Goal: Transaction & Acquisition: Purchase product/service

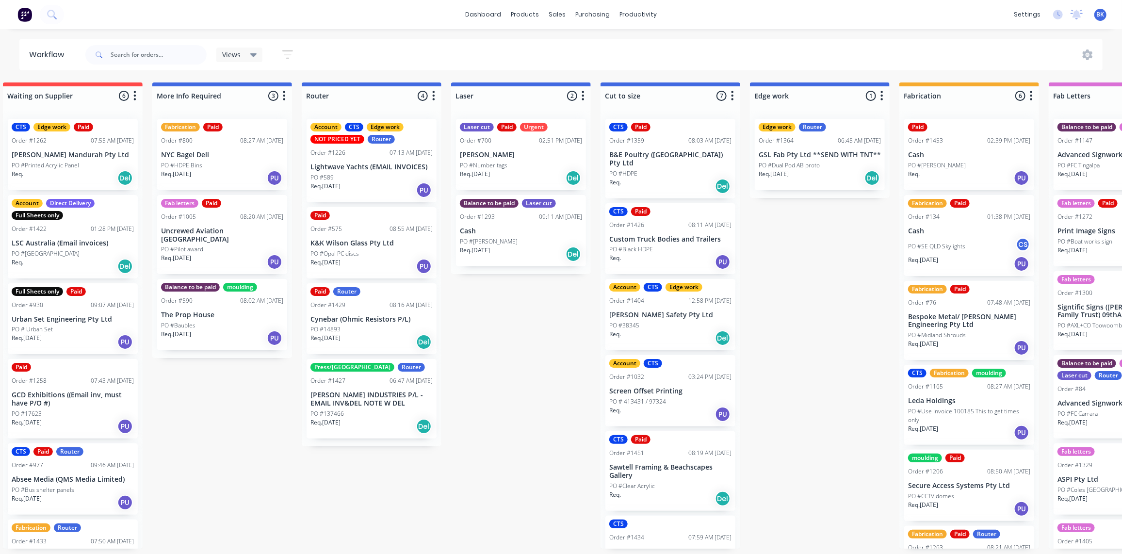
scroll to position [106, 0]
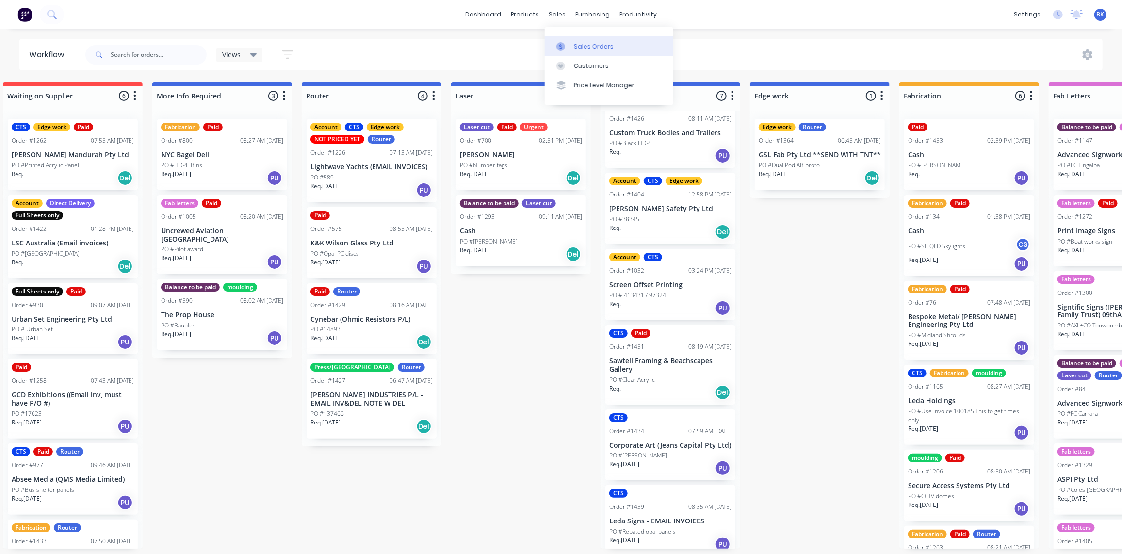
click at [559, 44] on icon at bounding box center [560, 46] width 9 height 9
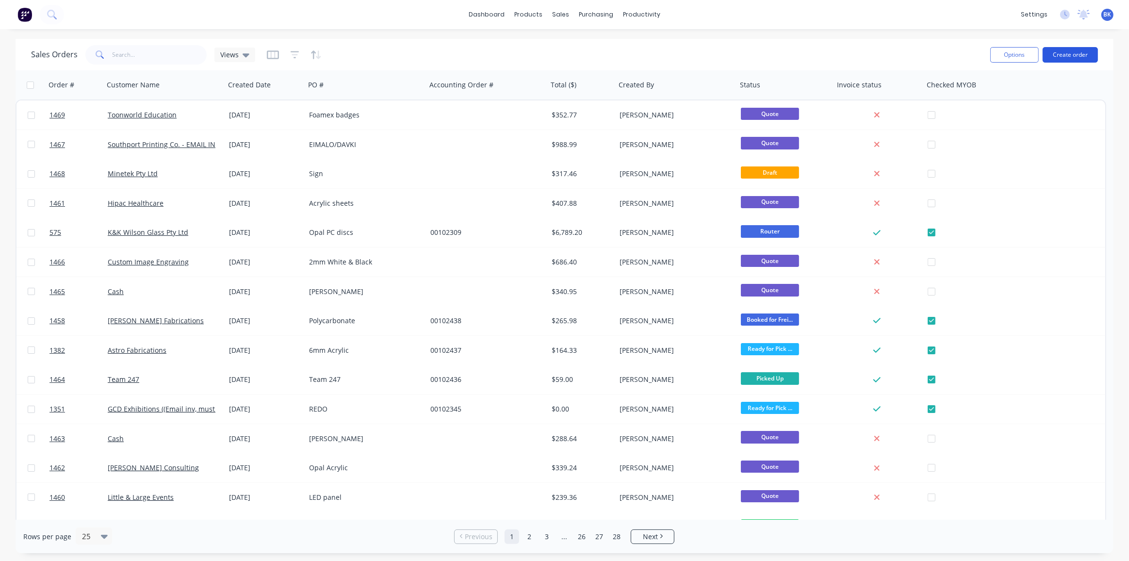
click at [1068, 55] on button "Create order" at bounding box center [1070, 55] width 55 height 16
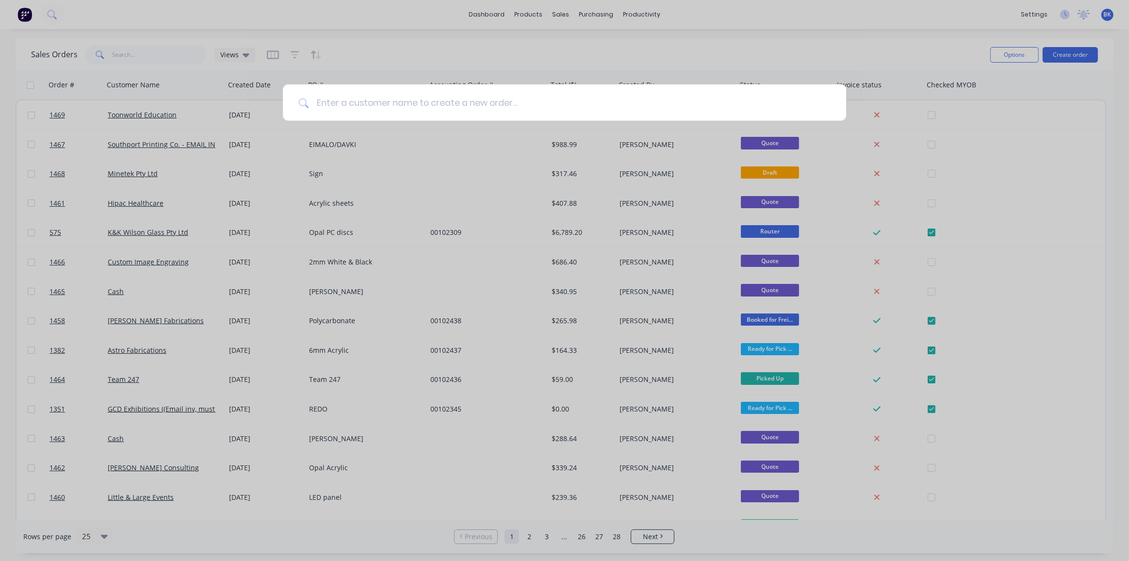
click at [404, 103] on input at bounding box center [570, 102] width 522 height 36
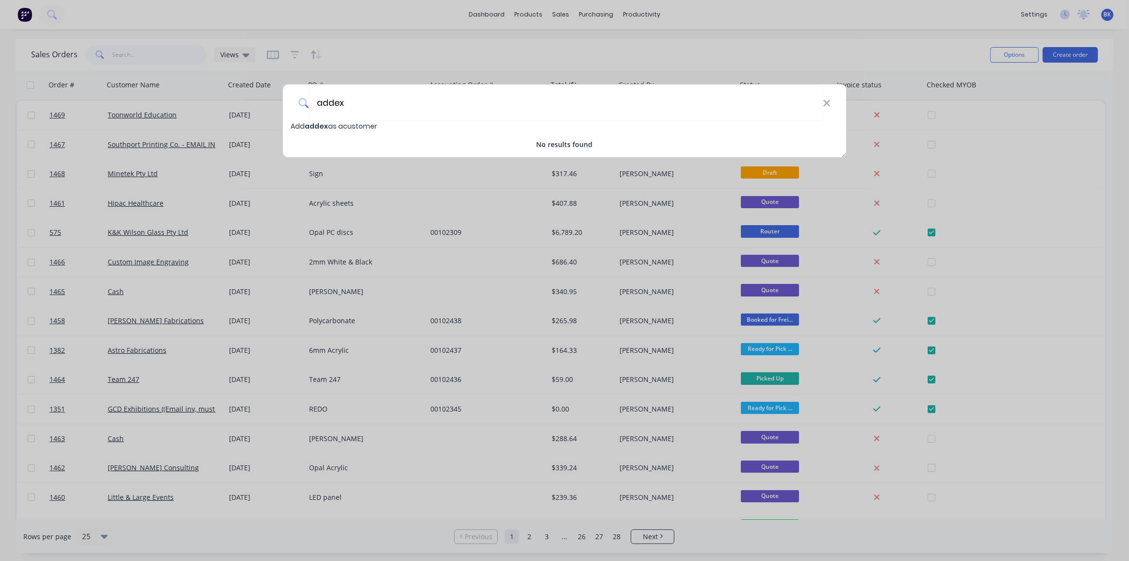
type input "addex"
click at [827, 102] on icon at bounding box center [826, 103] width 6 height 6
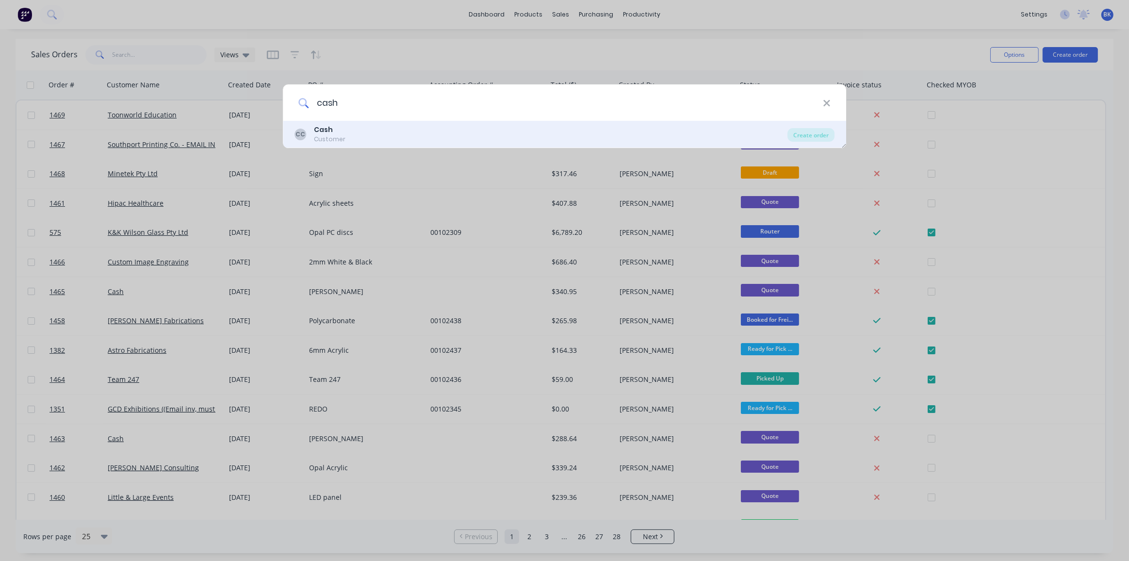
type input "cash"
click at [326, 127] on b "Cash" at bounding box center [323, 130] width 19 height 10
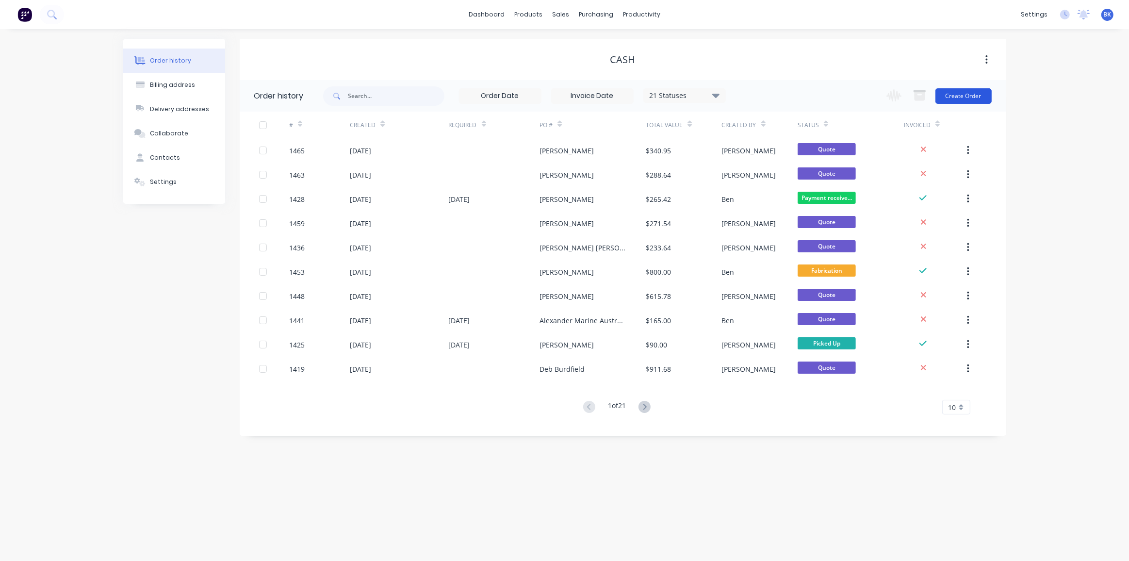
click at [963, 97] on button "Create Order" at bounding box center [963, 96] width 56 height 16
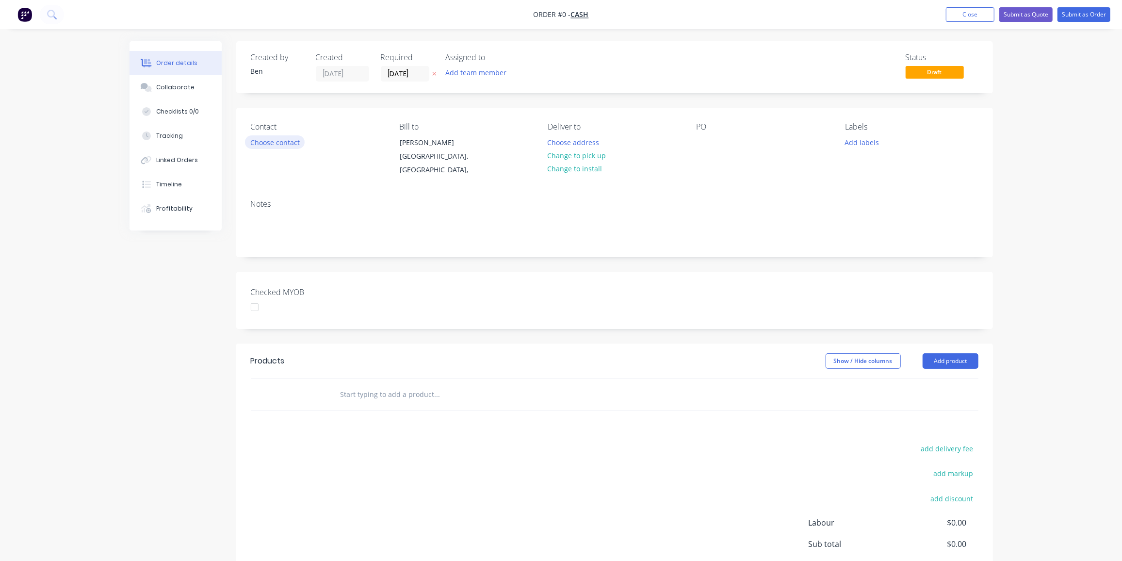
click at [282, 141] on button "Choose contact" at bounding box center [275, 141] width 60 height 13
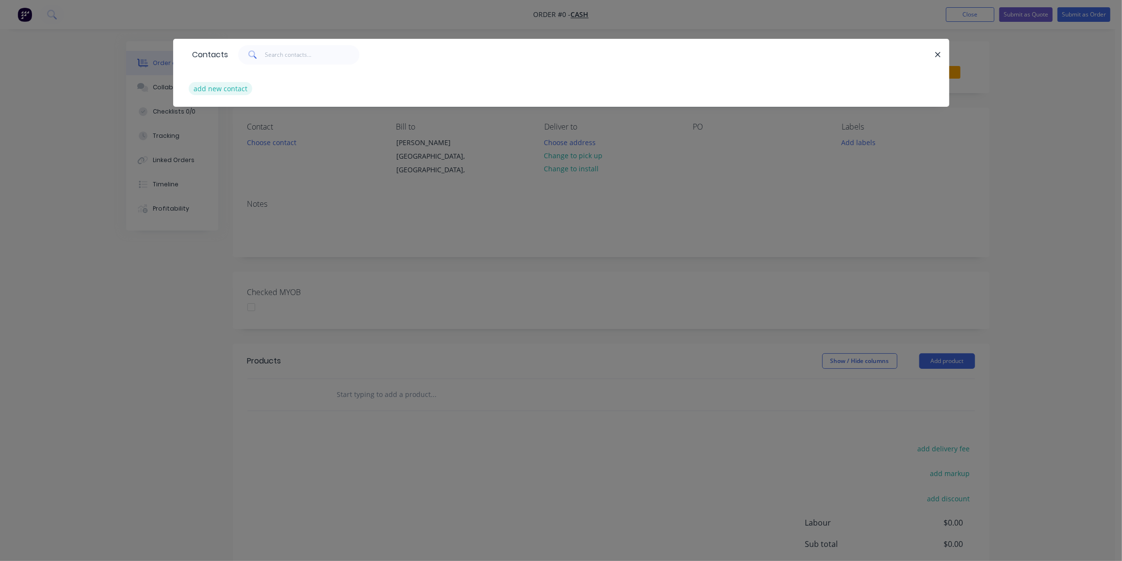
click at [224, 90] on button "add new contact" at bounding box center [221, 88] width 64 height 13
select select "AU"
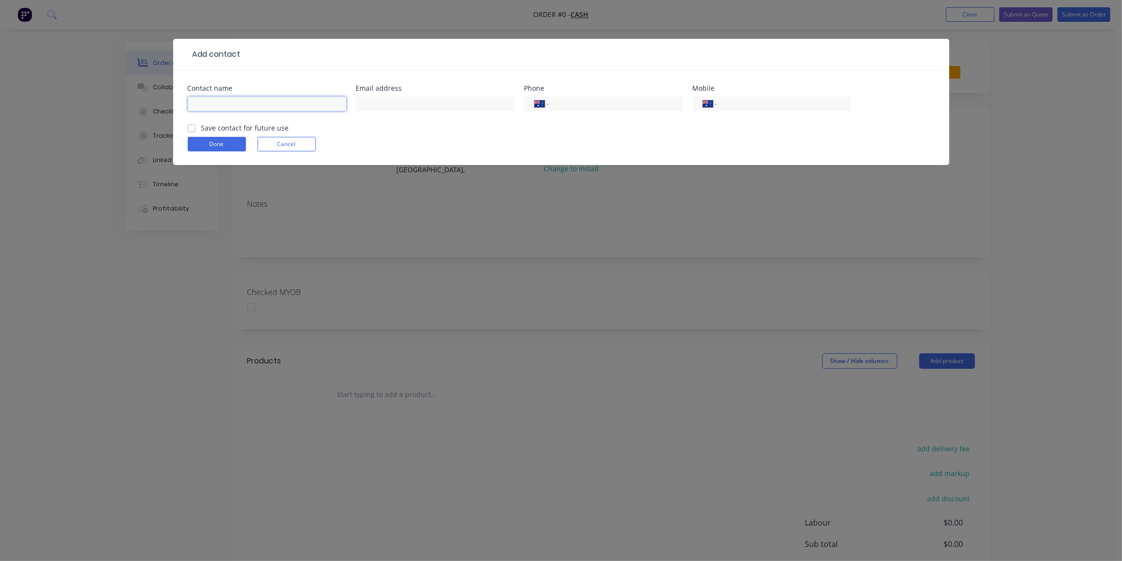
click at [250, 108] on input "text" at bounding box center [267, 104] width 159 height 15
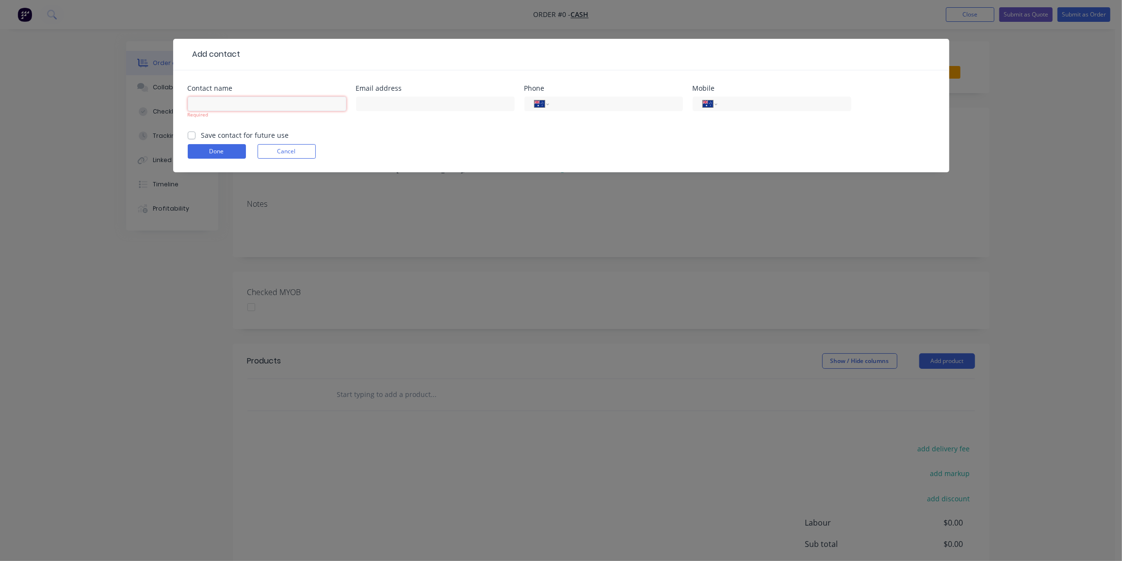
click at [201, 105] on input "text" at bounding box center [267, 104] width 159 height 15
type input "[PERSON_NAME]"
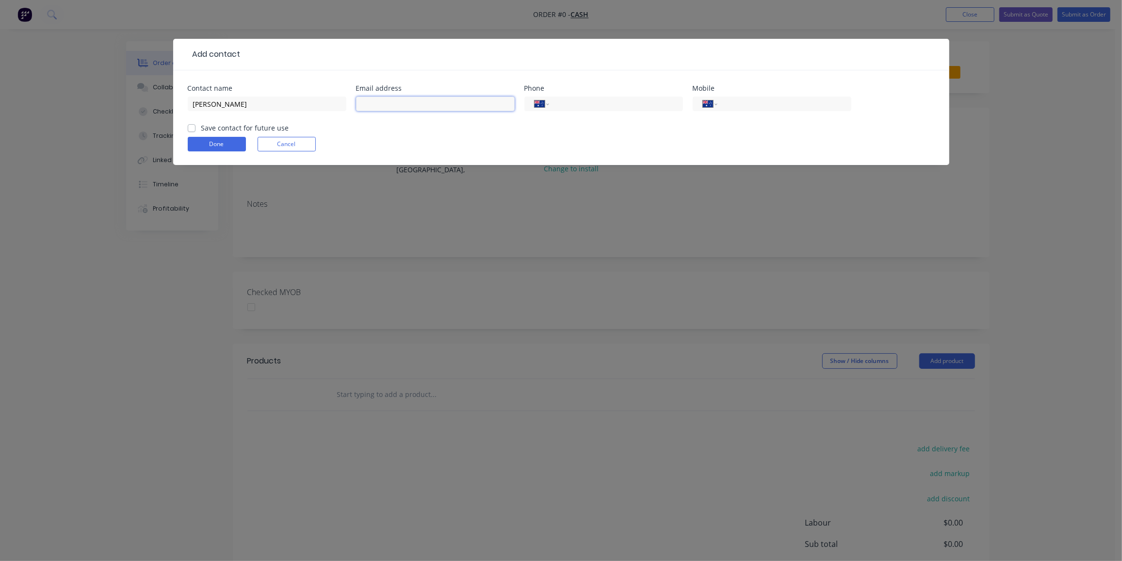
click at [419, 104] on input "text" at bounding box center [435, 104] width 159 height 15
paste input "Anthony Addex <anthony@addex.com.au>"
drag, startPoint x: 415, startPoint y: 103, endPoint x: 257, endPoint y: 116, distance: 158.7
click at [257, 116] on div "Contact name Anthony Email address Anthony Addex <anthony@addex.com.au> Phone I…" at bounding box center [561, 104] width 747 height 38
click at [444, 104] on input "anthony@addex.com.au>" at bounding box center [435, 104] width 159 height 15
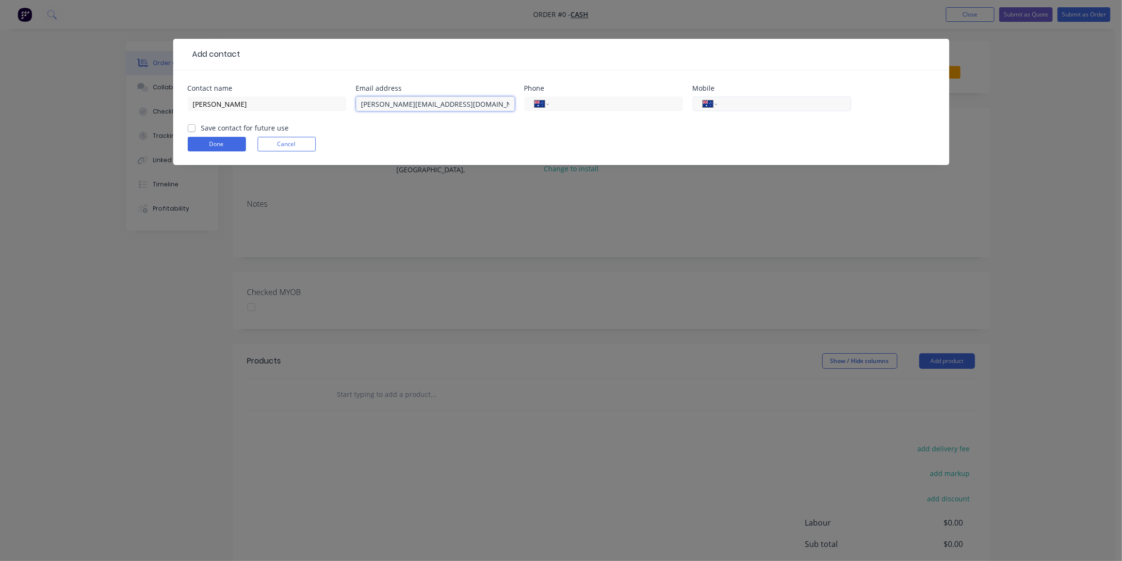
type input "anthony@addex.com.au"
click at [810, 103] on input "tel" at bounding box center [782, 103] width 116 height 11
type input "0403 657 368"
click at [201, 129] on label "Save contact for future use" at bounding box center [245, 128] width 88 height 10
click at [193, 129] on input "Save contact for future use" at bounding box center [192, 127] width 8 height 9
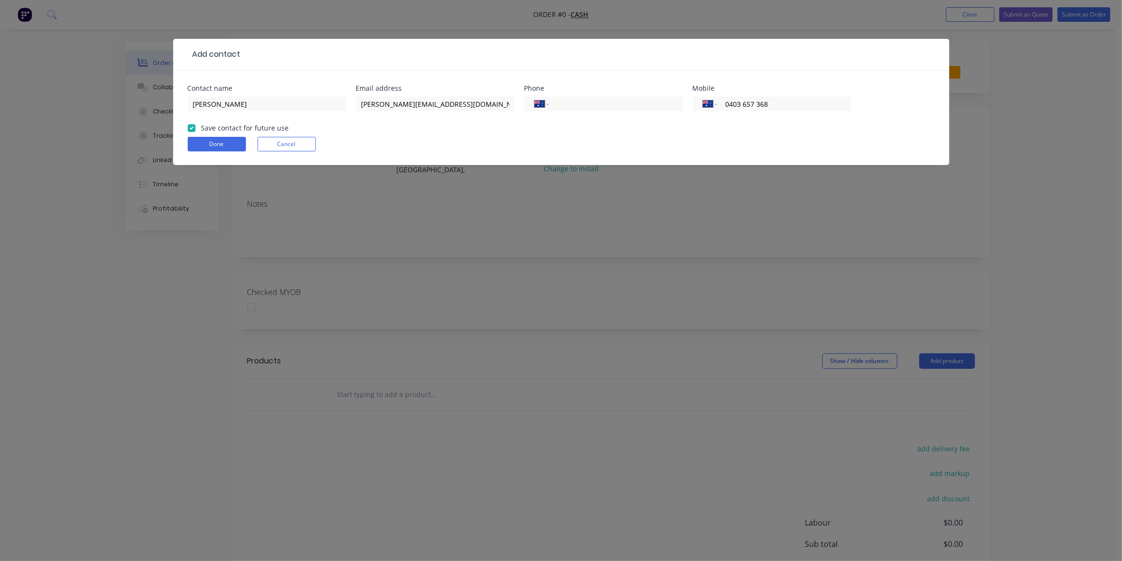
click at [201, 130] on label "Save contact for future use" at bounding box center [245, 128] width 88 height 10
click at [193, 130] on input "Save contact for future use" at bounding box center [192, 127] width 8 height 9
checkbox input "false"
click at [196, 143] on button "Done" at bounding box center [217, 144] width 58 height 15
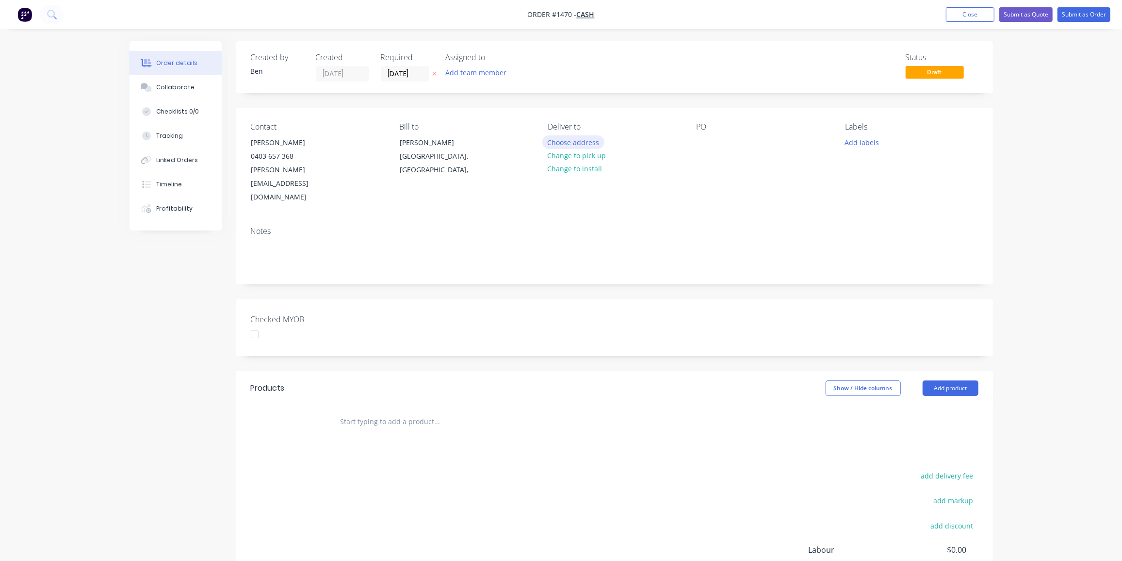
click at [588, 141] on button "Choose address" at bounding box center [573, 141] width 62 height 13
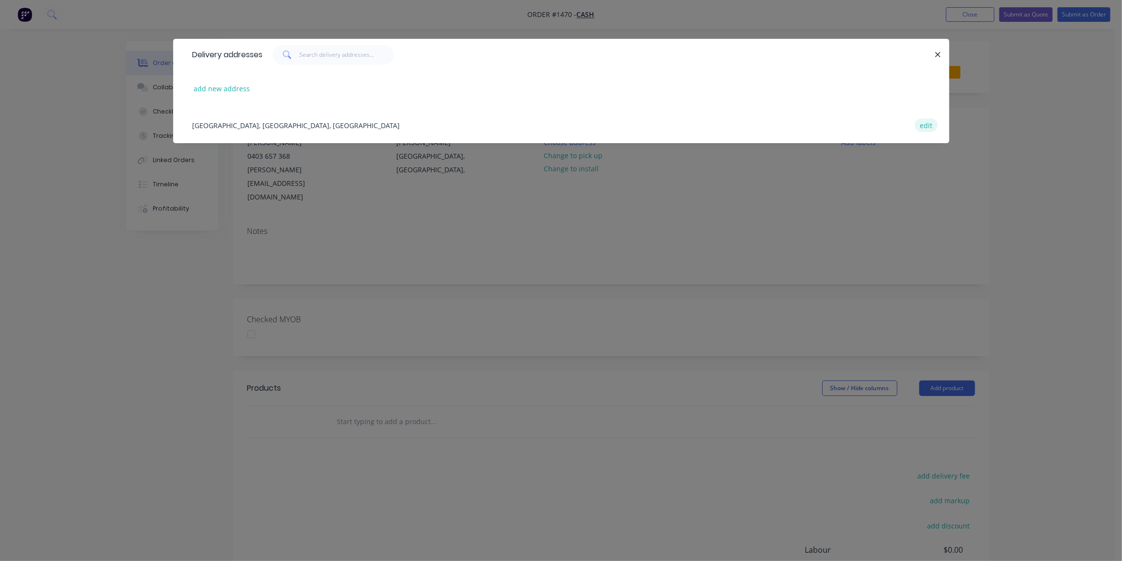
click at [928, 126] on button "edit" at bounding box center [926, 124] width 23 height 13
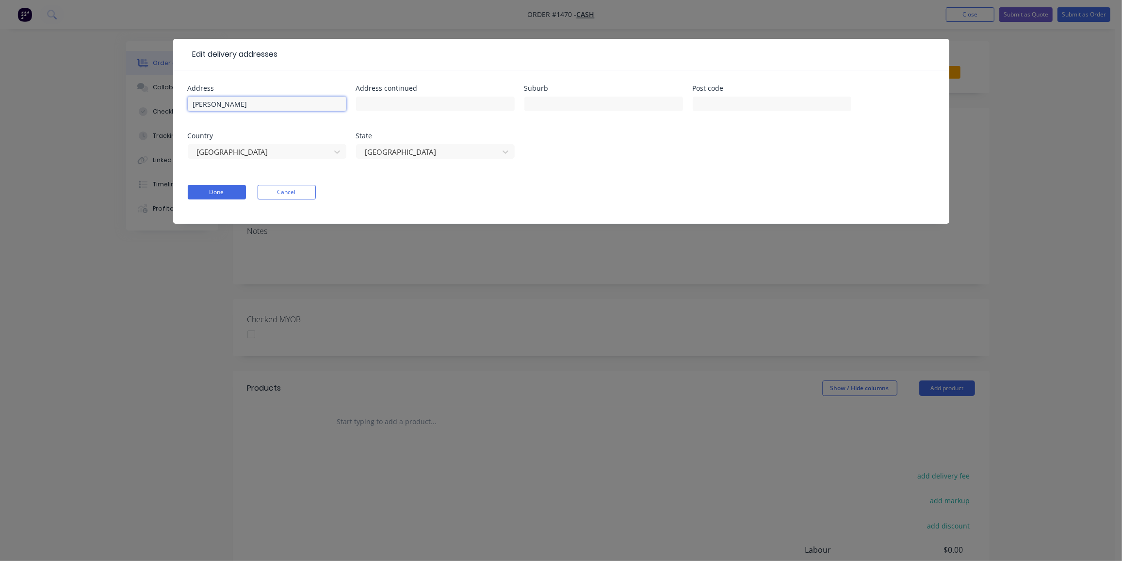
drag, startPoint x: 227, startPoint y: 107, endPoint x: 163, endPoint y: 106, distance: 64.0
click at [163, 106] on div "Edit delivery addresses Address Chad Address continued Suburb Post code Country…" at bounding box center [561, 280] width 1122 height 561
click at [569, 103] on input "text" at bounding box center [603, 104] width 159 height 15
click at [545, 103] on input "Mt ISa" at bounding box center [603, 104] width 159 height 15
type input "Mt Isa"
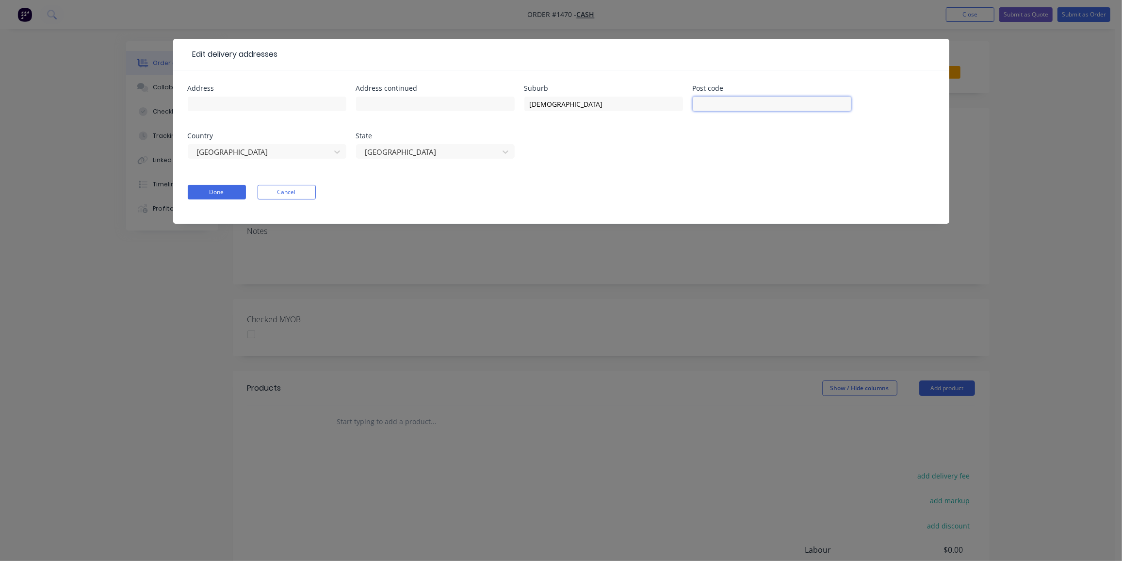
drag, startPoint x: 720, startPoint y: 102, endPoint x: 728, endPoint y: 103, distance: 8.3
click at [720, 102] on input "text" at bounding box center [772, 104] width 159 height 15
click at [225, 194] on button "Done" at bounding box center [217, 192] width 58 height 15
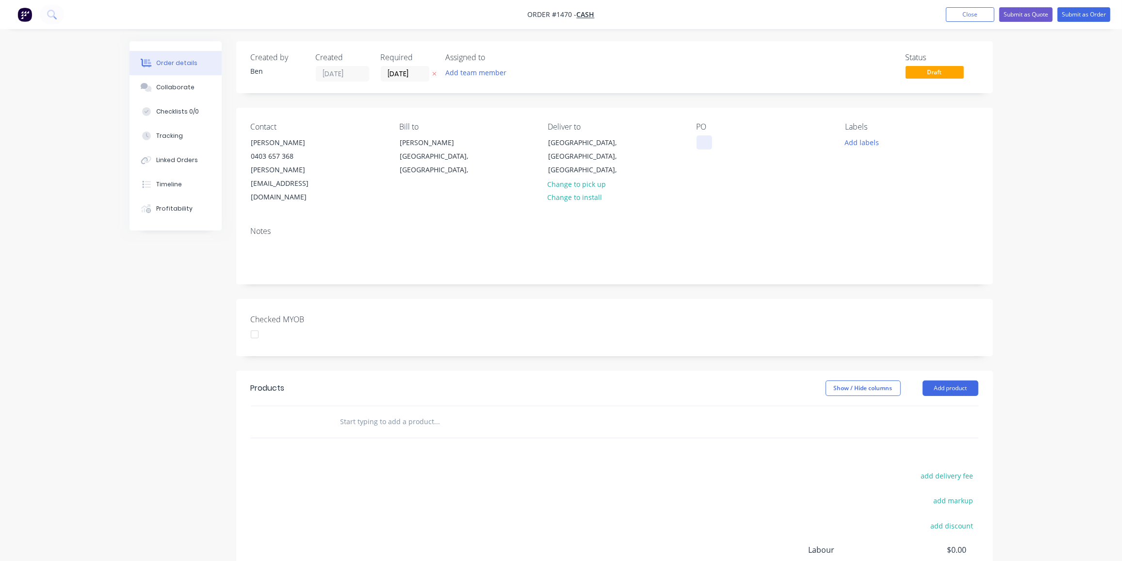
click at [711, 142] on div at bounding box center [705, 142] width 16 height 14
click at [876, 141] on button "Add labels" at bounding box center [862, 141] width 45 height 13
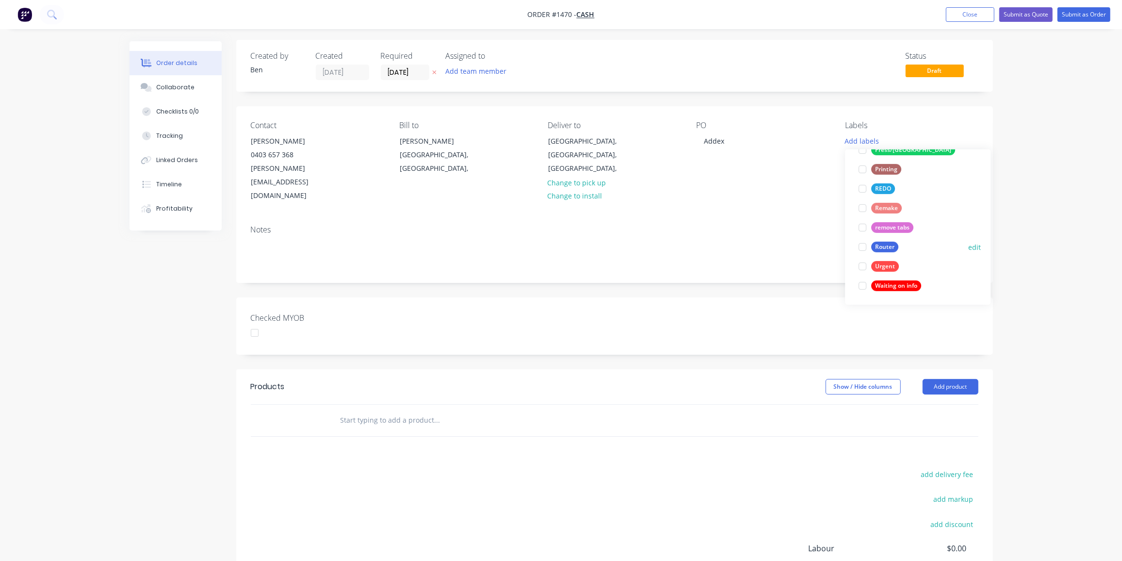
scroll to position [3, 0]
click at [889, 244] on div "Router" at bounding box center [884, 245] width 27 height 11
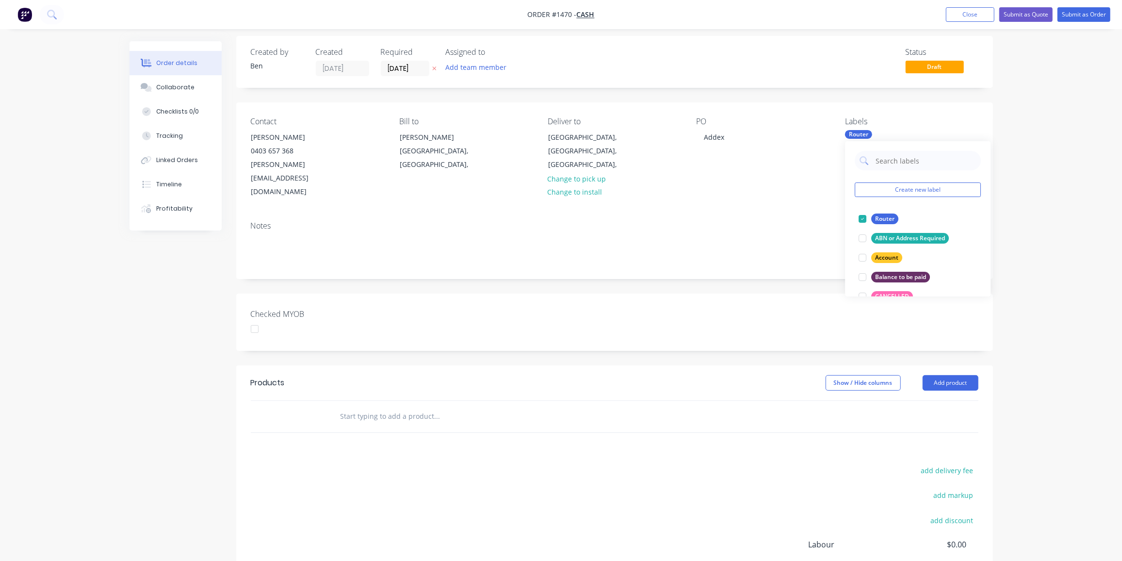
scroll to position [6, 0]
click at [356, 406] on input "text" at bounding box center [437, 415] width 194 height 19
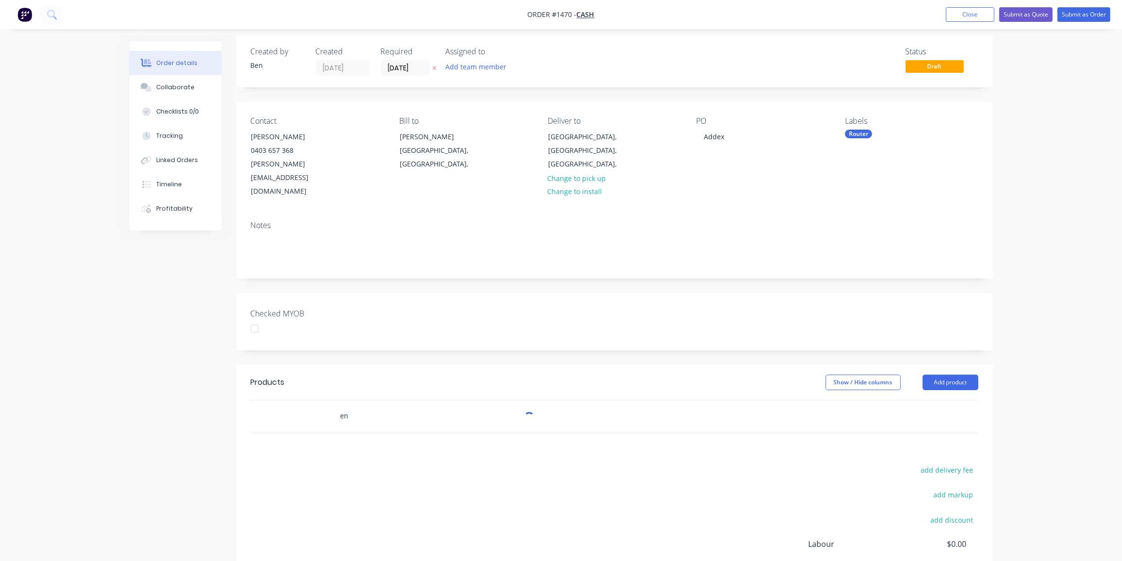
type input "e"
type input "minin"
drag, startPoint x: 378, startPoint y: 404, endPoint x: 314, endPoint y: 402, distance: 63.6
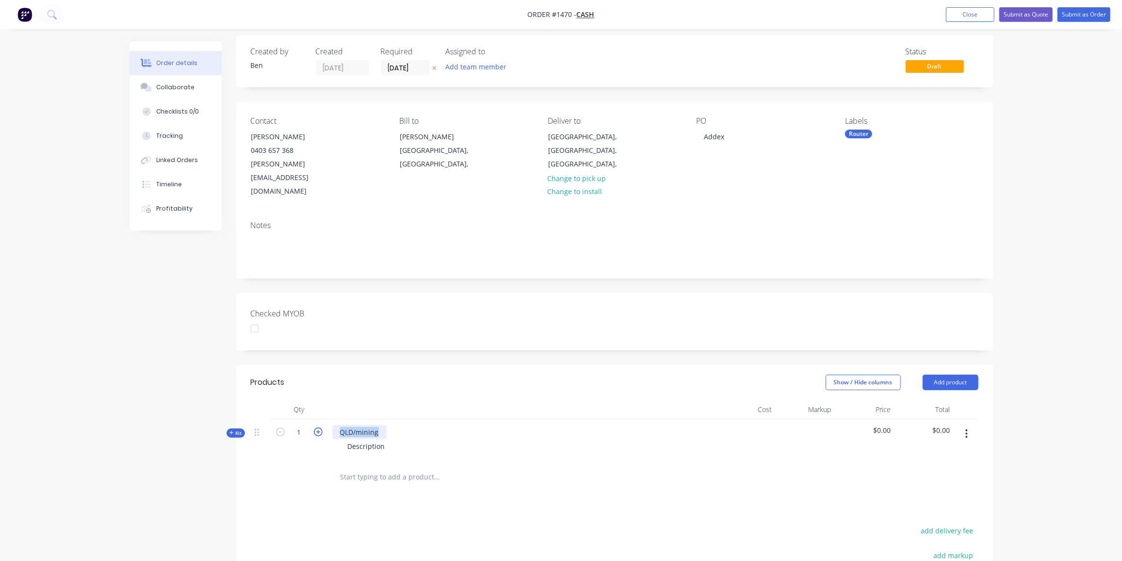
click at [314, 419] on div "Kit 1 QLD/mining Description $0.00 $0.00" at bounding box center [615, 440] width 728 height 42
drag, startPoint x: 388, startPoint y: 420, endPoint x: 317, endPoint y: 417, distance: 70.9
click at [317, 419] on div "Kit 1 Crusher guard panels Description $0.00 $0.00" at bounding box center [615, 440] width 728 height 42
click at [230, 430] on icon at bounding box center [231, 432] width 4 height 5
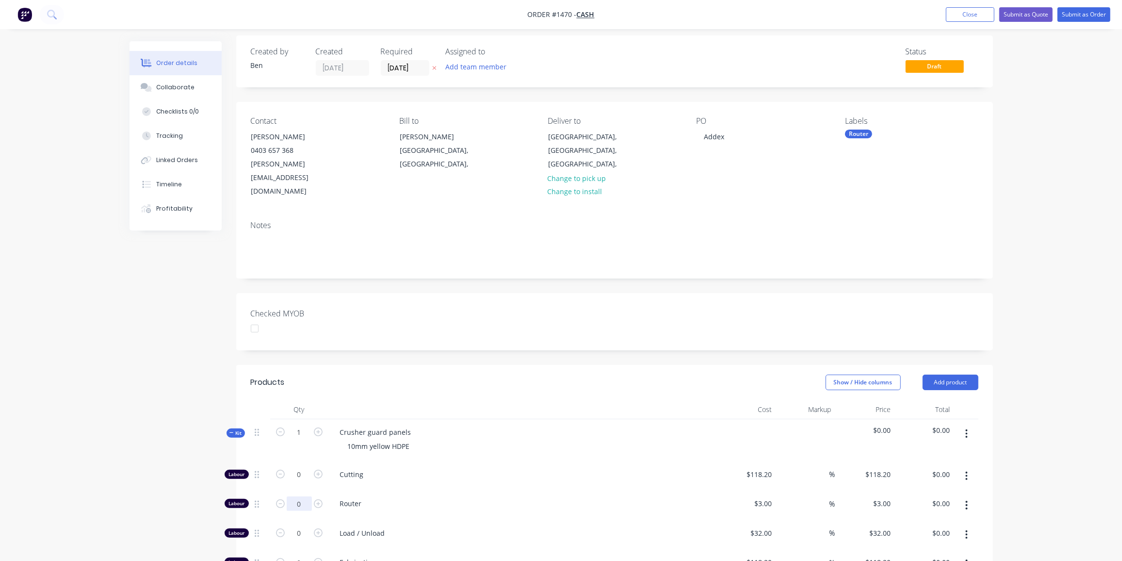
click at [307, 496] on input "0" at bounding box center [299, 503] width 25 height 15
type input "850"
type input "$2,550.00"
click at [304, 526] on input "0" at bounding box center [299, 533] width 25 height 15
type input "6"
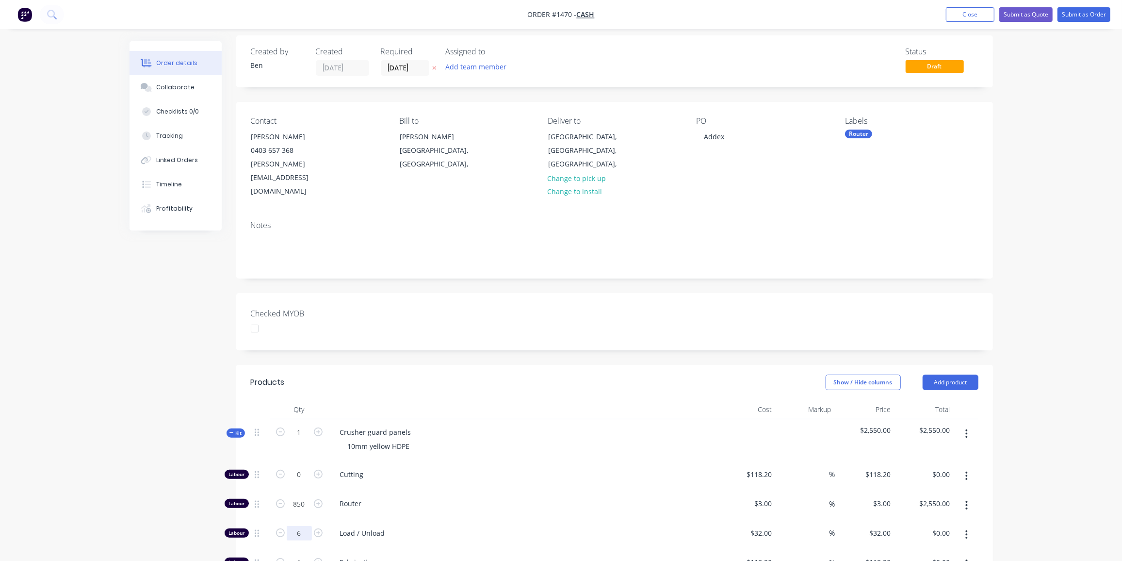
type input "$192.00"
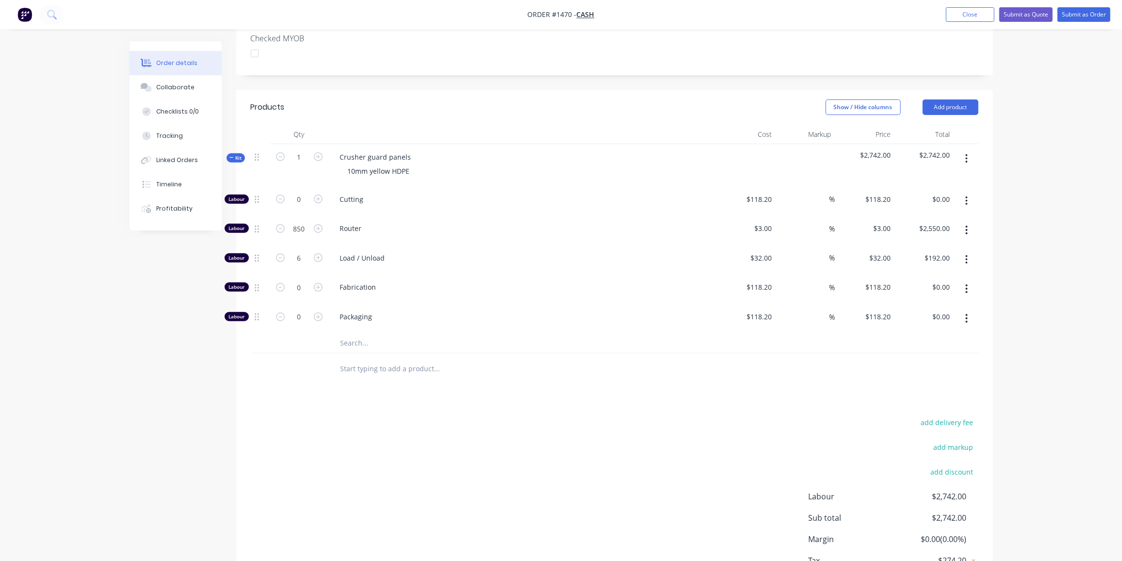
click at [375, 333] on input "text" at bounding box center [437, 342] width 194 height 19
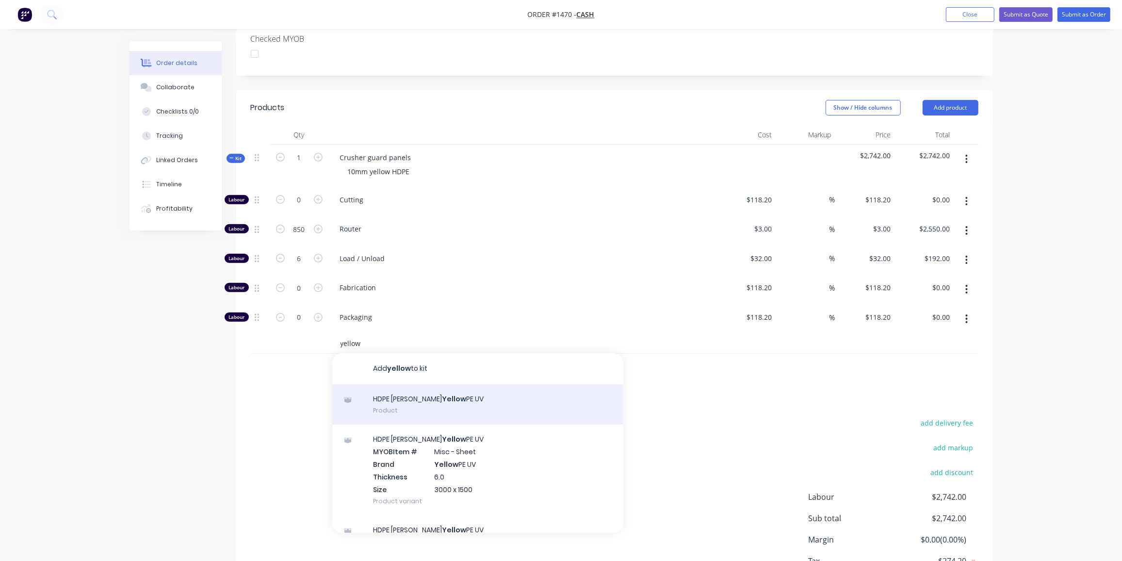
type input "yellow"
click at [448, 384] on div "HDPE Simona Yellow PE UV Product" at bounding box center [477, 404] width 291 height 41
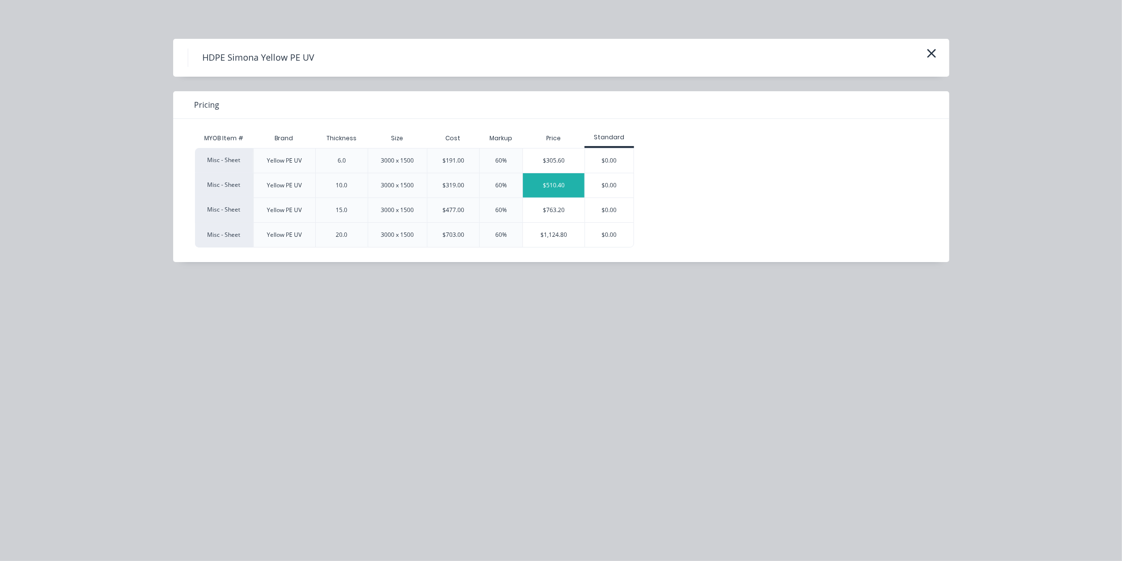
click at [566, 181] on div "$510.40" at bounding box center [554, 185] width 62 height 24
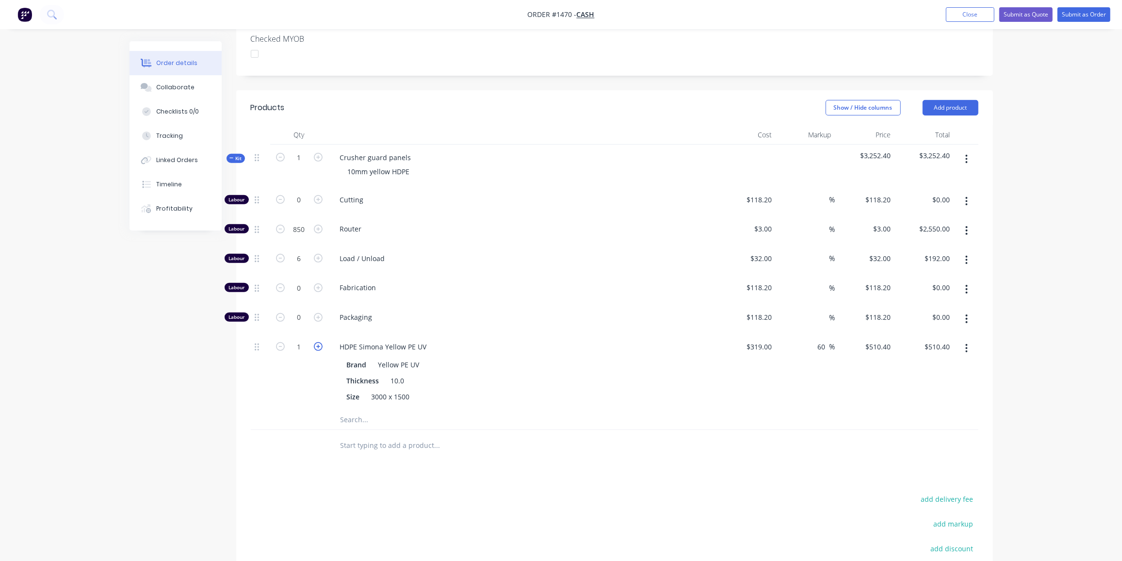
click at [320, 342] on icon "button" at bounding box center [318, 346] width 9 height 9
type input "2"
type input "$1,020.80"
click at [320, 342] on icon "button" at bounding box center [318, 346] width 9 height 9
type input "3"
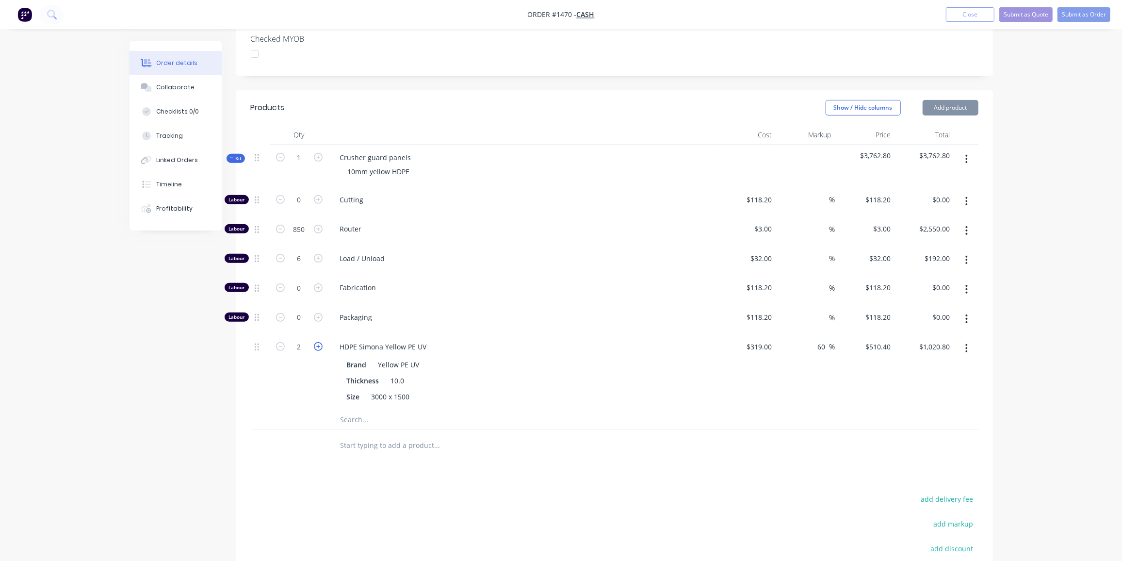
type input "$1,531.20"
click at [320, 342] on icon "button" at bounding box center [318, 346] width 9 height 9
type input "4"
type input "$2,041.60"
click at [320, 342] on icon "button" at bounding box center [318, 346] width 9 height 9
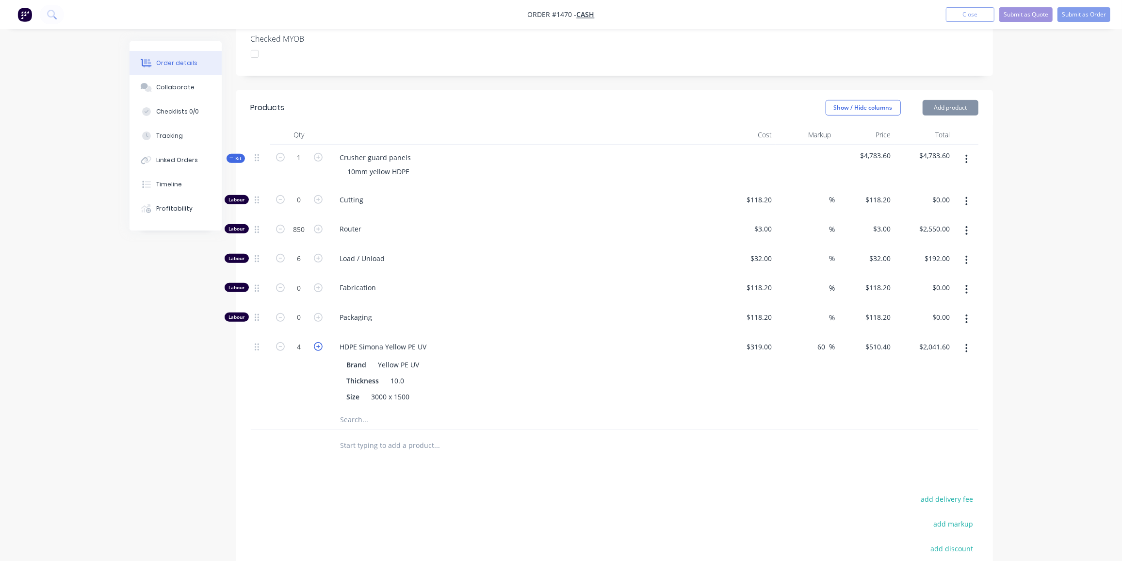
type input "5"
type input "$2,552.00"
click at [318, 342] on icon "button" at bounding box center [318, 346] width 9 height 9
type input "6"
type input "$3,062.40"
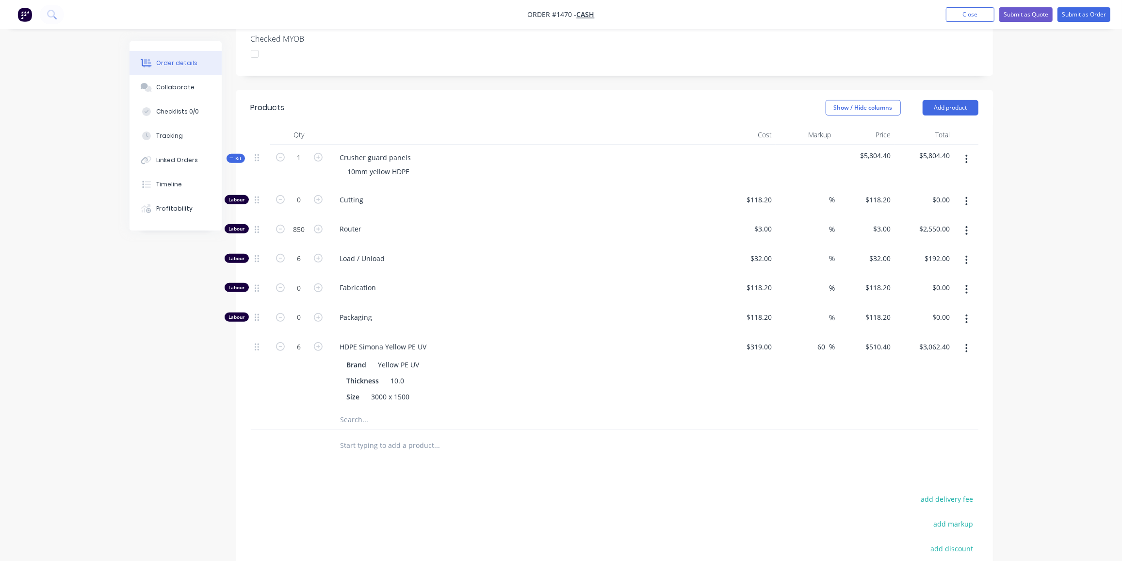
click at [182, 450] on div "Created by Ben Created 10/09/25 Required 10/09/25 Assigned to Add team member S…" at bounding box center [562, 235] width 864 height 948
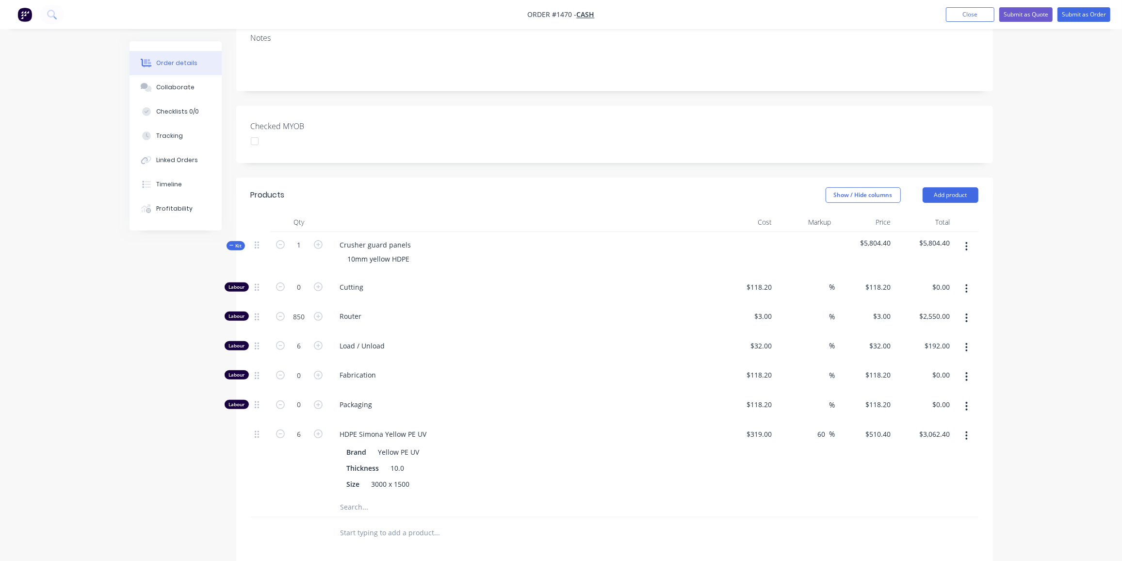
scroll to position [194, 0]
click at [307, 309] on input "850" at bounding box center [299, 316] width 25 height 15
type input "1000"
type input "$3,000.00"
click at [80, 421] on div "Order details Collaborate Checklists 0/0 Tracking Linked Orders Timeline Profit…" at bounding box center [561, 300] width 1122 height 989
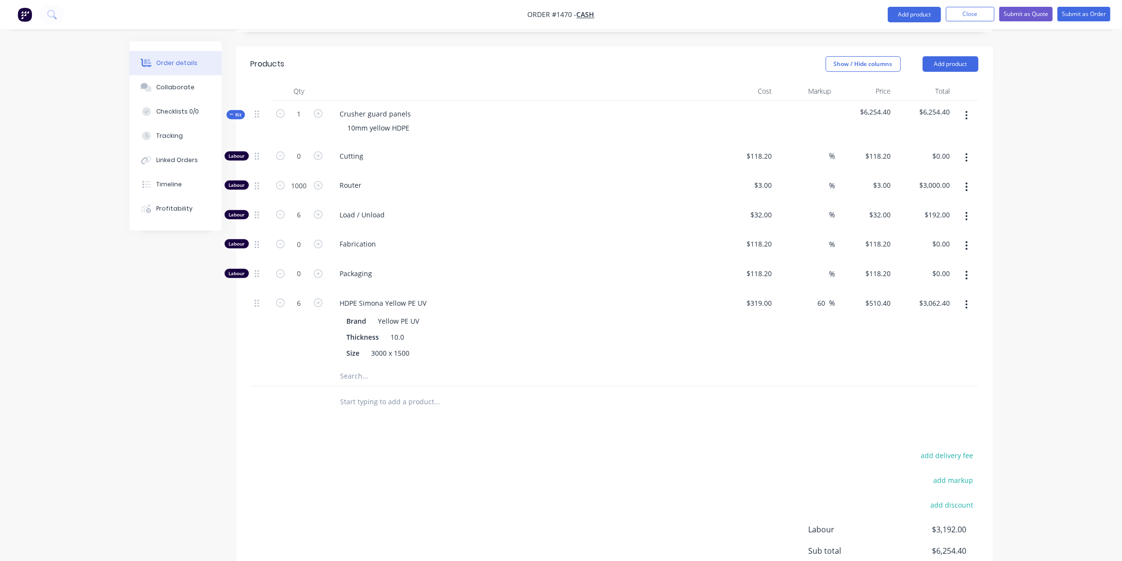
scroll to position [396, 0]
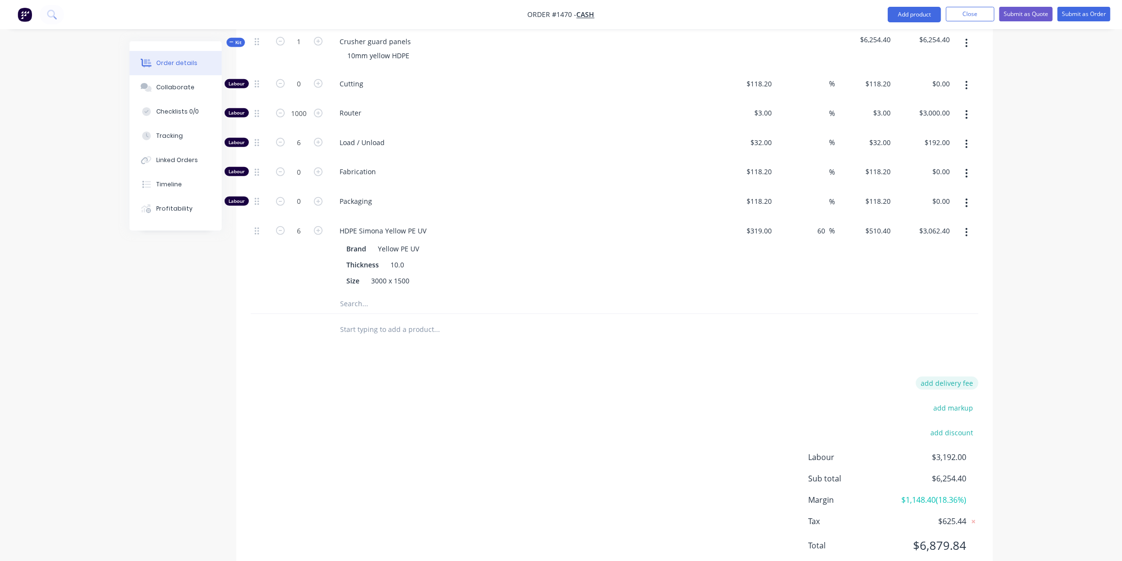
click at [965, 376] on button "add delivery fee" at bounding box center [947, 382] width 63 height 13
type input "850"
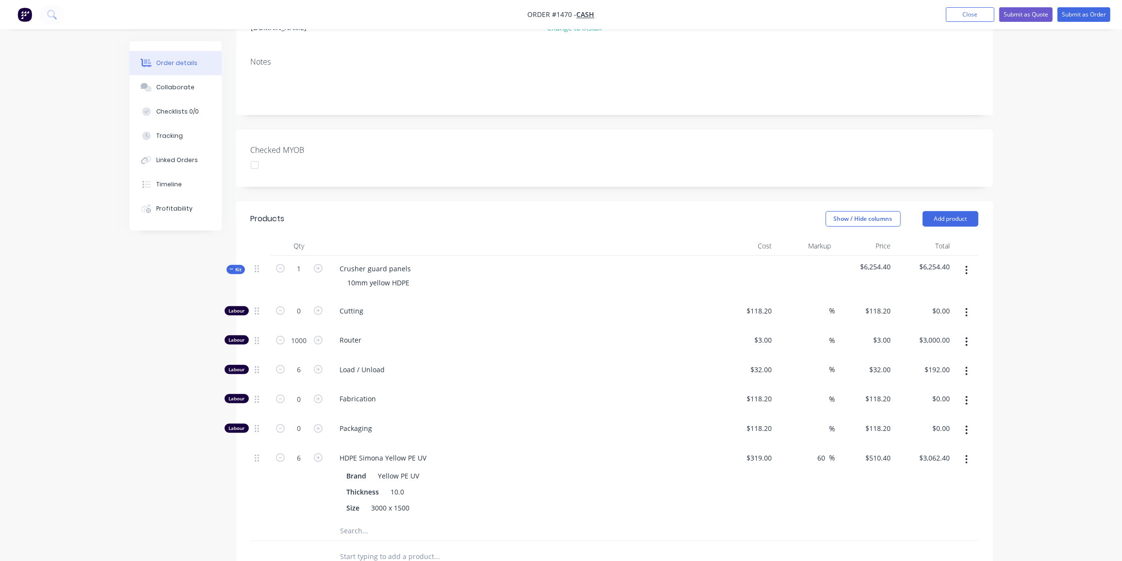
scroll to position [0, 0]
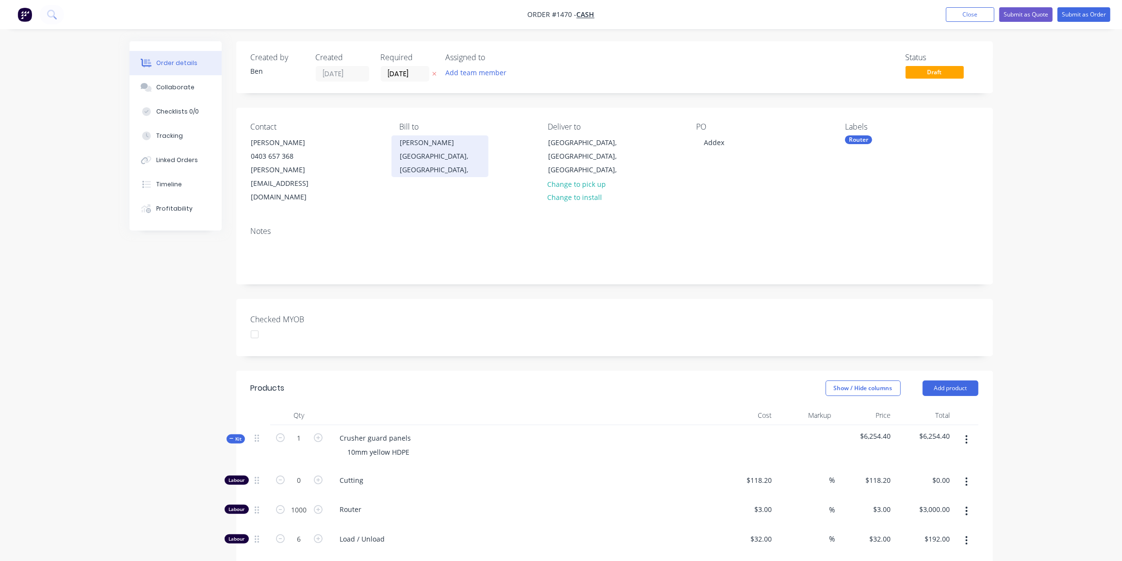
click at [410, 138] on div "Chad" at bounding box center [440, 143] width 81 height 14
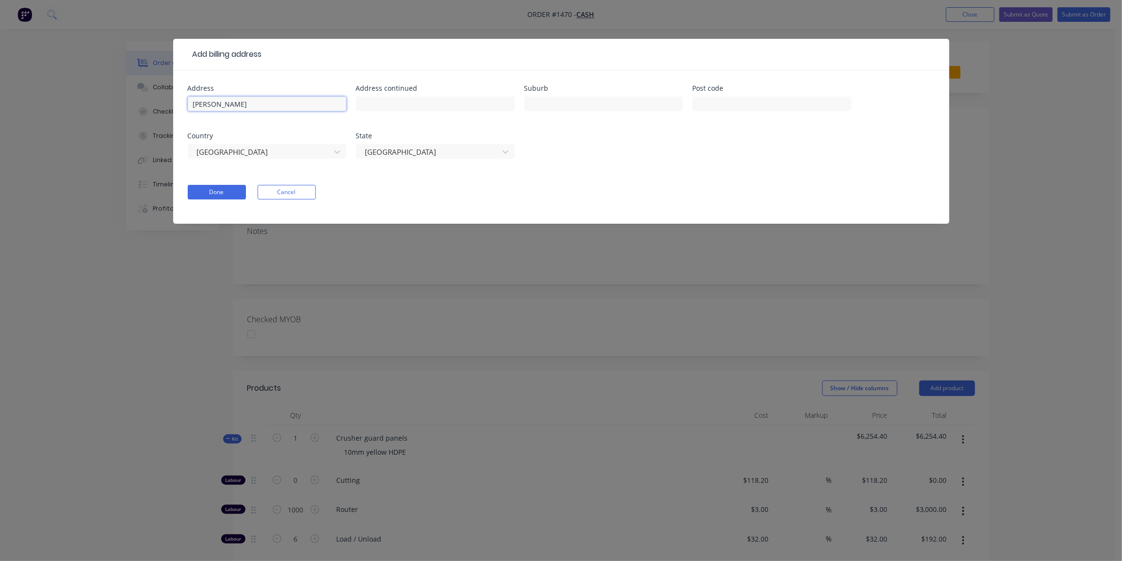
drag, startPoint x: 233, startPoint y: 100, endPoint x: 53, endPoint y: 102, distance: 180.0
click at [53, 102] on div "Add billing address Address Chad Address continued Suburb Post code Country Aus…" at bounding box center [561, 280] width 1122 height 561
type input "Addex"
click at [93, 152] on div "Add billing address Address Addex Address continued Suburb Post code Country Au…" at bounding box center [561, 280] width 1122 height 561
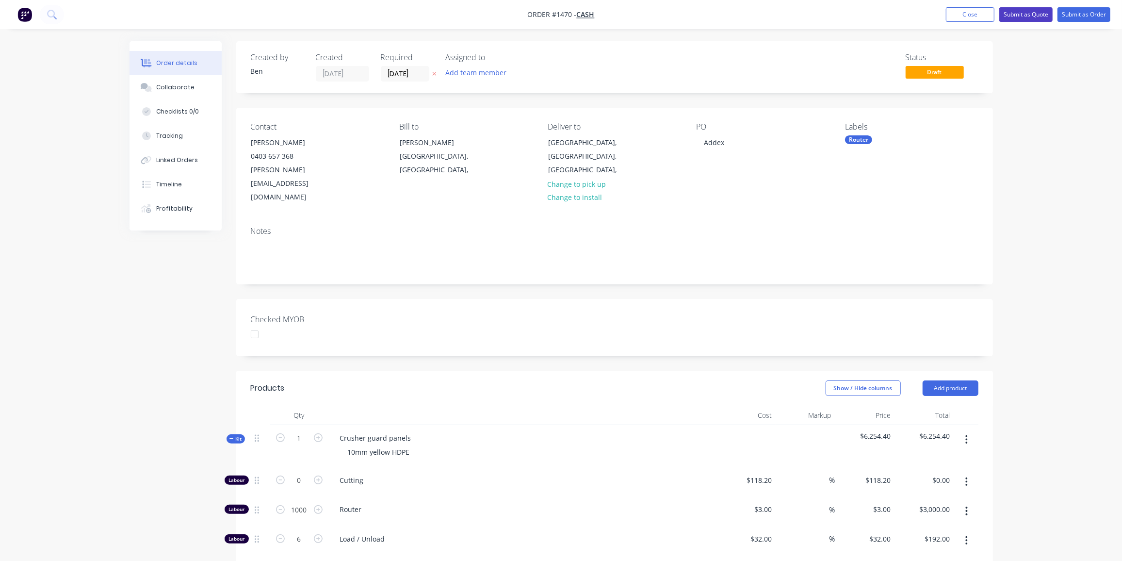
click at [1044, 13] on button "Submit as Quote" at bounding box center [1025, 14] width 53 height 15
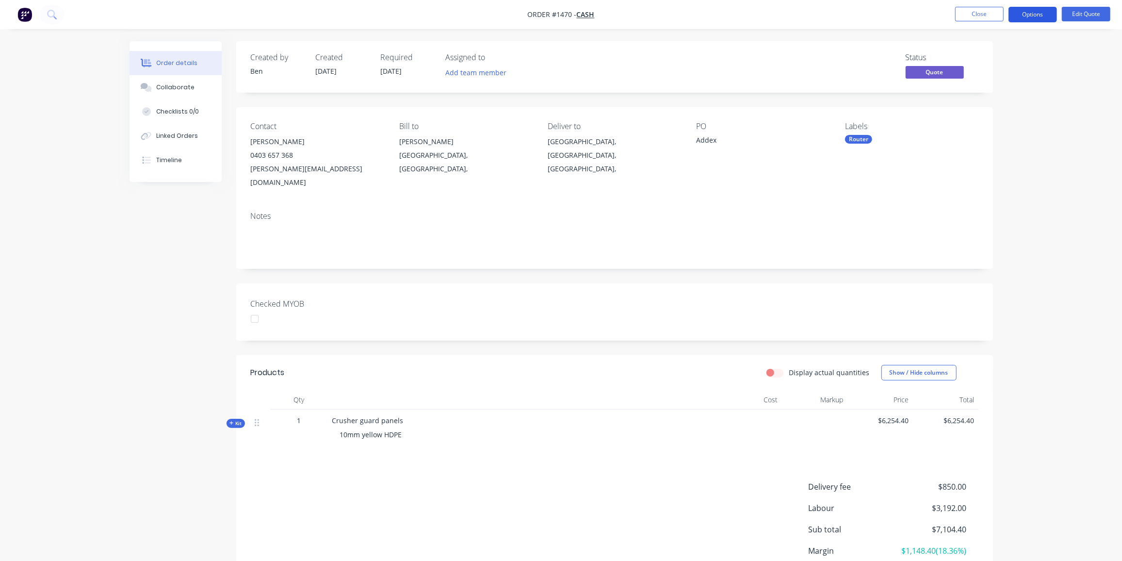
click at [1033, 13] on button "Options" at bounding box center [1033, 15] width 49 height 16
click at [996, 53] on div "Quote" at bounding box center [1003, 59] width 89 height 14
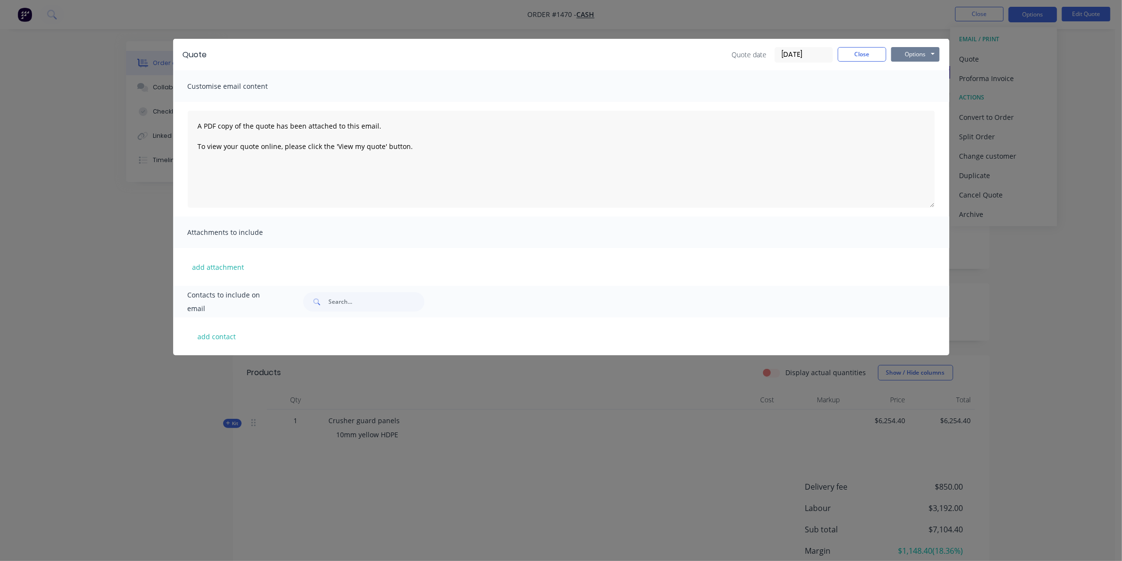
click at [924, 55] on button "Options" at bounding box center [915, 54] width 49 height 15
click at [849, 55] on button "Close" at bounding box center [862, 54] width 49 height 15
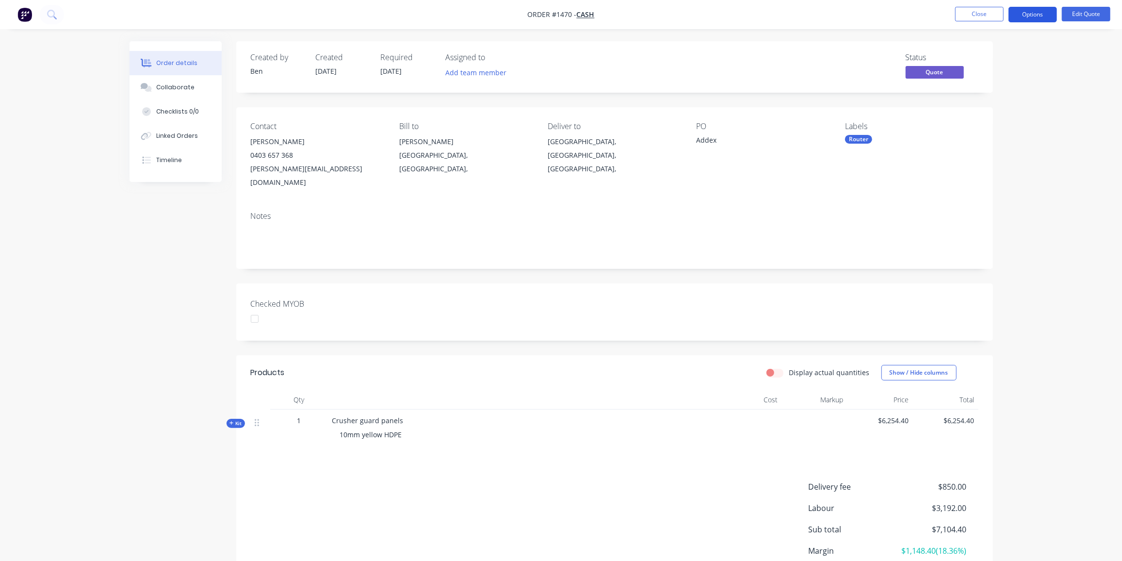
click at [1042, 11] on button "Options" at bounding box center [1033, 15] width 49 height 16
click at [966, 56] on div "Quote" at bounding box center [1003, 59] width 89 height 14
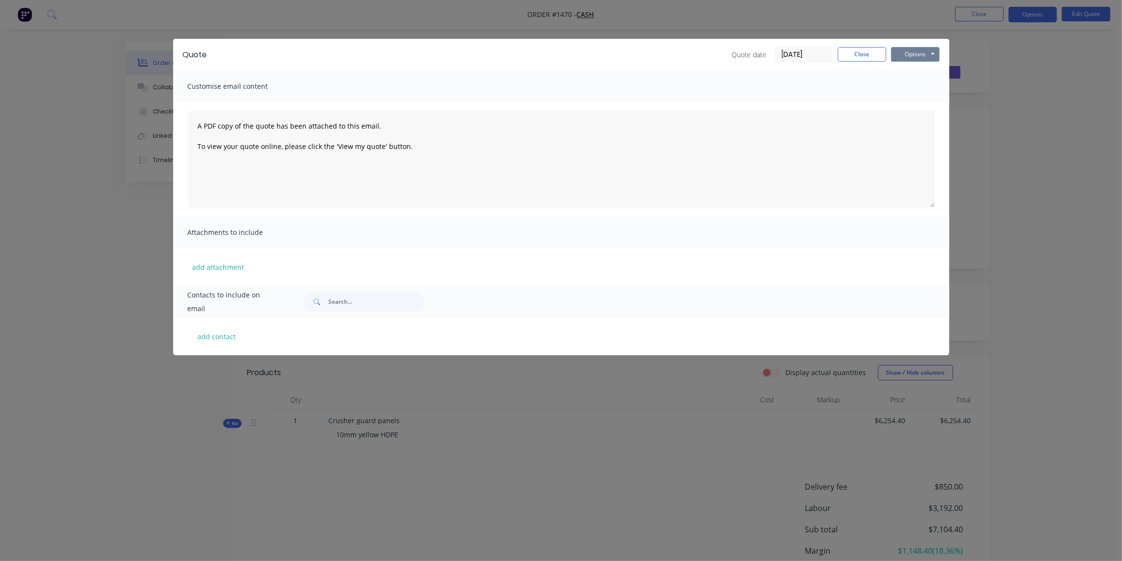
click at [931, 58] on button "Options" at bounding box center [915, 54] width 49 height 15
click at [924, 70] on button "Preview" at bounding box center [922, 72] width 62 height 16
click at [209, 341] on button "add contact" at bounding box center [217, 336] width 58 height 15
select select "AU"
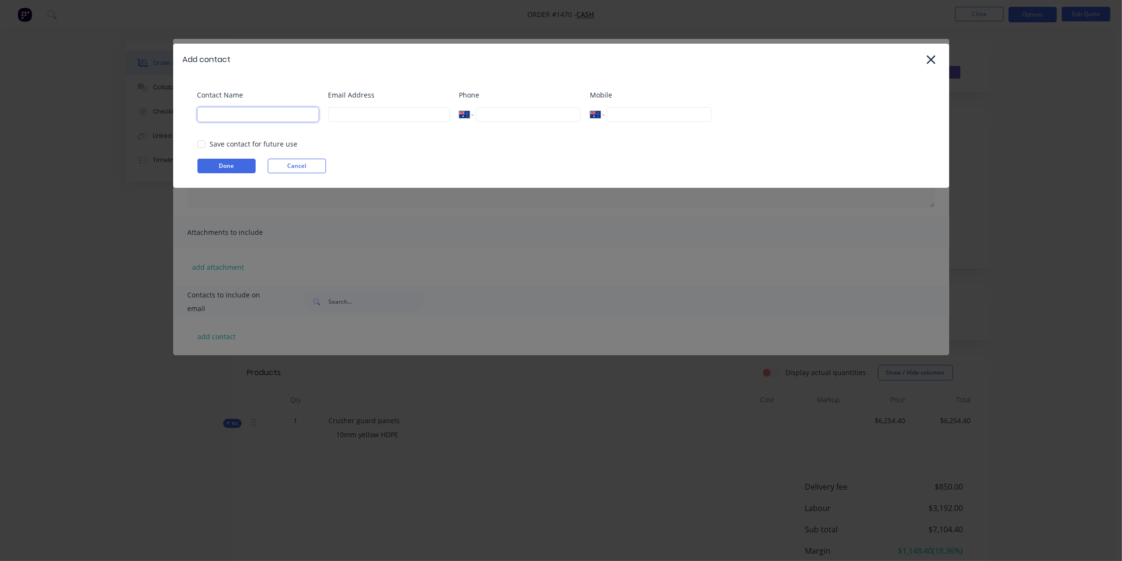
click at [230, 111] on input at bounding box center [257, 114] width 121 height 15
paste input "Anthony Addex <anthony@addex.com.au>"
drag, startPoint x: 229, startPoint y: 114, endPoint x: 566, endPoint y: 145, distance: 339.1
click at [567, 129] on div "Contact Name Anthony Addex <anthony@addex.com.au> Email Address Phone Internati…" at bounding box center [565, 109] width 737 height 39
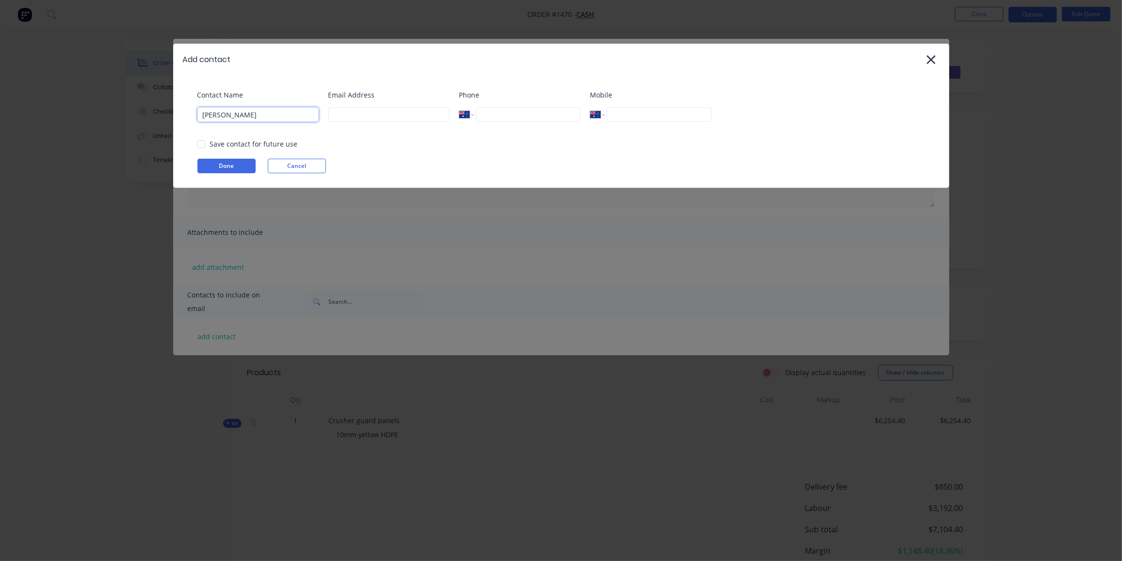
scroll to position [0, 0]
type input "Anthony Addex"
click at [388, 119] on input at bounding box center [388, 114] width 121 height 15
paste input "<anthony@addex.com.au>"
drag, startPoint x: 336, startPoint y: 116, endPoint x: 316, endPoint y: 118, distance: 19.9
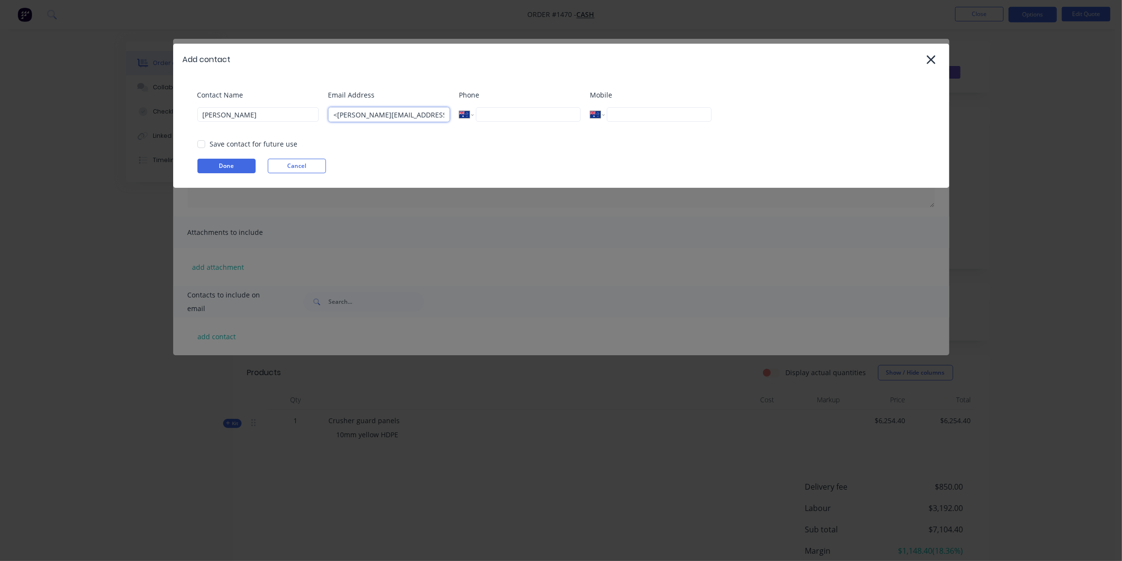
click at [317, 118] on div "Contact Name Anthony Addex Email Address <anthony@addex.com.au> Phone Internati…" at bounding box center [565, 109] width 737 height 39
click at [416, 114] on input "anthony@addex.com.au>" at bounding box center [388, 114] width 121 height 15
type input "anthony@addex.com.au"
click at [275, 115] on input "Anthony Addex" at bounding box center [257, 114] width 121 height 15
type input "[PERSON_NAME]"
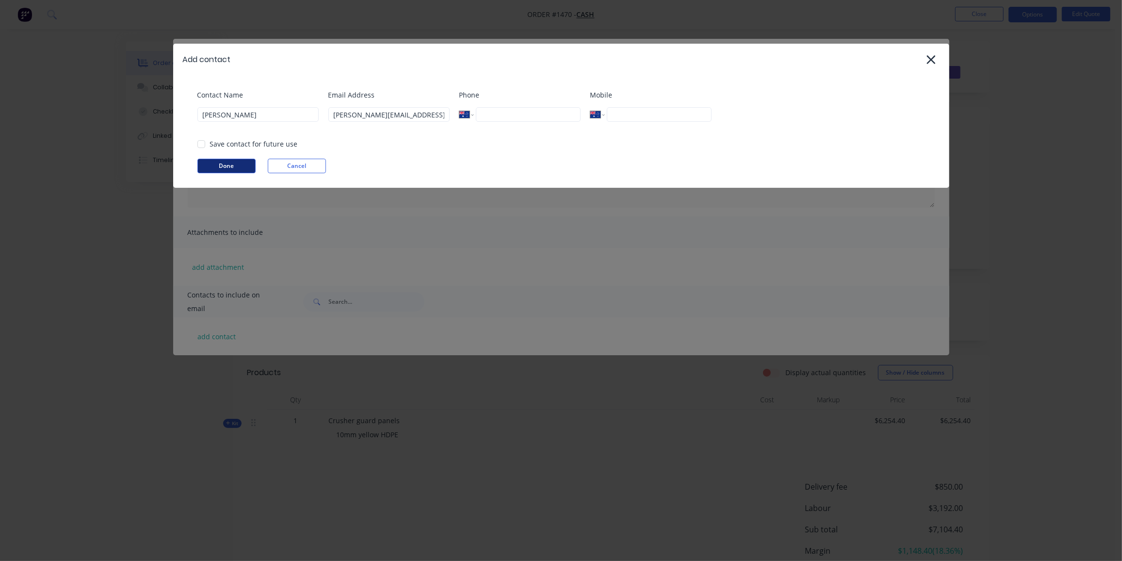
click at [222, 167] on button "Done" at bounding box center [226, 166] width 58 height 15
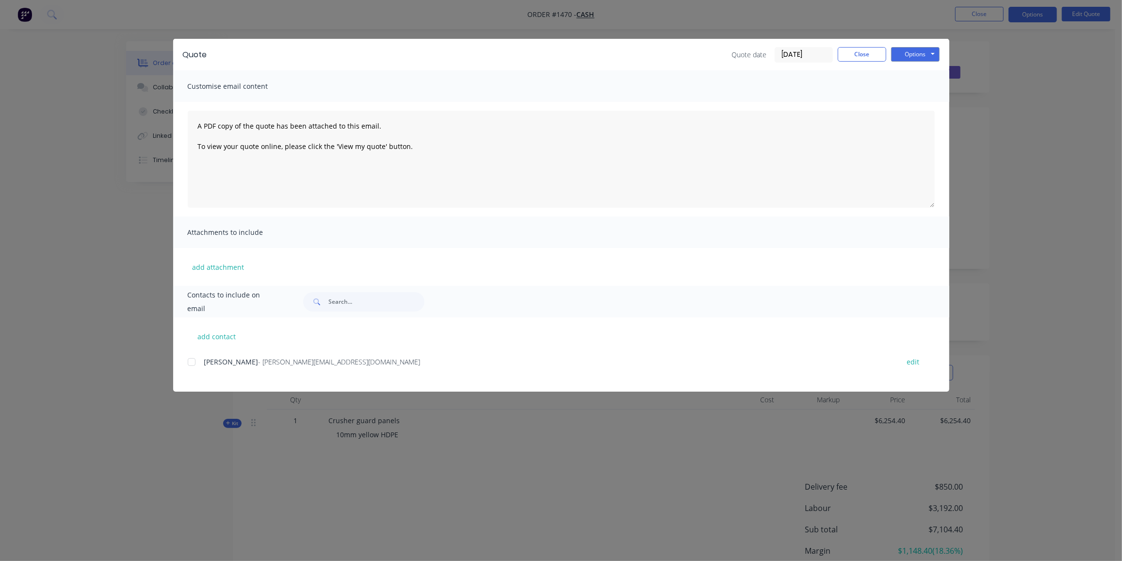
click at [187, 361] on div "add contact Anthony - anthony@addex.com.au edit" at bounding box center [561, 354] width 776 height 74
click at [192, 361] on div at bounding box center [191, 361] width 19 height 19
click at [920, 53] on button "Options" at bounding box center [915, 54] width 49 height 15
click at [928, 98] on button "Email" at bounding box center [922, 104] width 62 height 16
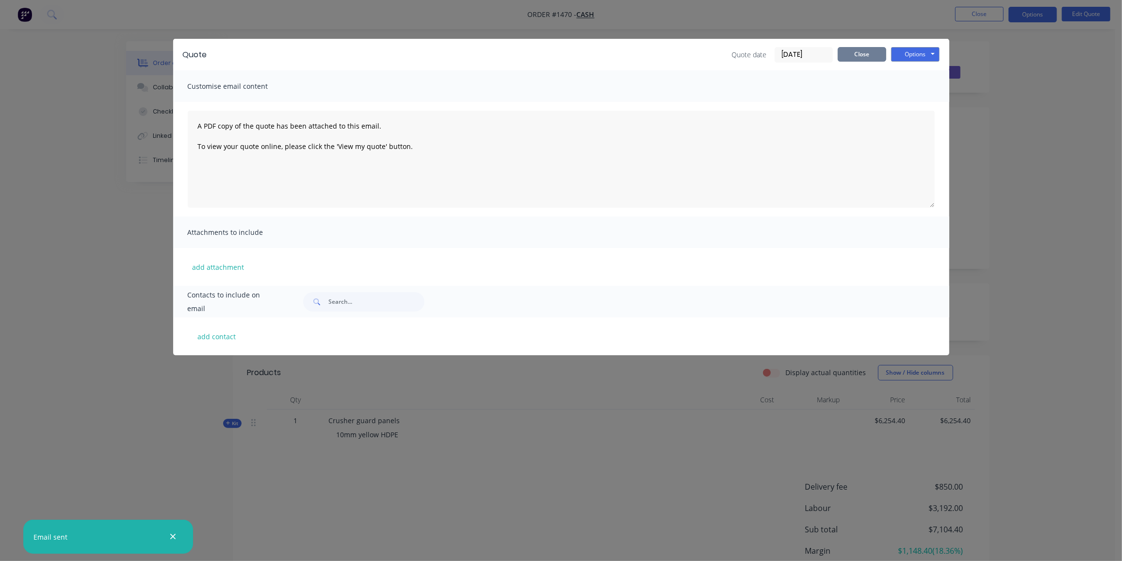
click at [864, 58] on button "Close" at bounding box center [862, 54] width 49 height 15
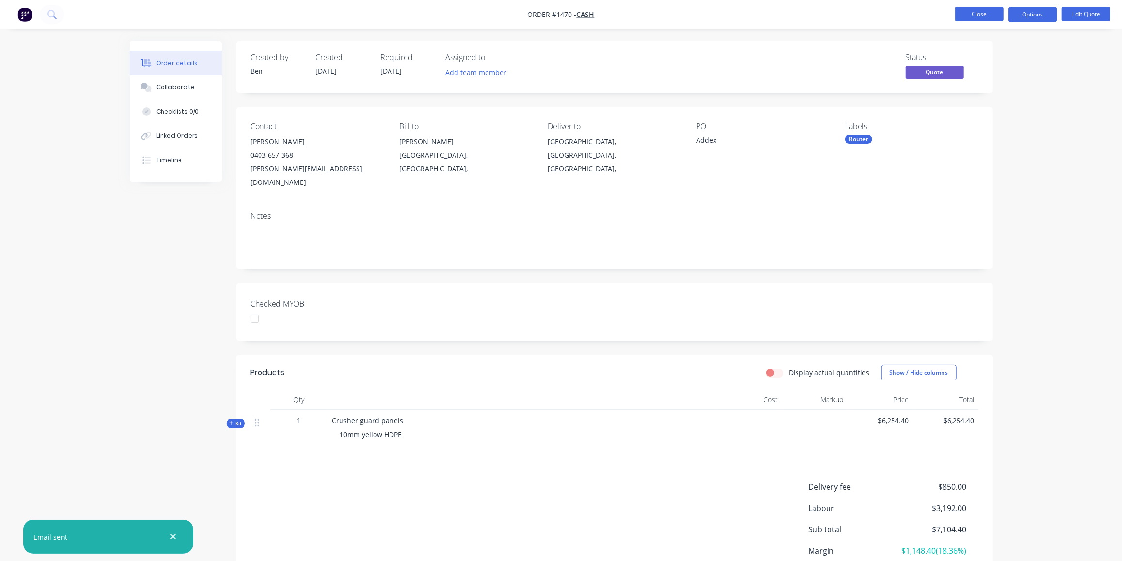
click at [986, 13] on button "Close" at bounding box center [979, 14] width 49 height 15
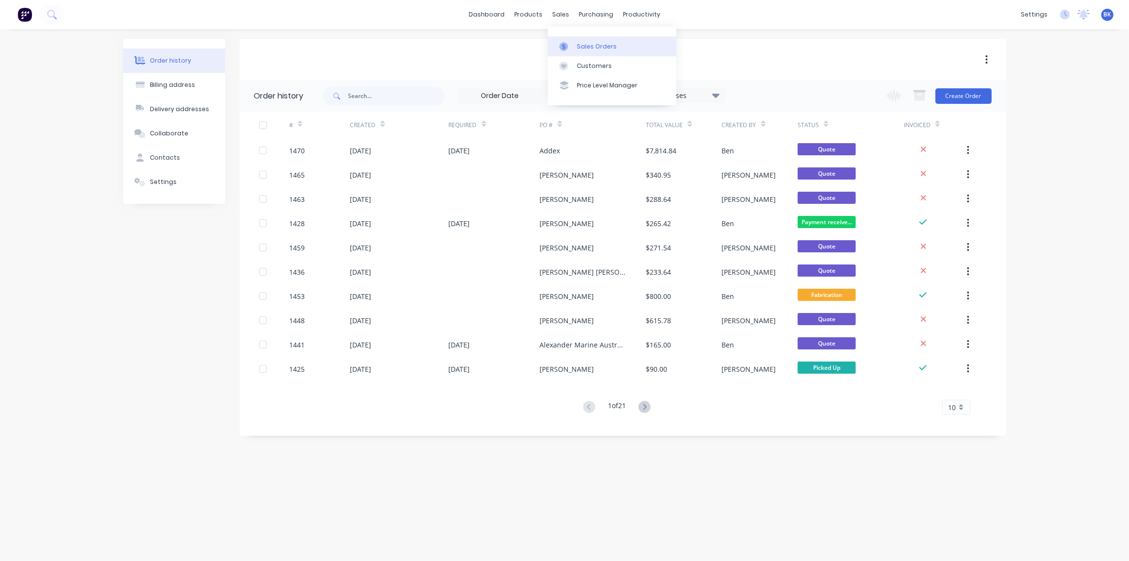
click at [571, 40] on link "Sales Orders" at bounding box center [612, 45] width 129 height 19
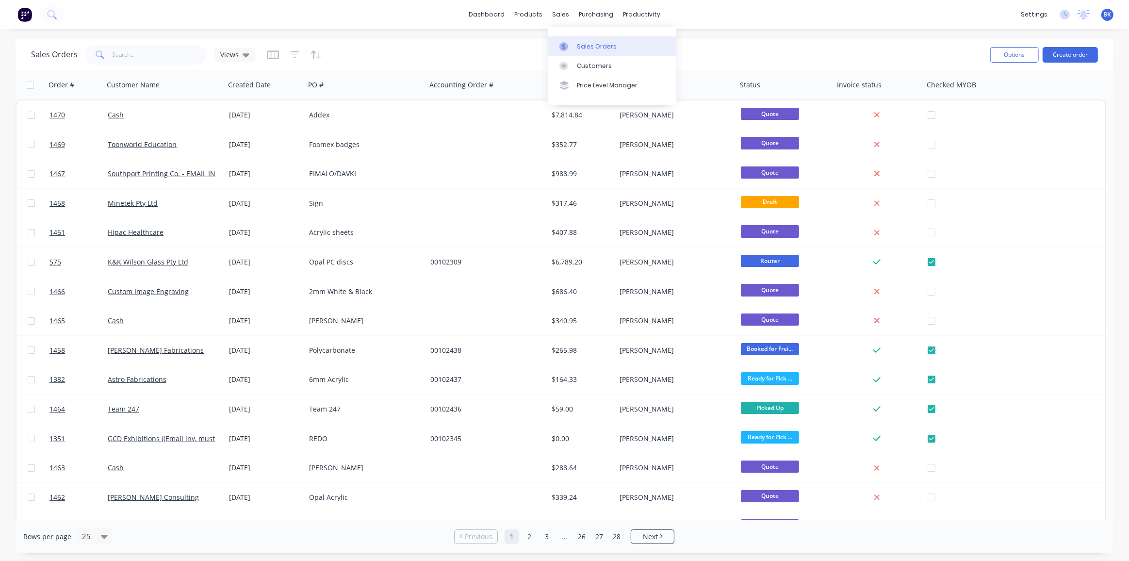
click at [569, 40] on link "Sales Orders" at bounding box center [612, 45] width 129 height 19
click at [1079, 57] on button "Create order" at bounding box center [1070, 55] width 55 height 16
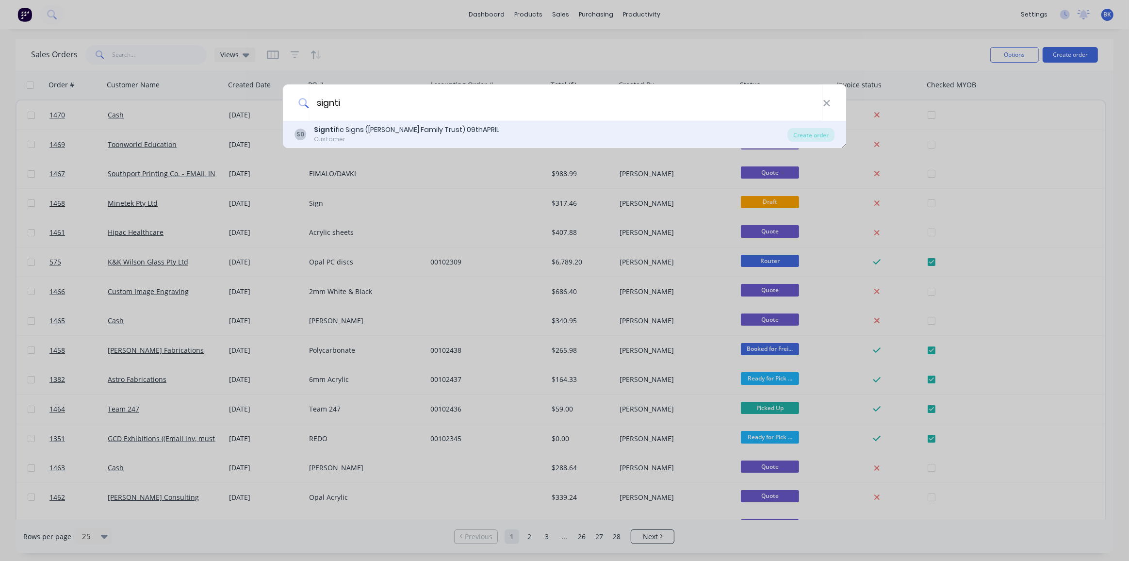
type input "signti"
click at [377, 125] on div "Signti fic Signs (Campbell Family Trust) 09thAPRIL" at bounding box center [406, 130] width 185 height 10
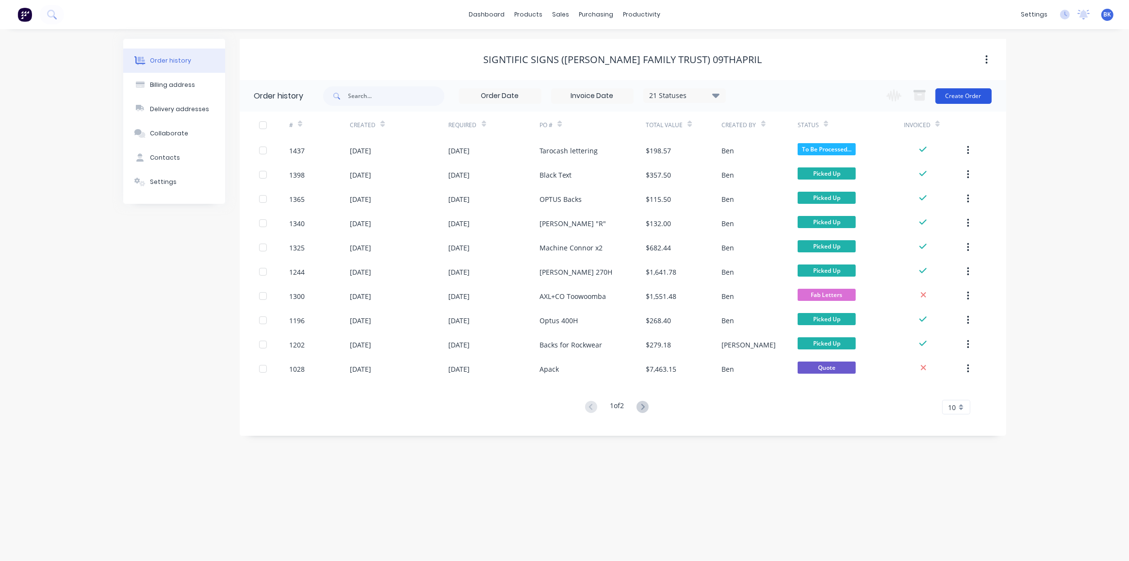
click at [974, 90] on button "Create Order" at bounding box center [963, 96] width 56 height 16
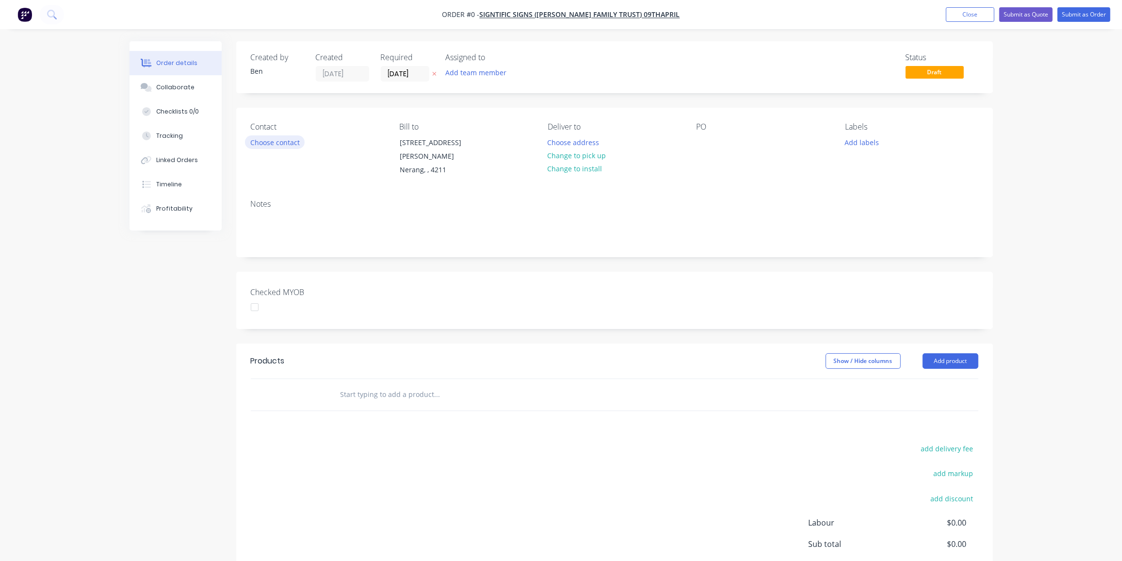
click at [278, 140] on button "Choose contact" at bounding box center [275, 141] width 60 height 13
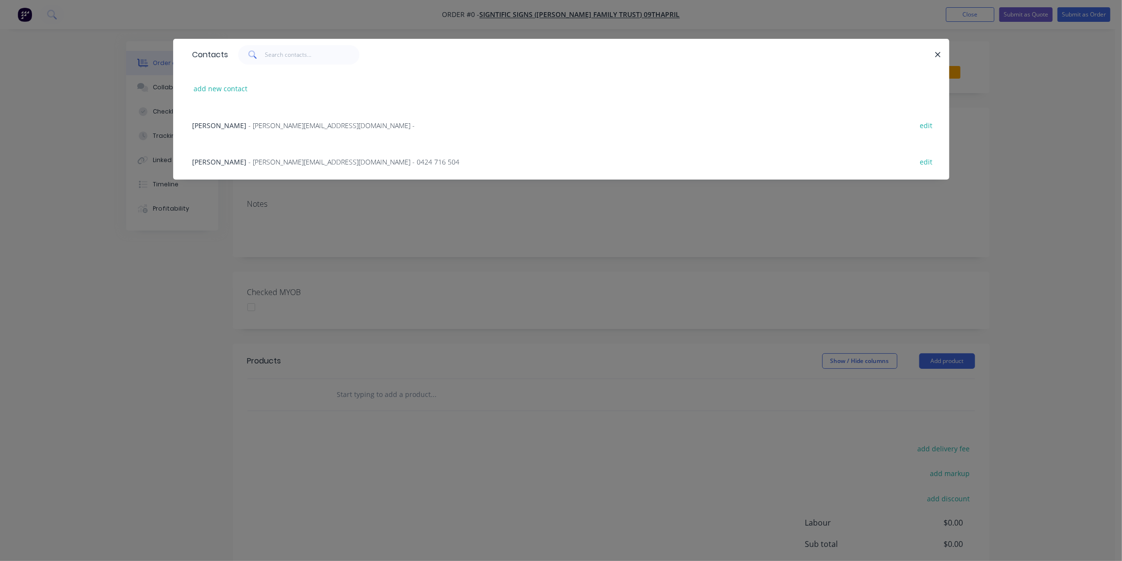
click at [260, 122] on span "- c.campbell@signtific.com.au -" at bounding box center [332, 125] width 166 height 9
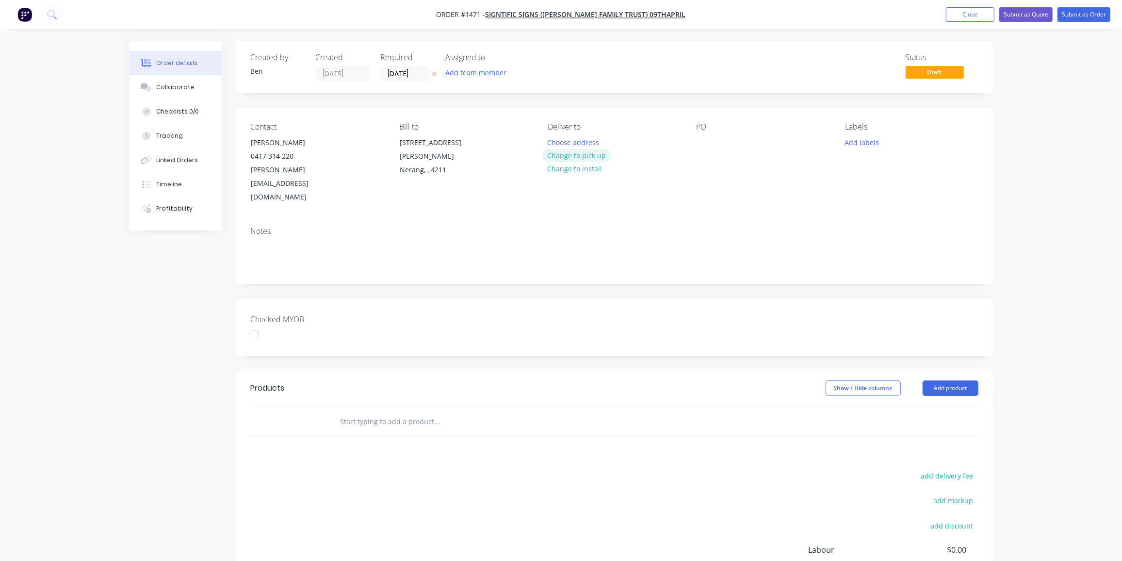
click at [582, 156] on button "Change to pick up" at bounding box center [576, 155] width 69 height 13
click at [708, 139] on div at bounding box center [705, 142] width 16 height 14
drag, startPoint x: 709, startPoint y: 145, endPoint x: 693, endPoint y: 148, distance: 16.3
click at [693, 148] on div "Contact Corey Campbell 0417 314 220 c.campbell@signtific.com.au Bill to 13 Jay …" at bounding box center [614, 163] width 757 height 111
click at [868, 140] on button "Add labels" at bounding box center [862, 141] width 45 height 13
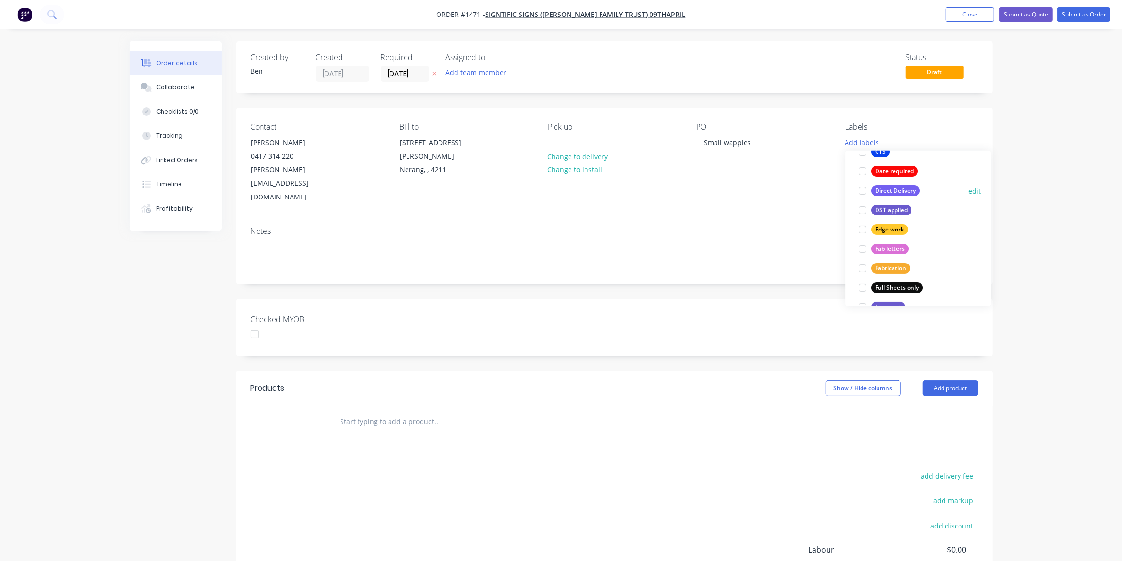
scroll to position [164, 0]
click at [906, 257] on div "Fabrication" at bounding box center [890, 258] width 39 height 11
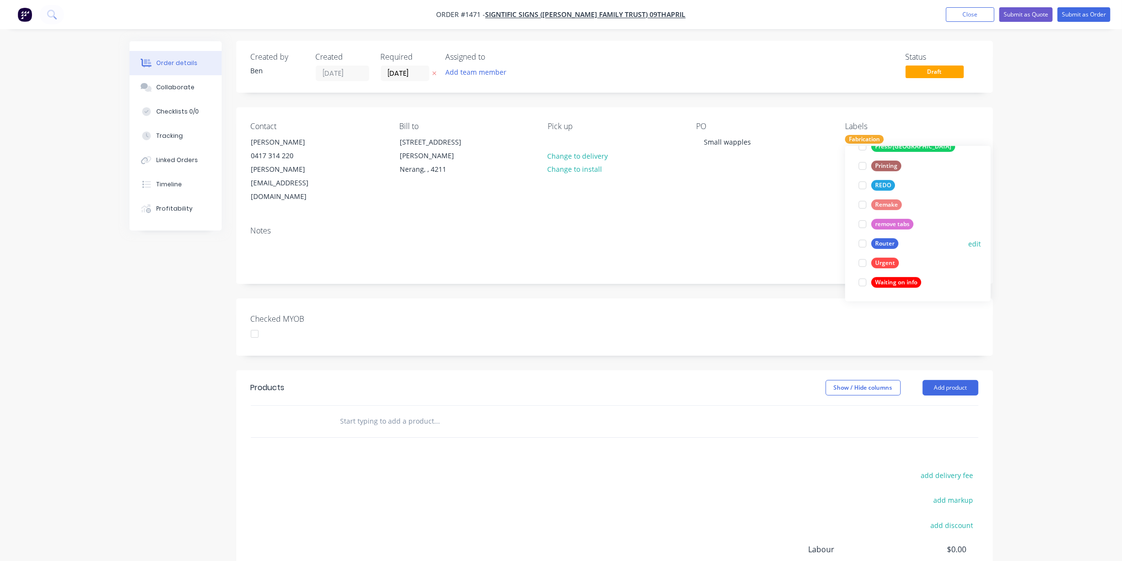
scroll to position [0, 0]
click at [883, 243] on div "Router" at bounding box center [884, 243] width 27 height 11
click at [255, 469] on div "add delivery fee add markup add discount Labour $0.00 Sub total $0.00 Margin $0…" at bounding box center [615, 562] width 728 height 187
click at [394, 375] on header "Products Show / Hide columns Add product" at bounding box center [614, 387] width 757 height 35
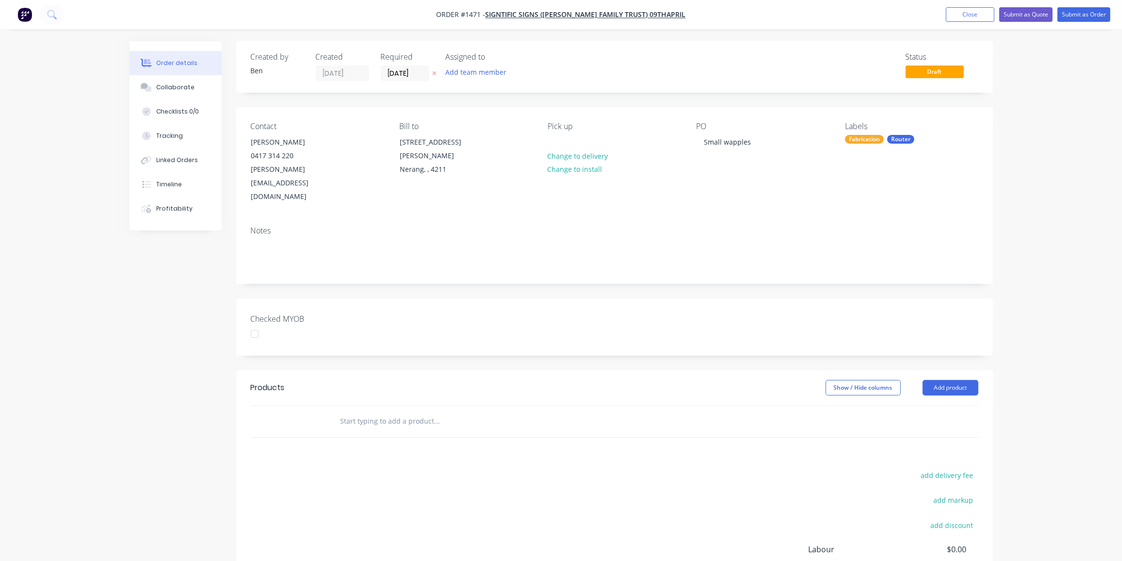
click at [398, 411] on input "text" at bounding box center [437, 420] width 194 height 19
click at [947, 380] on button "Add product" at bounding box center [951, 388] width 56 height 16
click at [933, 405] on div "Product catalogue" at bounding box center [932, 412] width 75 height 14
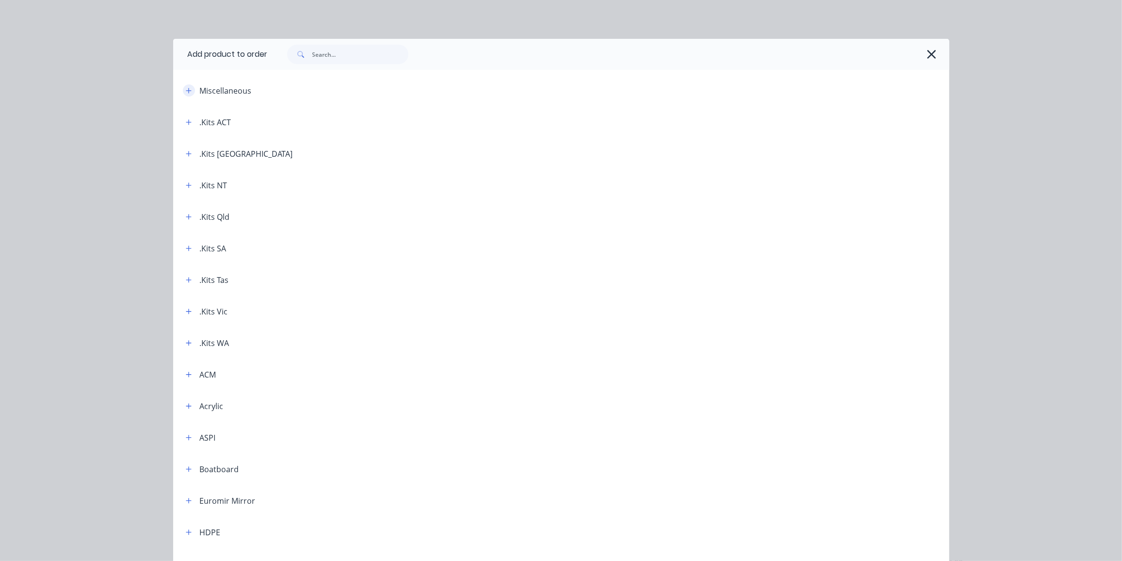
click at [187, 91] on icon "button" at bounding box center [189, 90] width 6 height 7
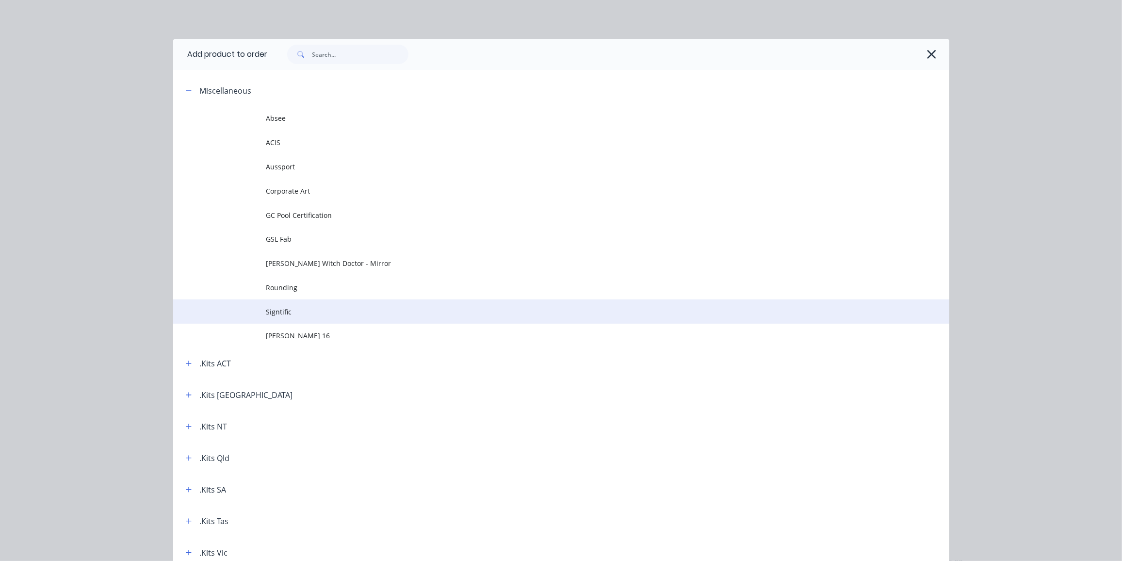
click at [294, 316] on span "Signtific" at bounding box center [539, 312] width 546 height 10
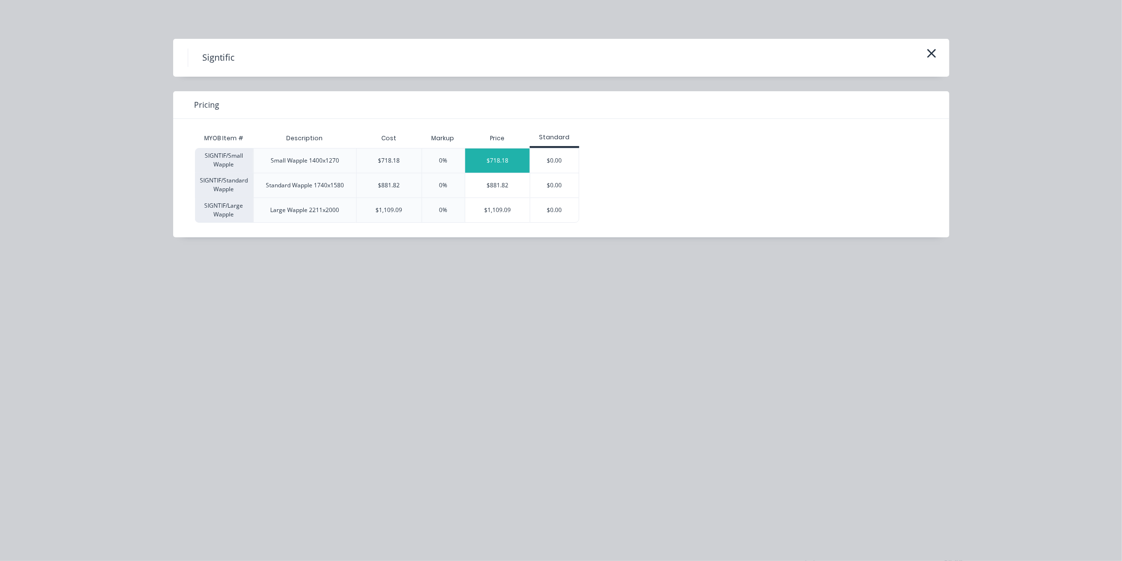
click at [507, 157] on div "$718.18" at bounding box center [497, 160] width 65 height 24
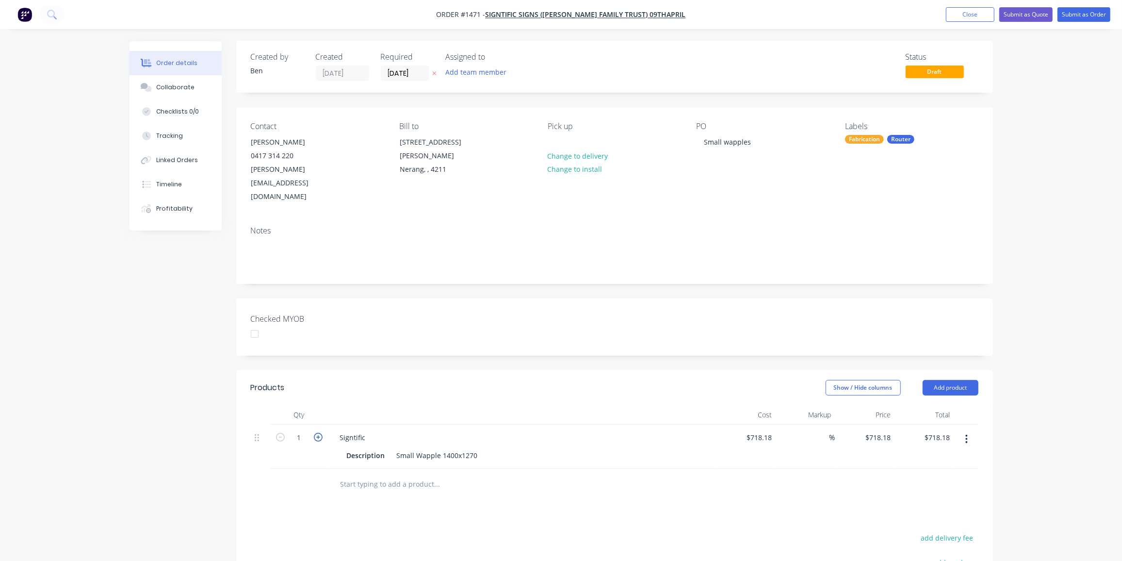
click at [317, 433] on icon "button" at bounding box center [318, 437] width 9 height 9
type input "2"
type input "$1,436.36"
click at [317, 433] on icon "button" at bounding box center [318, 437] width 9 height 9
type input "3"
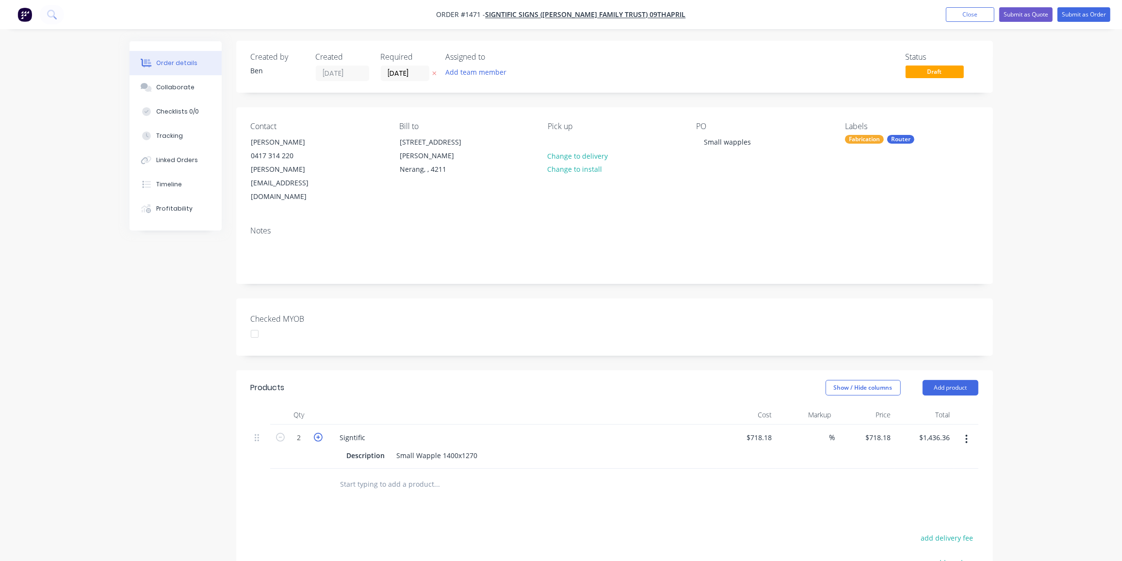
type input "$2,154.54"
click at [307, 474] on div "Products Show / Hide columns Add product Qty Cost Markup Price Total 3 Signtifi…" at bounding box center [614, 551] width 757 height 363
click at [395, 75] on input "[DATE]" at bounding box center [405, 73] width 48 height 15
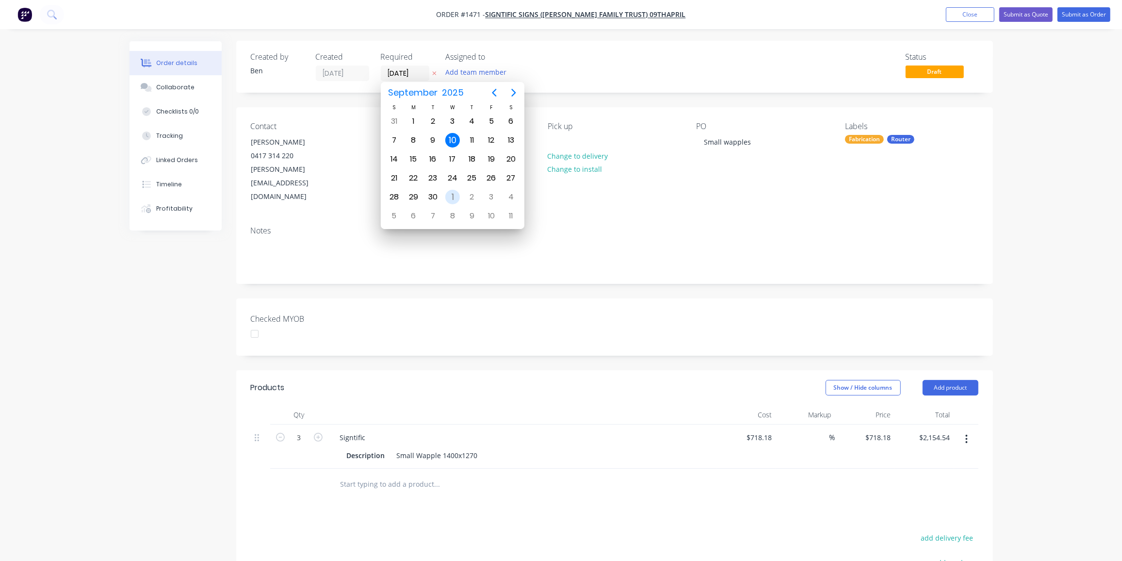
click at [450, 195] on div "1" at bounding box center [452, 197] width 15 height 15
type input "[DATE]"
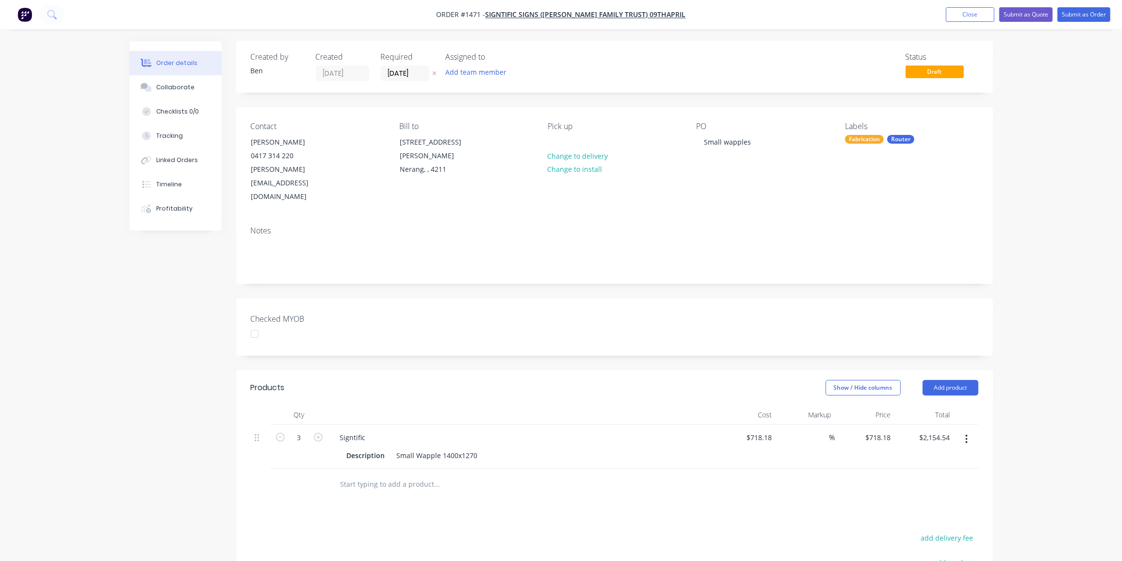
click at [511, 218] on div "Notes" at bounding box center [614, 250] width 757 height 65
click at [1082, 14] on button "Submit as Order" at bounding box center [1084, 14] width 53 height 15
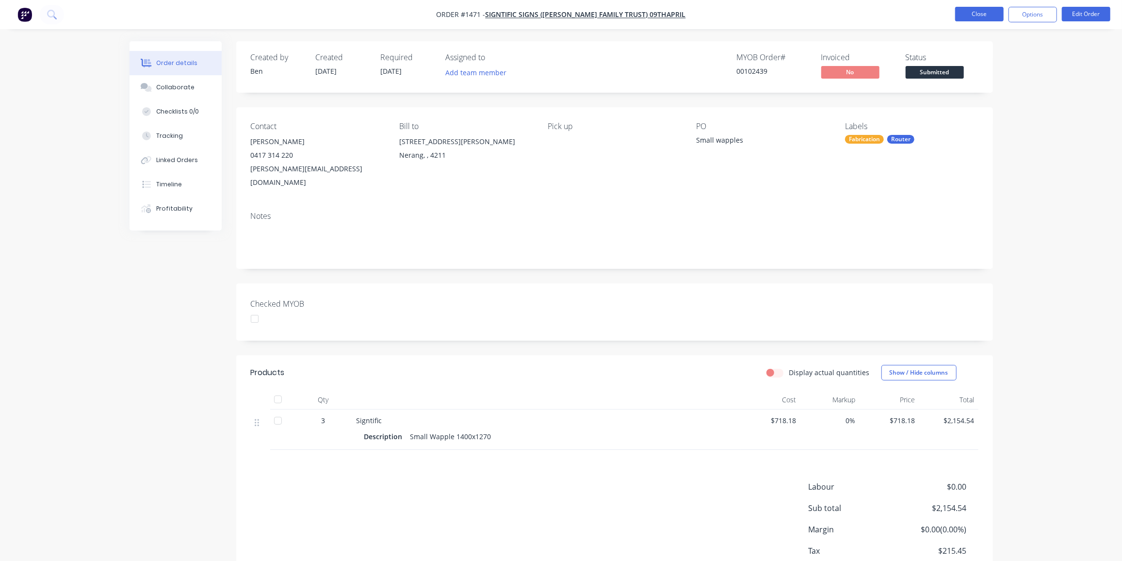
click at [988, 15] on button "Close" at bounding box center [979, 14] width 49 height 15
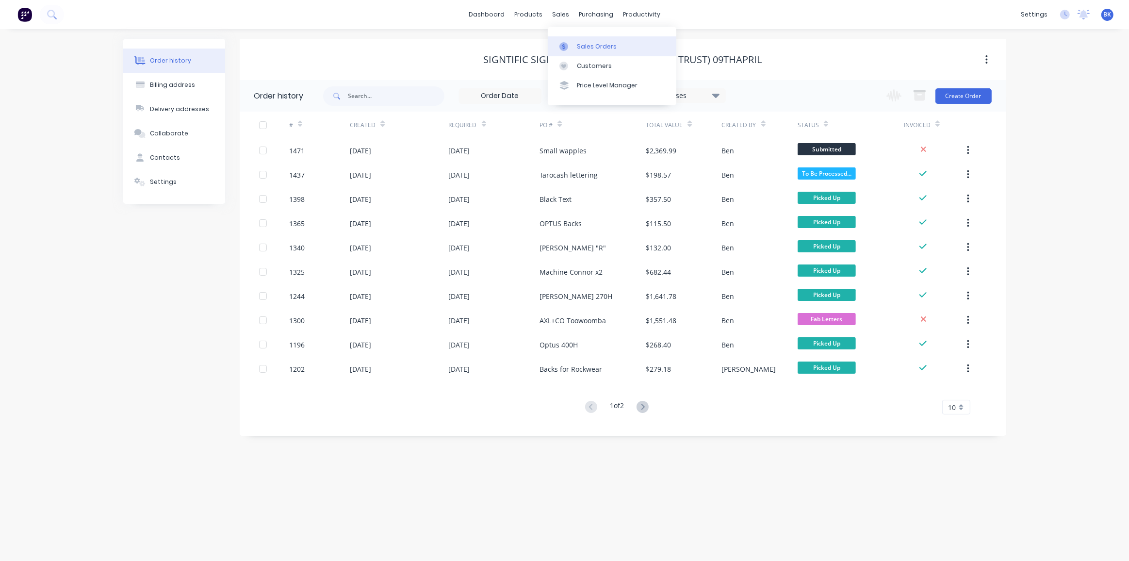
click at [573, 46] on div at bounding box center [566, 46] width 15 height 9
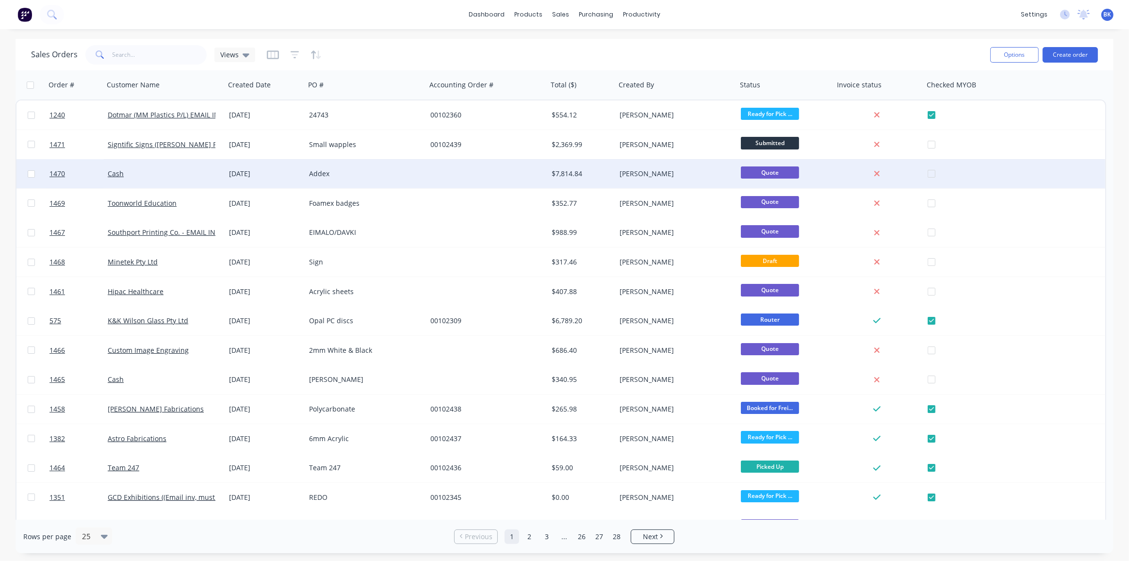
click at [402, 166] on div "Addex" at bounding box center [365, 173] width 121 height 29
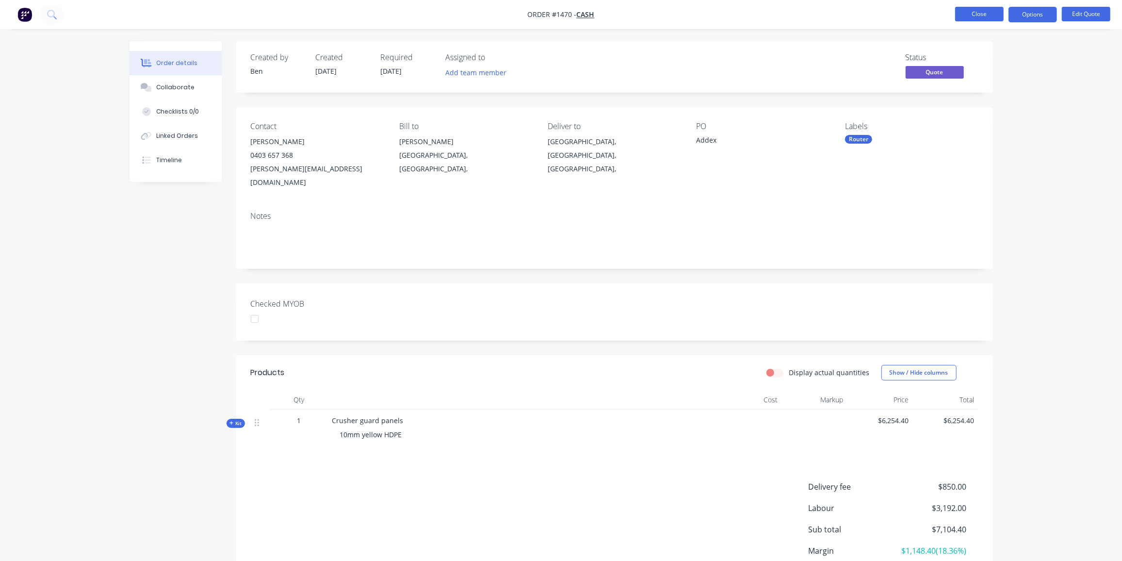
click at [975, 17] on button "Close" at bounding box center [979, 14] width 49 height 15
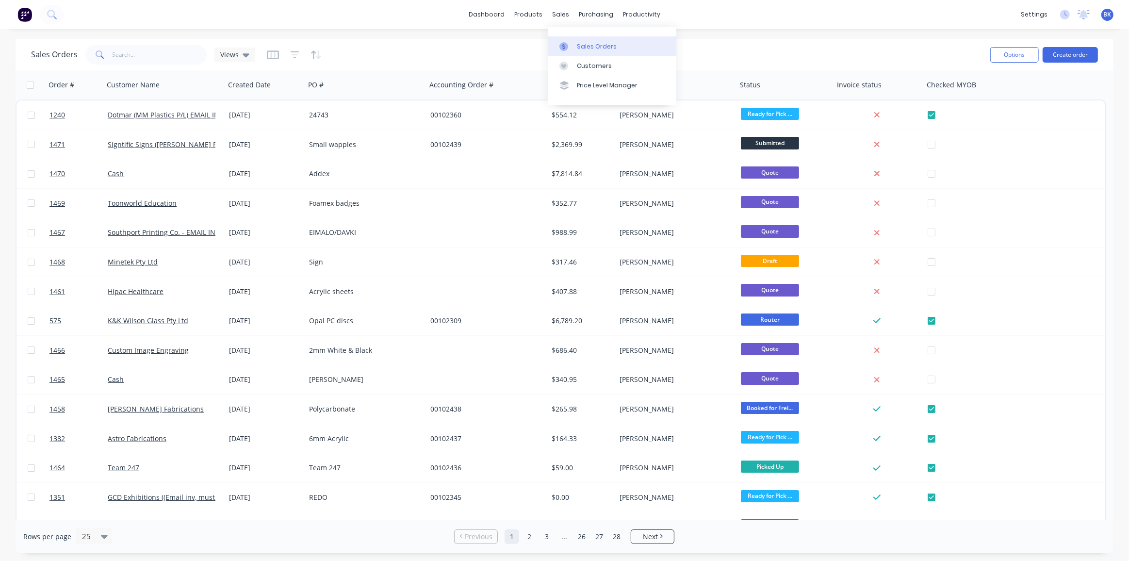
click at [566, 46] on icon at bounding box center [563, 46] width 9 height 9
click at [1076, 57] on button "Create order" at bounding box center [1070, 55] width 55 height 16
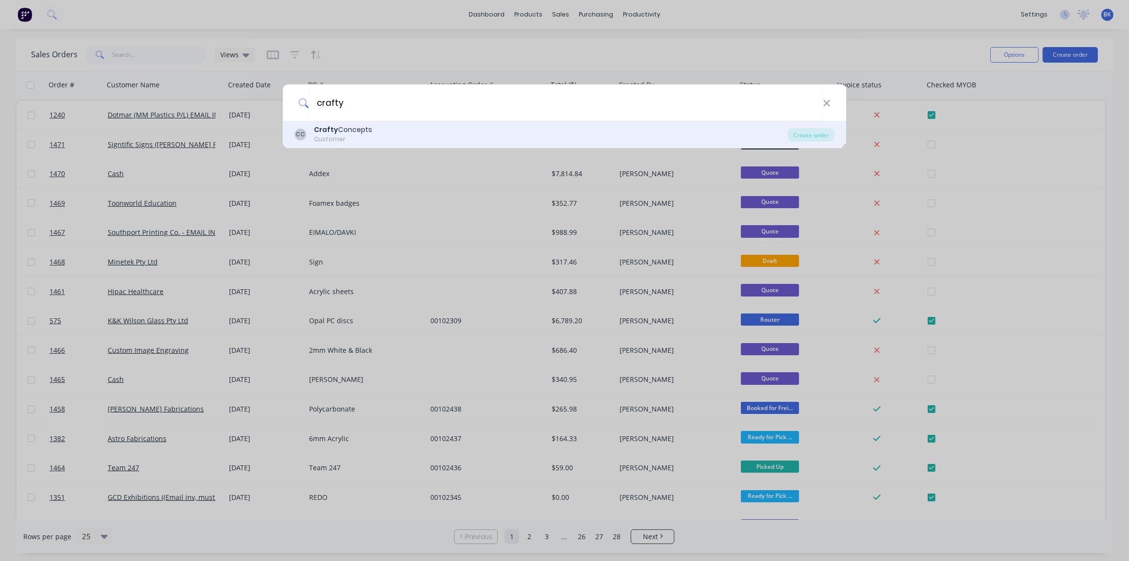
type input "crafty"
click at [348, 130] on div "Crafty Concepts" at bounding box center [343, 130] width 58 height 10
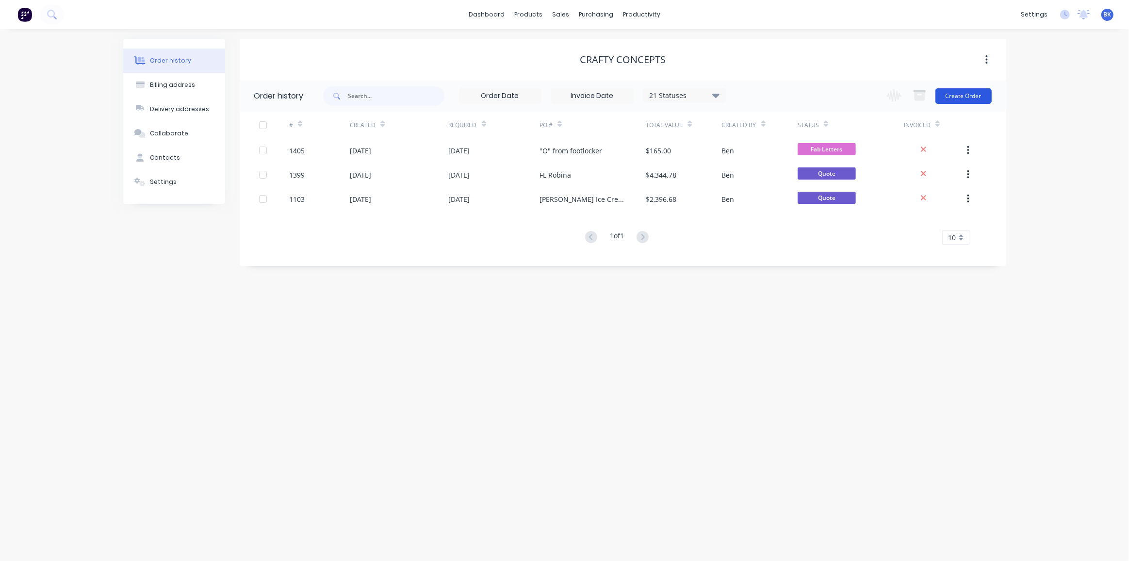
click at [982, 96] on button "Create Order" at bounding box center [963, 96] width 56 height 16
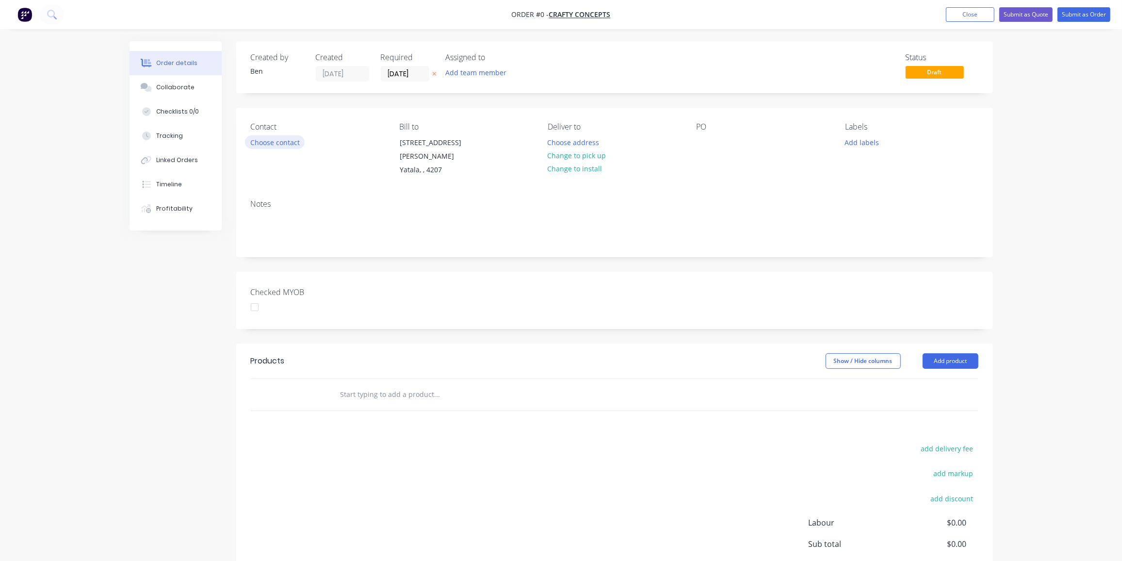
click at [276, 139] on button "Choose contact" at bounding box center [275, 141] width 60 height 13
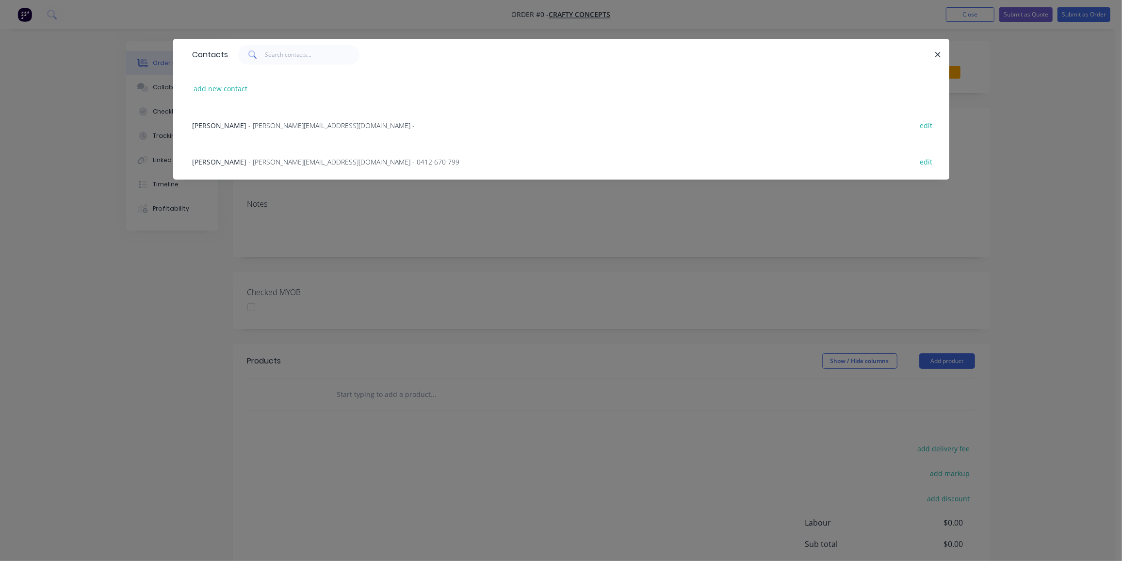
click at [249, 125] on span "- mike@craftyconcepts.au -" at bounding box center [332, 125] width 166 height 9
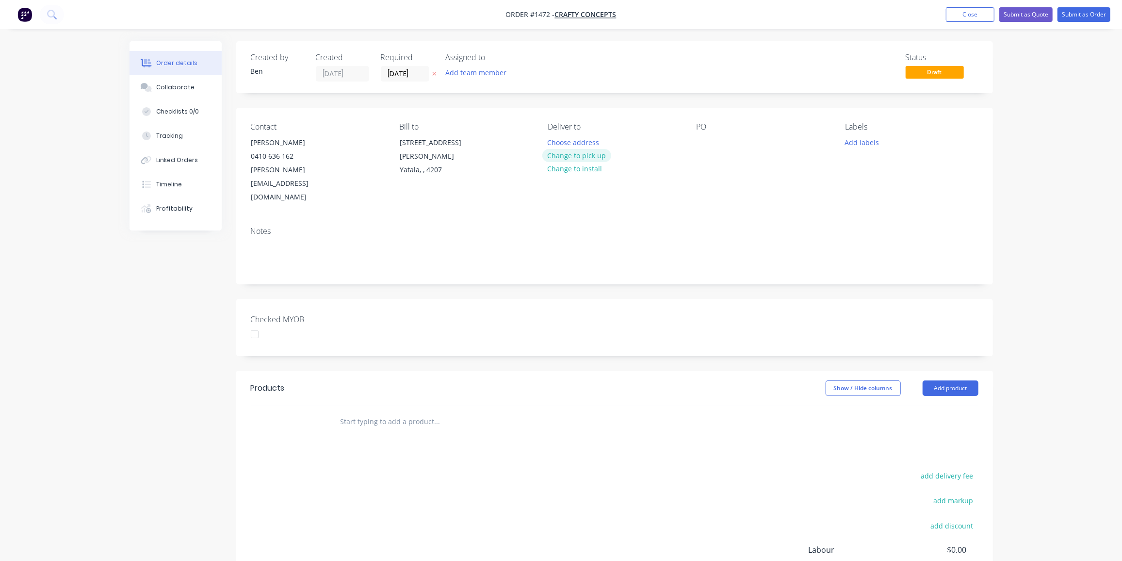
click at [576, 156] on button "Change to pick up" at bounding box center [576, 155] width 69 height 13
click at [697, 137] on div at bounding box center [705, 142] width 16 height 14
click at [860, 142] on button "Add labels" at bounding box center [862, 141] width 45 height 13
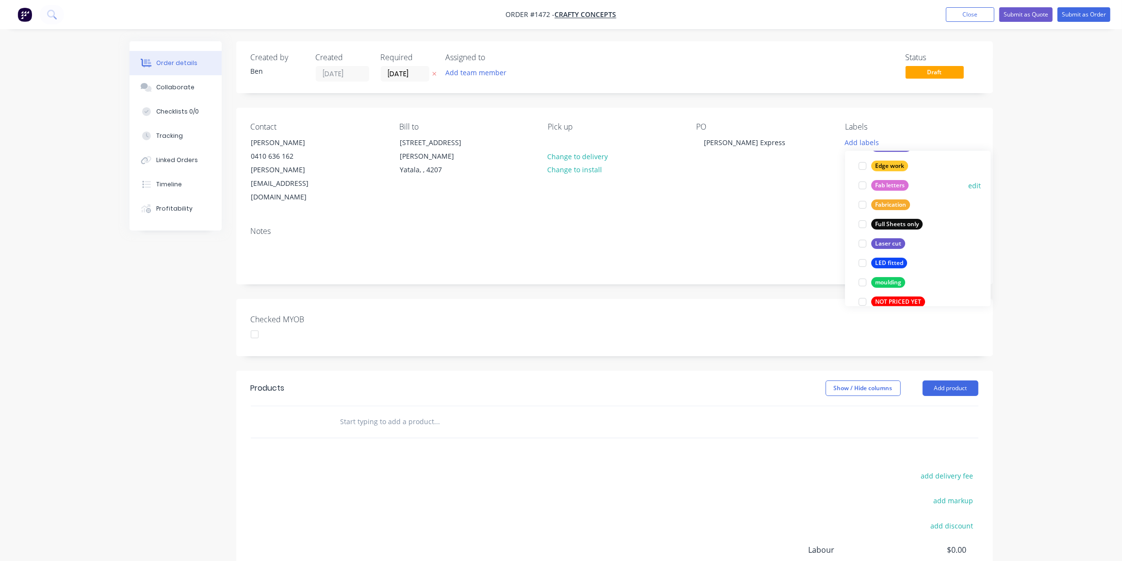
click at [889, 184] on div "Fab letters" at bounding box center [889, 185] width 37 height 11
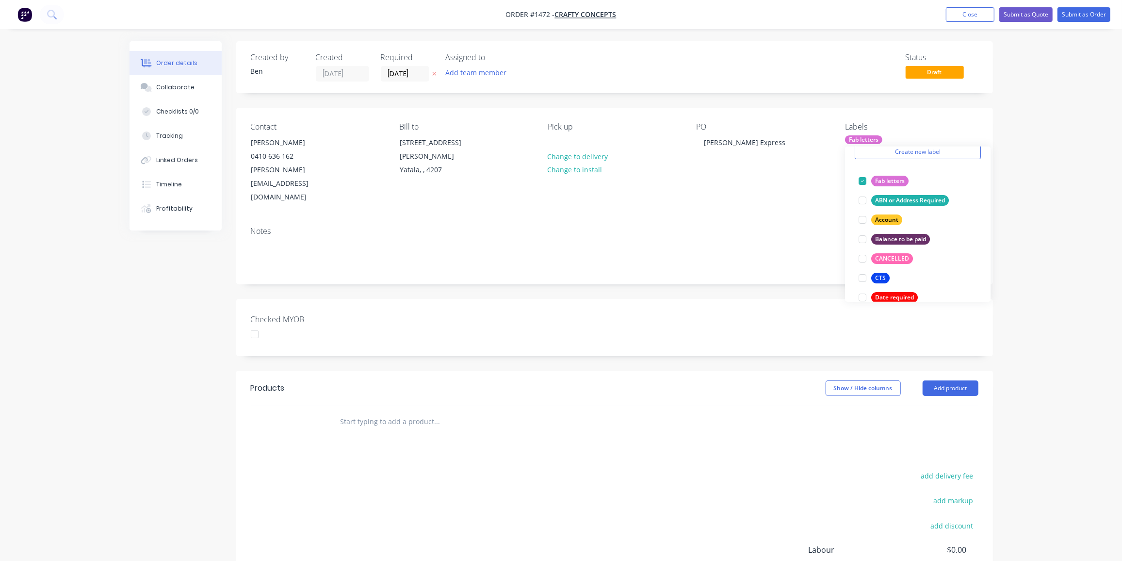
click at [349, 412] on input "text" at bounding box center [437, 421] width 194 height 19
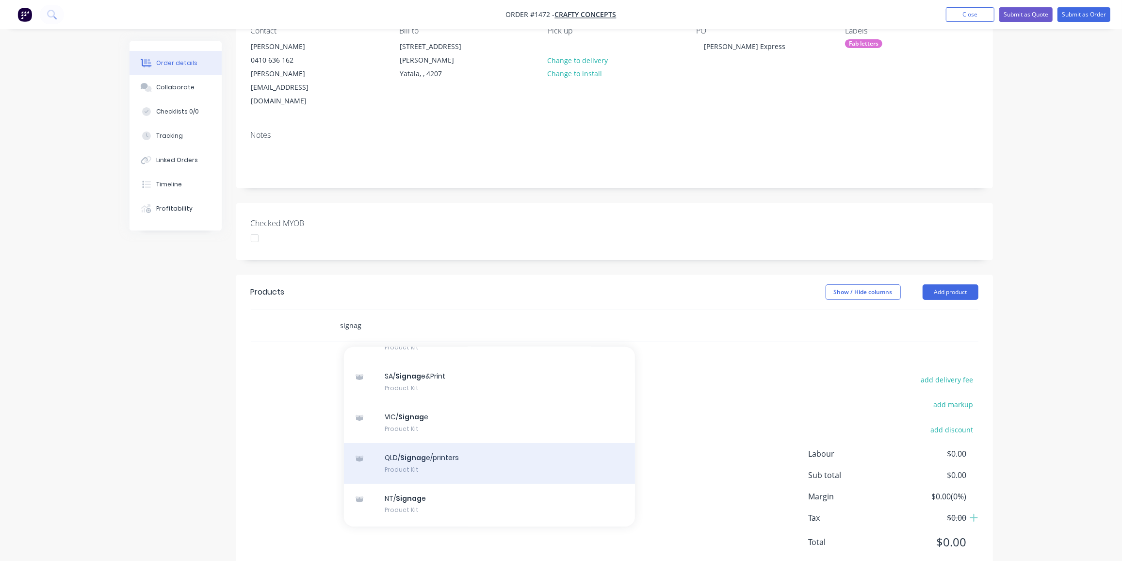
scroll to position [98, 0]
type input "signag"
click at [428, 442] on div "QLD/ Signag e/printers Product Kit" at bounding box center [489, 462] width 291 height 41
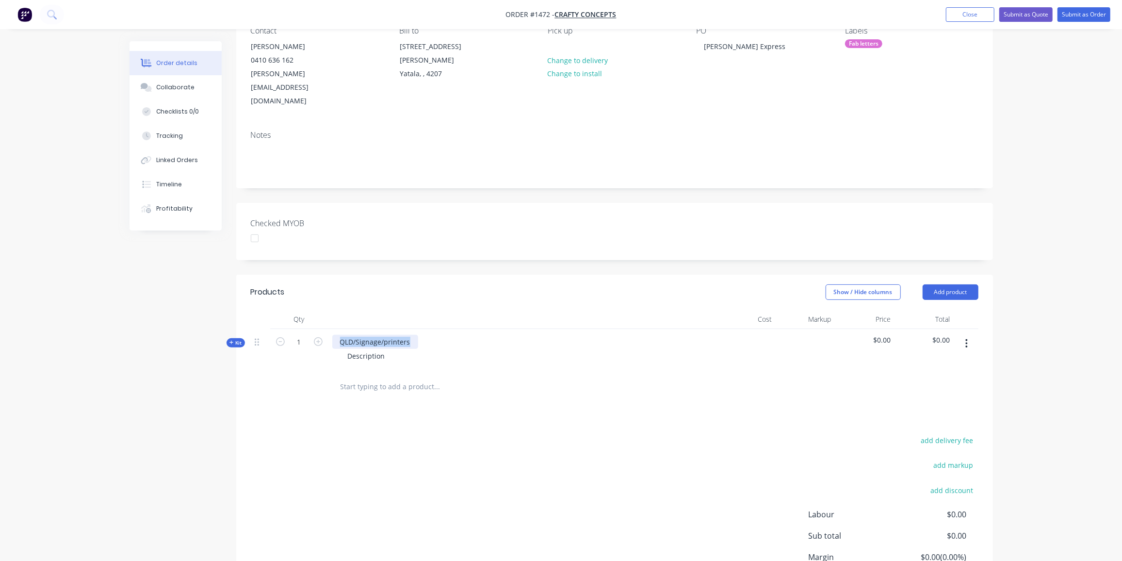
drag, startPoint x: 409, startPoint y: 316, endPoint x: 331, endPoint y: 317, distance: 77.6
click at [331, 329] on div "QLD/Signage/printers Description" at bounding box center [522, 350] width 388 height 42
click at [278, 371] on div at bounding box center [299, 387] width 58 height 32
drag, startPoint x: 388, startPoint y: 325, endPoint x: 337, endPoint y: 327, distance: 51.0
click at [337, 349] on div "Description" at bounding box center [522, 356] width 380 height 14
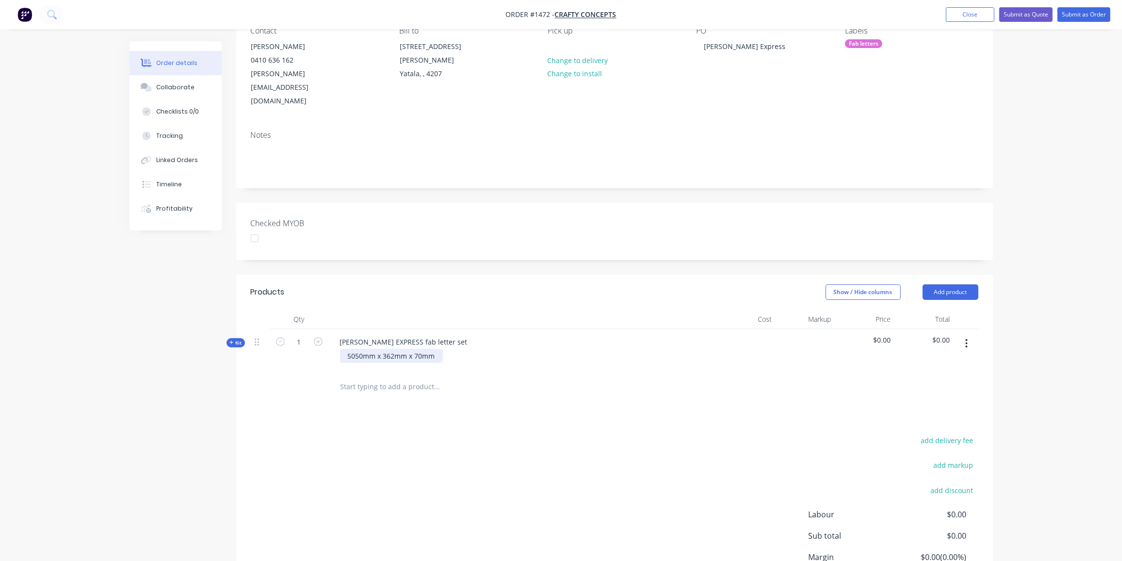
click at [391, 349] on div "5050mm x 362mm x 70mm" at bounding box center [391, 356] width 103 height 14
click at [431, 399] on div "Products Show / Hide columns Add product Qty Cost Markup Price Total Kit 1 GOLD…" at bounding box center [614, 455] width 757 height 361
click at [436, 349] on div "5050mm x 322mm x 70mm" at bounding box center [391, 356] width 103 height 14
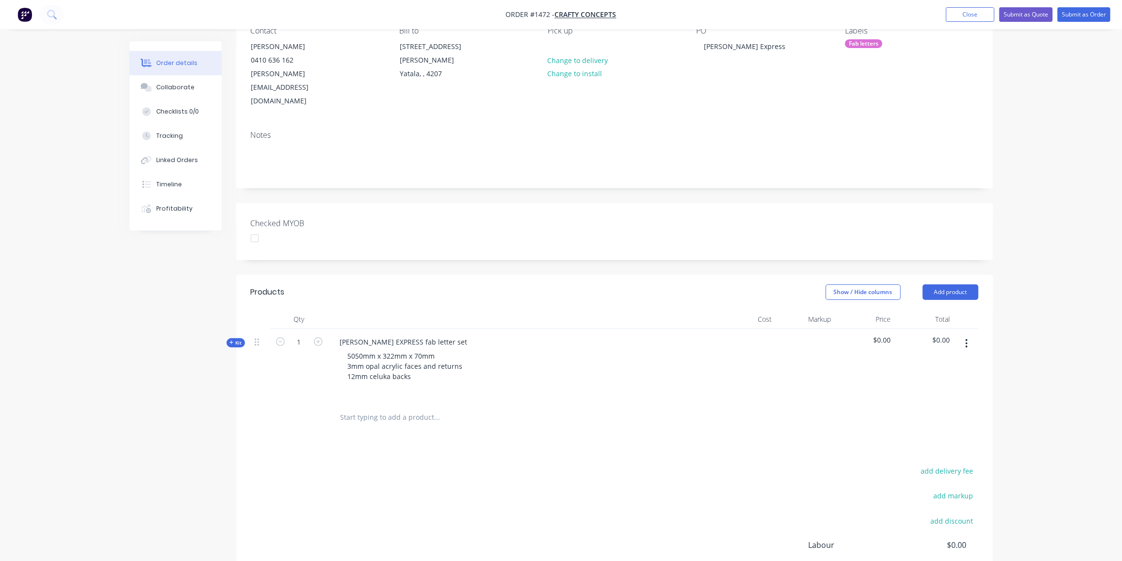
click at [216, 356] on div "Created by Ben Created 10/09/25 Required 10/09/25 Assigned to Add team member S…" at bounding box center [562, 312] width 864 height 735
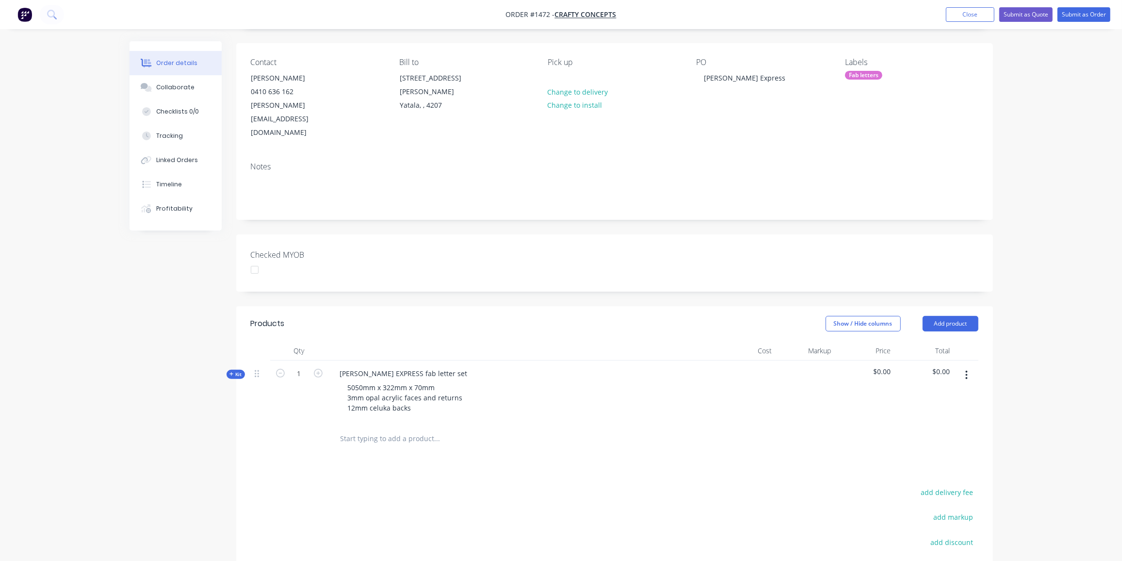
scroll to position [0, 0]
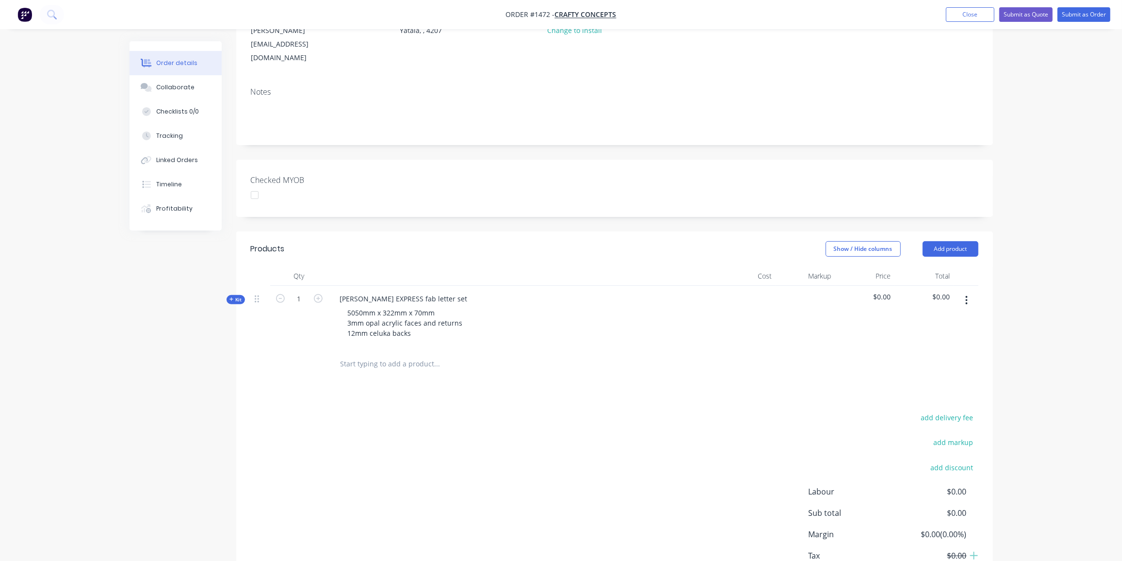
click at [232, 297] on icon at bounding box center [231, 299] width 4 height 5
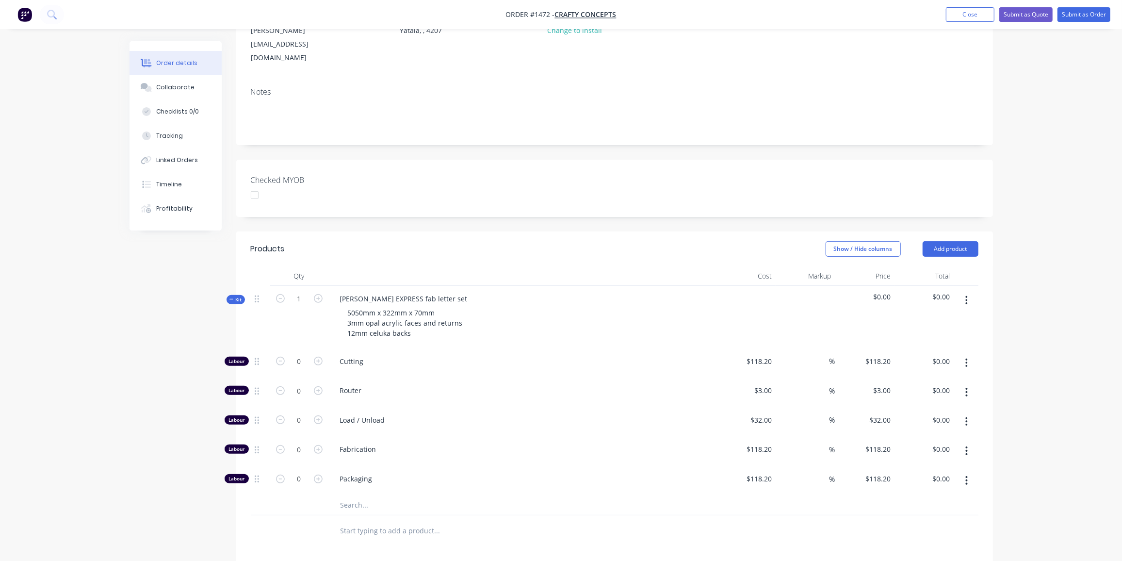
scroll to position [140, 0]
click at [307, 383] on input "0" at bounding box center [299, 390] width 25 height 15
type input "45"
type input "$135.00"
click at [304, 412] on input "0" at bounding box center [299, 419] width 25 height 15
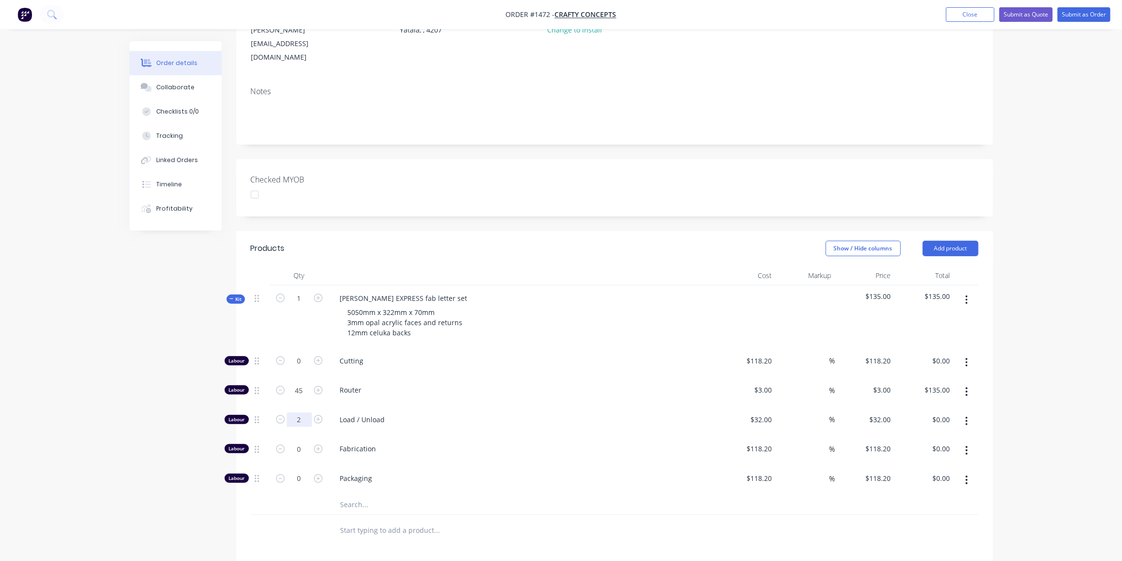
type input "2"
type input "$64.00"
drag, startPoint x: 306, startPoint y: 423, endPoint x: 311, endPoint y: 424, distance: 5.1
click at [306, 441] on input "0" at bounding box center [299, 448] width 25 height 15
click at [376, 495] on input "text" at bounding box center [437, 504] width 194 height 19
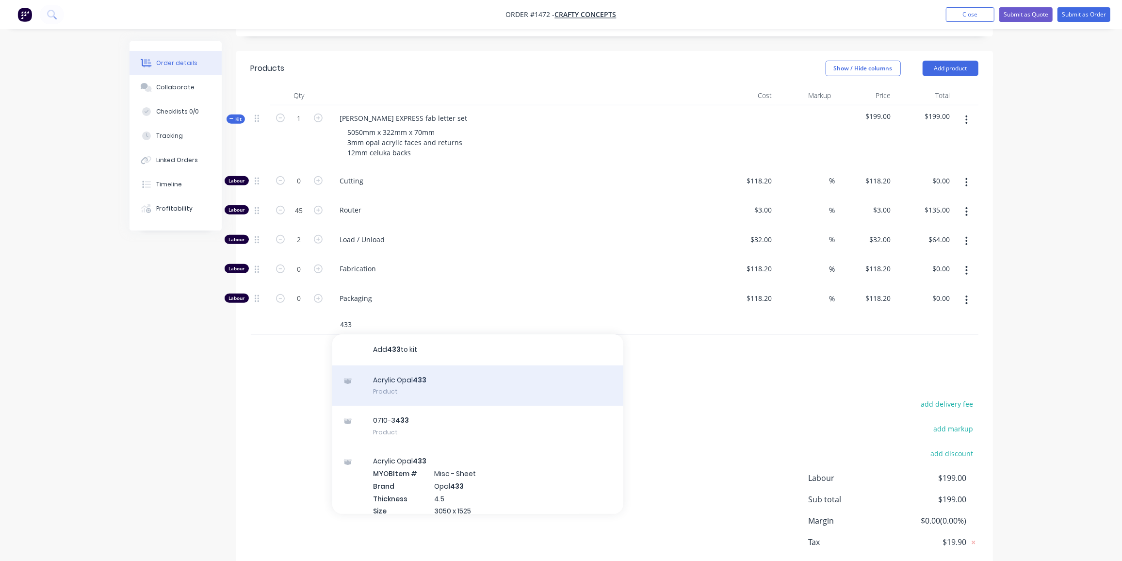
scroll to position [320, 0]
type input "433"
click at [426, 365] on div "Acrylic Opal 433 Product" at bounding box center [477, 385] width 291 height 41
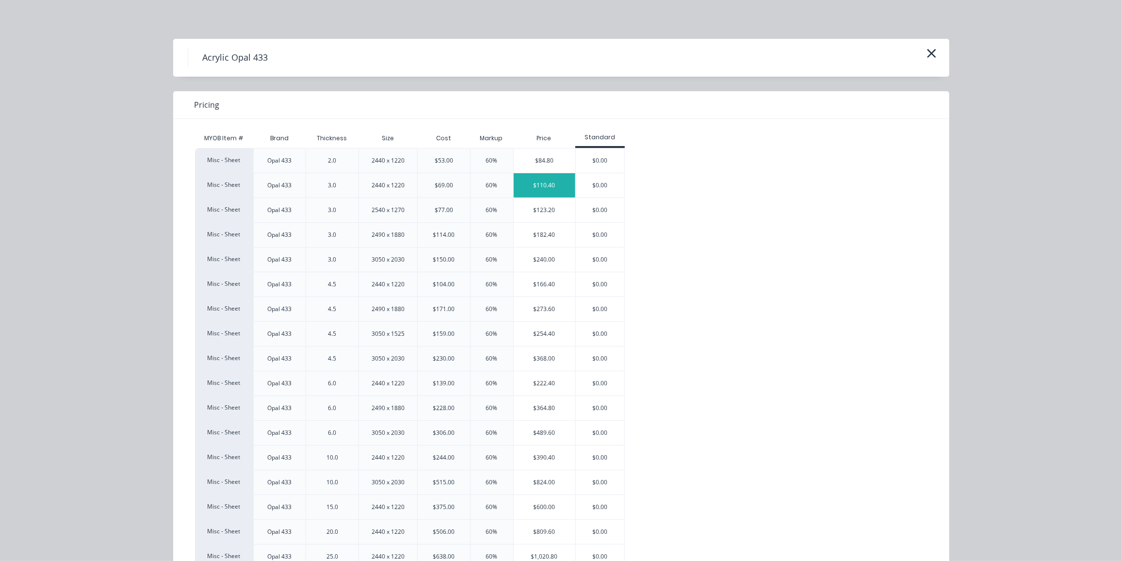
click at [554, 181] on div "$110.40" at bounding box center [545, 185] width 62 height 24
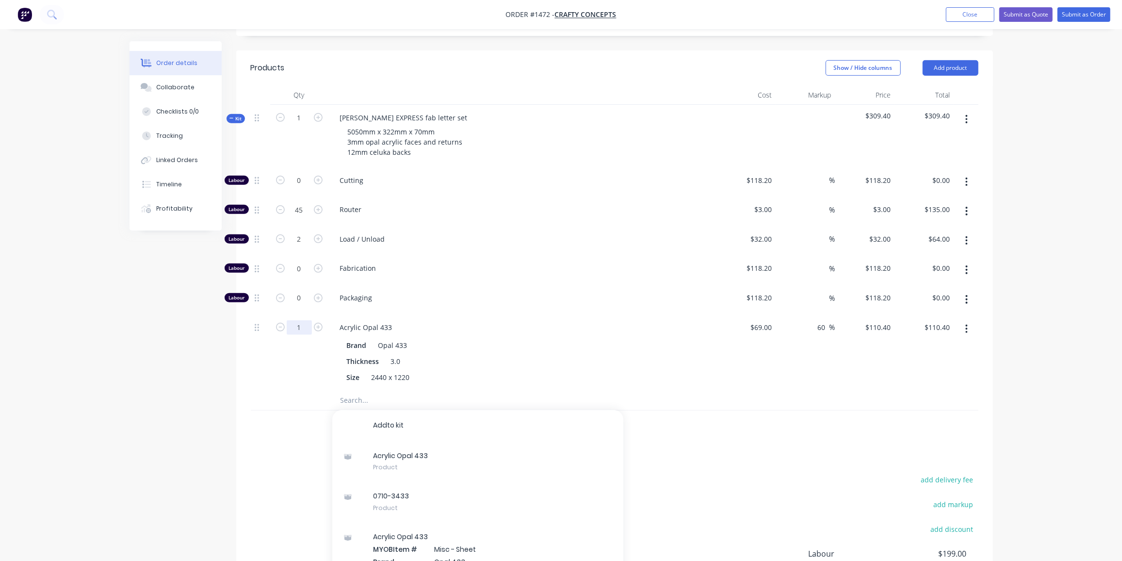
click at [295, 320] on input "1" at bounding box center [299, 327] width 25 height 15
type input "1.5"
type input "$165.60"
click at [350, 391] on input "text" at bounding box center [437, 400] width 194 height 19
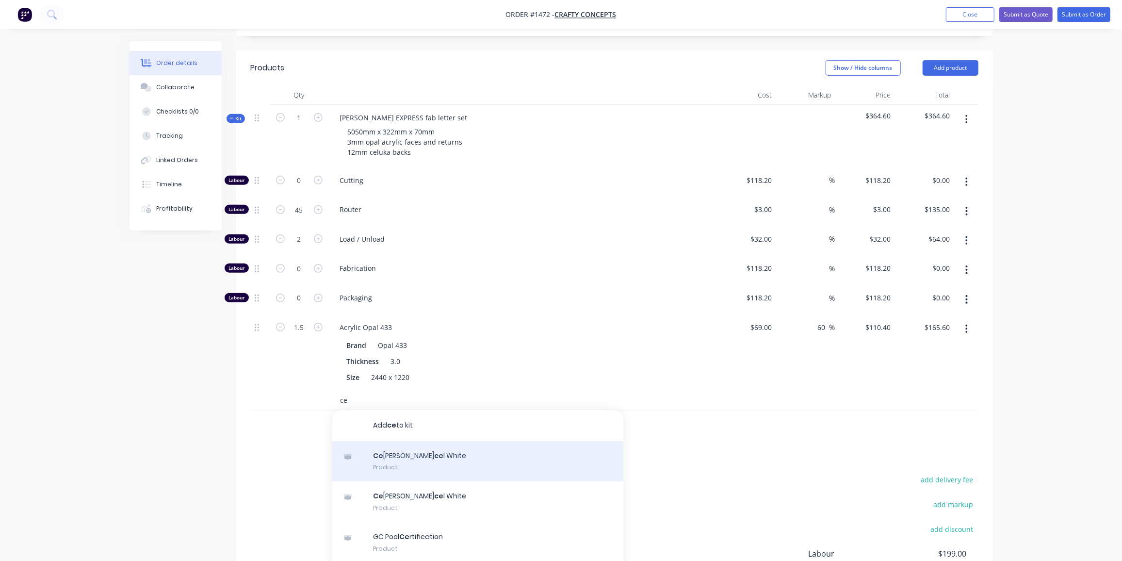
type input "ce"
click at [437, 441] on div "Ce luka Ny ce l White Product" at bounding box center [477, 461] width 291 height 41
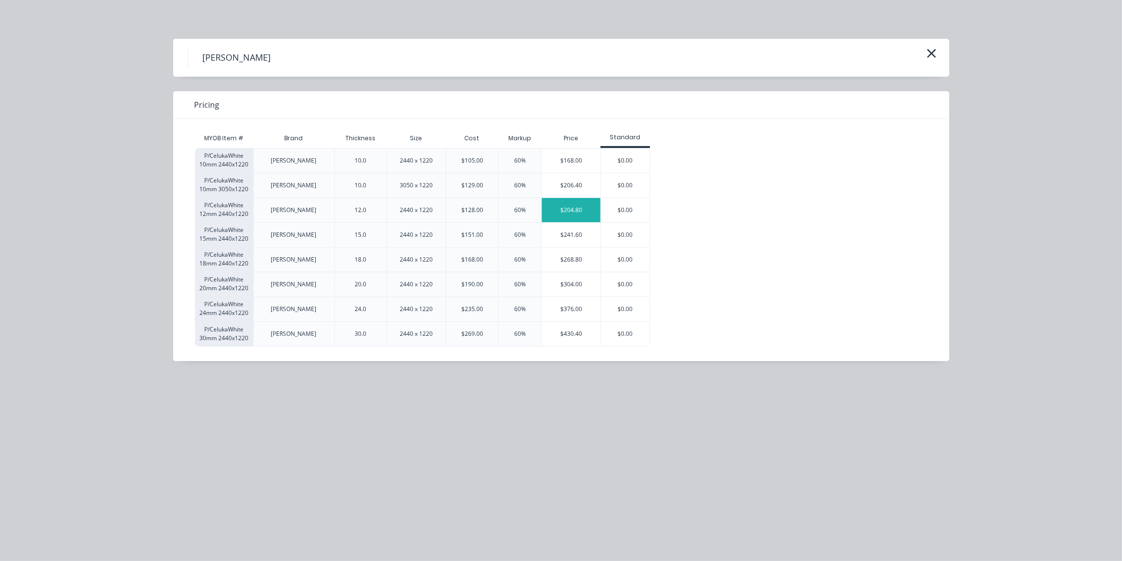
click at [585, 207] on div "$204.80" at bounding box center [571, 210] width 59 height 24
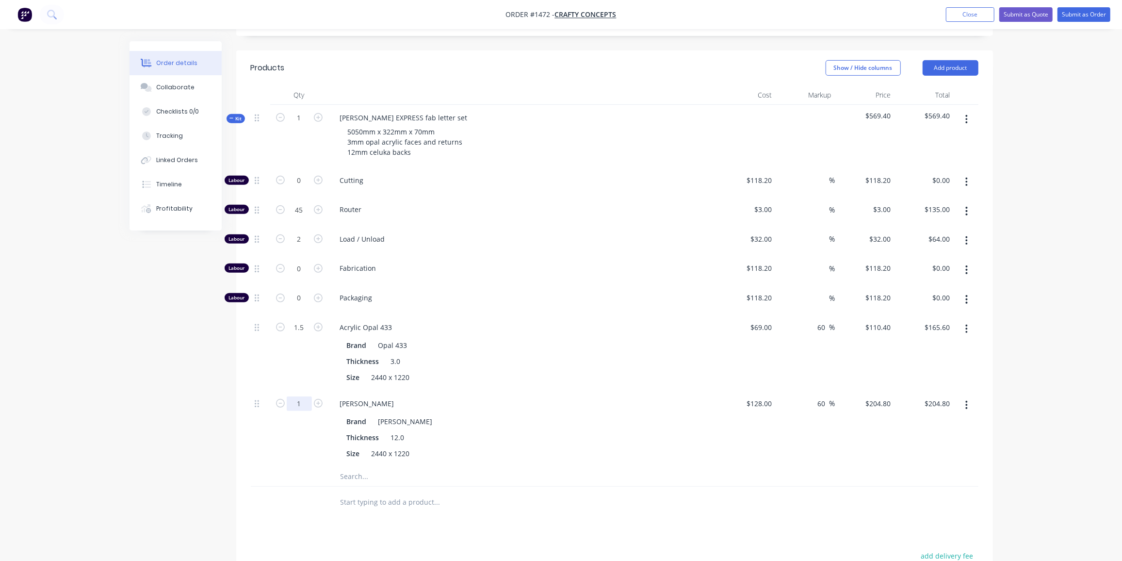
click at [298, 396] on input "1" at bounding box center [299, 403] width 25 height 15
type input "0.5"
type input "$102.40"
click at [301, 261] on input "0" at bounding box center [299, 268] width 25 height 15
type input "26"
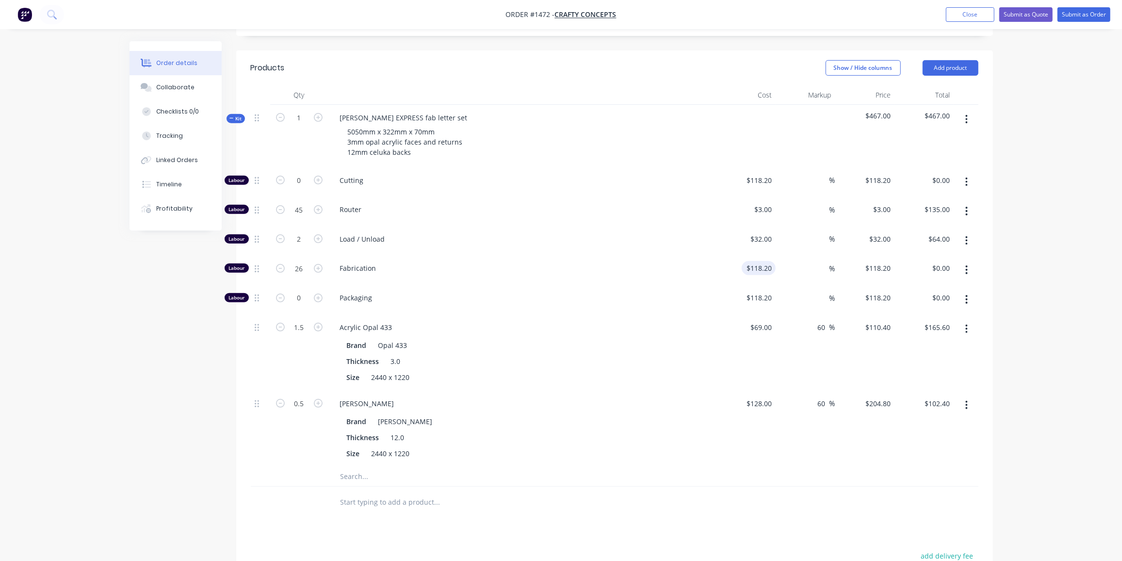
type input "118.2"
type input "$3,073.20"
click at [760, 261] on input "118.2" at bounding box center [761, 268] width 30 height 14
type input "$100.00"
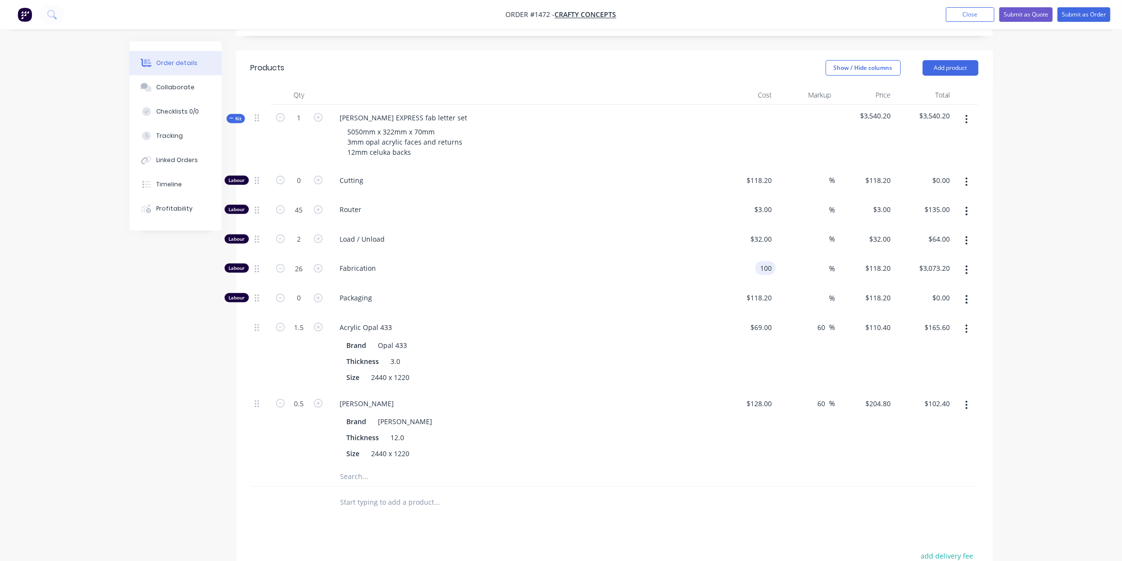
type input "$2,600.00"
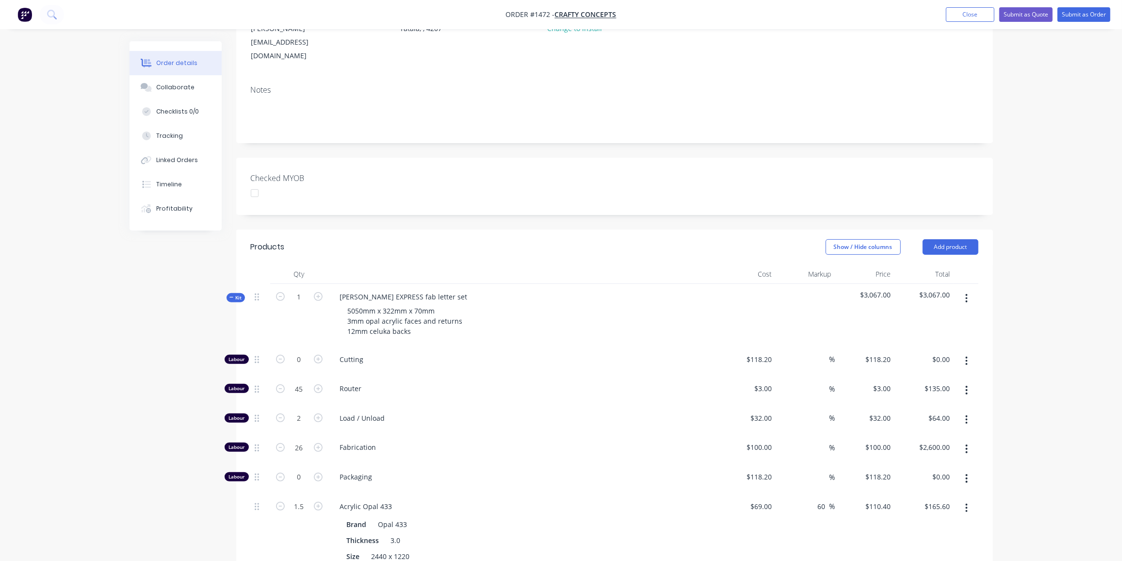
scroll to position [141, 0]
click at [409, 304] on div "5050mm x 322mm x 70mm 3mm opal acrylic faces and returns 12mm celuka backs" at bounding box center [405, 321] width 131 height 34
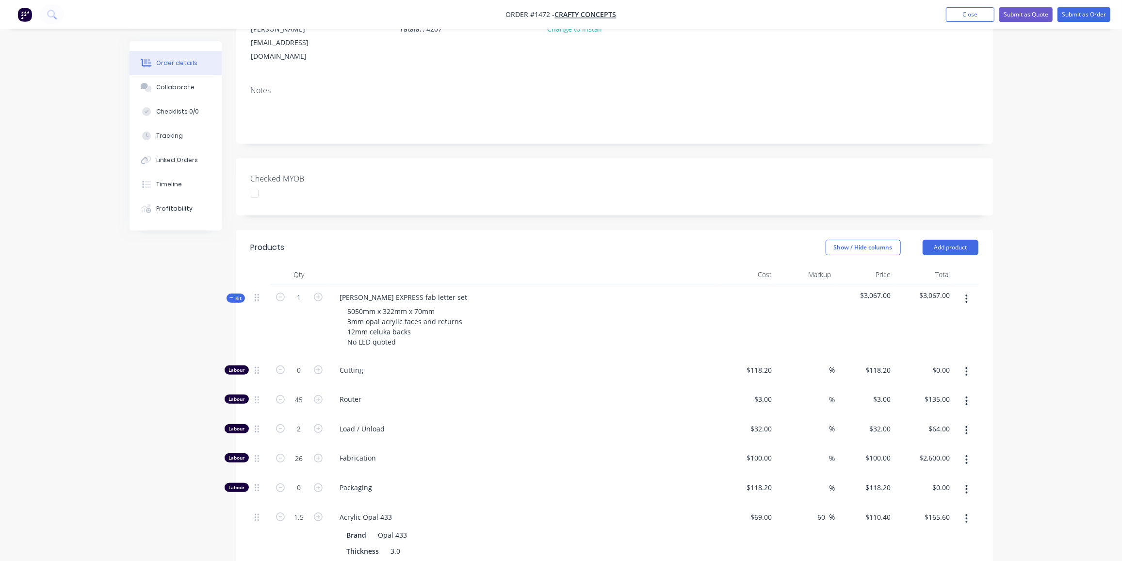
drag, startPoint x: 109, startPoint y: 289, endPoint x: 130, endPoint y: 289, distance: 20.9
click at [109, 289] on div "Order details Collaborate Checklists 0/0 Tracking Linked Orders Timeline Profit…" at bounding box center [561, 407] width 1122 height 1096
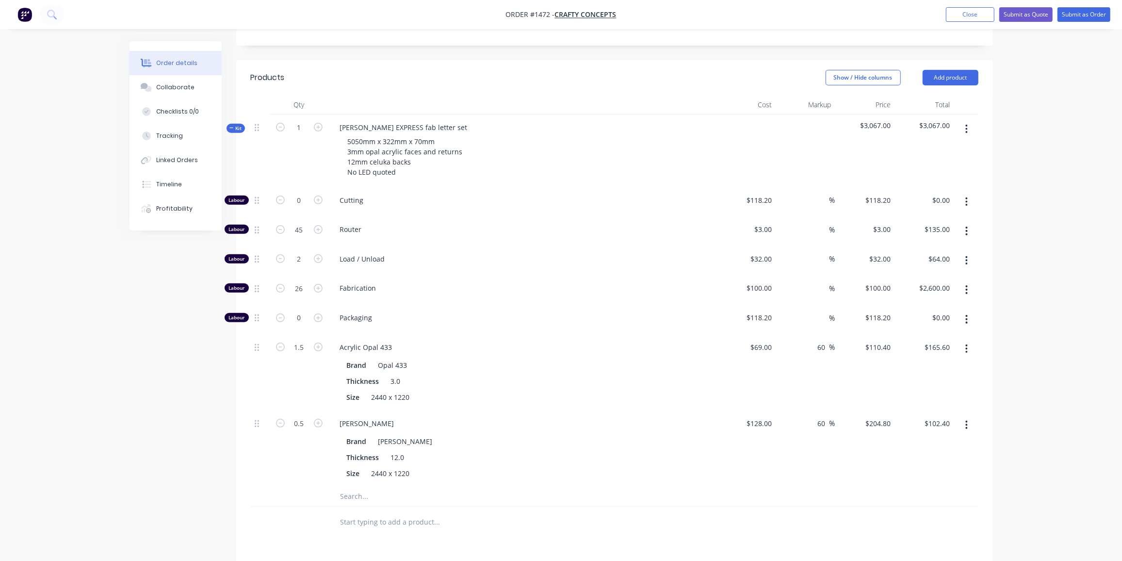
click at [236, 125] on span "Kit" at bounding box center [235, 128] width 13 height 7
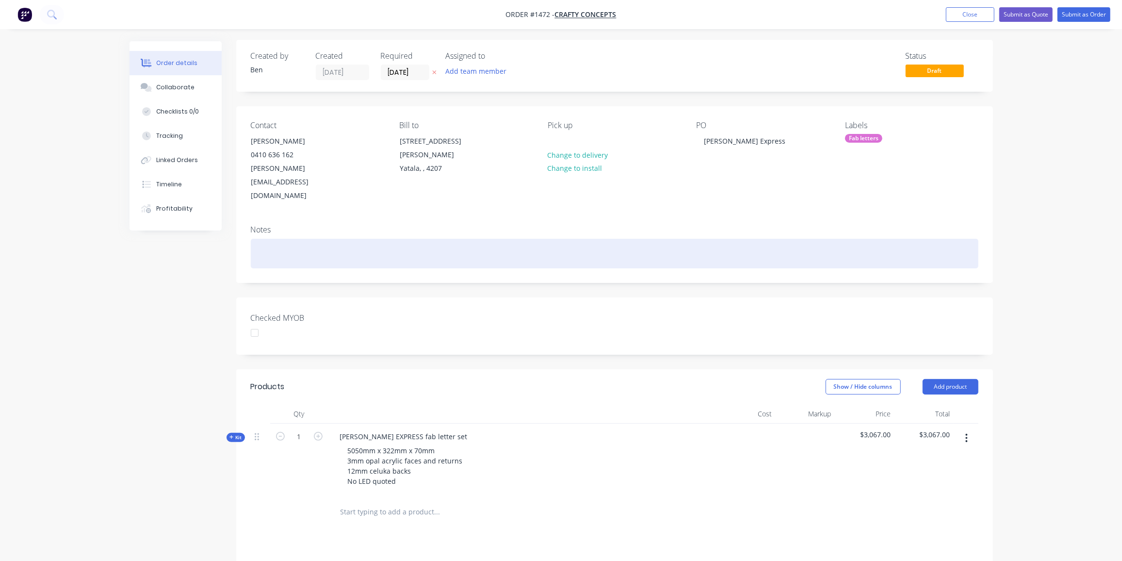
scroll to position [0, 0]
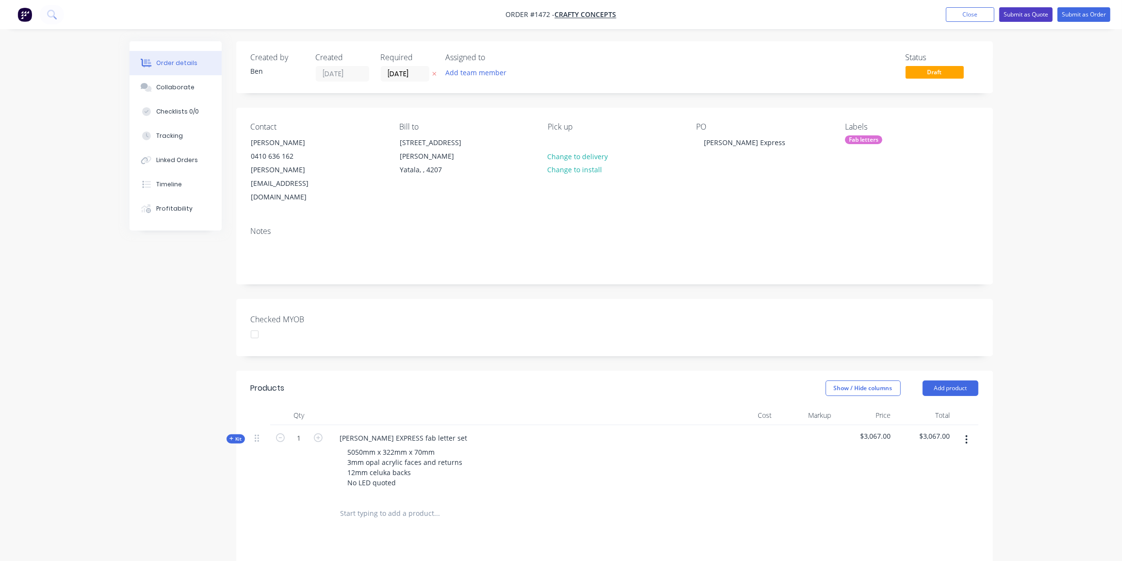
click at [1036, 13] on button "Submit as Quote" at bounding box center [1025, 14] width 53 height 15
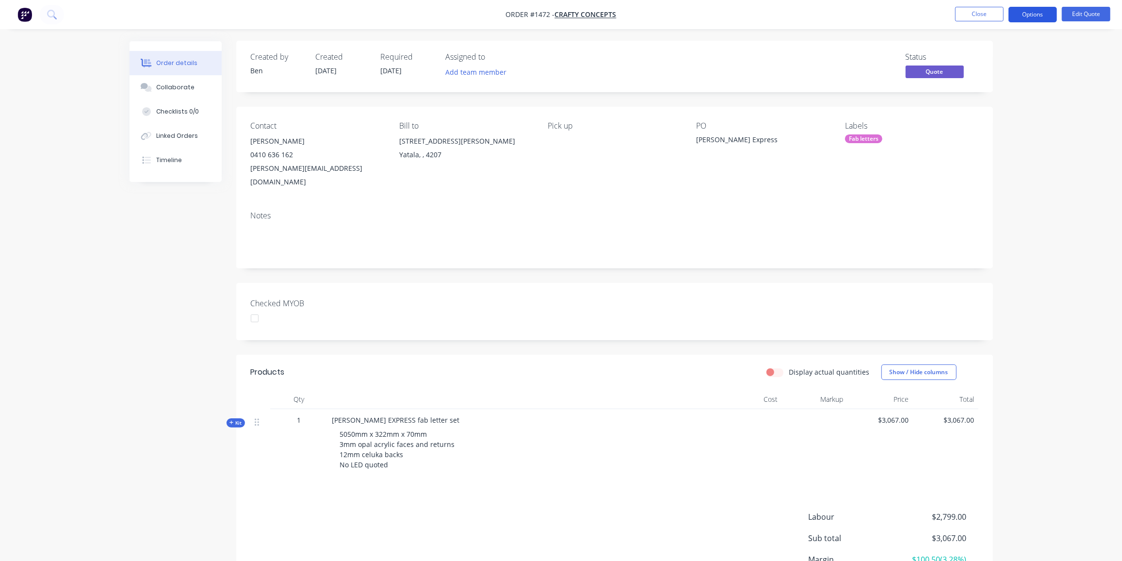
click at [1035, 13] on button "Options" at bounding box center [1033, 15] width 49 height 16
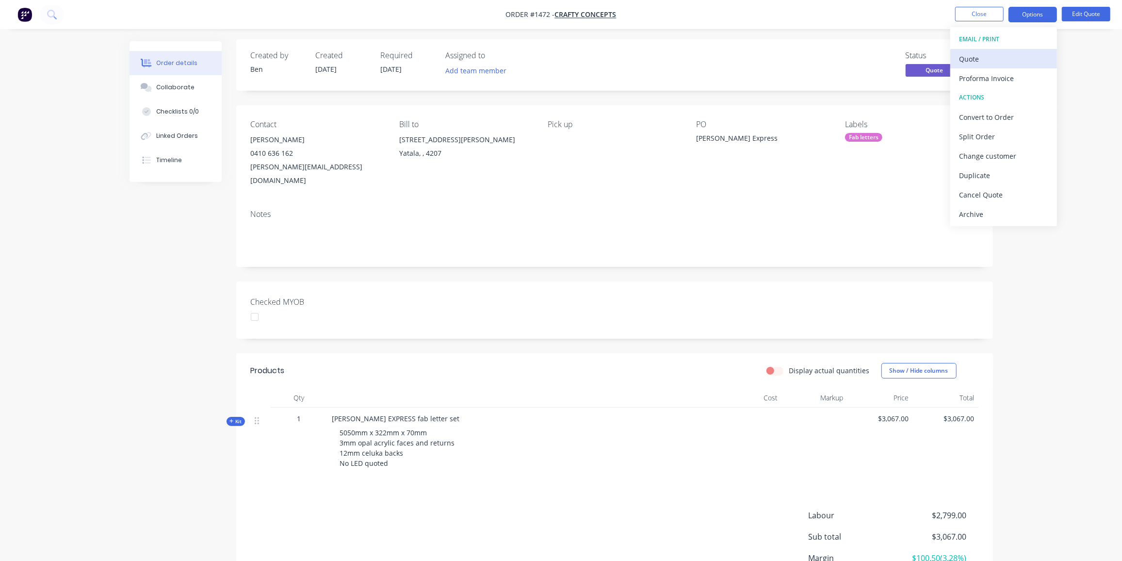
click at [982, 54] on div "Quote" at bounding box center [1003, 59] width 89 height 14
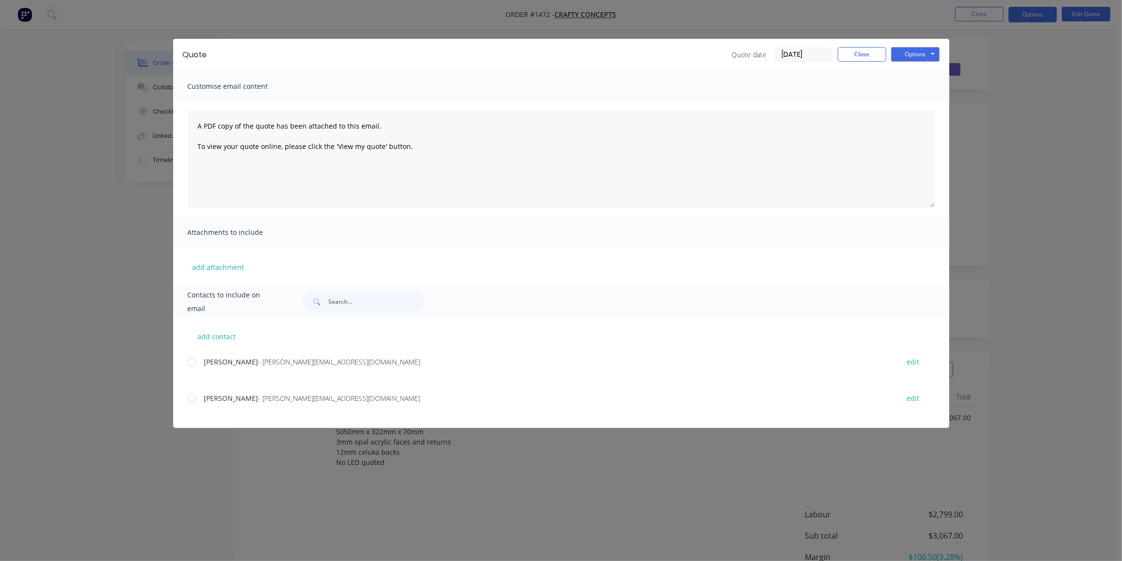
scroll to position [3, 0]
click at [190, 359] on div at bounding box center [191, 361] width 19 height 19
click at [924, 54] on button "Options" at bounding box center [915, 54] width 49 height 15
click at [924, 70] on button "Preview" at bounding box center [922, 72] width 62 height 16
click at [191, 358] on div at bounding box center [191, 361] width 19 height 19
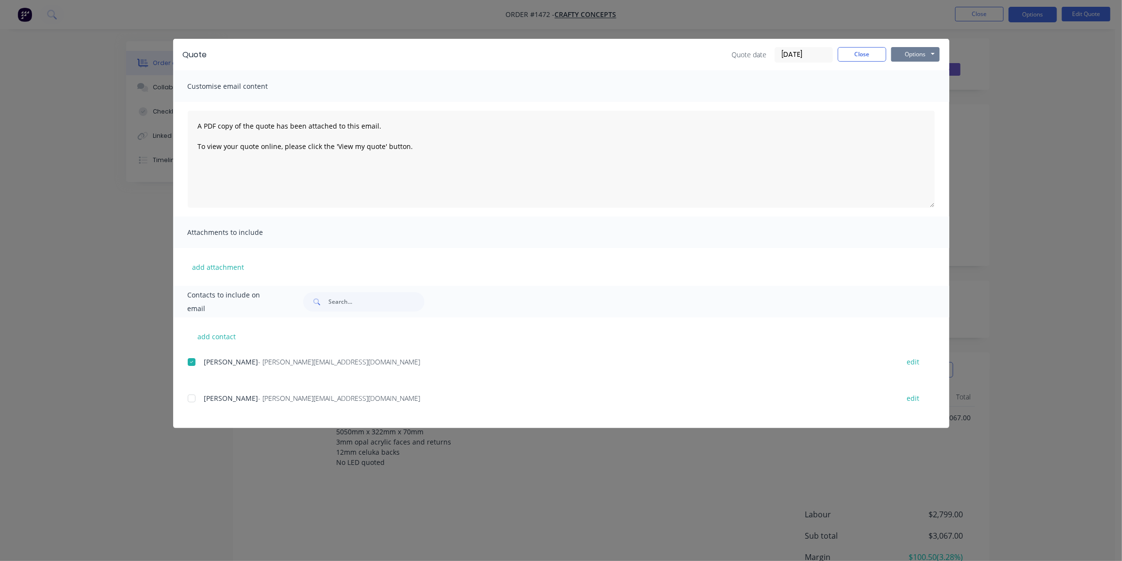
click at [933, 54] on button "Options" at bounding box center [915, 54] width 49 height 15
click at [921, 109] on button "Email" at bounding box center [922, 104] width 62 height 16
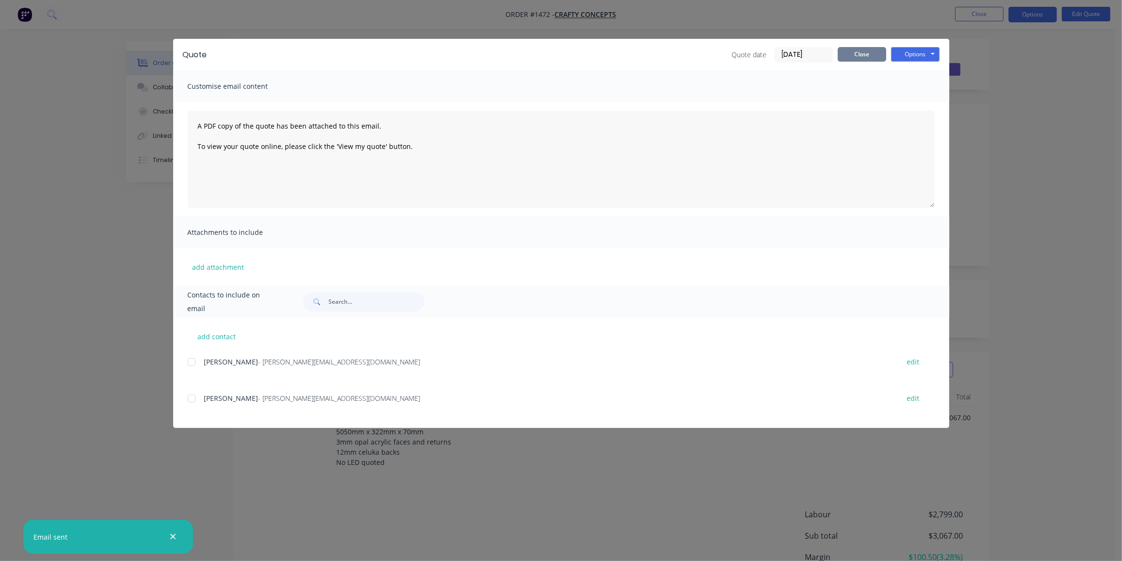
click at [867, 52] on button "Close" at bounding box center [862, 54] width 49 height 15
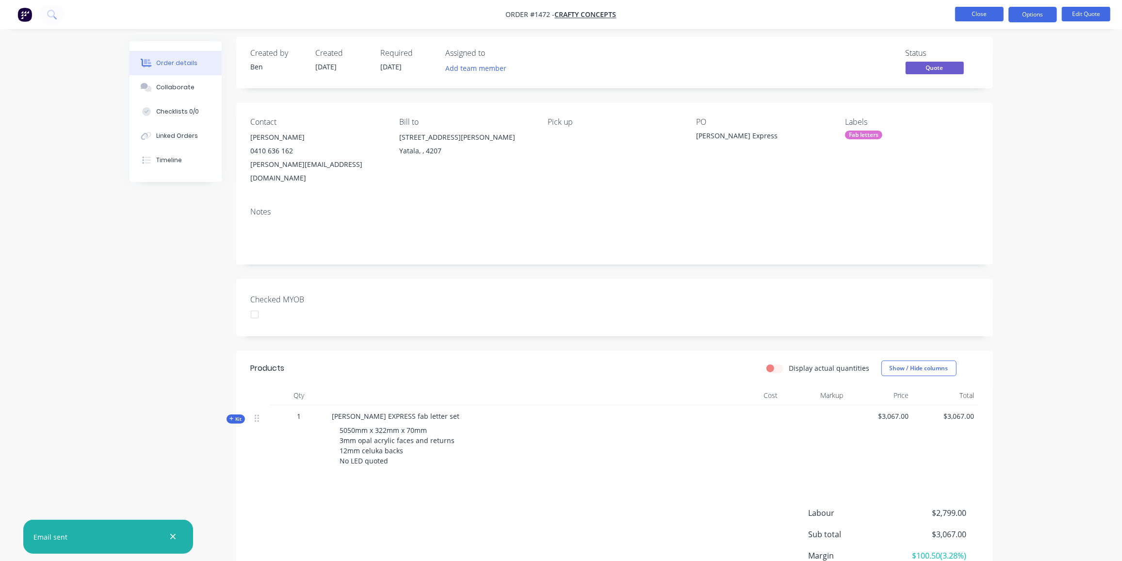
scroll to position [4, 0]
click at [979, 12] on button "Close" at bounding box center [979, 14] width 49 height 15
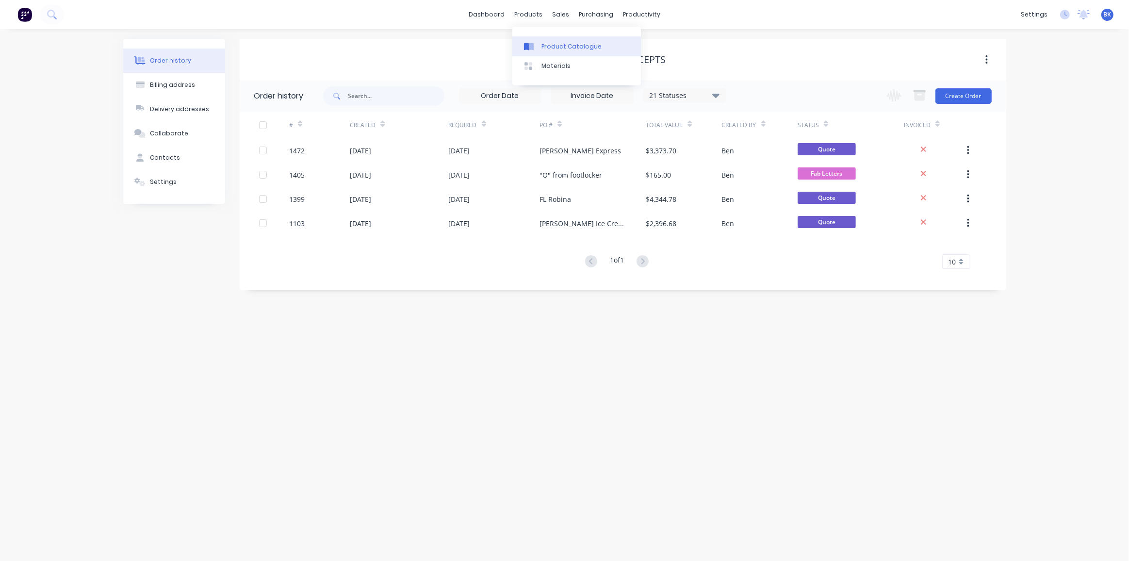
drag, startPoint x: 530, startPoint y: 43, endPoint x: 516, endPoint y: 54, distance: 17.6
click at [530, 43] on icon at bounding box center [531, 47] width 5 height 8
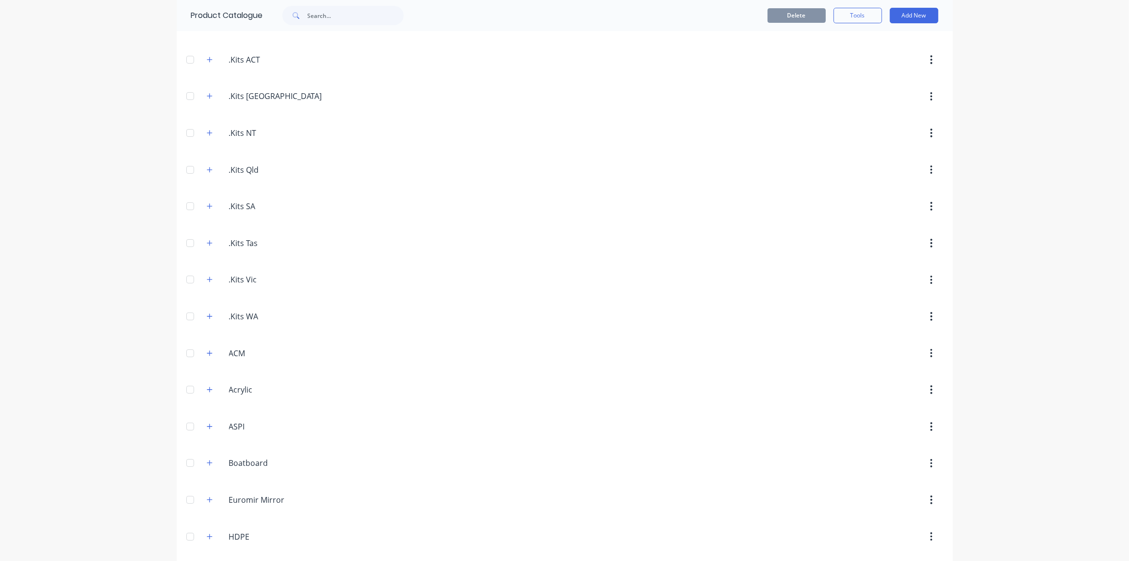
scroll to position [60, 0]
click at [204, 386] on button "button" at bounding box center [210, 390] width 12 height 12
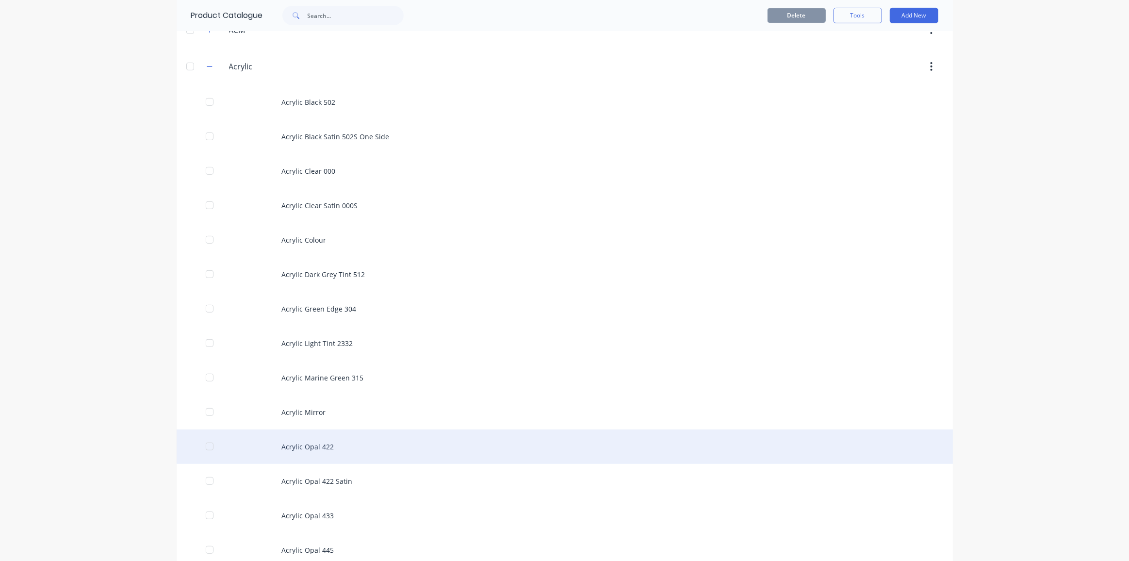
scroll to position [384, 0]
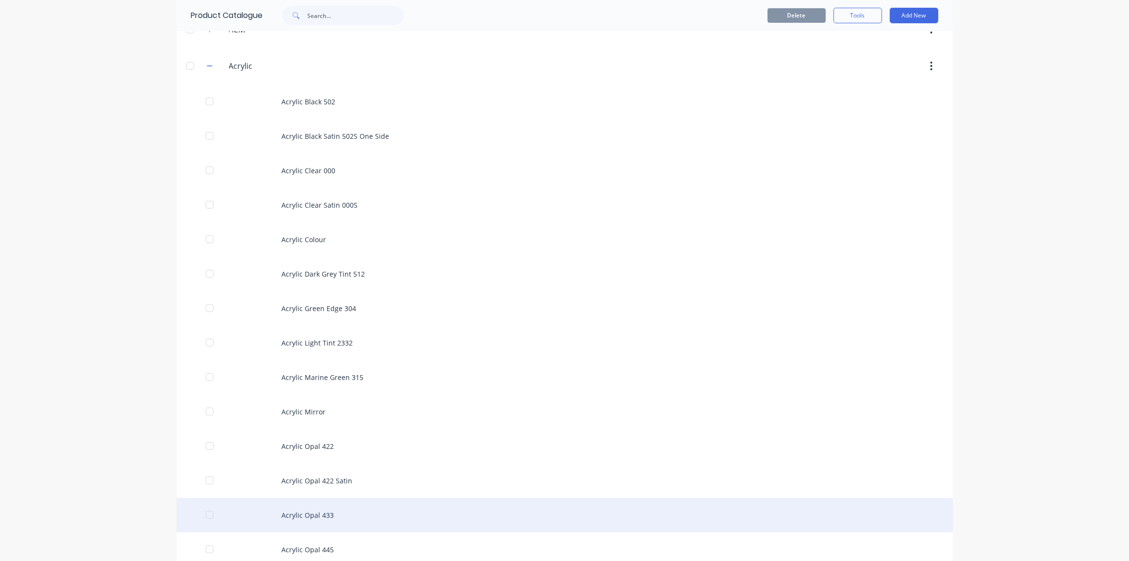
click at [337, 508] on div "Acrylic Opal 433" at bounding box center [565, 515] width 776 height 34
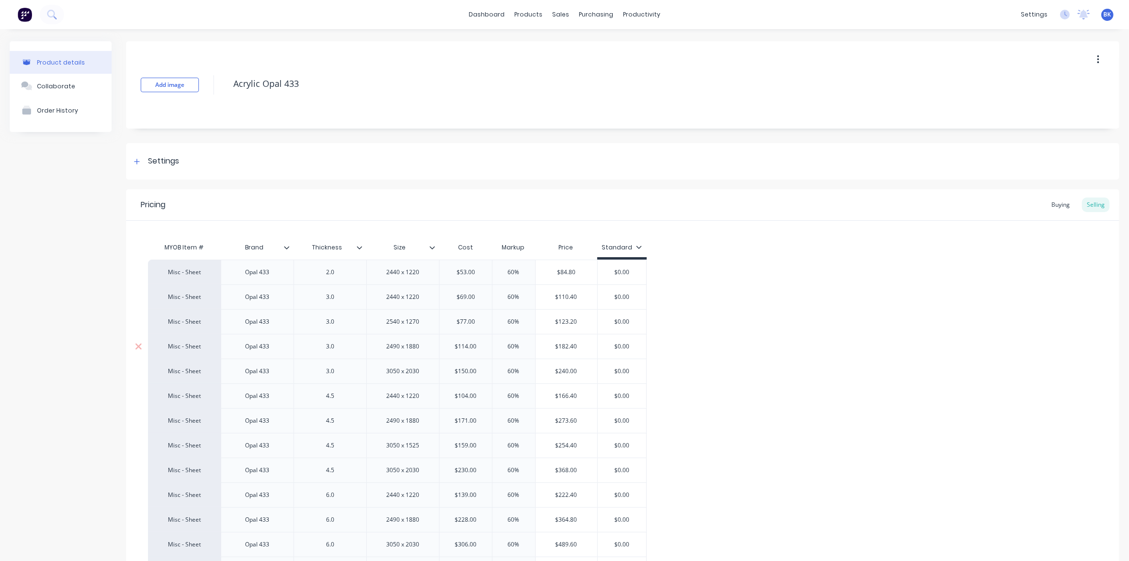
type textarea "x"
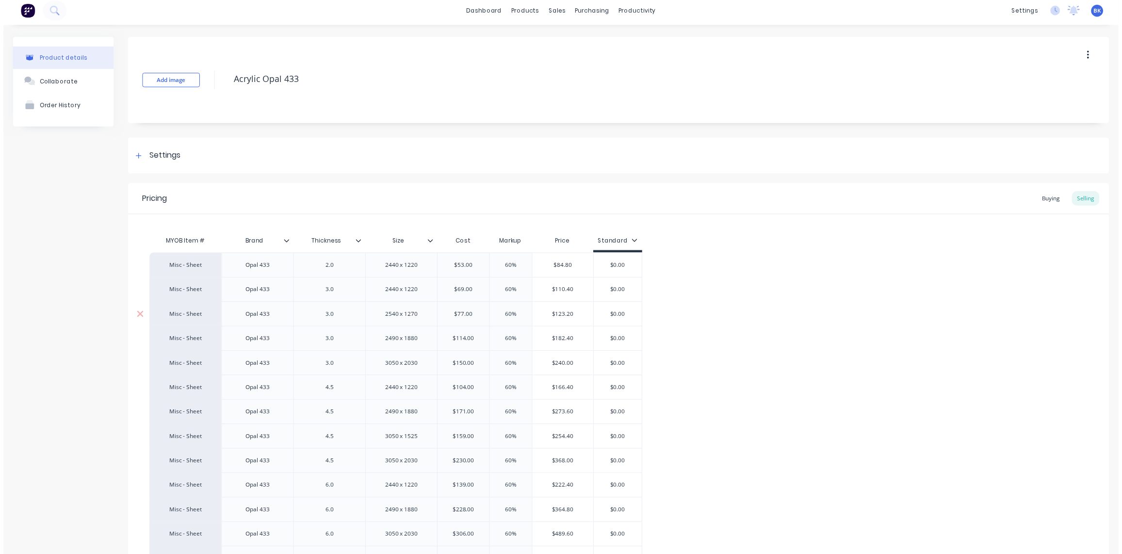
scroll to position [4, 0]
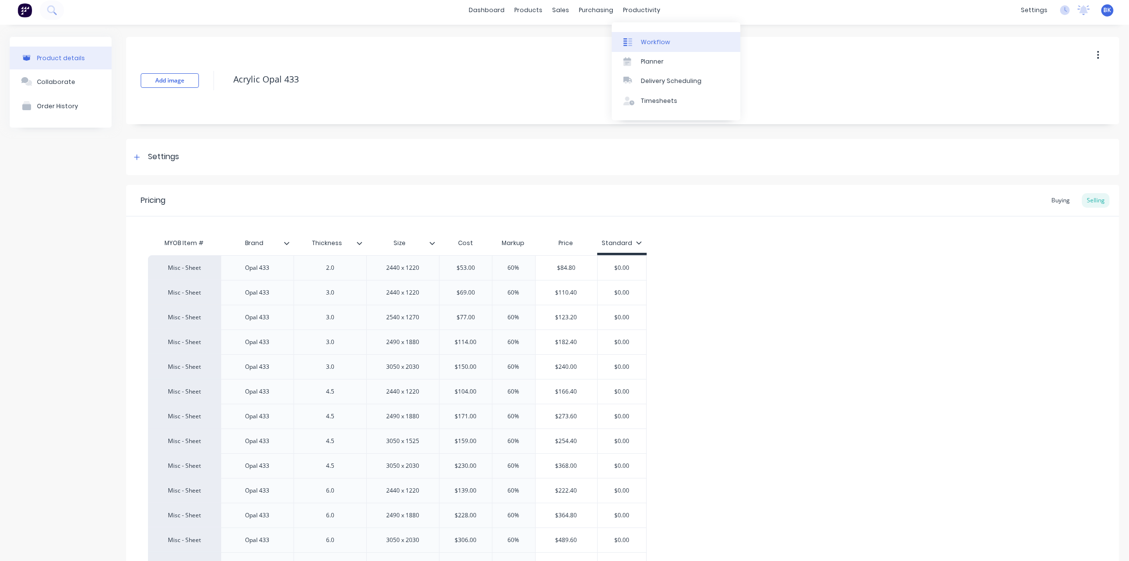
click at [640, 38] on link "Workflow" at bounding box center [676, 41] width 129 height 19
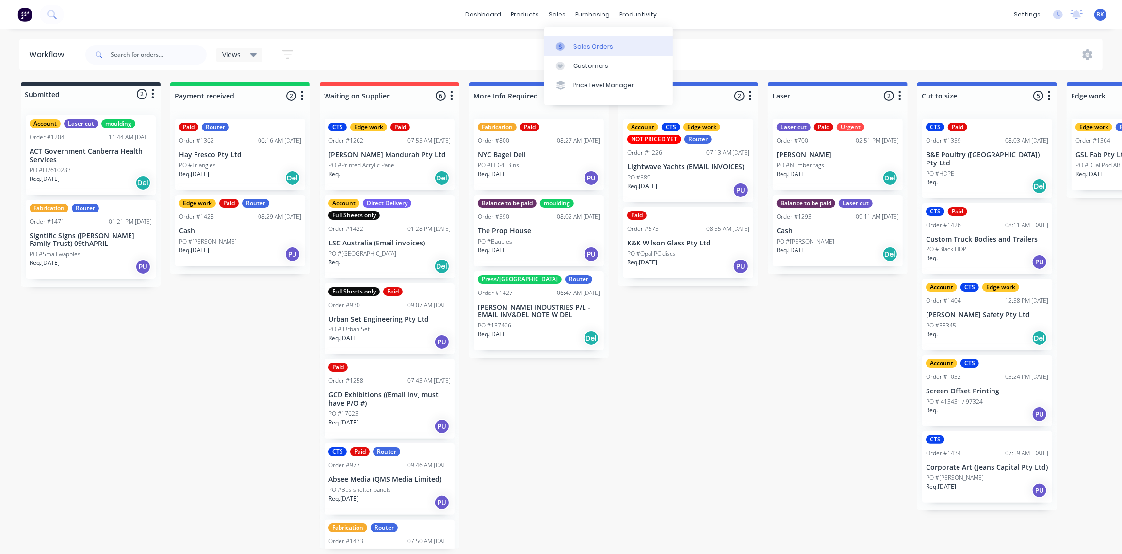
click at [561, 40] on link "Sales Orders" at bounding box center [608, 45] width 129 height 19
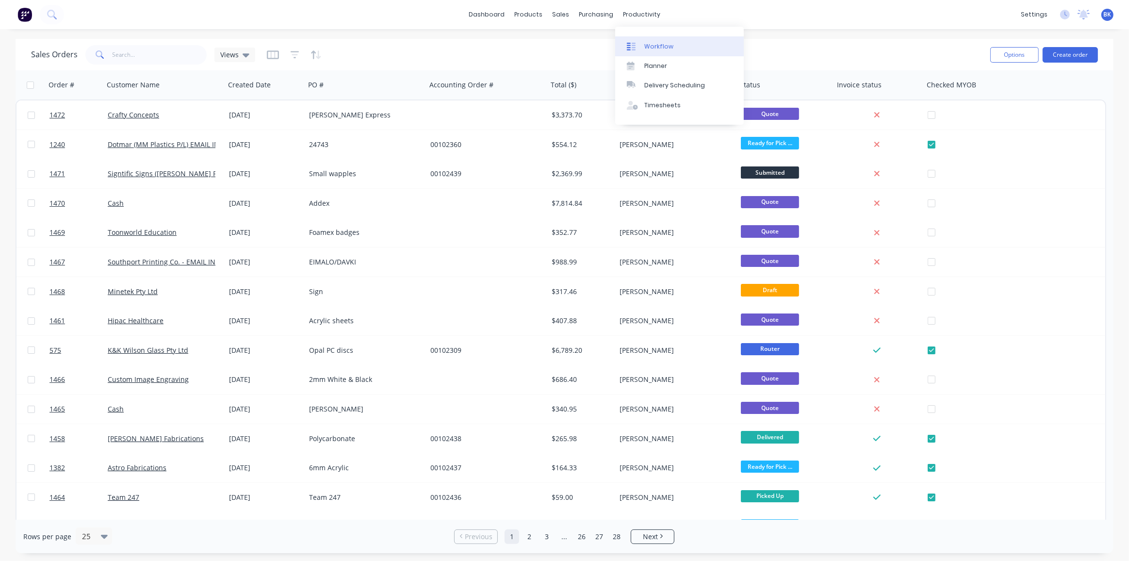
click at [652, 49] on div "Workflow" at bounding box center [658, 46] width 29 height 9
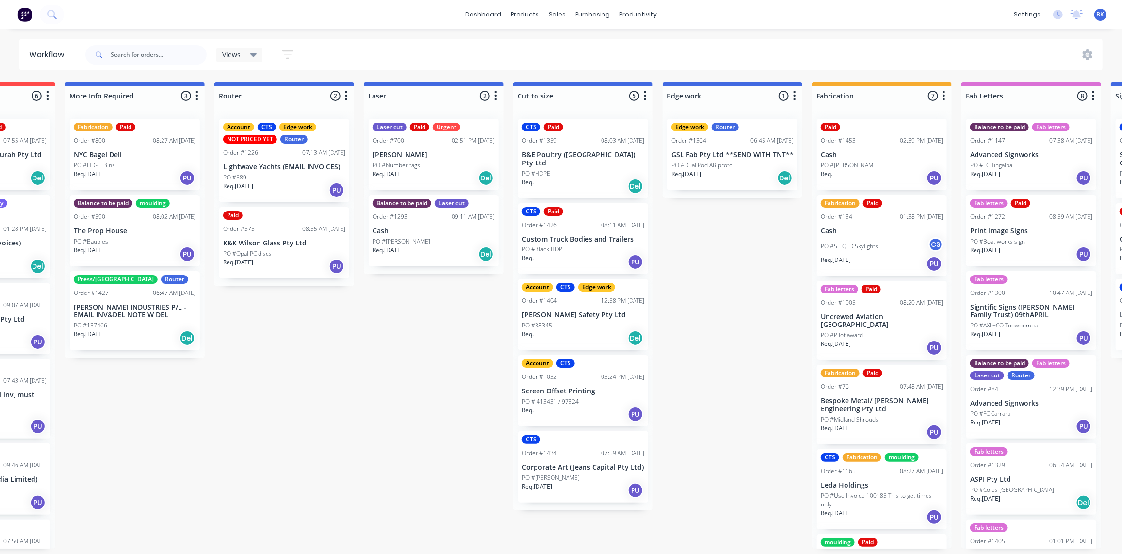
drag, startPoint x: 750, startPoint y: 202, endPoint x: 1132, endPoint y: 221, distance: 383.3
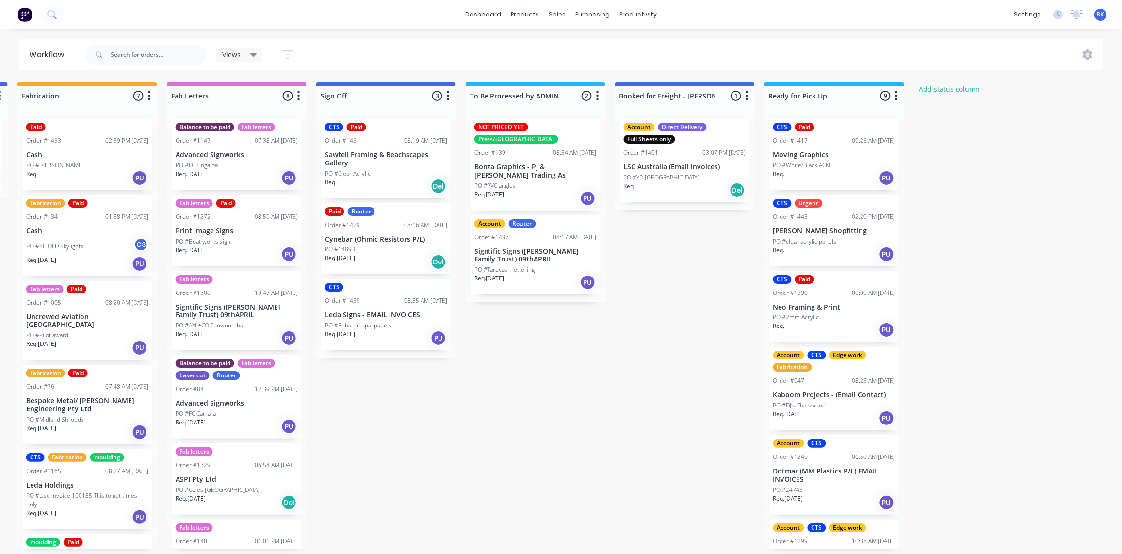
scroll to position [0, 1199]
click at [529, 164] on p "Bonza Graphics - PJ & [PERSON_NAME] Trading As" at bounding box center [535, 171] width 122 height 16
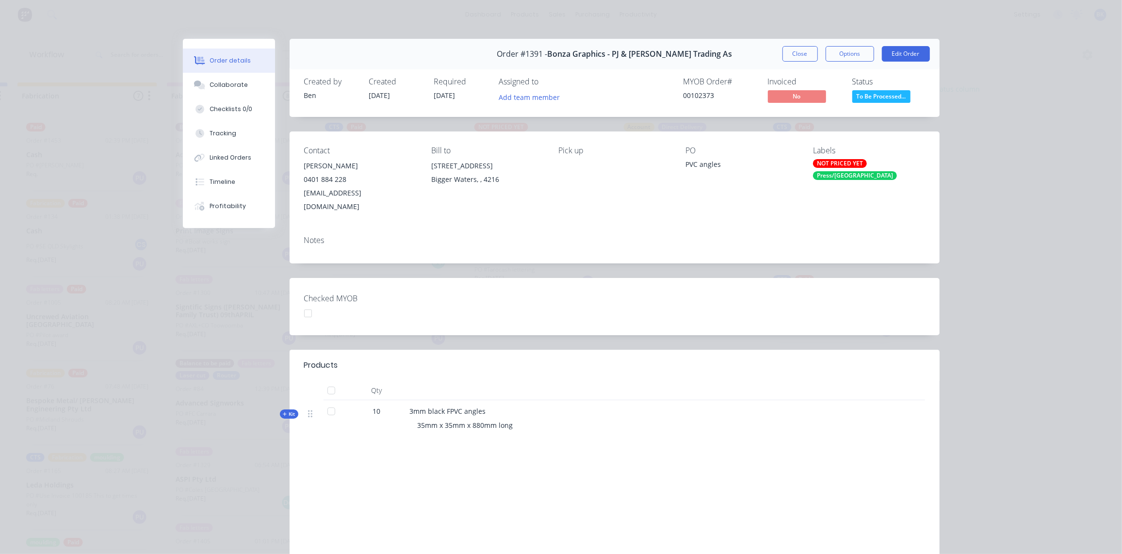
scroll to position [0, 0]
click at [285, 410] on span "Kit" at bounding box center [289, 413] width 13 height 7
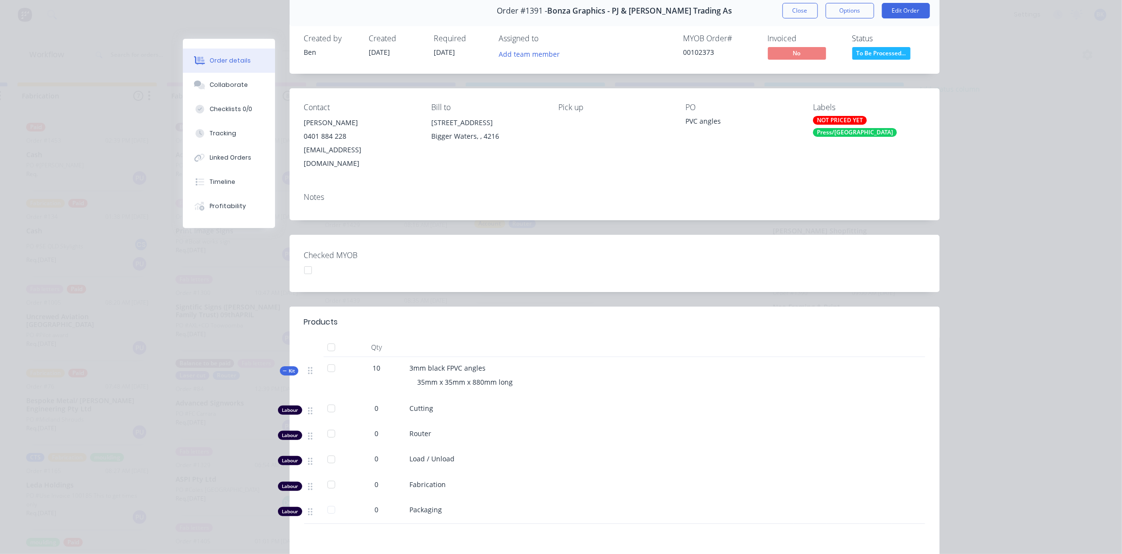
scroll to position [136, 0]
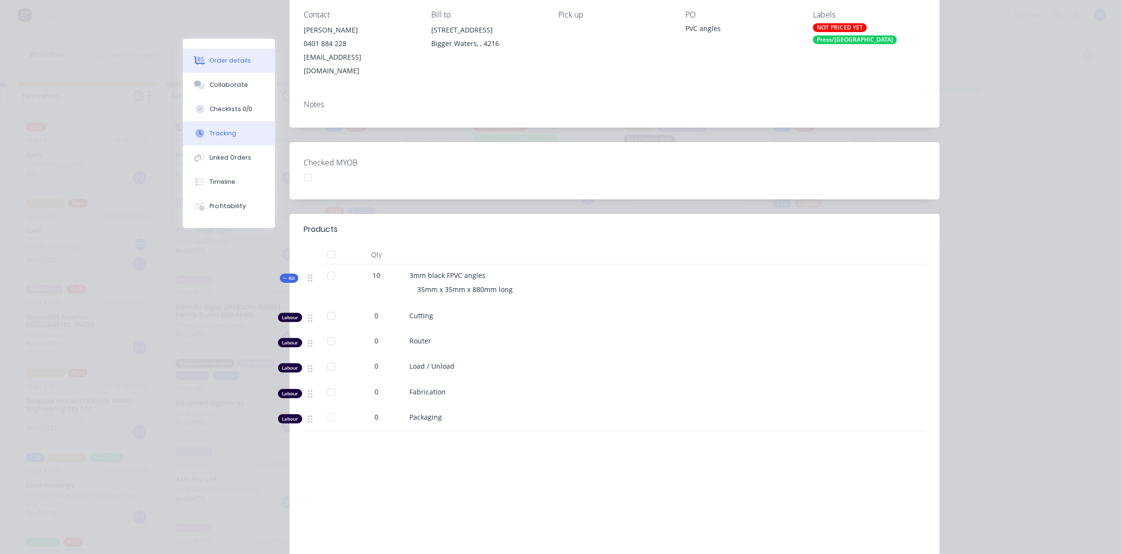
click at [198, 129] on button "Tracking" at bounding box center [229, 133] width 92 height 24
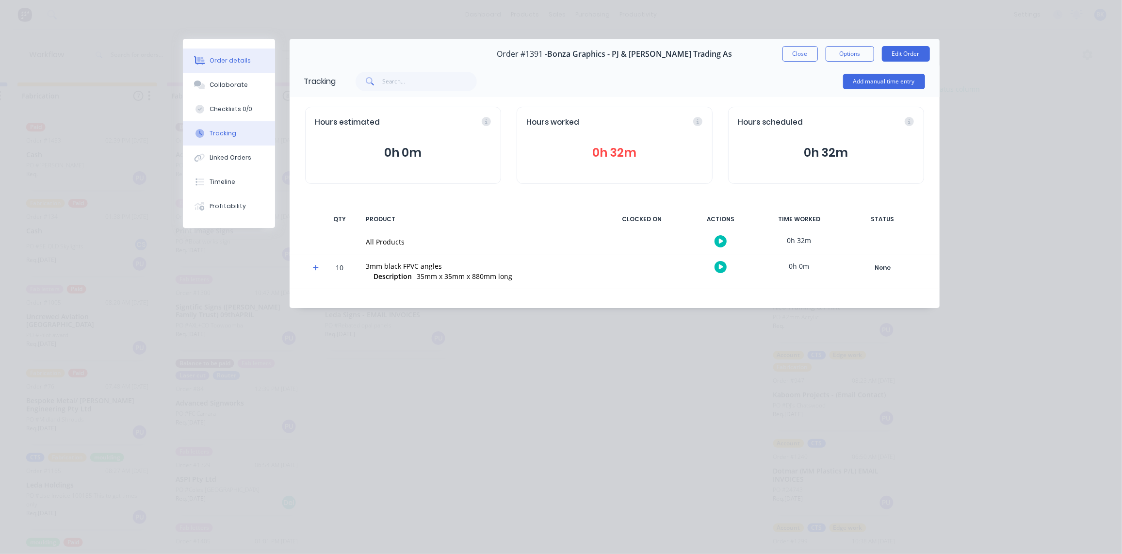
click at [230, 58] on div "Order details" at bounding box center [230, 60] width 41 height 9
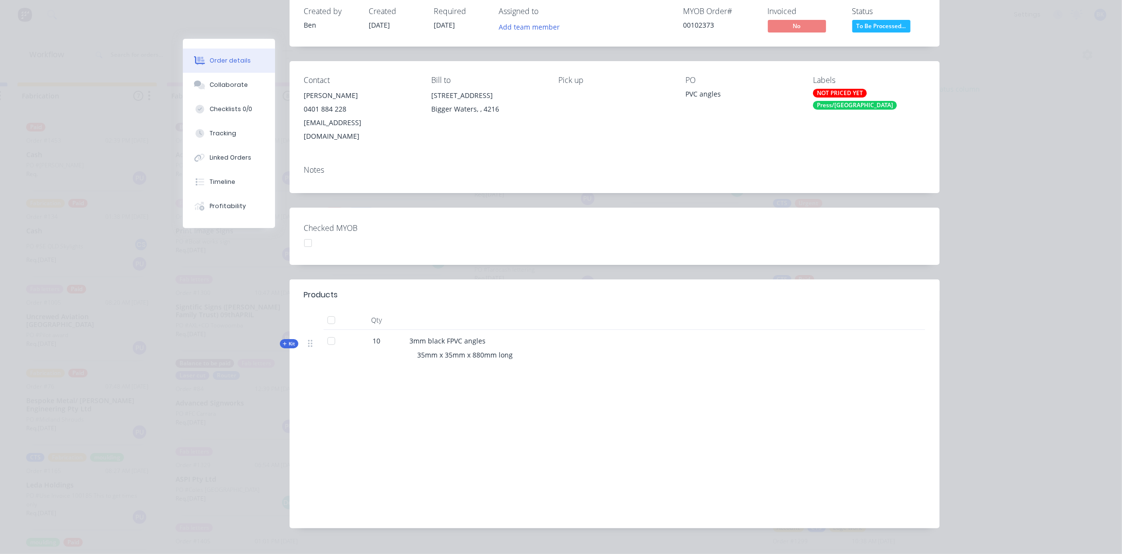
scroll to position [70, 0]
click at [287, 341] on span "Kit" at bounding box center [289, 344] width 13 height 7
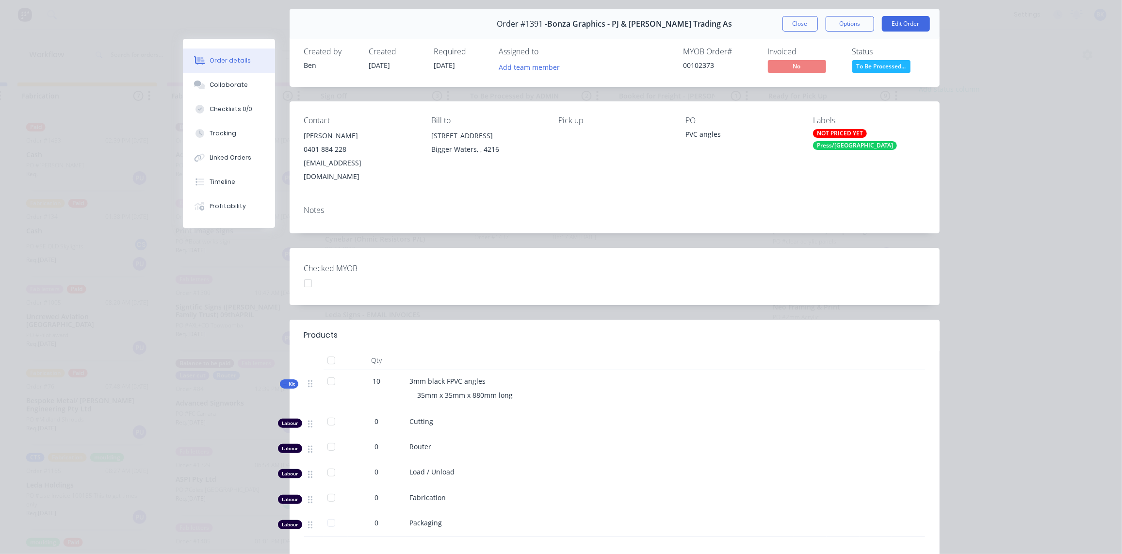
scroll to position [0, 0]
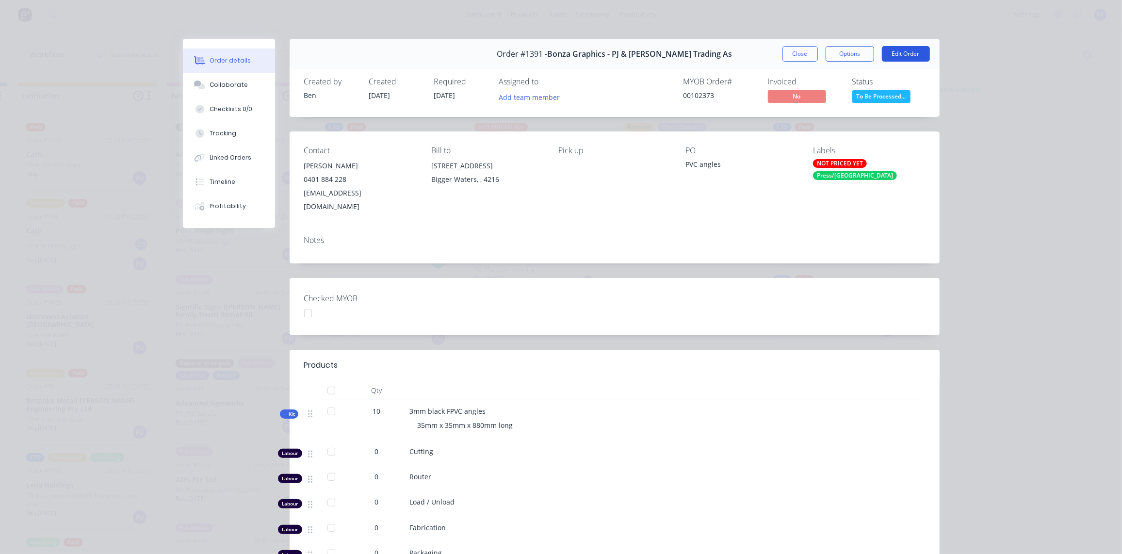
click at [903, 48] on button "Edit Order" at bounding box center [906, 54] width 48 height 16
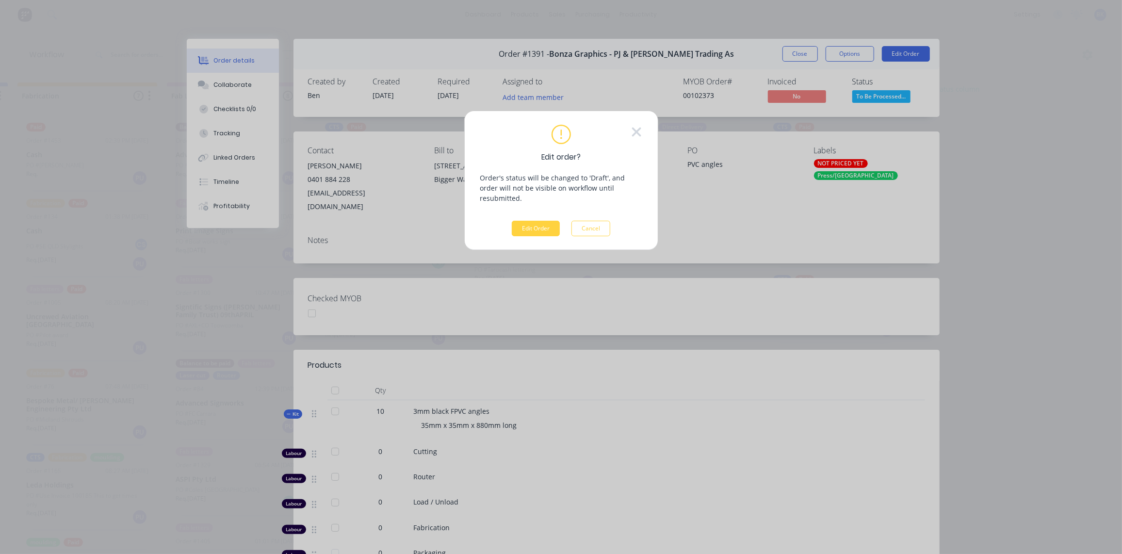
scroll to position [0, 1192]
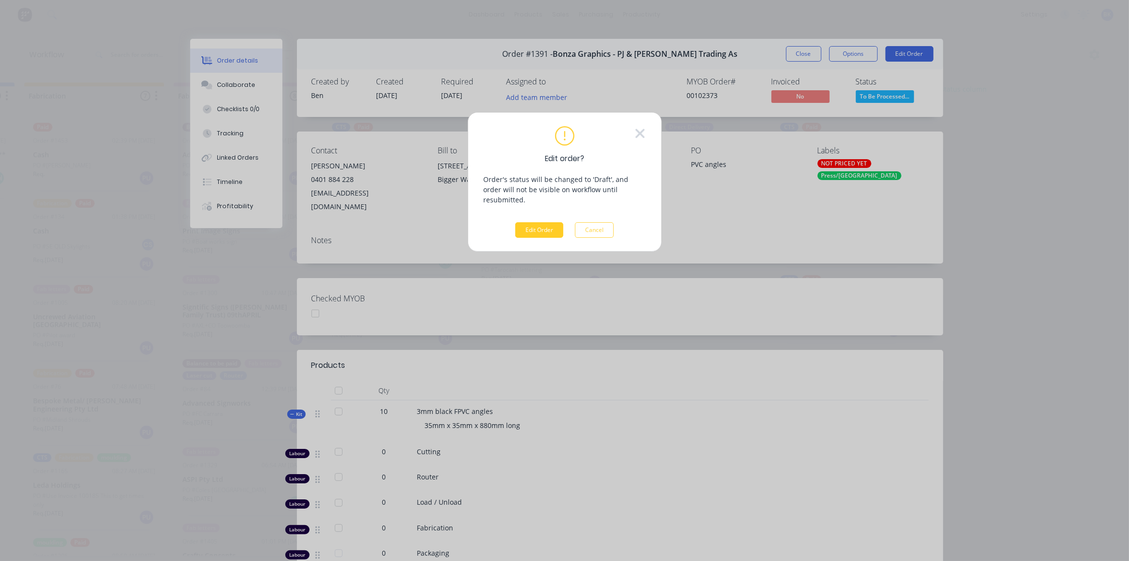
click at [544, 222] on button "Edit Order" at bounding box center [539, 230] width 48 height 16
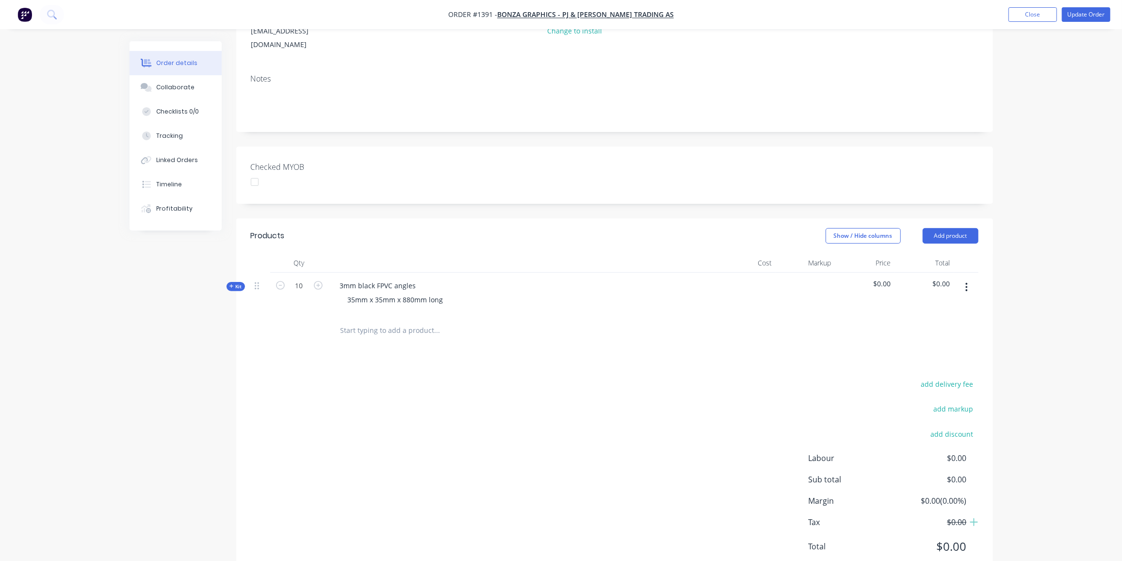
scroll to position [157, 0]
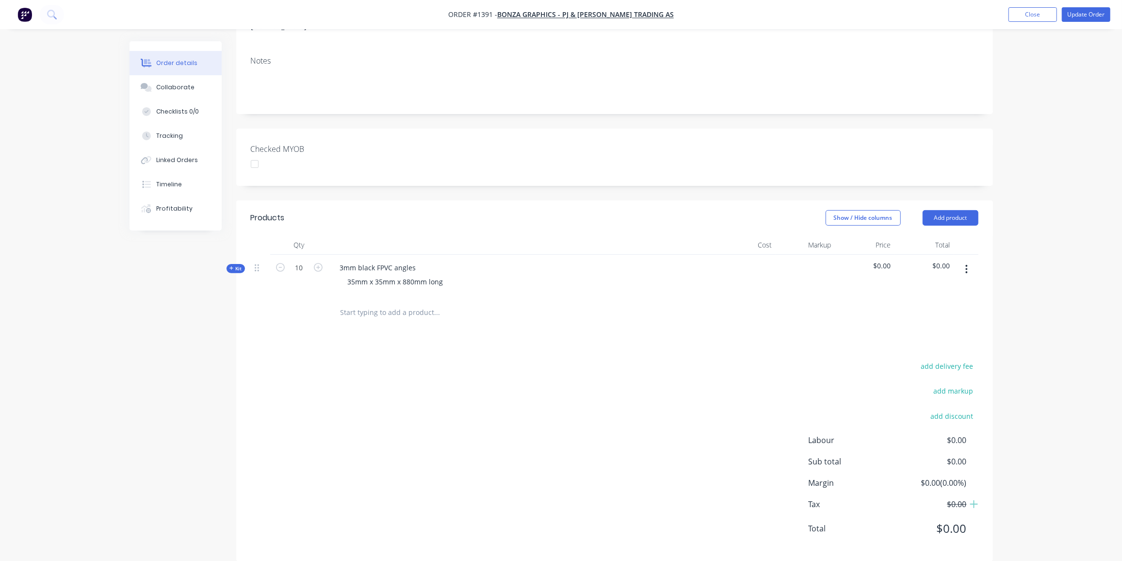
click at [224, 253] on div "Created by Ben Created 04/09/25 Required 04/09/25 Assigned to Add team member M…" at bounding box center [562, 230] width 864 height 691
click at [229, 264] on div "Kit" at bounding box center [236, 268] width 18 height 9
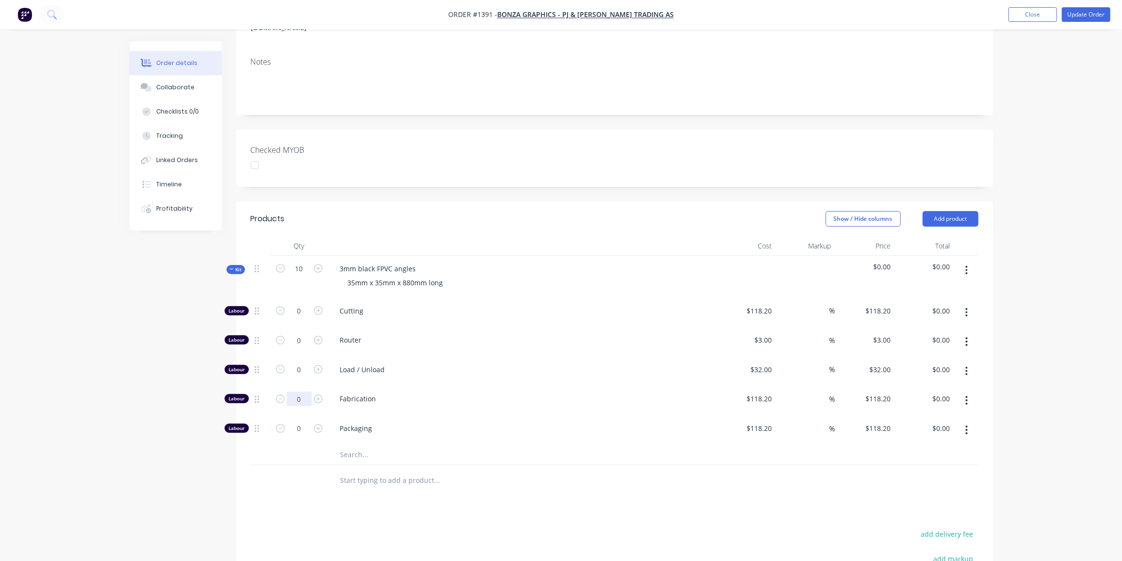
click at [306, 392] on input "0" at bounding box center [299, 399] width 25 height 15
type input "0.5"
type input "$59.10"
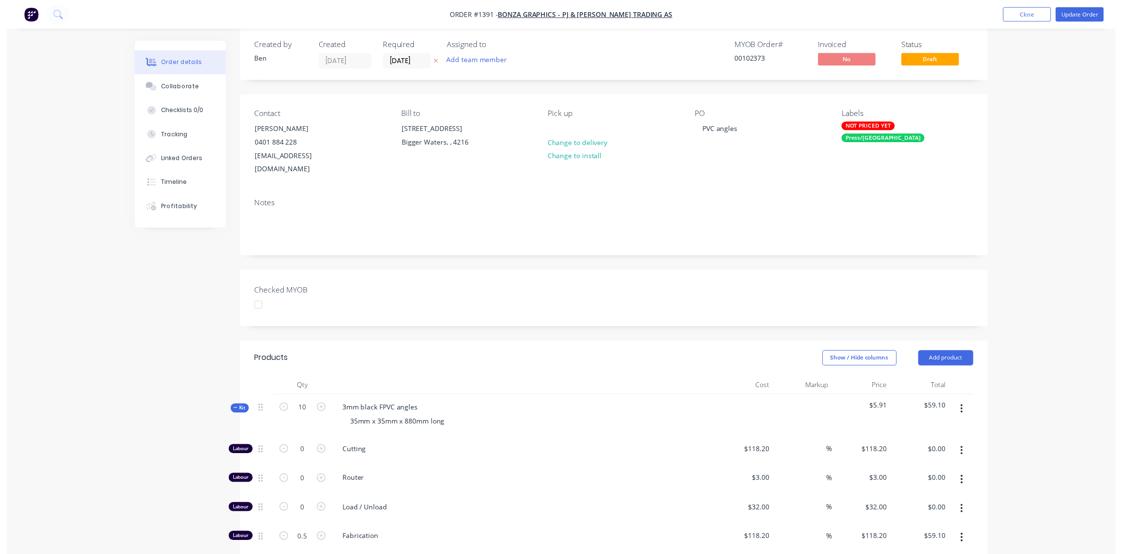
scroll to position [0, 0]
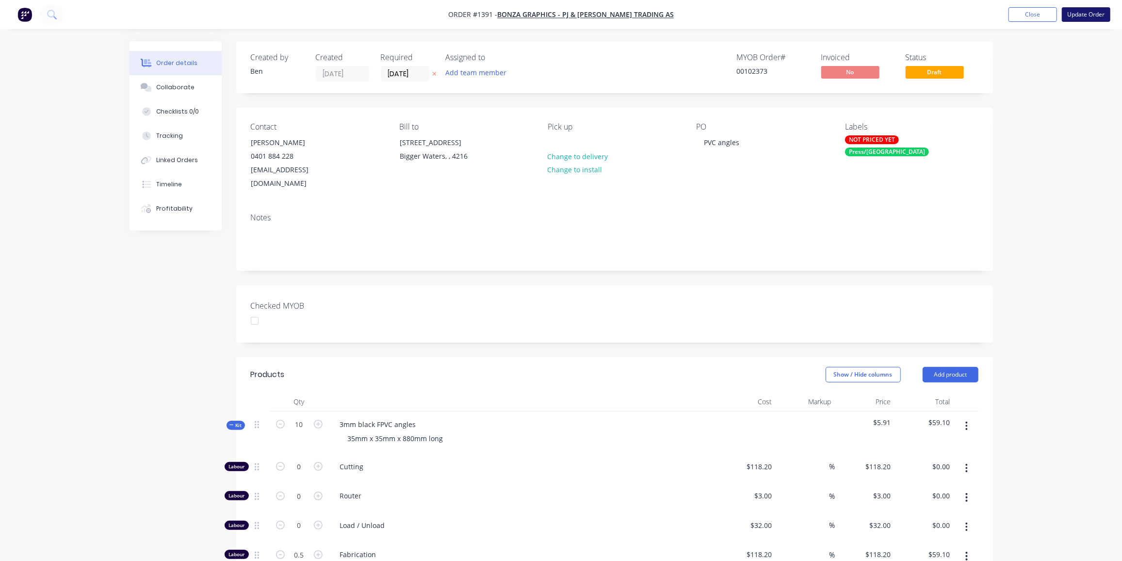
click at [1098, 14] on button "Update Order" at bounding box center [1086, 14] width 49 height 15
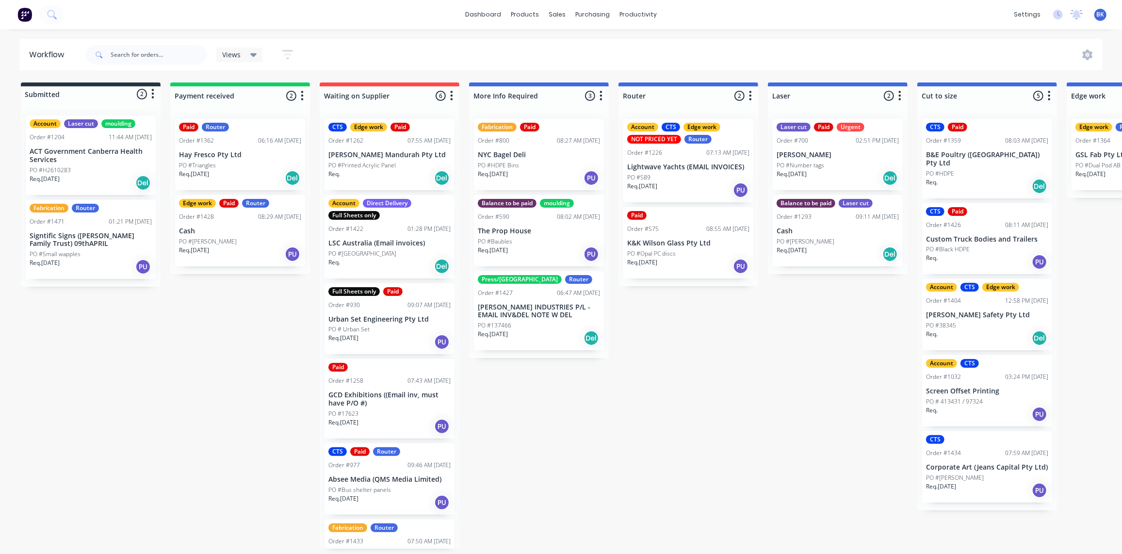
drag, startPoint x: 656, startPoint y: 145, endPoint x: 663, endPoint y: 151, distance: 9.3
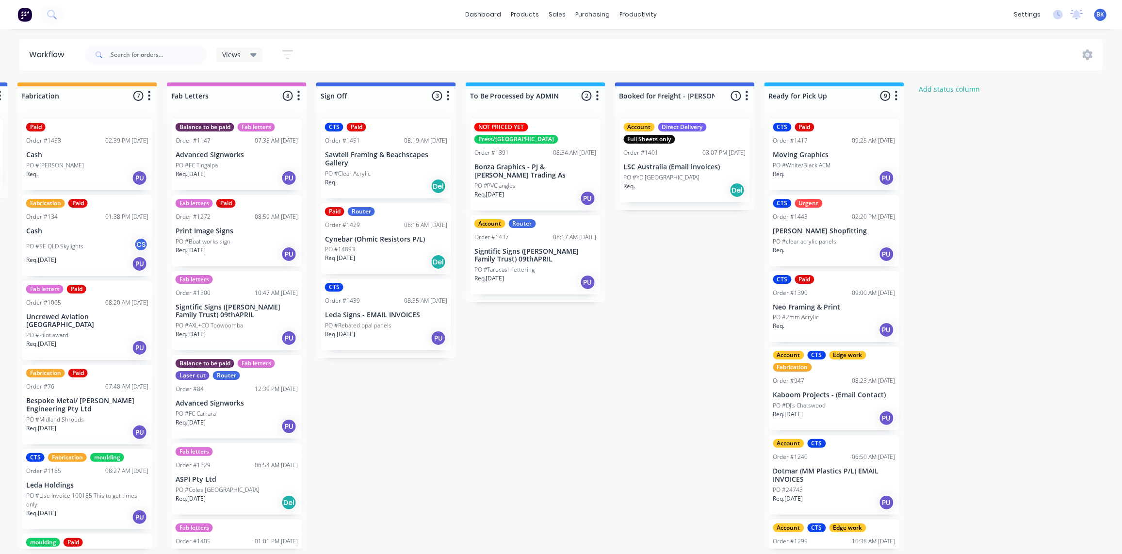
scroll to position [0, 1199]
click at [517, 163] on p "Bonza Graphics - PJ & [PERSON_NAME] Trading As" at bounding box center [535, 171] width 122 height 16
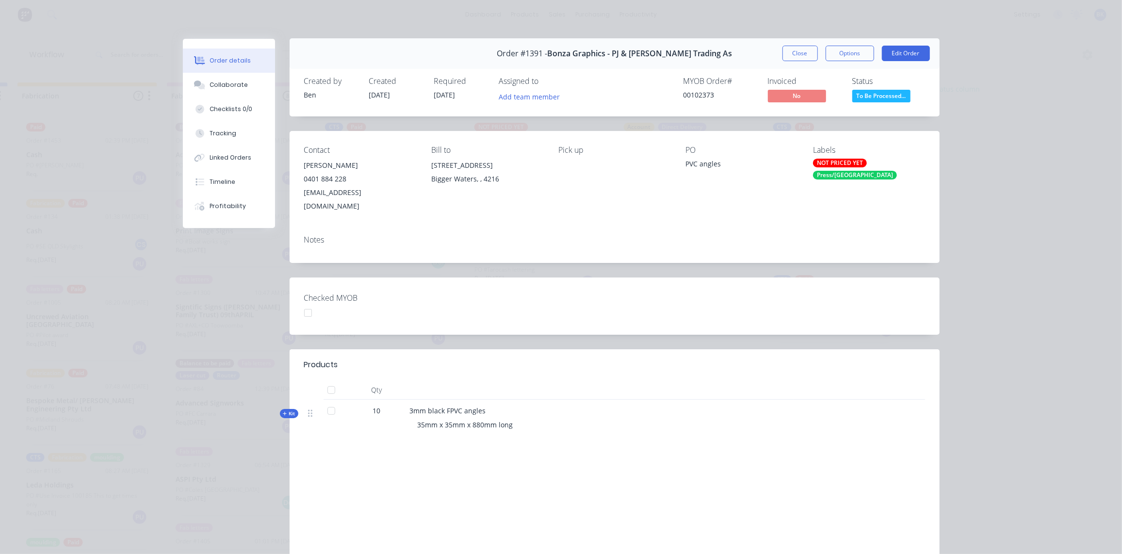
scroll to position [0, 0]
click at [283, 412] on icon at bounding box center [285, 414] width 4 height 5
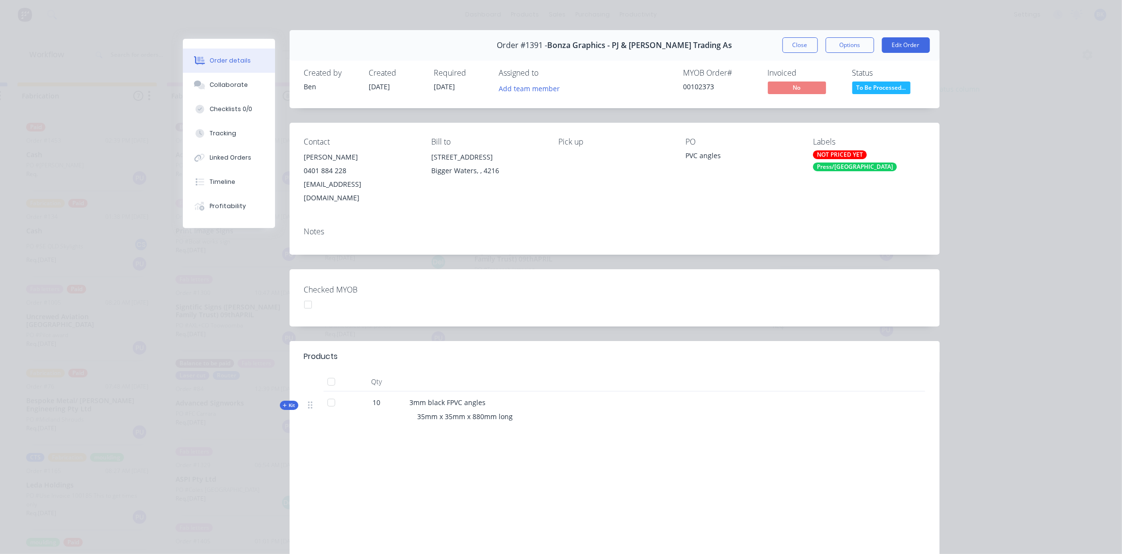
drag, startPoint x: 844, startPoint y: 152, endPoint x: 816, endPoint y: 138, distance: 30.8
click at [814, 143] on div "Labels" at bounding box center [869, 141] width 112 height 9
click at [831, 156] on div "NOT PRICED YET" at bounding box center [840, 154] width 54 height 9
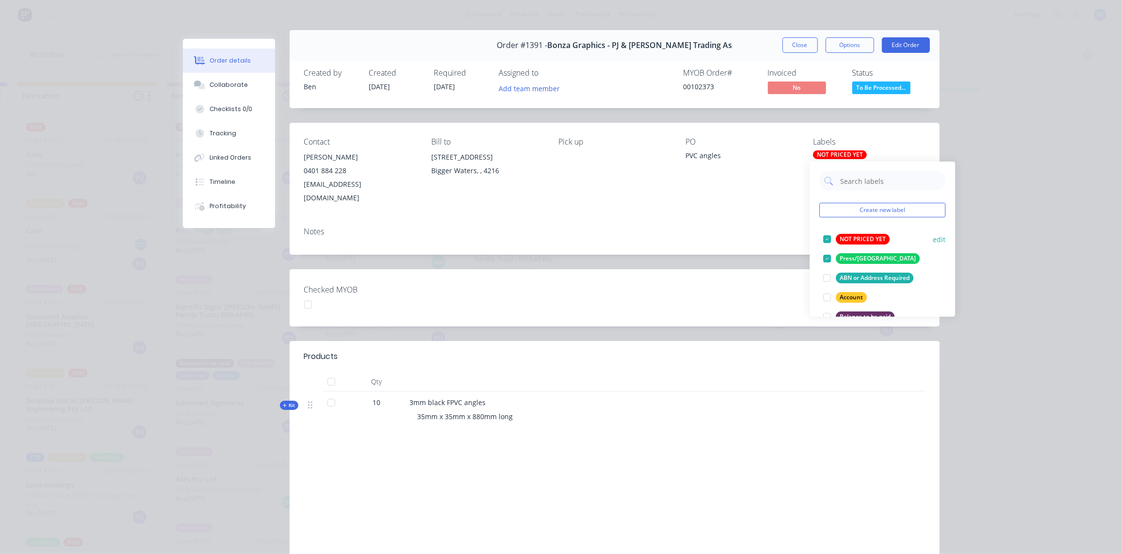
click at [856, 243] on div "NOT PRICED YET" at bounding box center [863, 239] width 54 height 11
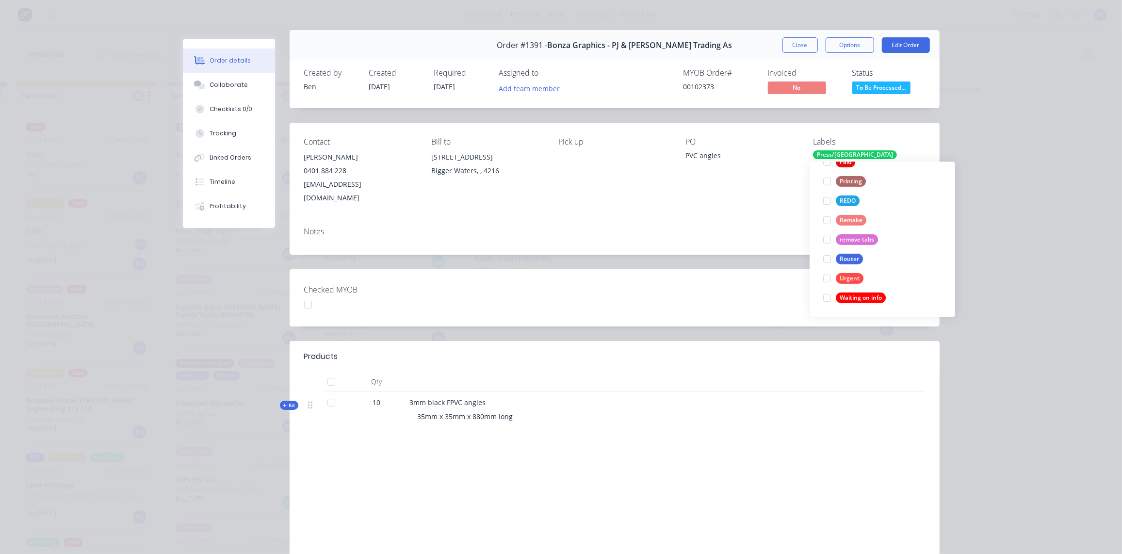
drag, startPoint x: 815, startPoint y: 378, endPoint x: 842, endPoint y: 320, distance: 64.5
click at [815, 392] on div at bounding box center [810, 412] width 33 height 40
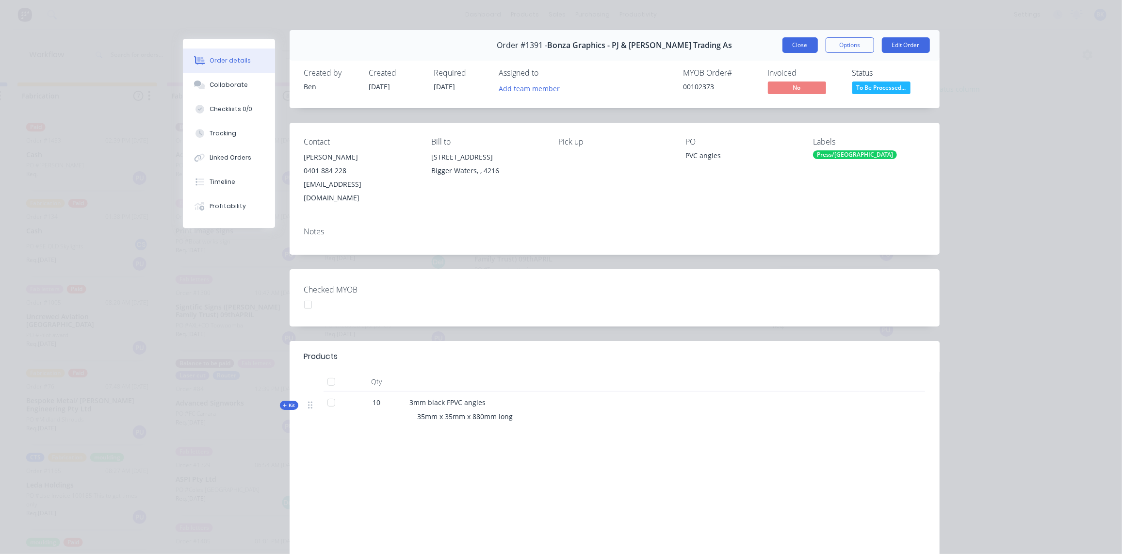
click at [804, 43] on button "Close" at bounding box center [800, 45] width 35 height 16
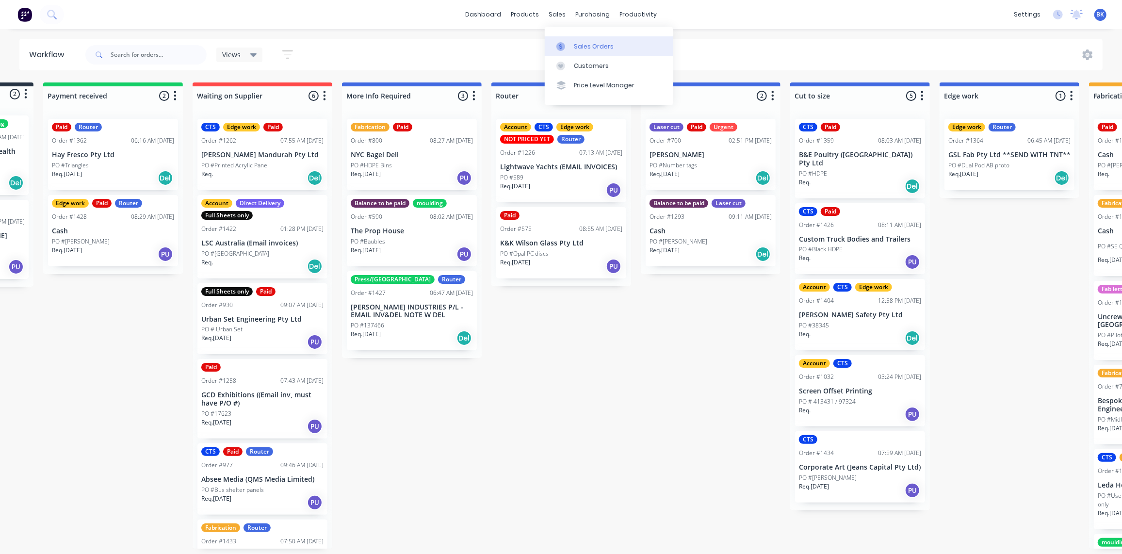
click at [573, 49] on link "Sales Orders" at bounding box center [609, 45] width 129 height 19
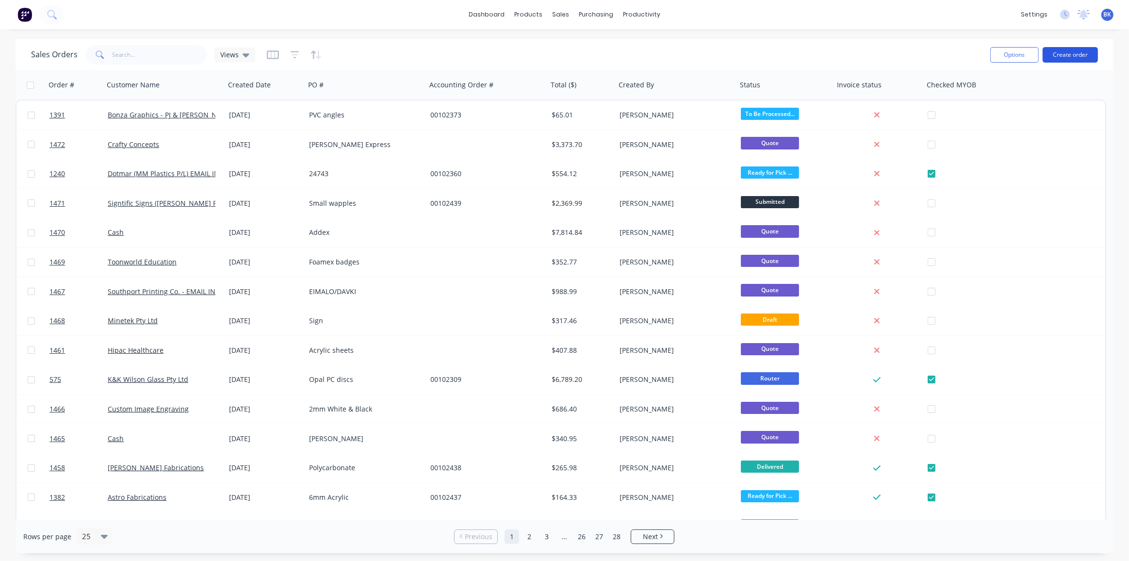
click at [1068, 50] on button "Create order" at bounding box center [1070, 55] width 55 height 16
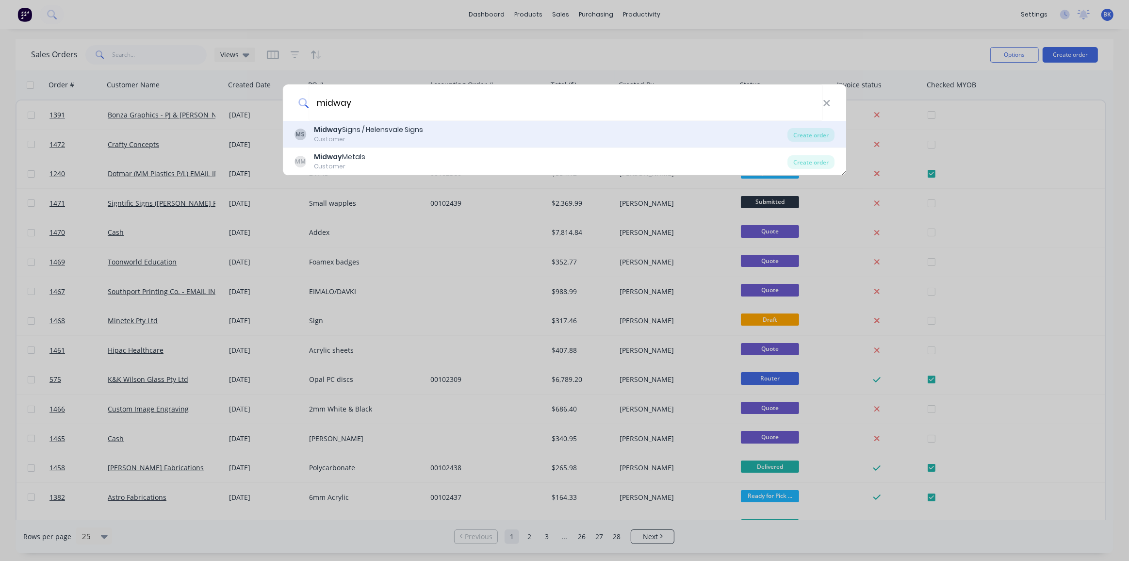
type input "midway"
click at [406, 126] on div "Midway Signs / Helensvale Signs" at bounding box center [368, 130] width 109 height 10
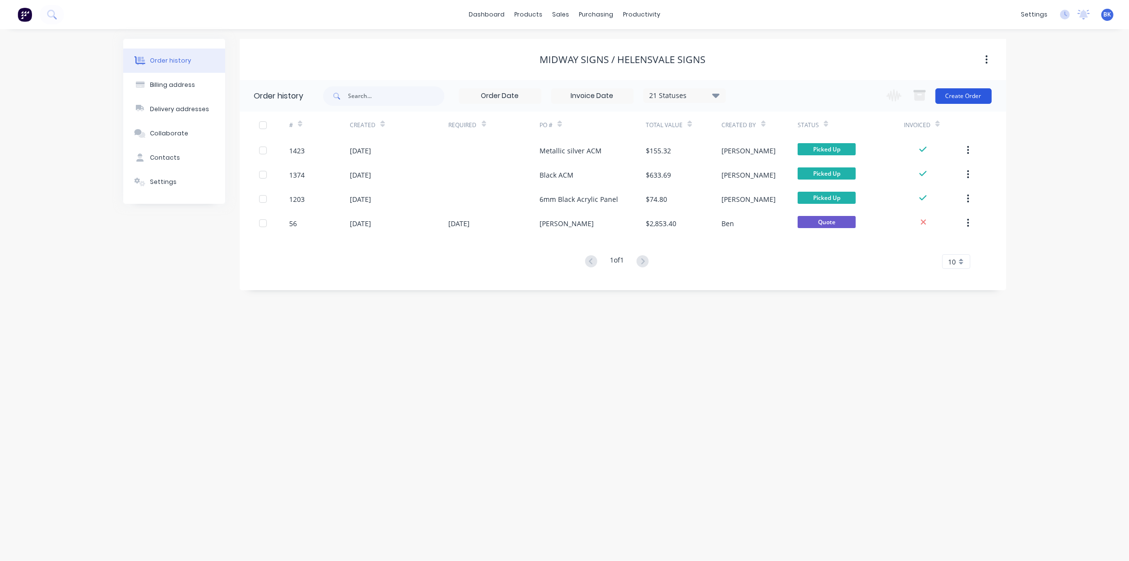
click at [963, 94] on button "Create Order" at bounding box center [963, 96] width 56 height 16
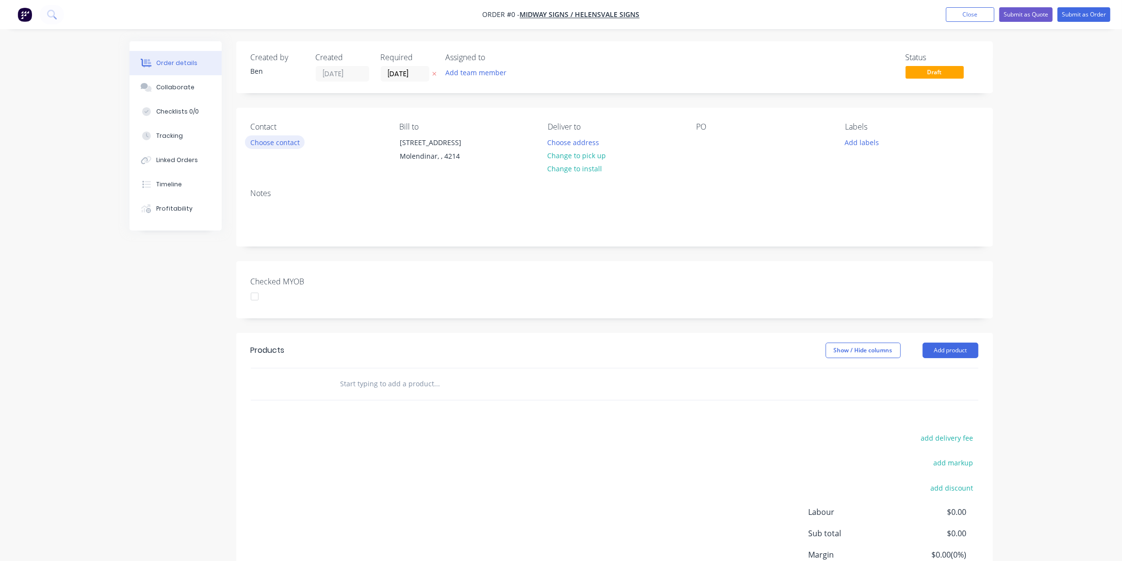
click at [285, 144] on button "Choose contact" at bounding box center [275, 141] width 60 height 13
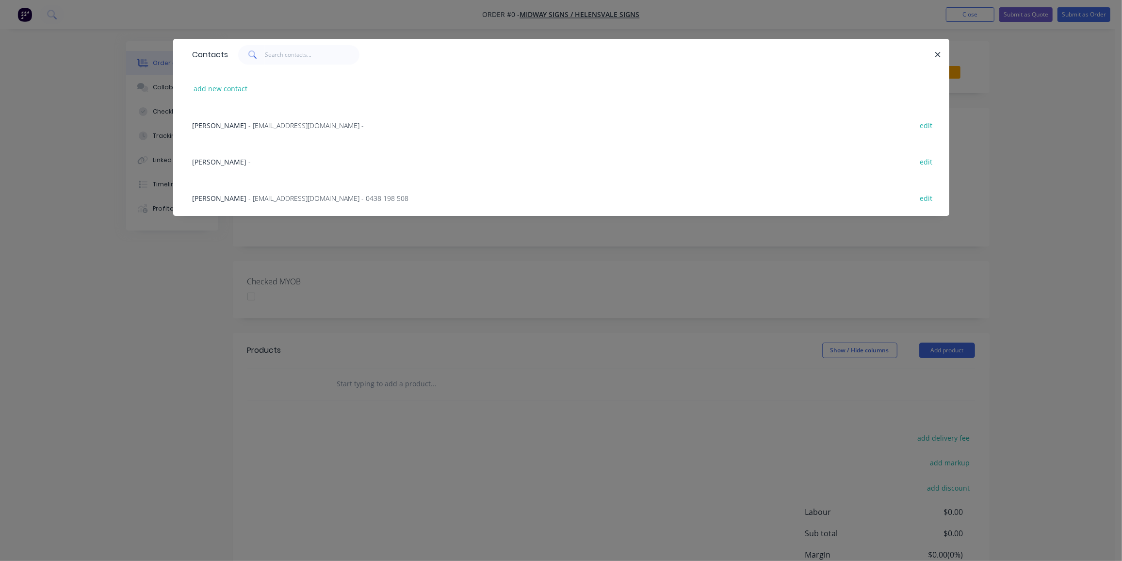
click at [260, 201] on span "- midsigns@bigpond.net.au - 0438 198 508" at bounding box center [329, 198] width 160 height 9
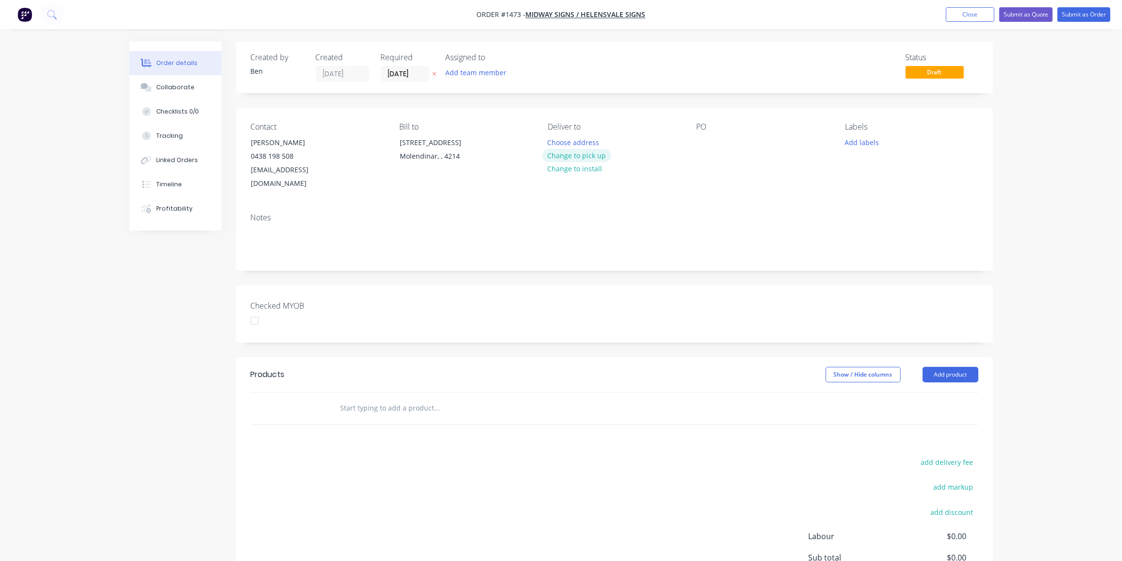
click at [577, 158] on button "Change to pick up" at bounding box center [576, 155] width 69 height 13
click at [702, 141] on div at bounding box center [705, 142] width 16 height 14
click at [727, 141] on div "Hair CAndy" at bounding box center [723, 142] width 52 height 14
click at [856, 139] on button "Add labels" at bounding box center [862, 141] width 45 height 13
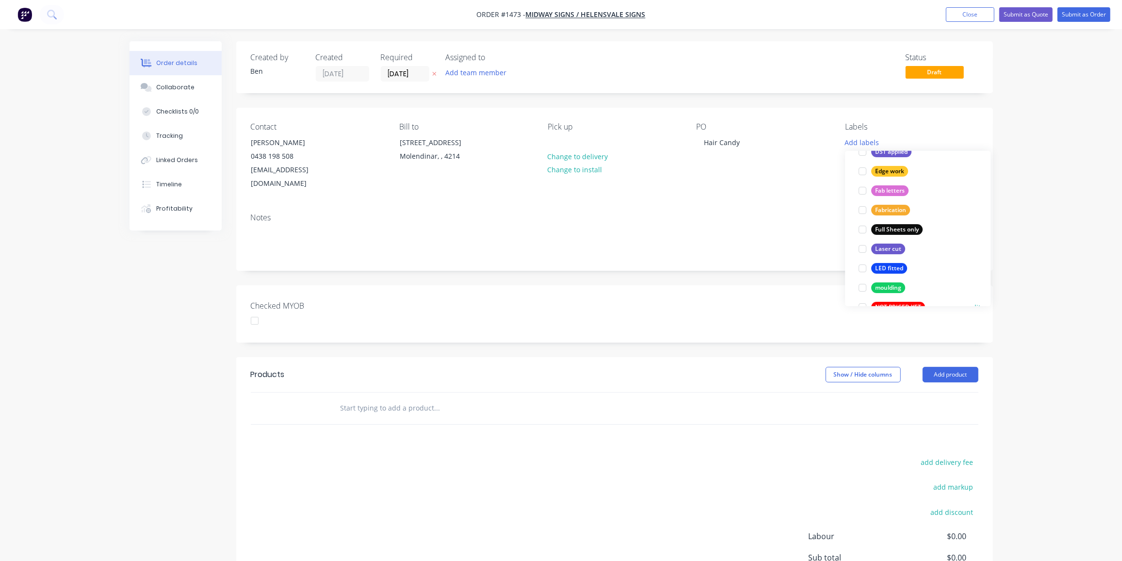
scroll to position [198, 0]
click at [894, 259] on div "Laser cut" at bounding box center [888, 263] width 34 height 11
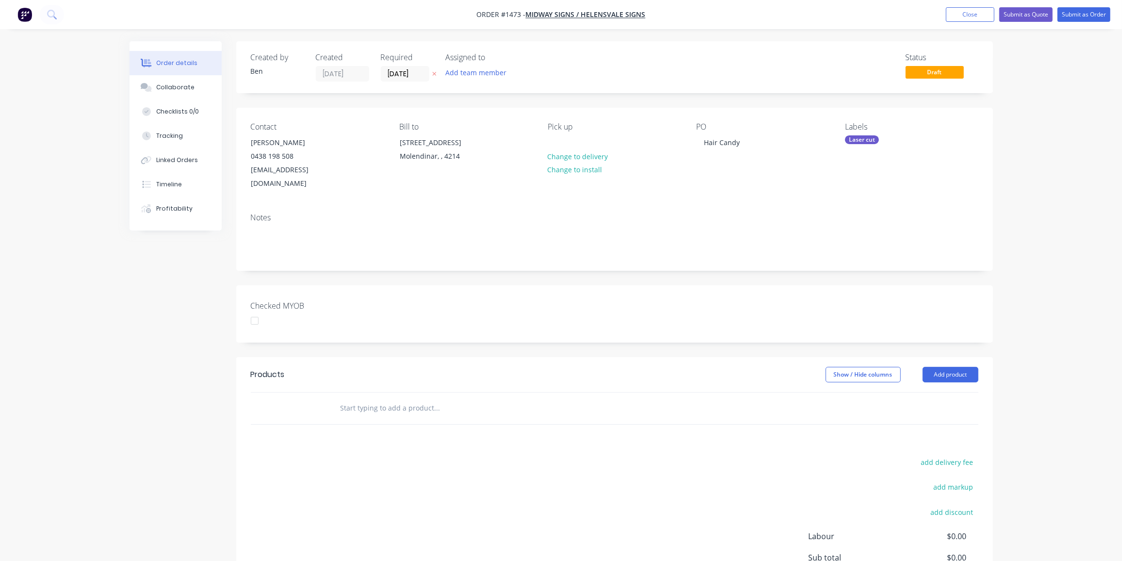
drag, startPoint x: 686, startPoint y: 473, endPoint x: 1106, endPoint y: 163, distance: 522.8
click at [688, 470] on div "add delivery fee add markup add discount Labour $0.00 Sub total $0.00 Margin $0…" at bounding box center [615, 549] width 728 height 187
click at [396, 398] on input "text" at bounding box center [437, 407] width 194 height 19
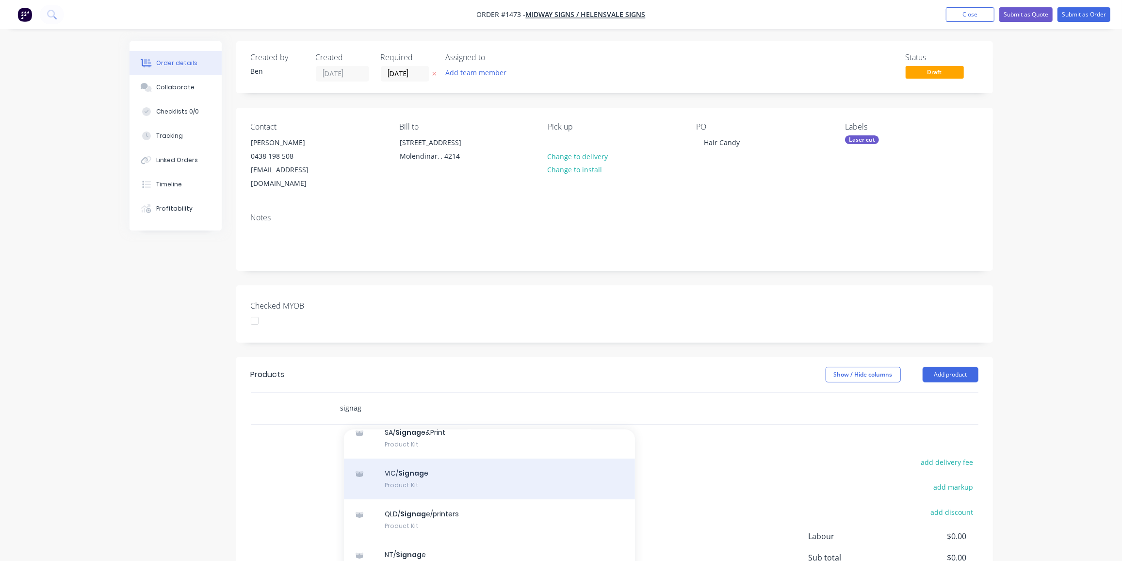
scroll to position [135, 0]
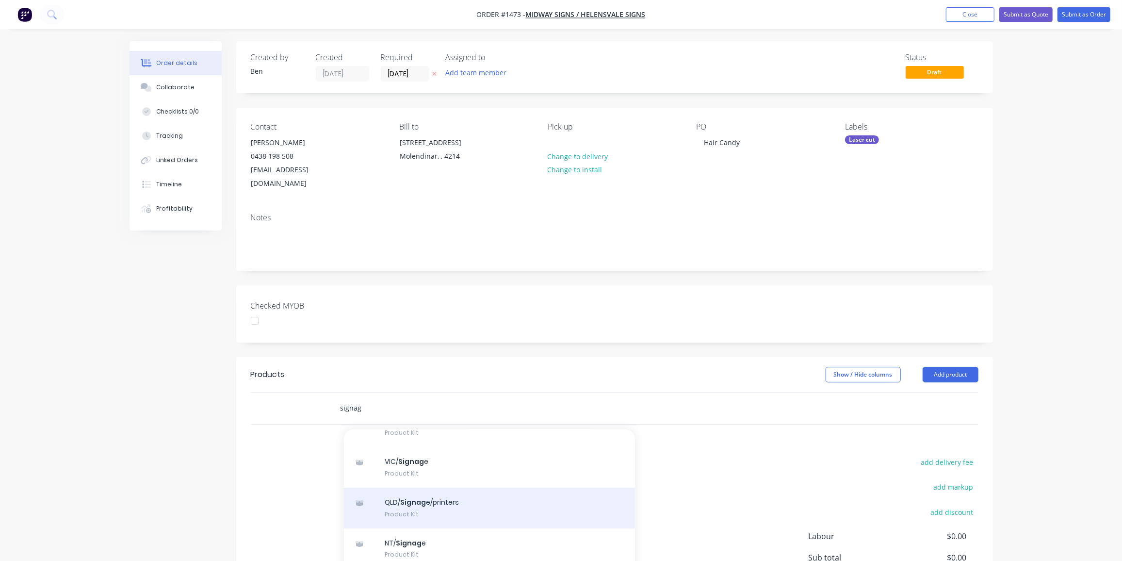
type input "signag"
click at [414, 488] on div "QLD/ Signag e/printers Product Kit" at bounding box center [489, 508] width 291 height 41
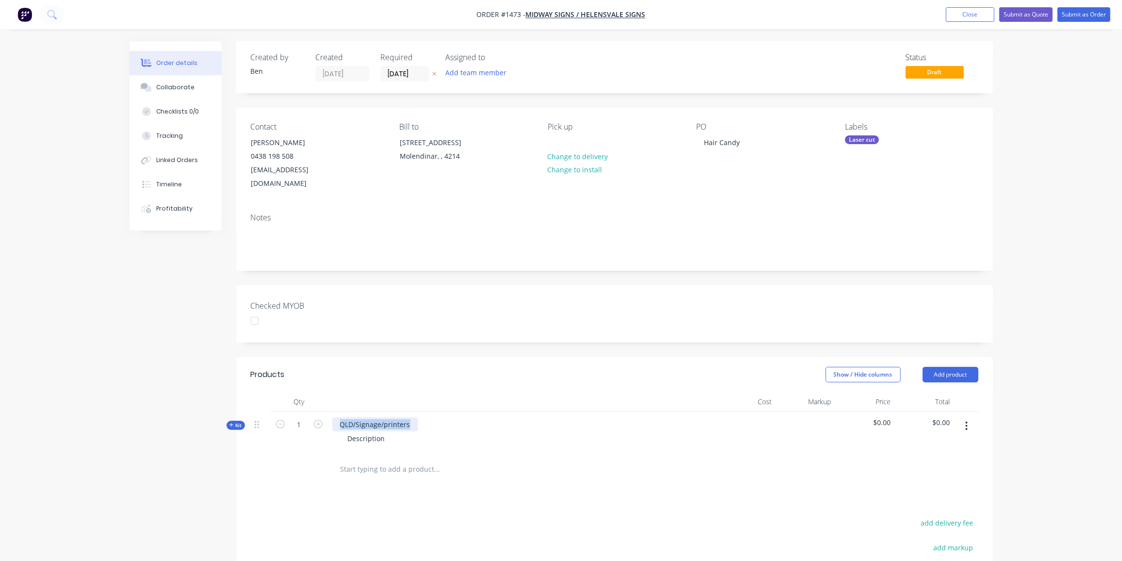
drag, startPoint x: 407, startPoint y: 411, endPoint x: 330, endPoint y: 408, distance: 76.7
click at [330, 411] on div "QLD/Signage/printers Description" at bounding box center [522, 432] width 388 height 42
click at [319, 420] on icon "button" at bounding box center [318, 424] width 9 height 9
type input "2"
drag, startPoint x: 388, startPoint y: 427, endPoint x: 321, endPoint y: 424, distance: 67.0
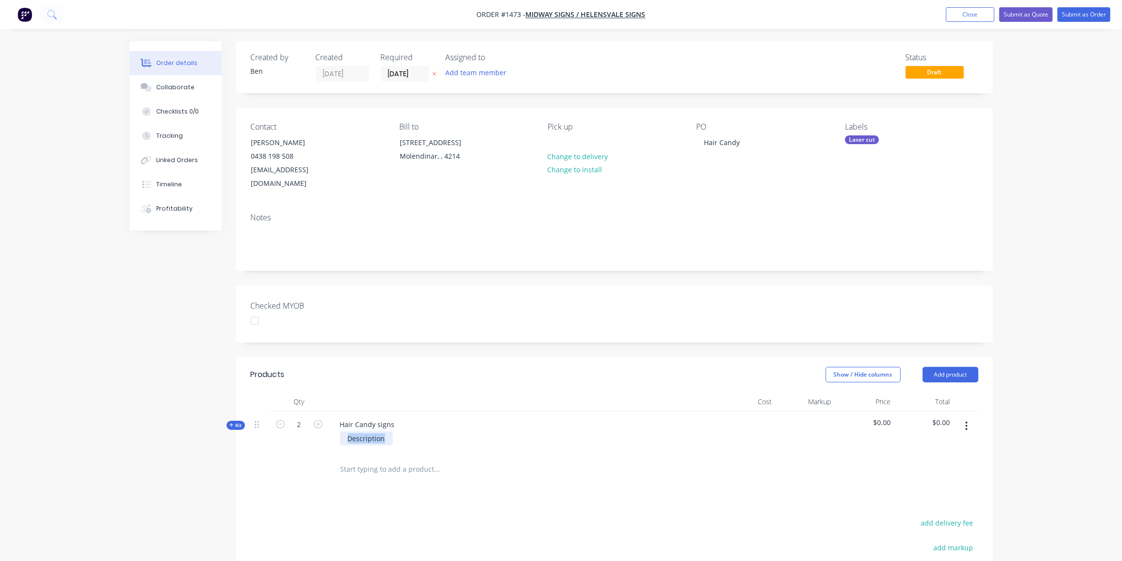
click at [321, 424] on div "Kit 2 Hair Candy signs Description $0.00 $0.00" at bounding box center [615, 432] width 728 height 42
drag, startPoint x: 140, startPoint y: 379, endPoint x: 173, endPoint y: 382, distance: 33.2
click at [147, 379] on div "Created by Ben Created 10/09/25 Required 10/09/25 Assigned to Add team member S…" at bounding box center [562, 386] width 864 height 691
click at [397, 431] on div "1000mm wide" at bounding box center [370, 438] width 61 height 14
click at [210, 420] on div "Created by Ben Created 10/09/25 Required 10/09/25 Assigned to Add team member S…" at bounding box center [562, 392] width 864 height 702
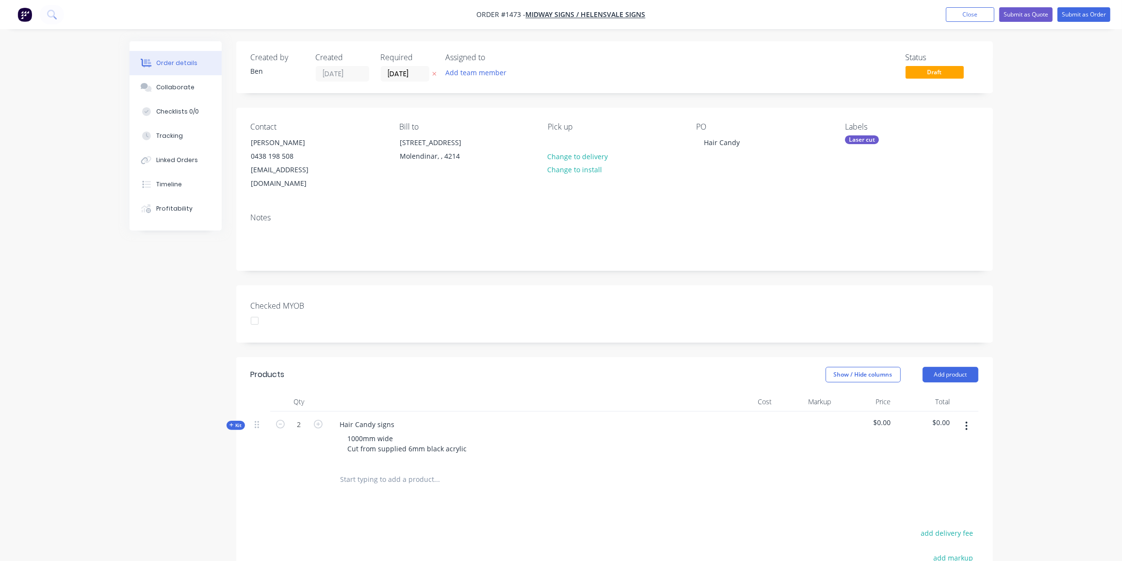
click at [857, 141] on div "Laser cut" at bounding box center [862, 139] width 34 height 9
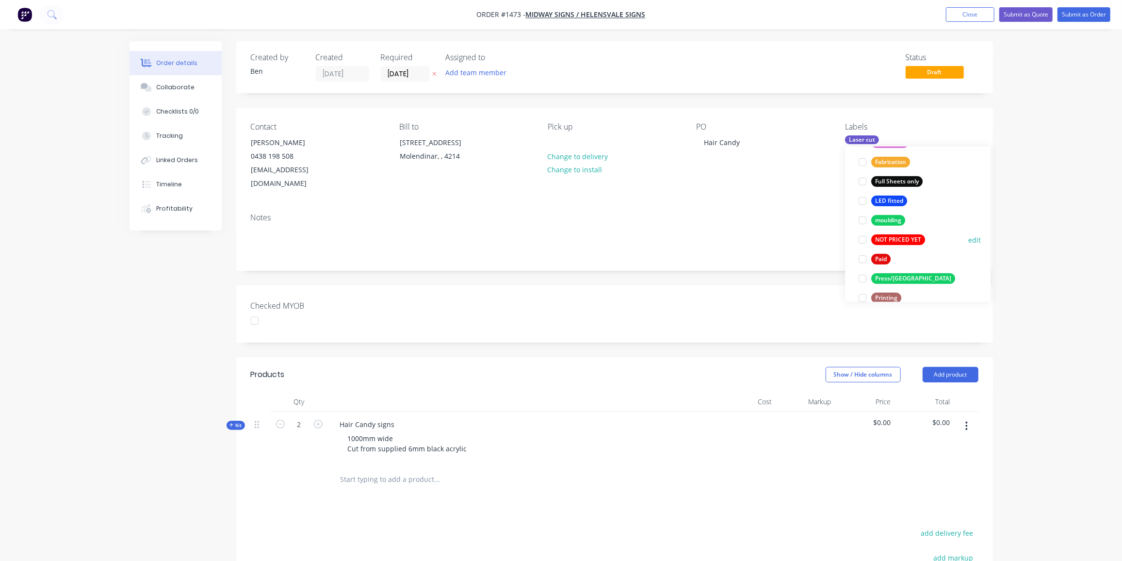
click at [917, 224] on div "moulding edit" at bounding box center [918, 220] width 126 height 19
click at [922, 241] on div "NOT PRICED YET" at bounding box center [898, 241] width 54 height 11
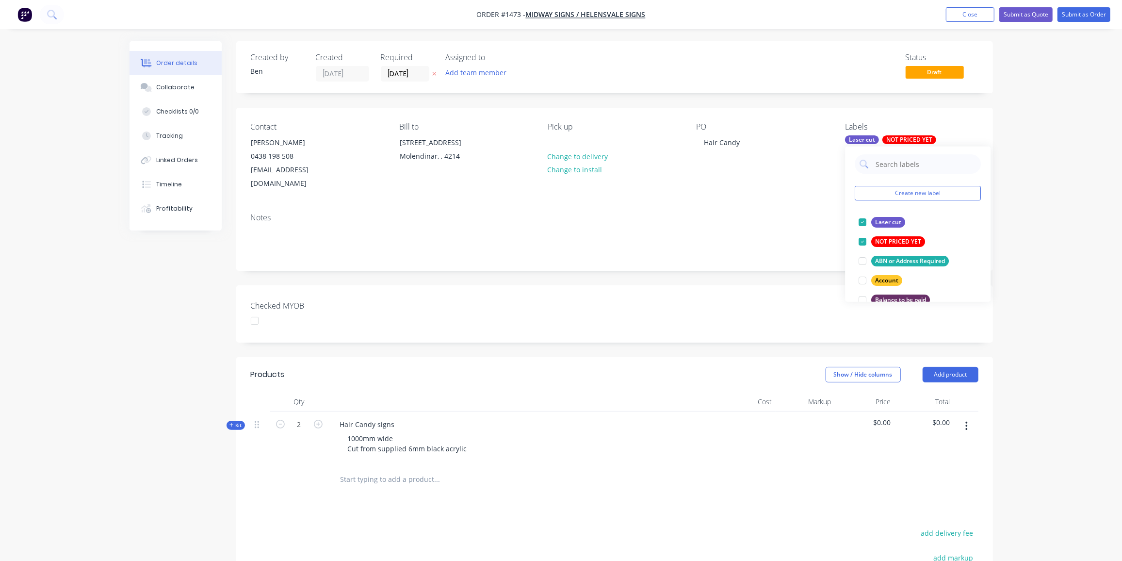
click at [505, 475] on div at bounding box center [502, 480] width 349 height 32
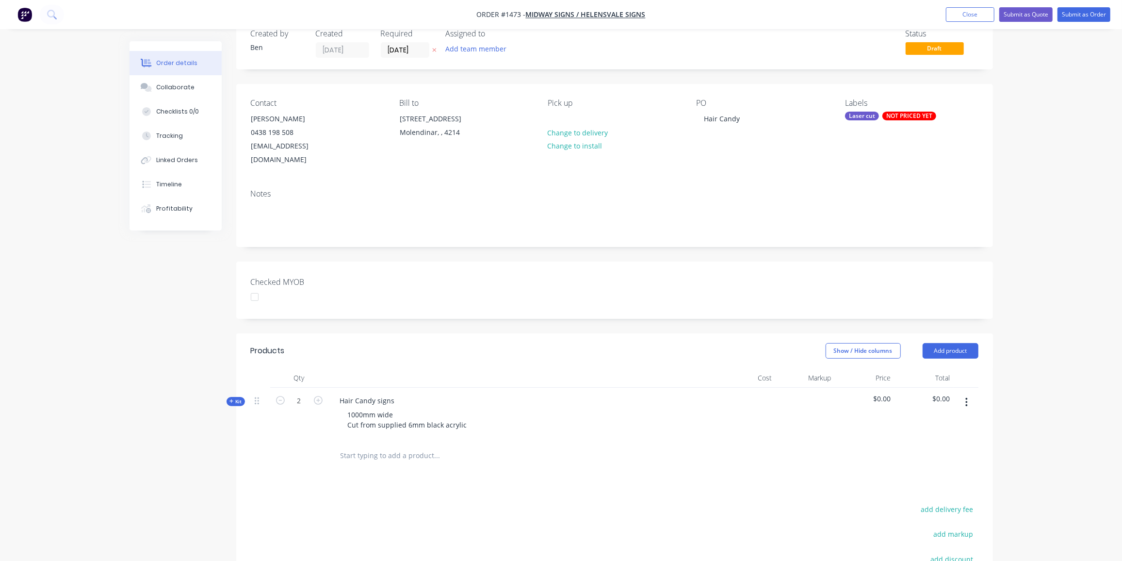
scroll to position [26, 0]
click at [1067, 12] on button "Submit as Order" at bounding box center [1084, 14] width 53 height 15
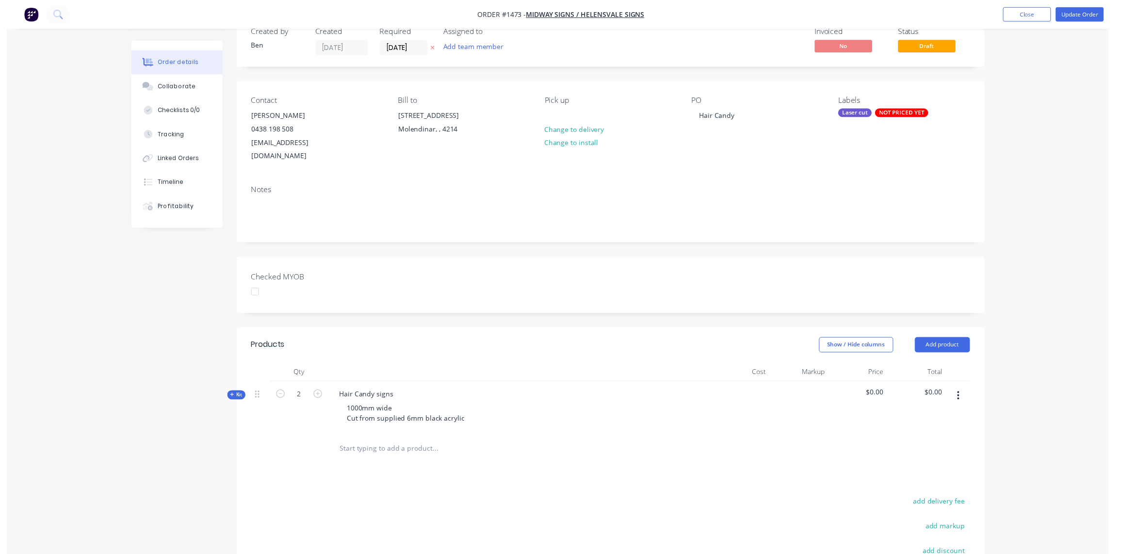
scroll to position [0, 0]
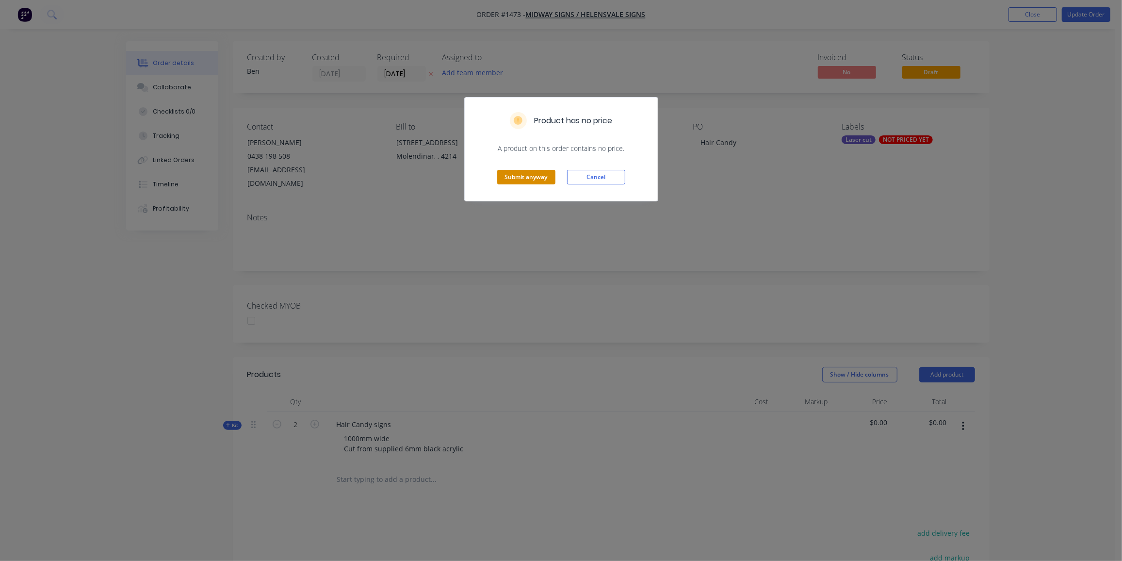
click at [541, 178] on button "Submit anyway" at bounding box center [526, 177] width 58 height 15
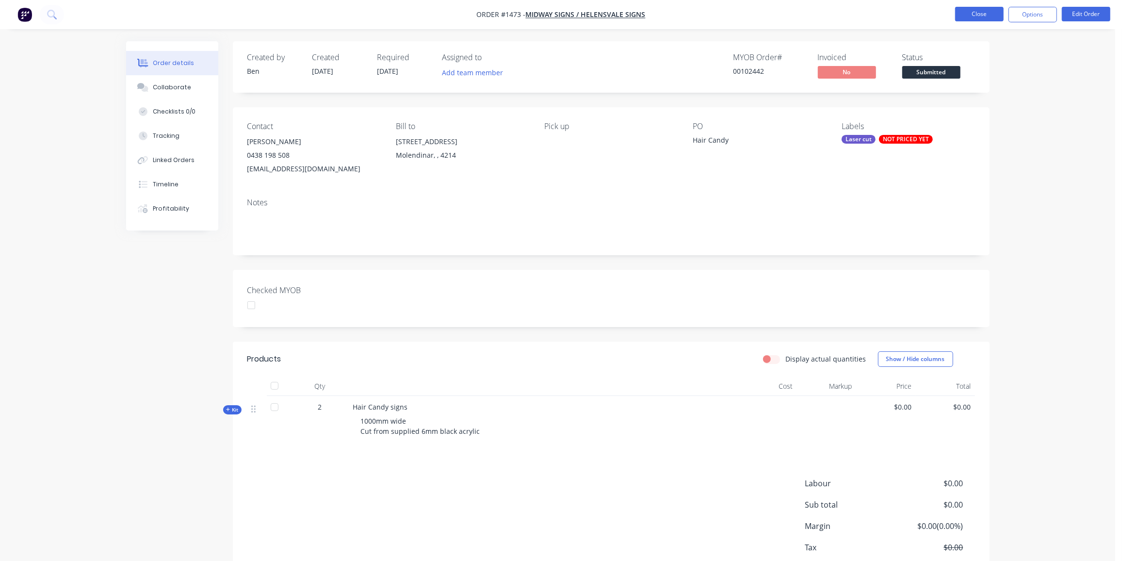
click at [980, 16] on button "Close" at bounding box center [979, 14] width 49 height 15
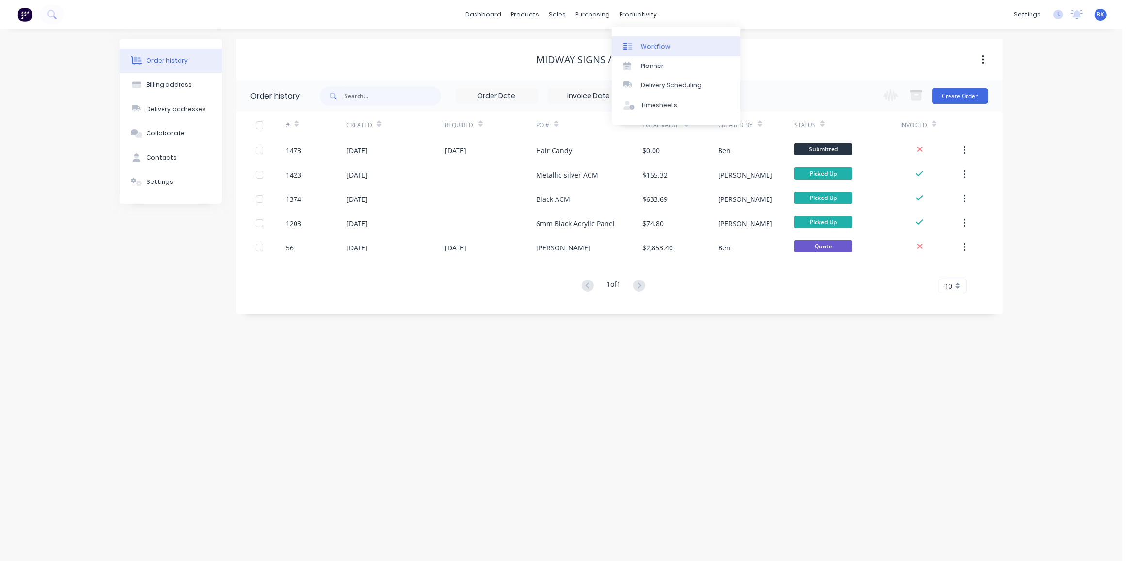
click at [637, 42] on div at bounding box center [630, 46] width 15 height 9
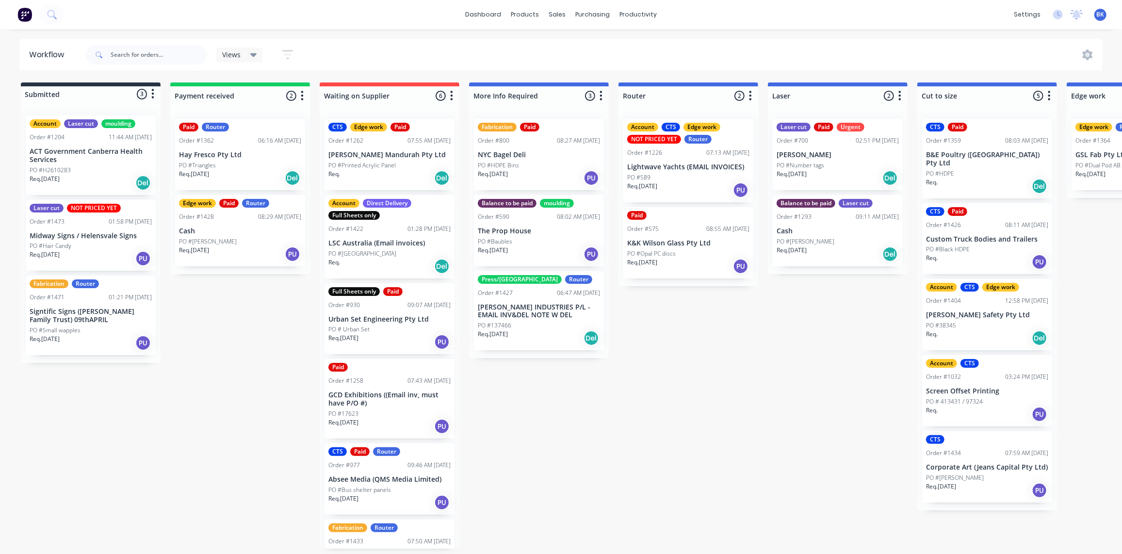
scroll to position [0, 0]
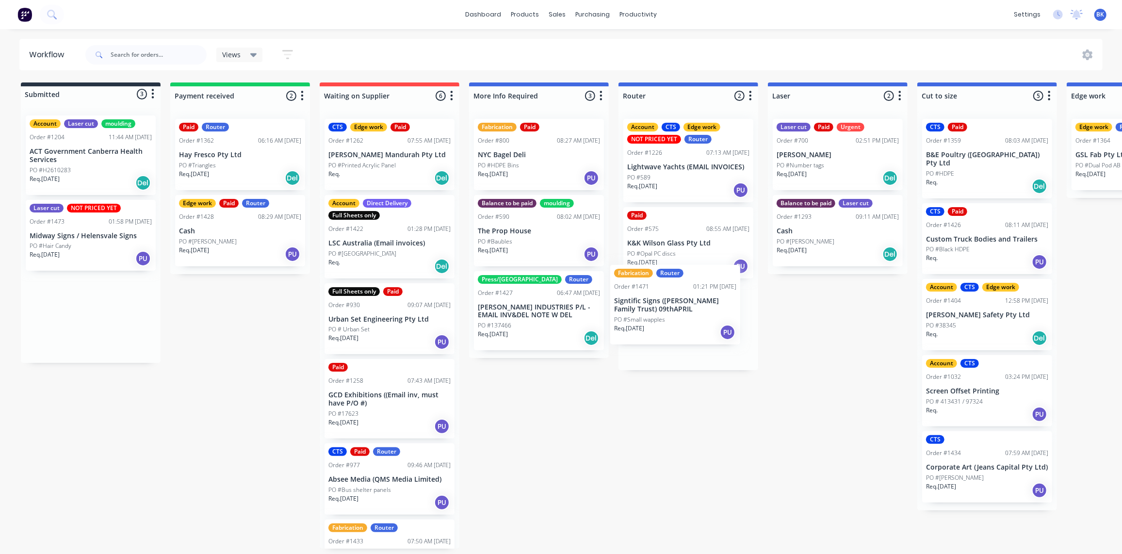
drag, startPoint x: 71, startPoint y: 314, endPoint x: 661, endPoint y: 304, distance: 590.5
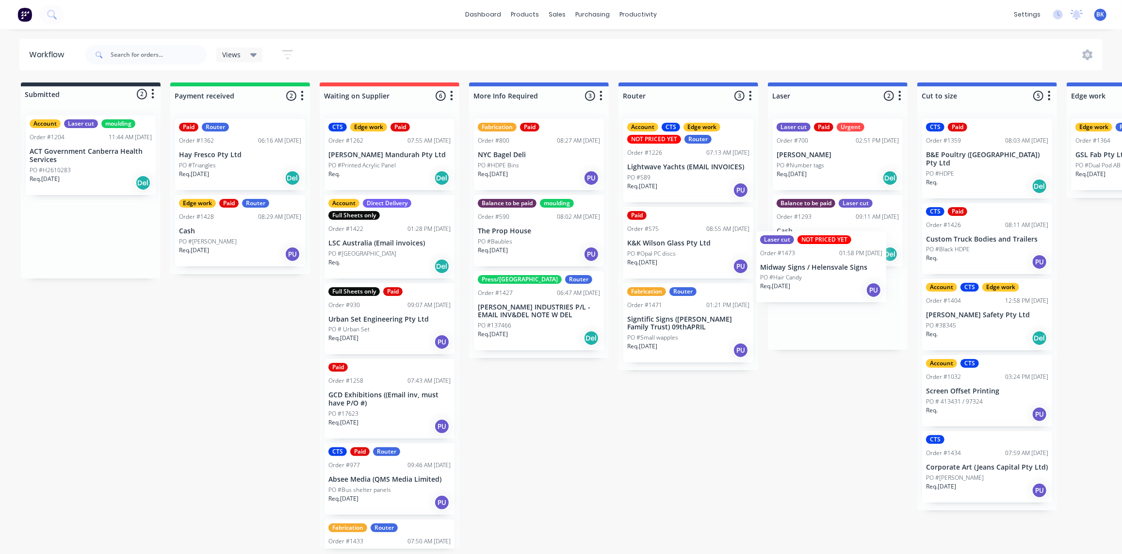
drag, startPoint x: 72, startPoint y: 237, endPoint x: 810, endPoint y: 276, distance: 738.9
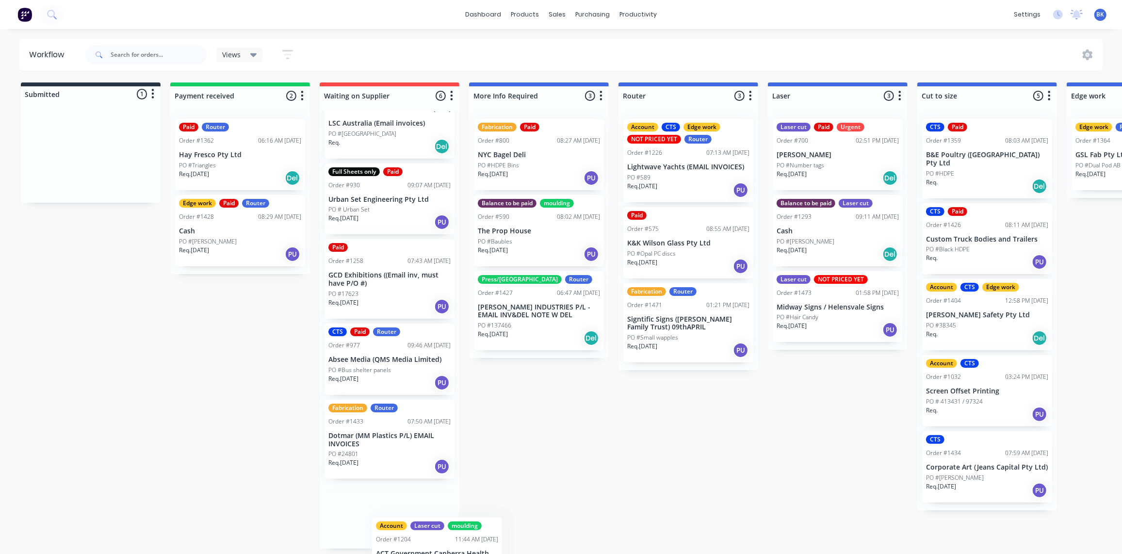
scroll to position [133, 0]
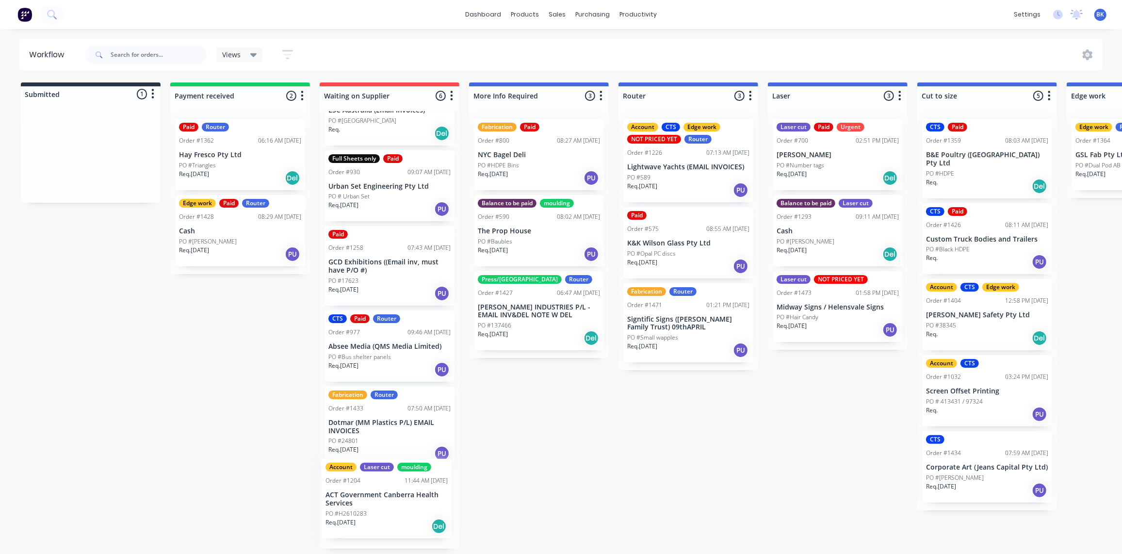
drag, startPoint x: 82, startPoint y: 175, endPoint x: 378, endPoint y: 522, distance: 455.9
click at [399, 516] on p "ACT Government Canberra Health Services" at bounding box center [389, 511] width 122 height 16
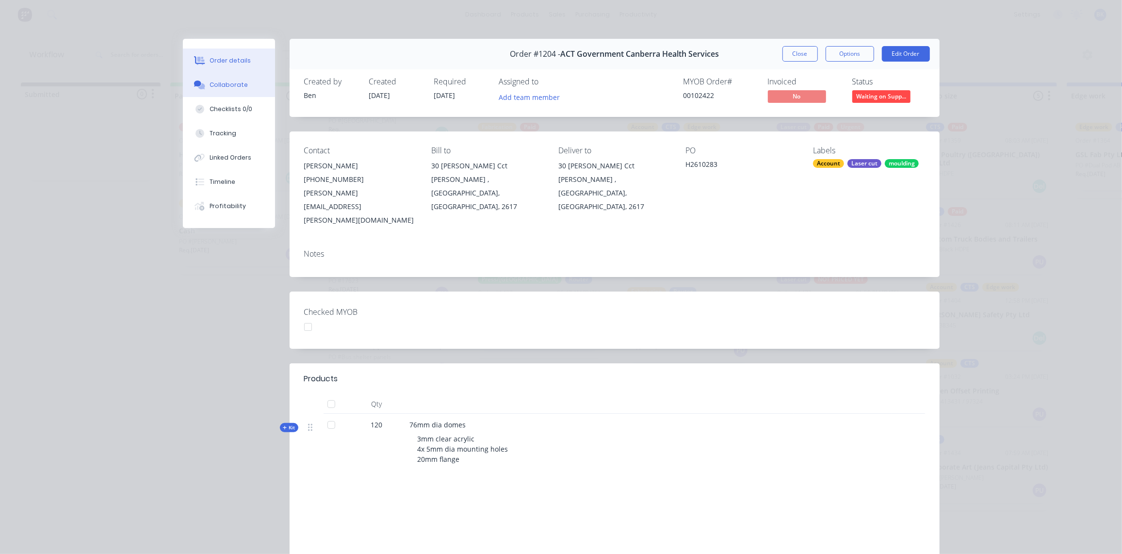
click at [200, 86] on icon at bounding box center [201, 86] width 7 height 6
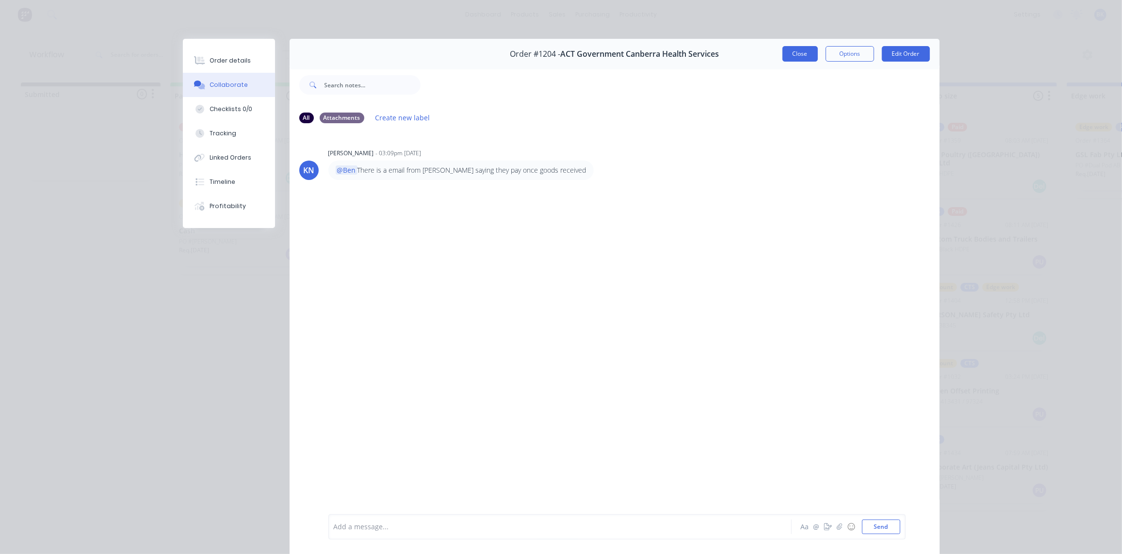
click at [792, 49] on button "Close" at bounding box center [800, 54] width 35 height 16
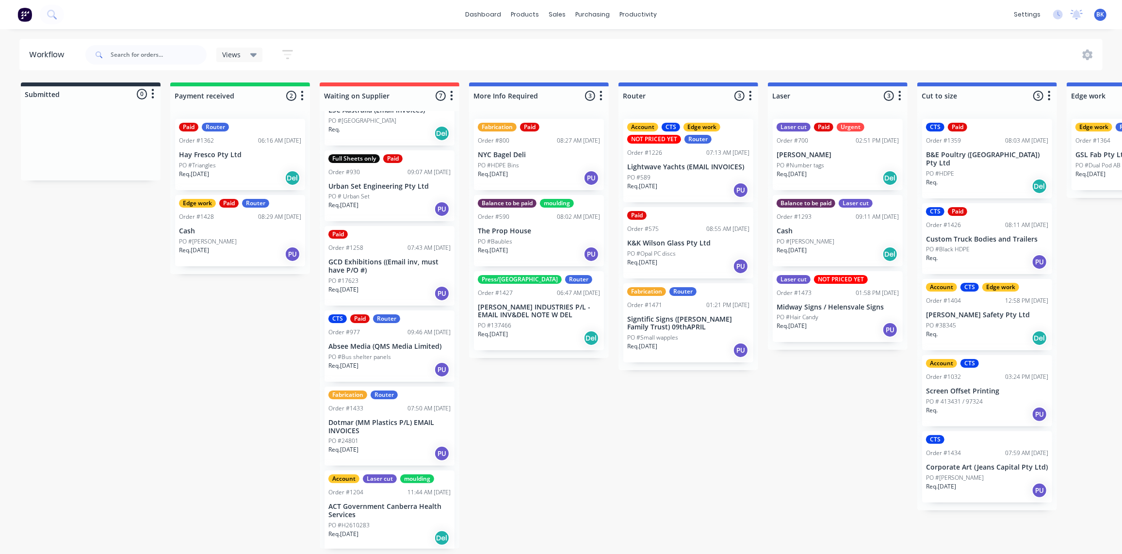
click at [809, 159] on div "Laser cut Paid Urgent Order #700 02:51 PM 08/09/25 Zimmermann PO #Number tags R…" at bounding box center [838, 154] width 130 height 71
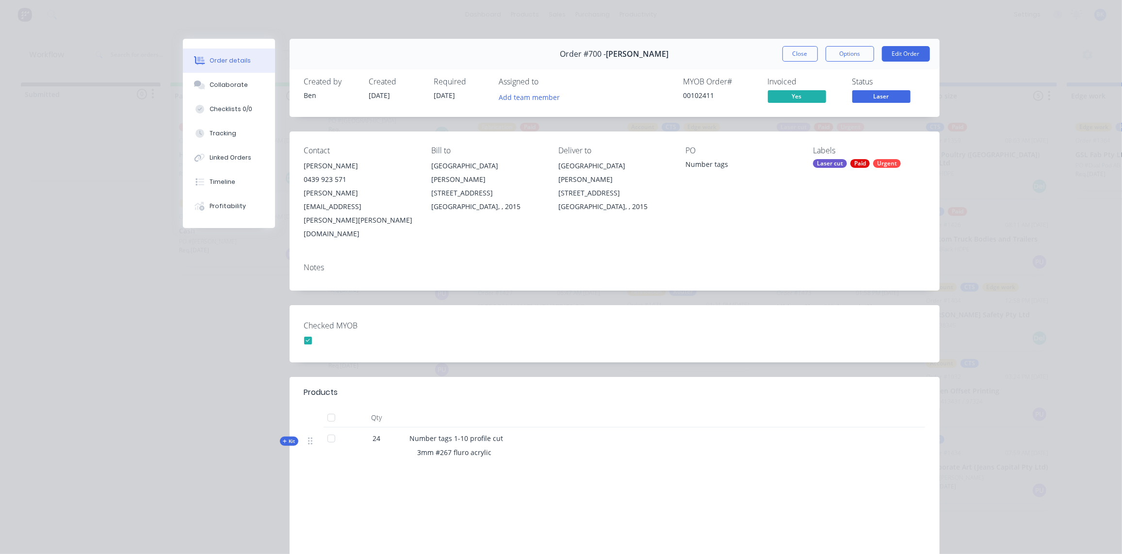
click at [813, 59] on button "Close" at bounding box center [800, 54] width 35 height 16
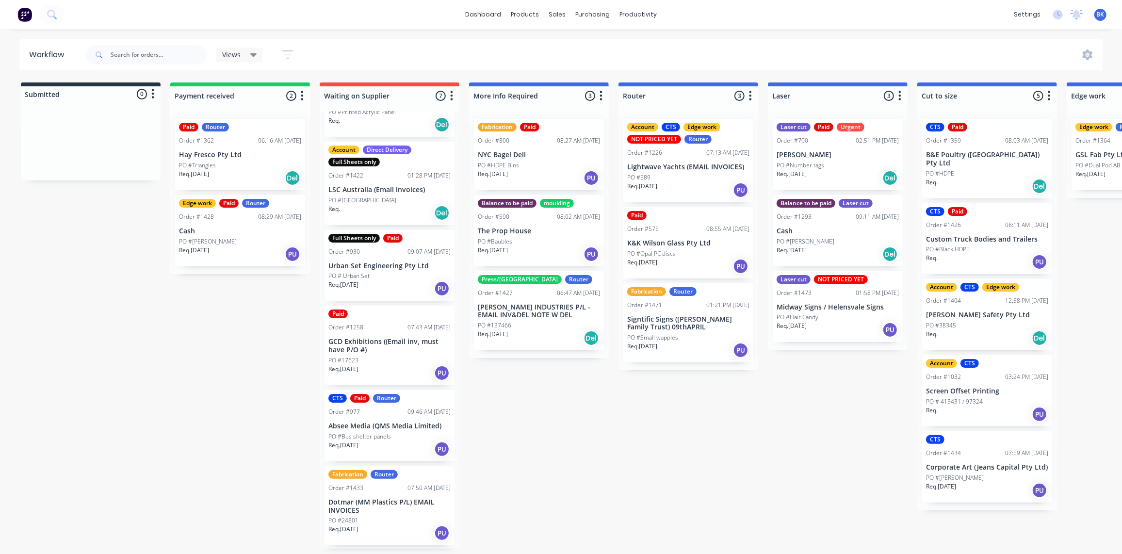
scroll to position [135, 0]
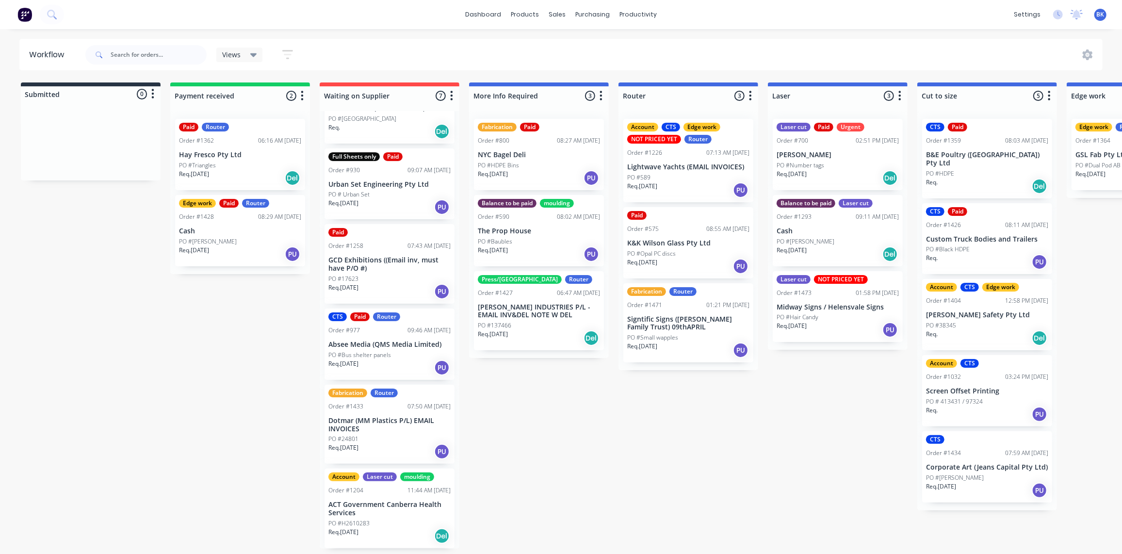
click at [379, 504] on p "ACT Government Canberra Health Services" at bounding box center [389, 509] width 122 height 16
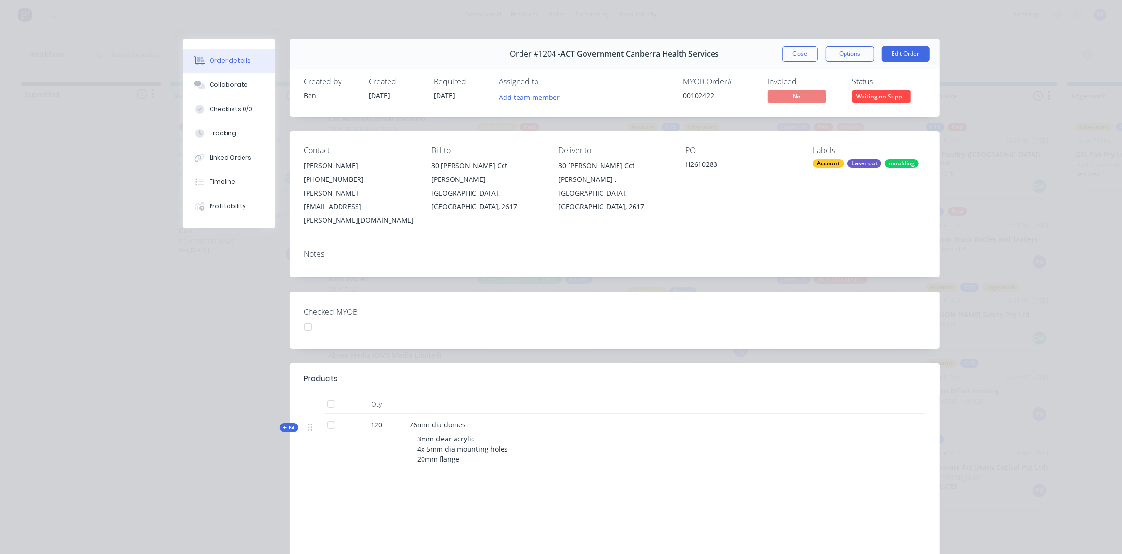
scroll to position [0, 0]
click at [221, 82] on div "Collaborate" at bounding box center [229, 85] width 38 height 9
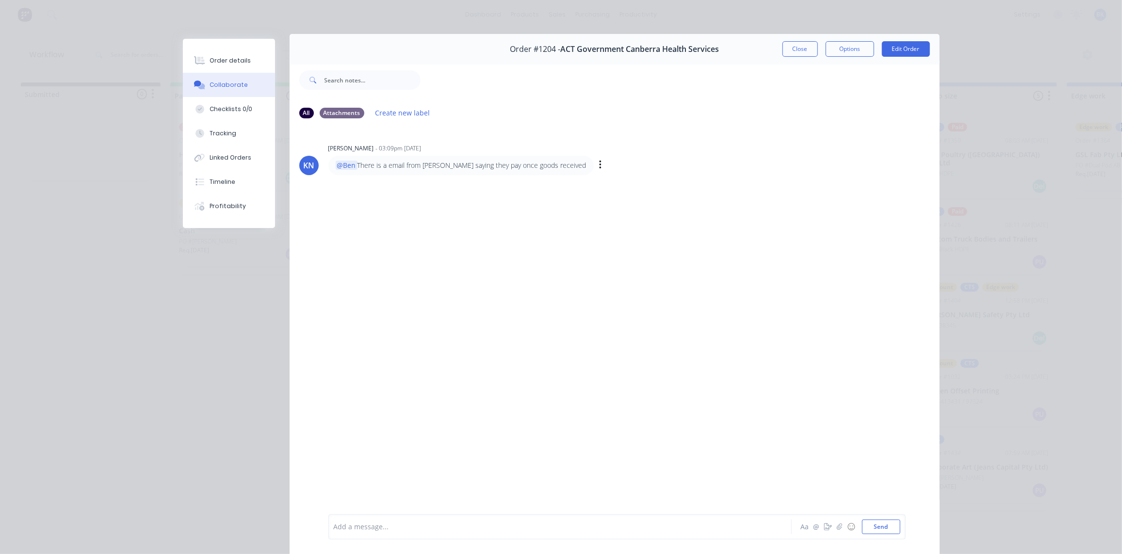
scroll to position [5, 0]
click at [800, 44] on button "Close" at bounding box center [800, 49] width 35 height 16
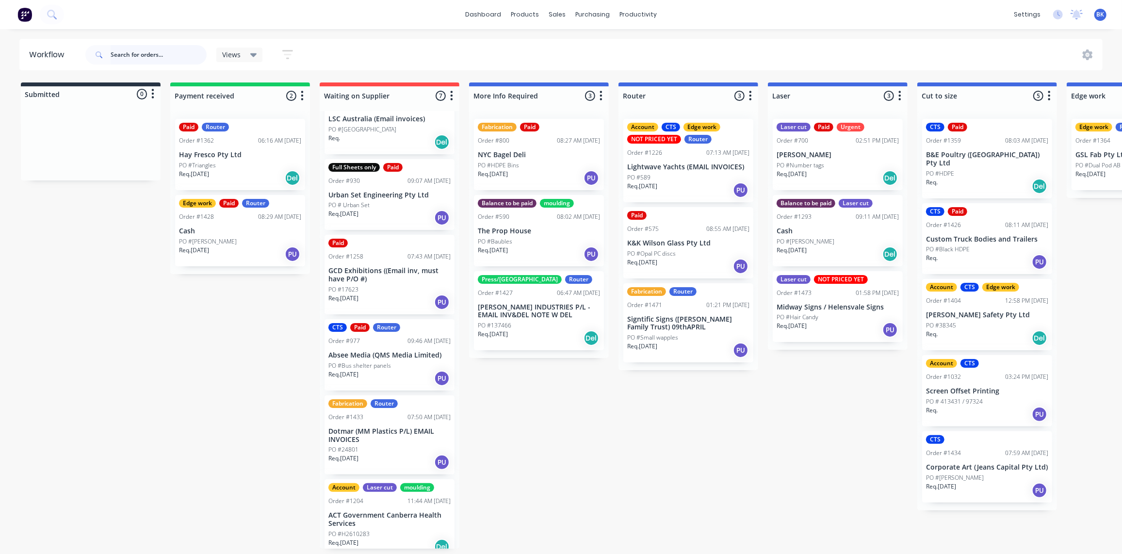
click at [152, 50] on input "text" at bounding box center [159, 54] width 96 height 19
drag, startPoint x: 119, startPoint y: 54, endPoint x: 125, endPoint y: 61, distance: 9.3
click at [119, 54] on input "text" at bounding box center [159, 54] width 96 height 19
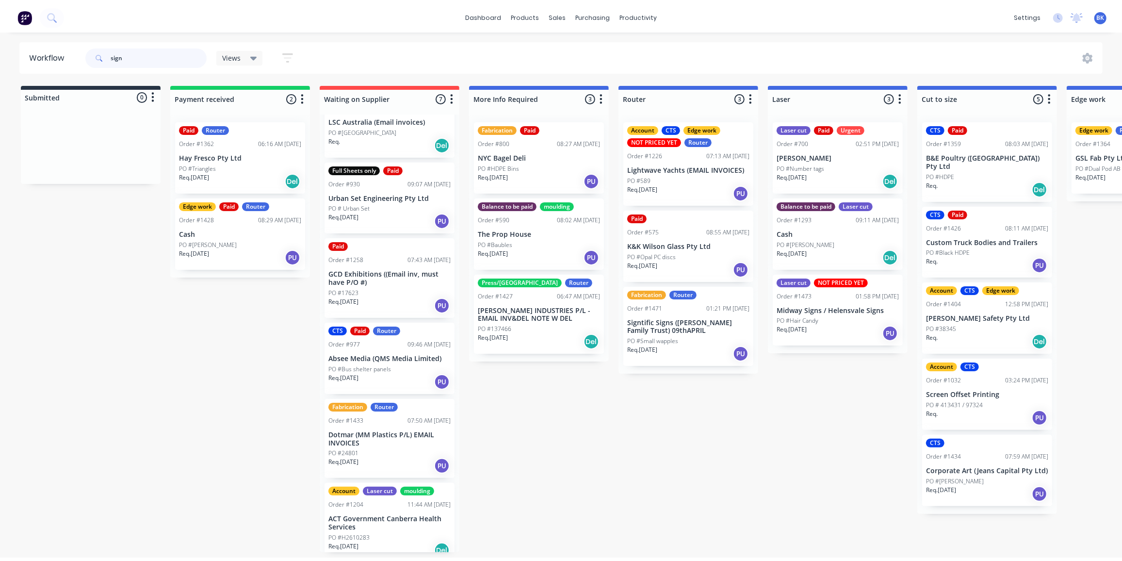
scroll to position [0, 0]
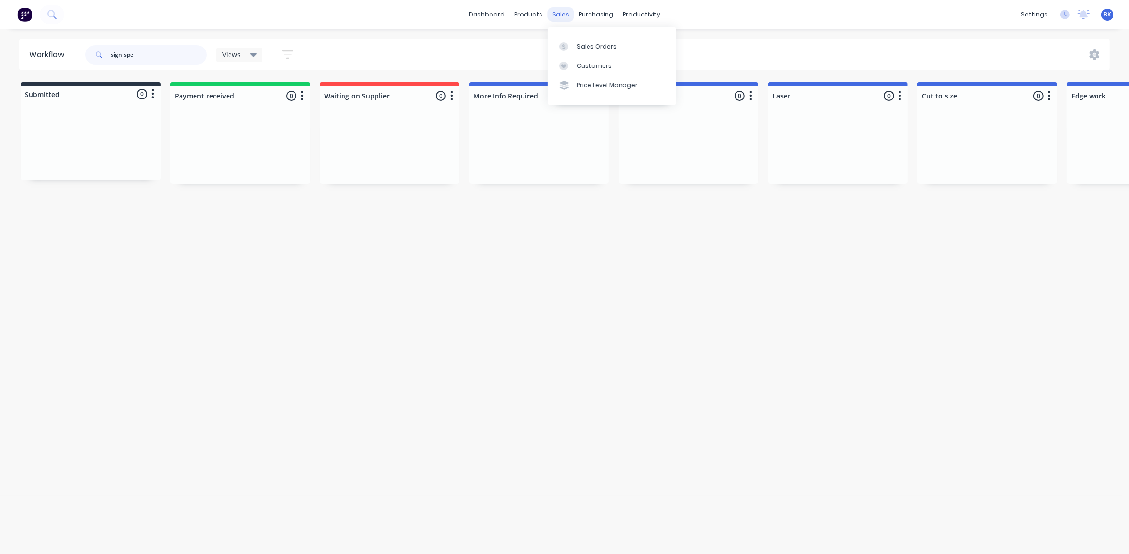
type input "sign spe"
click at [557, 18] on div "sales" at bounding box center [560, 14] width 27 height 15
click at [584, 47] on div "Sales Orders" at bounding box center [597, 46] width 40 height 9
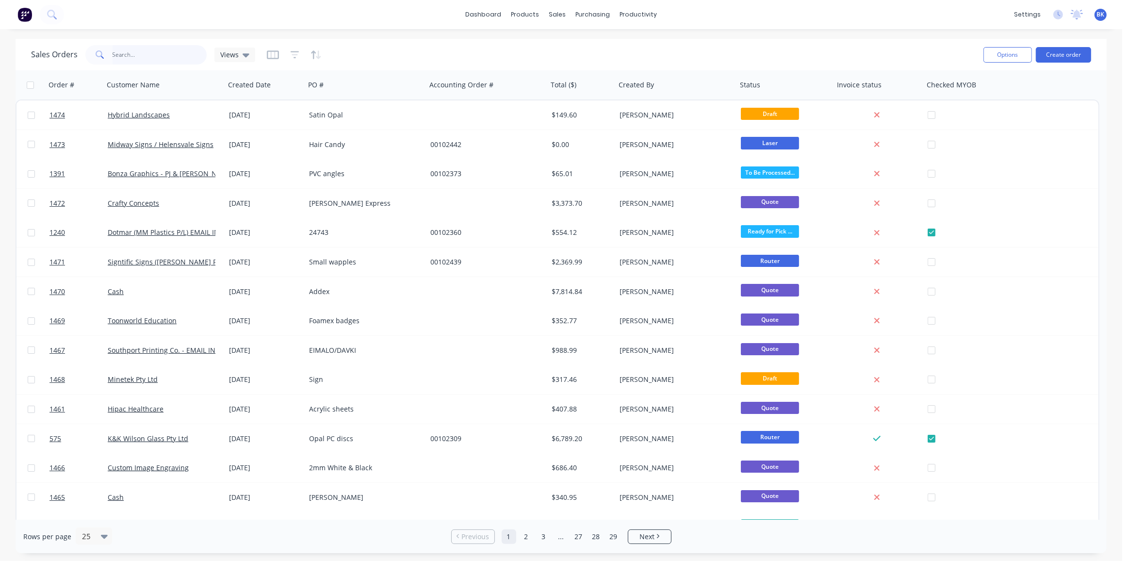
click at [122, 51] on input "text" at bounding box center [160, 54] width 95 height 19
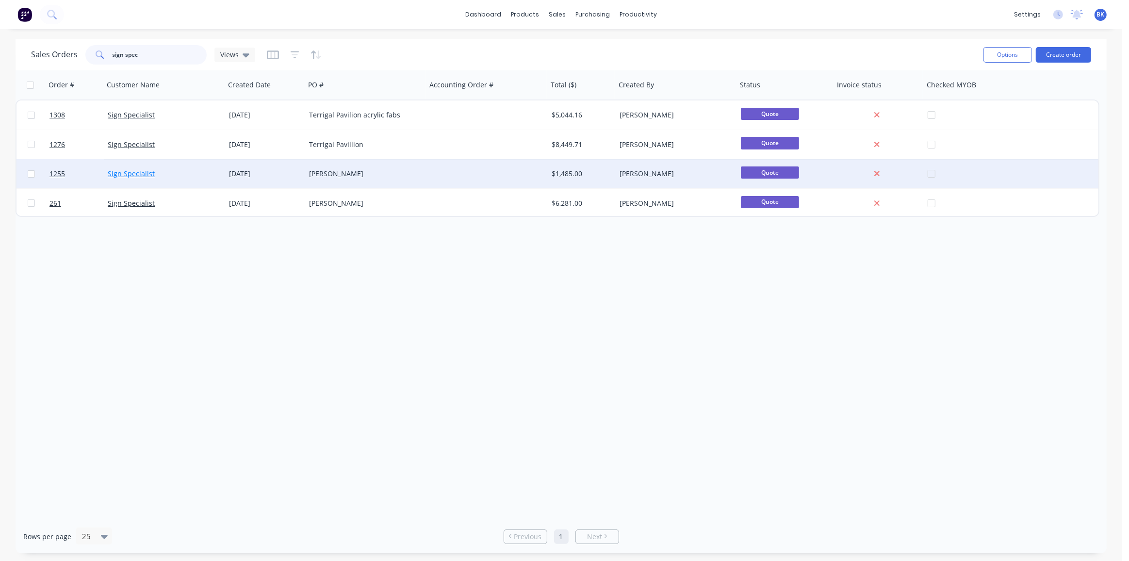
type input "sign spec"
click at [140, 175] on link "Sign Specialist" at bounding box center [131, 173] width 47 height 9
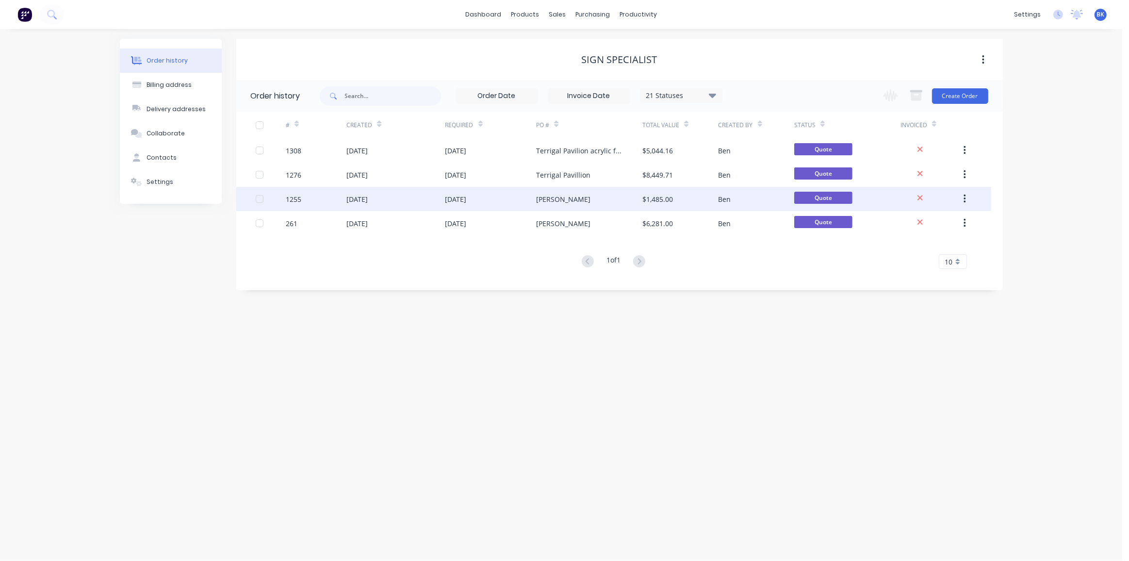
click at [822, 199] on span "Quote" at bounding box center [823, 198] width 58 height 12
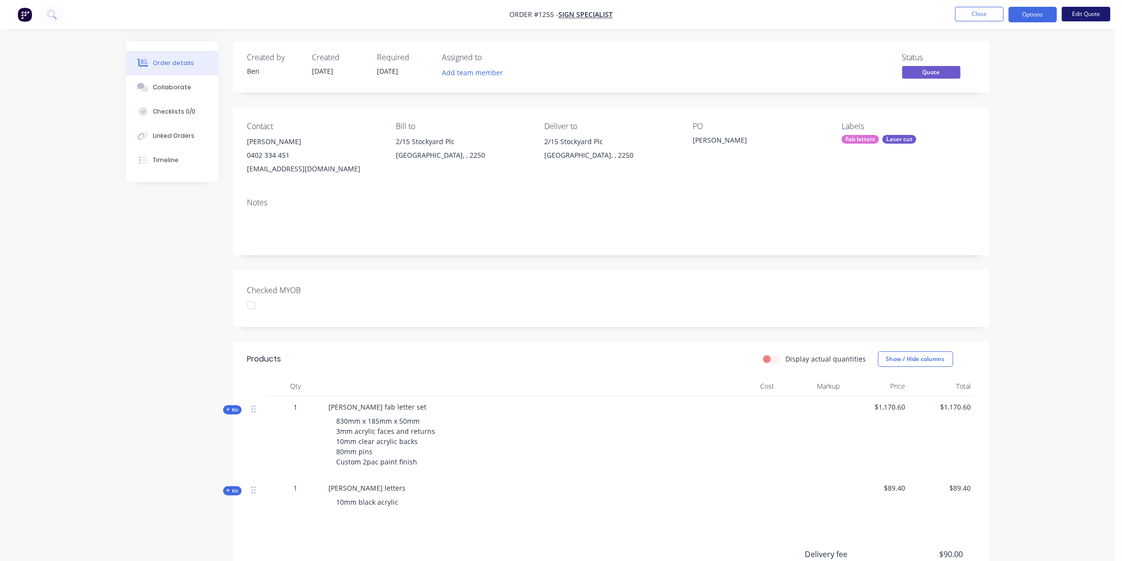
click at [1097, 14] on button "Edit Quote" at bounding box center [1086, 14] width 49 height 15
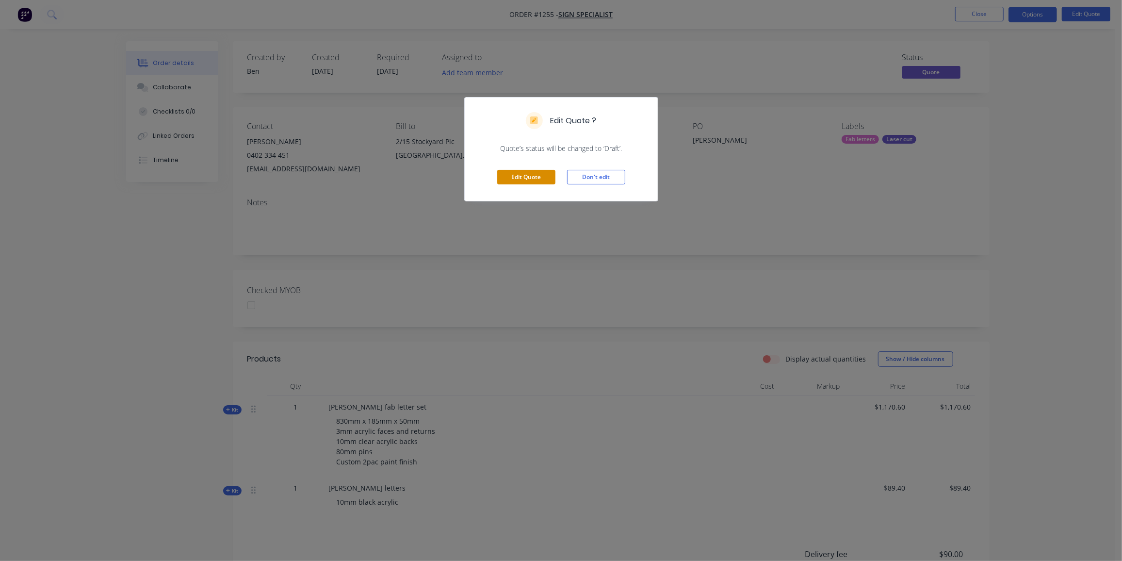
click at [522, 176] on button "Edit Quote" at bounding box center [526, 177] width 58 height 15
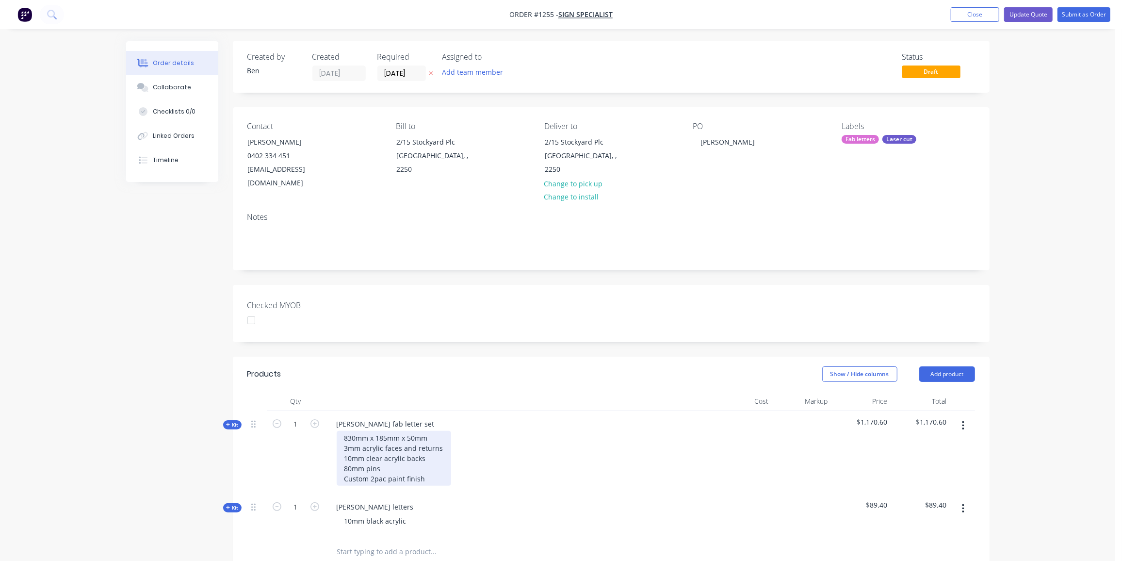
scroll to position [1, 0]
drag, startPoint x: 383, startPoint y: 454, endPoint x: 338, endPoint y: 443, distance: 46.3
click at [338, 443] on div "830mm x 185mm x 50mm 3mm acrylic faces and returns 10mm clear acrylic backs 80m…" at bounding box center [394, 457] width 114 height 55
click at [388, 446] on div "830mm x 185mm x 50mm 3mm acrylic faces and returns 12mm celukabcks Custom 2pac …" at bounding box center [394, 452] width 114 height 45
click at [394, 443] on div "830mm x 185mm x 50mm 3mm acrylic faces and returns 12mm celuka bcks Custom 2pac…" at bounding box center [394, 452] width 114 height 45
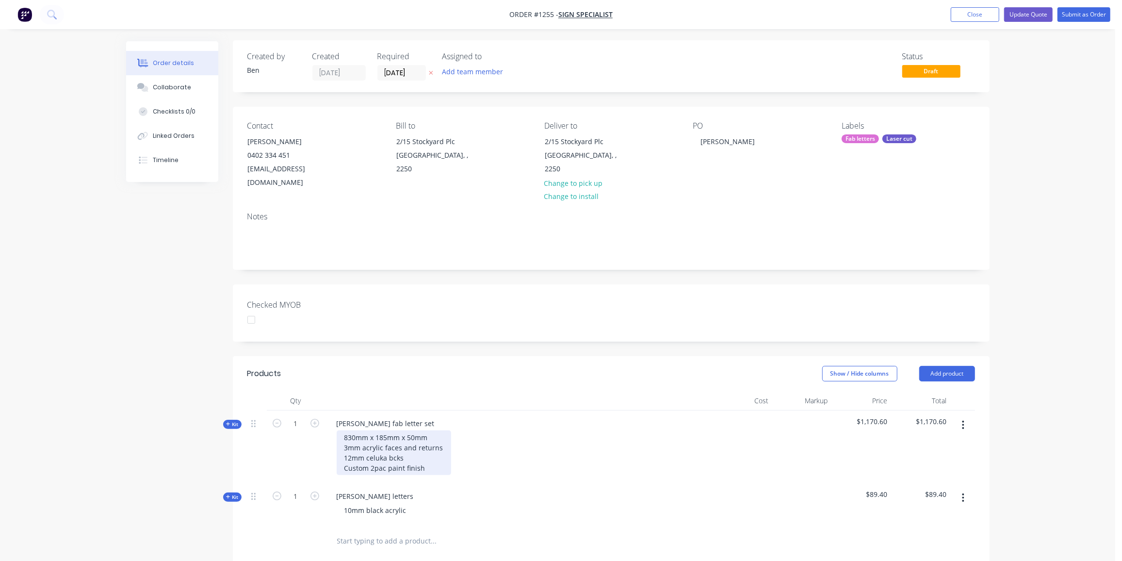
click at [394, 443] on div "830mm x 185mm x 50mm 3mm acrylic faces and returns 12mm celuka bcks Custom 2pac…" at bounding box center [394, 452] width 114 height 45
click at [393, 445] on div "830mm x 185mm x 50mm 3mm acrylic faces and returns 12mm celuka bcks Custom 2pac…" at bounding box center [394, 452] width 114 height 45
click at [405, 503] on div "10mm black acrylic" at bounding box center [376, 510] width 78 height 14
drag, startPoint x: 237, startPoint y: 410, endPoint x: 306, endPoint y: 391, distance: 71.7
click at [237, 421] on span "Kit" at bounding box center [232, 424] width 13 height 7
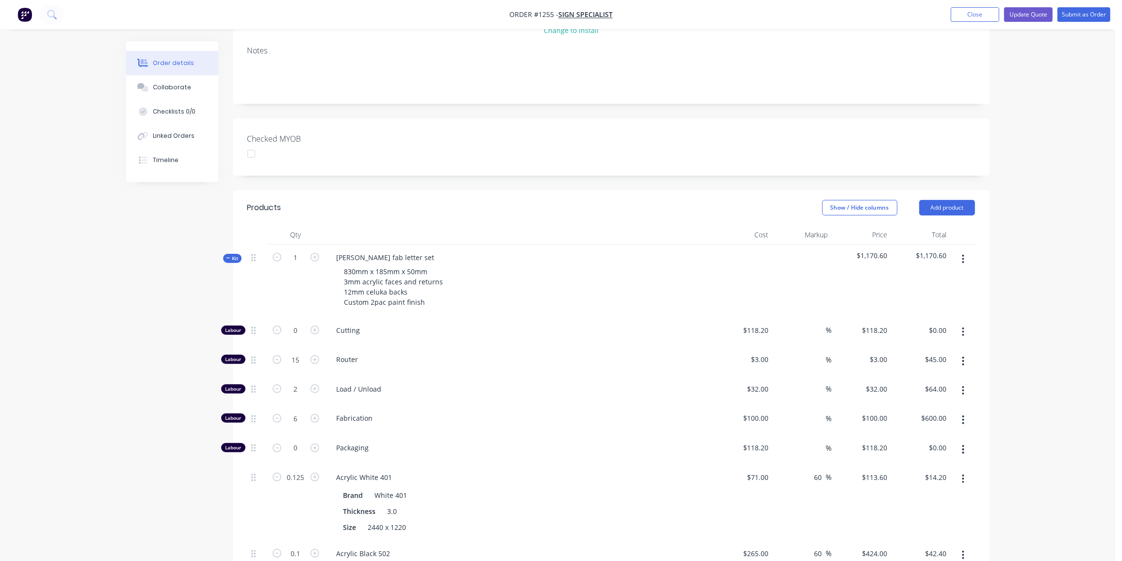
scroll to position [167, 0]
click at [304, 410] on input "6" at bounding box center [295, 417] width 25 height 15
type input "5"
type input "$500.00"
click at [201, 391] on div "Created by Ben Created 22/08/25 Required 22/08/25 Assigned to Add team member S…" at bounding box center [558, 440] width 864 height 1133
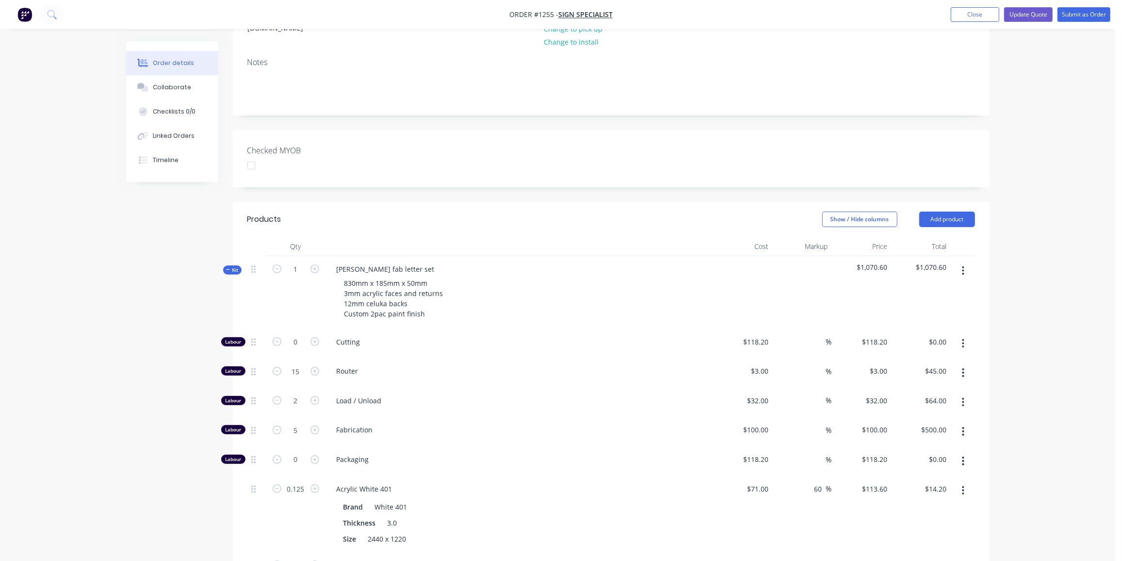
scroll to position [155, 0]
click at [294, 423] on input "5" at bounding box center [295, 430] width 25 height 15
type input "5.5"
type input "$550.00"
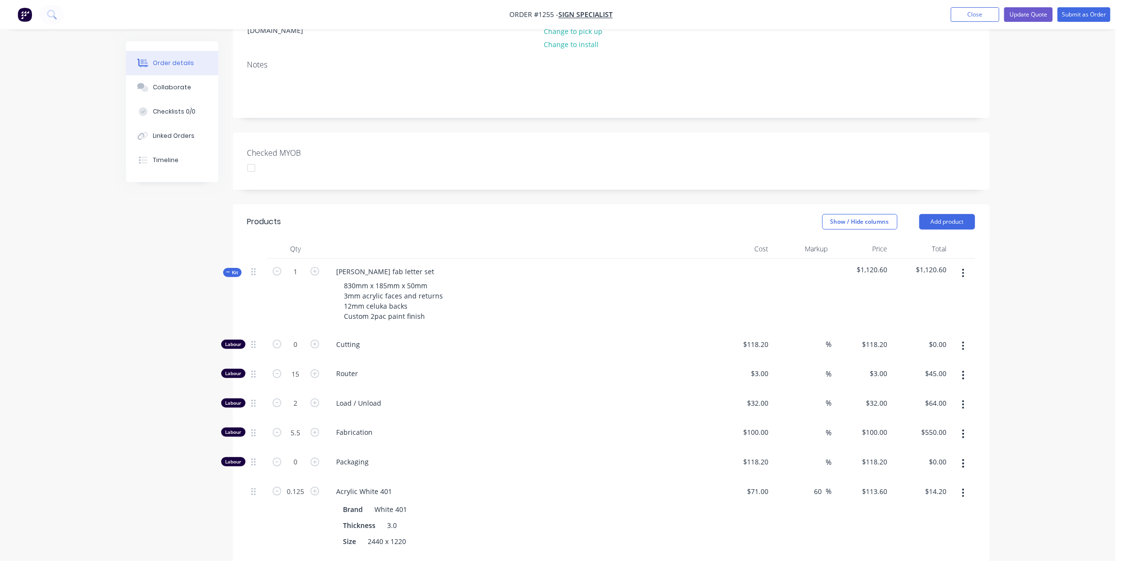
click at [103, 395] on div "Order details Collaborate Checklists 0/0 Linked Orders Timeline Order details C…" at bounding box center [557, 434] width 1115 height 1174
click at [229, 270] on icon at bounding box center [228, 272] width 4 height 5
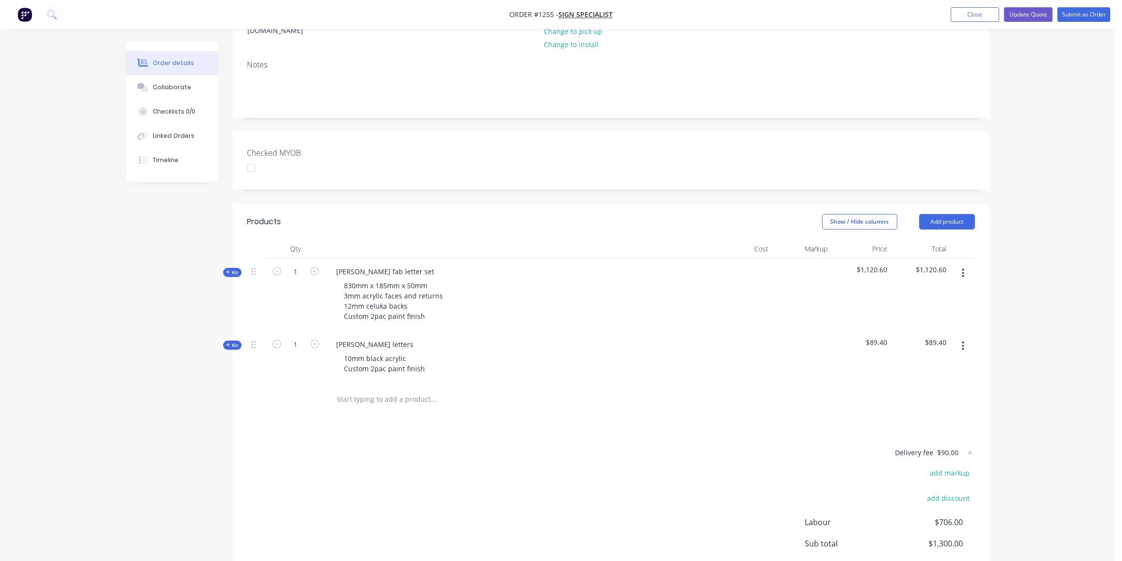
click at [215, 441] on div "Created by Ben Created 22/08/25 Required 22/08/25 Assigned to Add team member S…" at bounding box center [558, 272] width 864 height 769
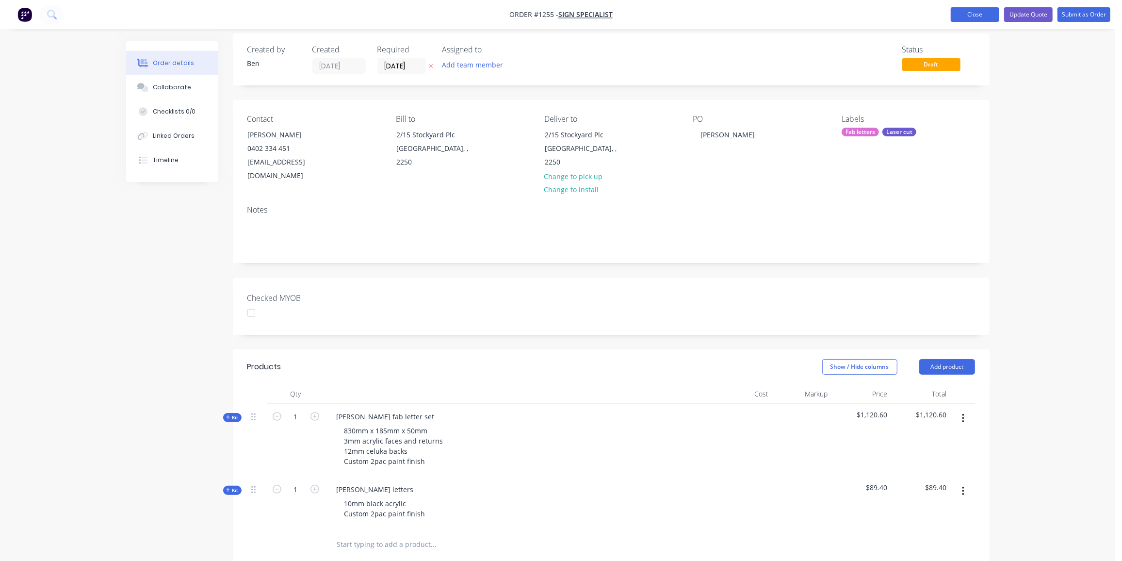
scroll to position [0, 0]
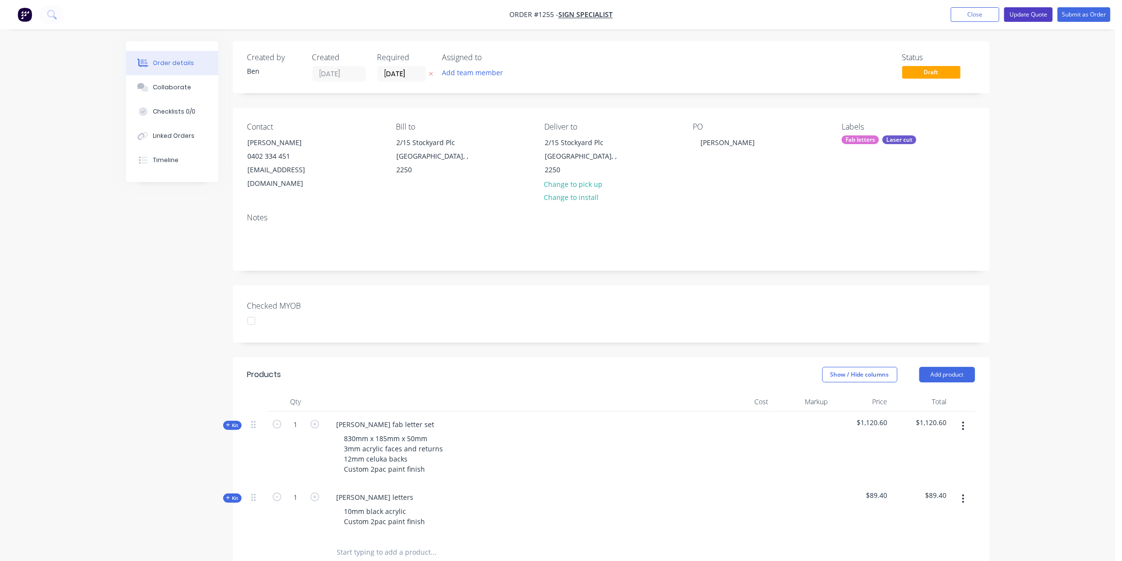
click at [1043, 13] on button "Update Quote" at bounding box center [1028, 14] width 49 height 15
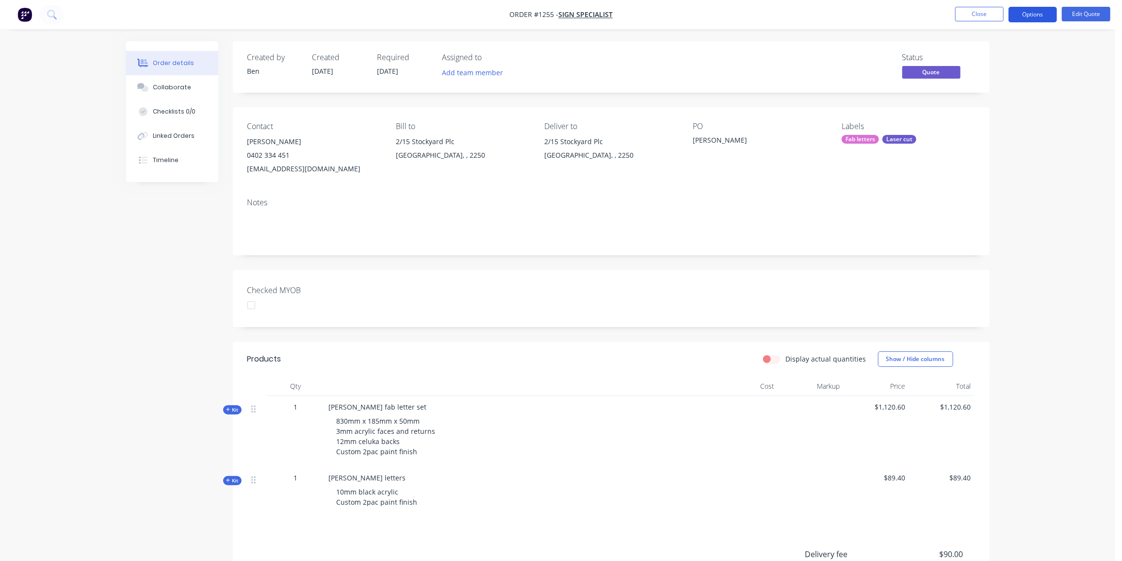
click at [1025, 9] on button "Options" at bounding box center [1033, 15] width 49 height 16
click at [1002, 75] on div "Proforma Invoice" at bounding box center [1003, 78] width 89 height 14
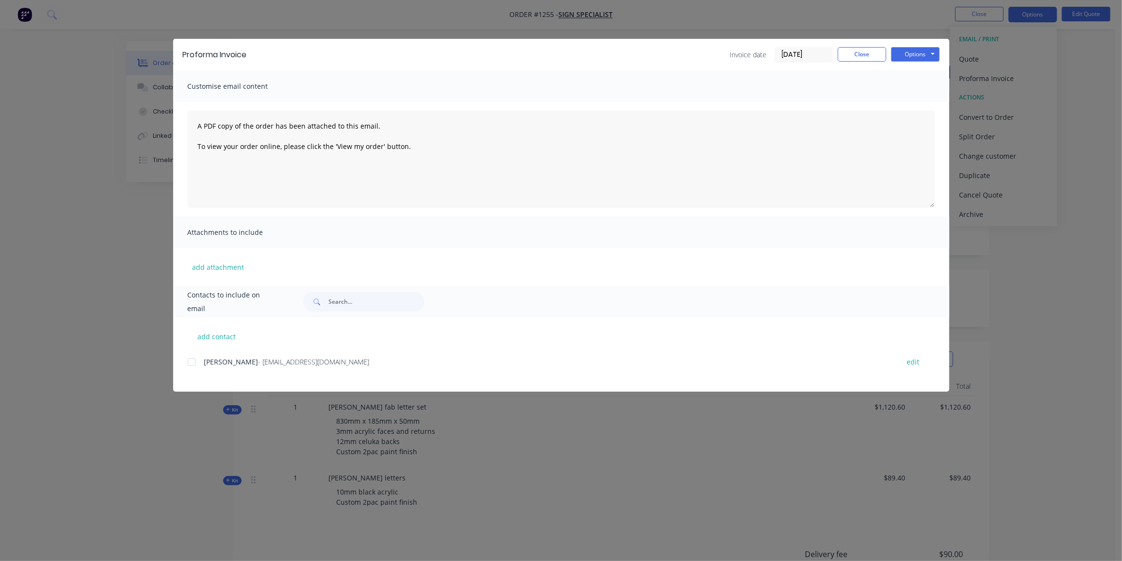
click at [190, 360] on div at bounding box center [191, 361] width 19 height 19
click at [910, 56] on button "Options" at bounding box center [915, 54] width 49 height 15
click at [918, 98] on button "Email" at bounding box center [922, 104] width 62 height 16
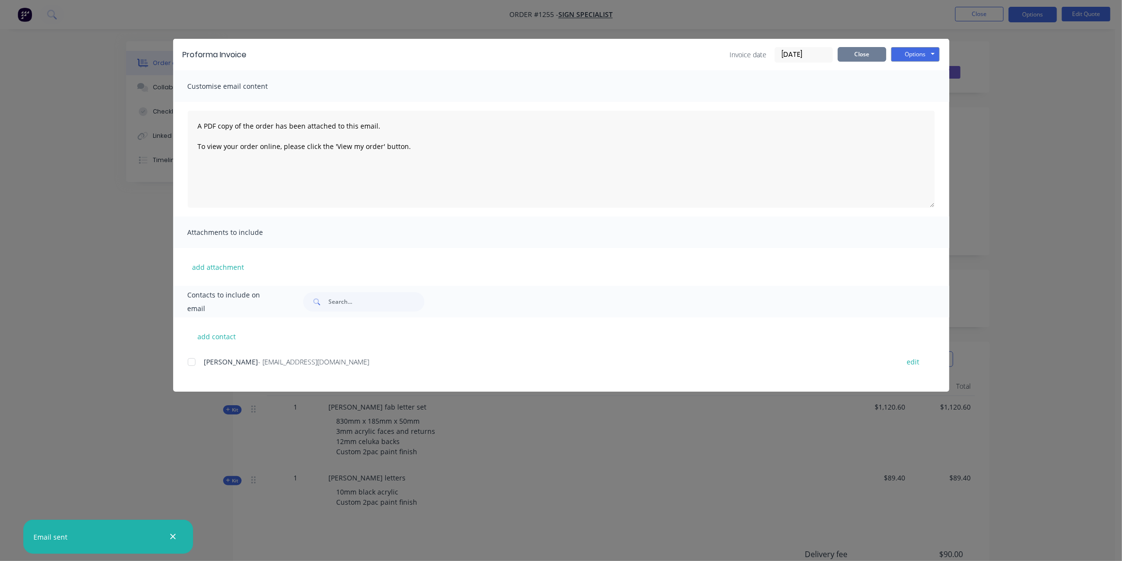
drag, startPoint x: 849, startPoint y: 50, endPoint x: 735, endPoint y: 82, distance: 117.8
click at [849, 50] on button "Close" at bounding box center [862, 54] width 49 height 15
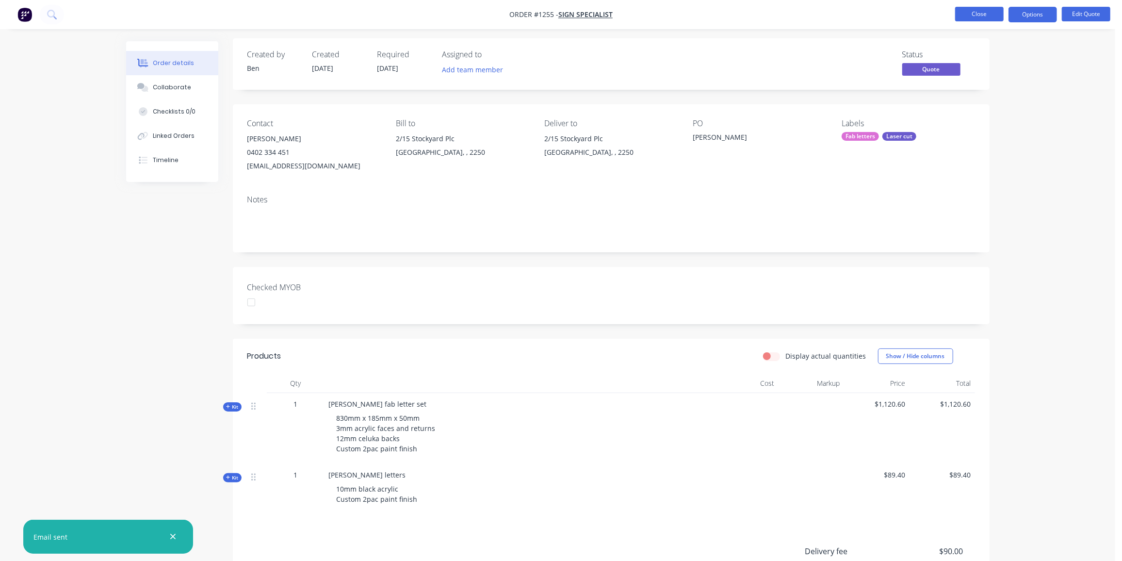
scroll to position [3, 0]
click at [994, 13] on button "Close" at bounding box center [979, 14] width 49 height 15
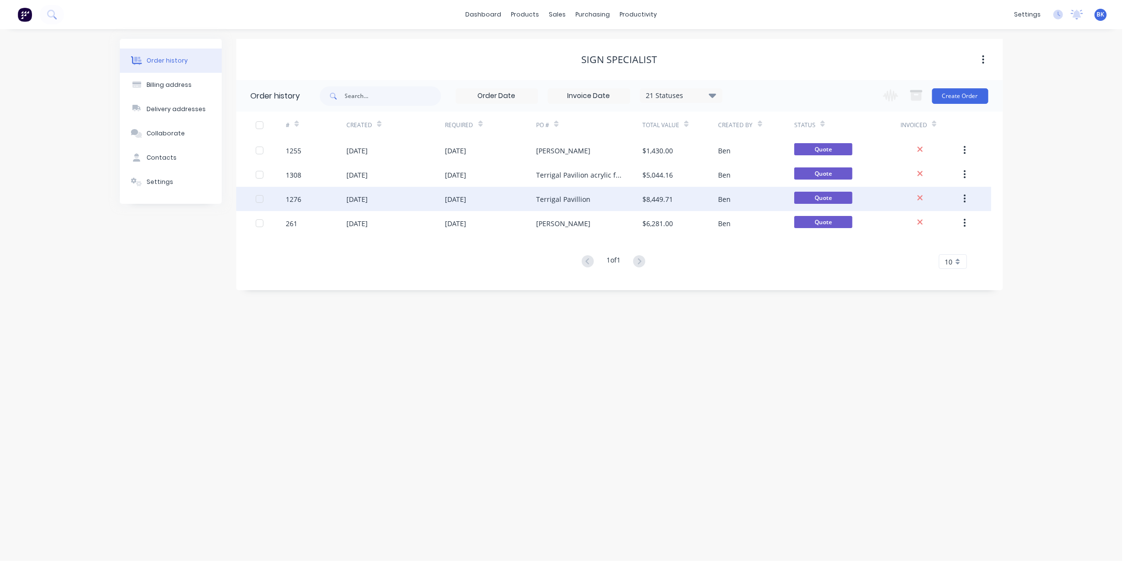
click at [368, 198] on div "[DATE]" at bounding box center [356, 199] width 21 height 10
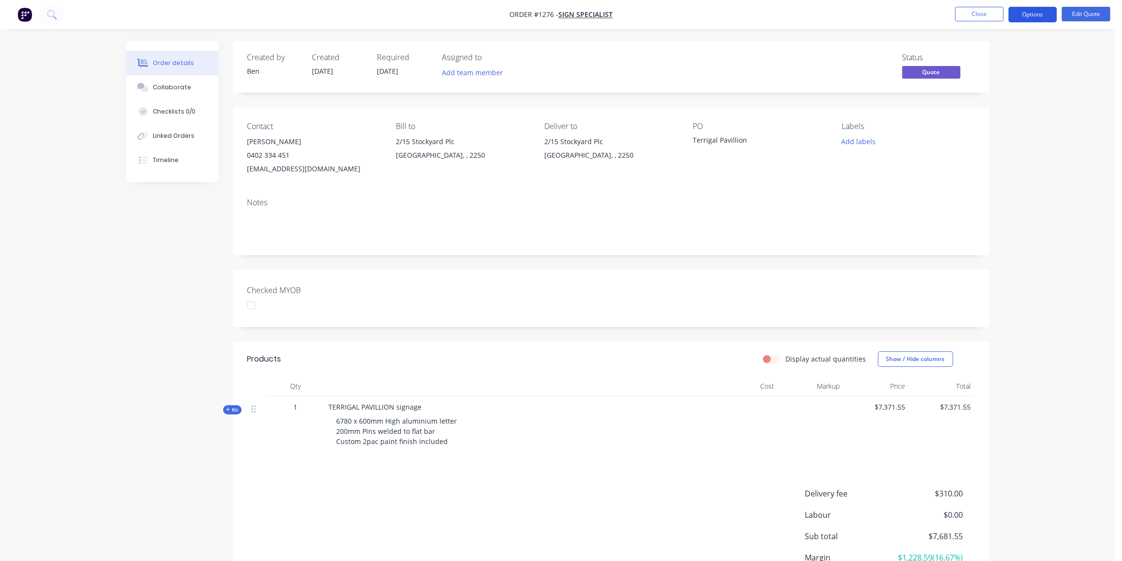
click at [1025, 18] on button "Options" at bounding box center [1033, 15] width 49 height 16
click at [1004, 75] on div "Proforma Invoice" at bounding box center [1003, 78] width 89 height 14
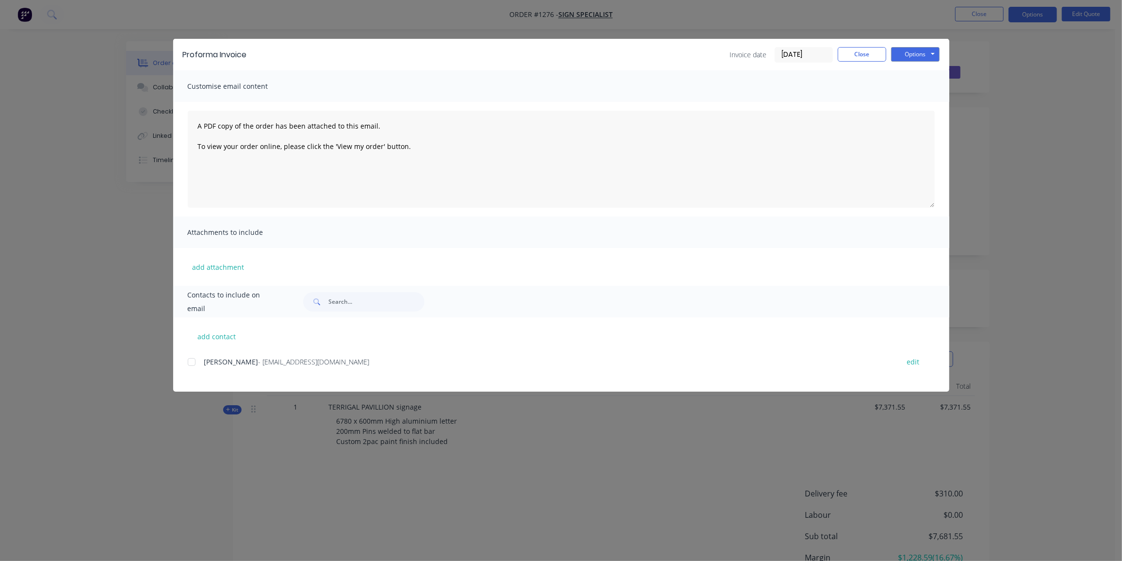
click at [192, 362] on div at bounding box center [191, 361] width 19 height 19
click at [919, 49] on button "Options" at bounding box center [915, 54] width 49 height 15
click at [923, 100] on button "Email" at bounding box center [922, 104] width 62 height 16
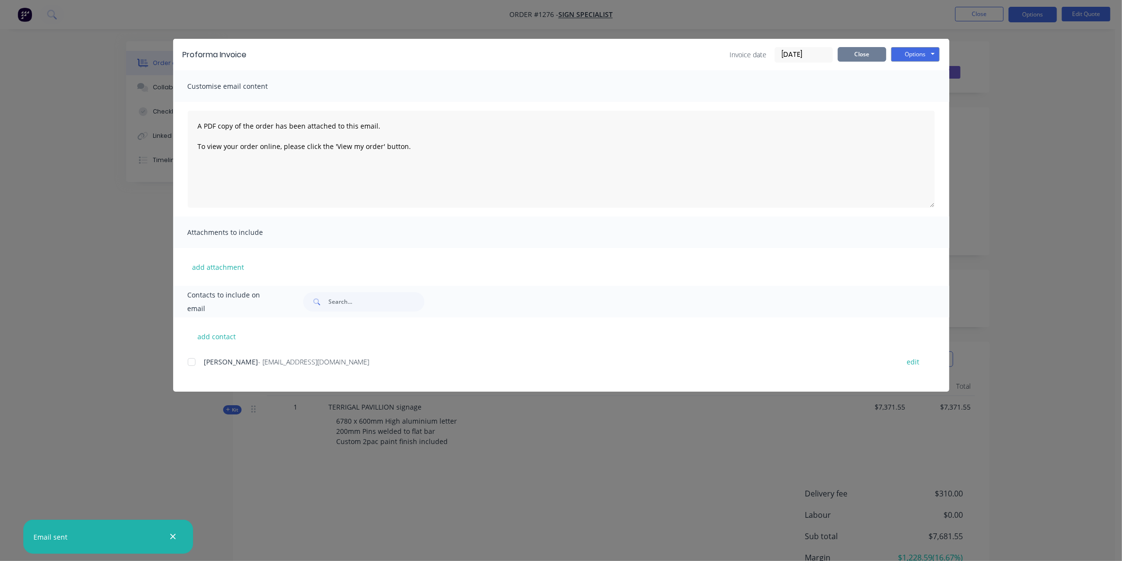
click at [869, 53] on button "Close" at bounding box center [862, 54] width 49 height 15
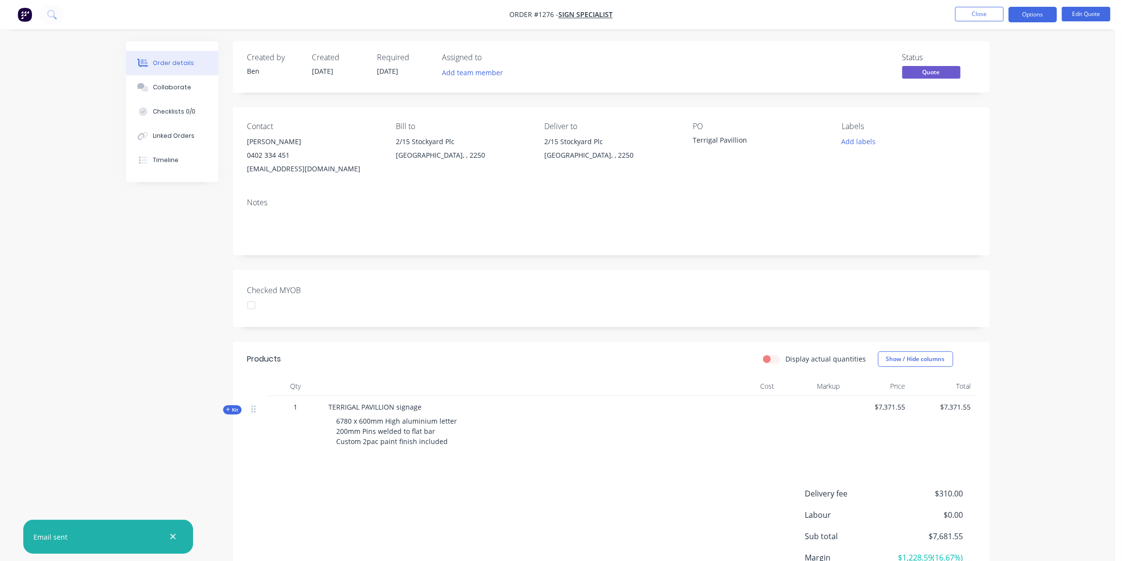
click at [996, 21] on li "Close" at bounding box center [979, 15] width 49 height 16
click at [991, 13] on button "Close" at bounding box center [979, 14] width 49 height 15
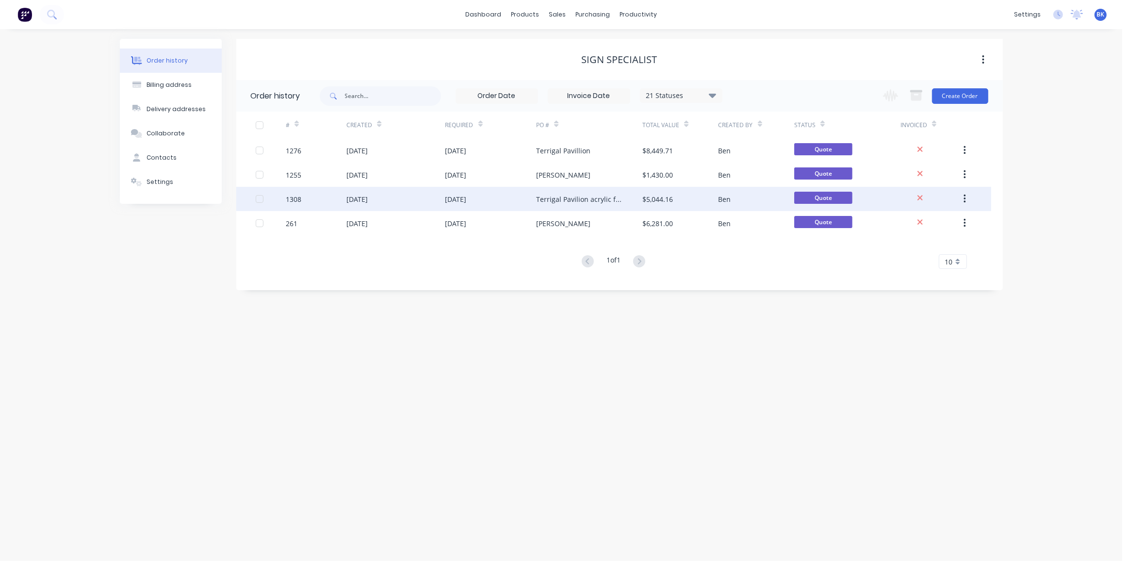
click at [347, 203] on div "[DATE]" at bounding box center [356, 199] width 21 height 10
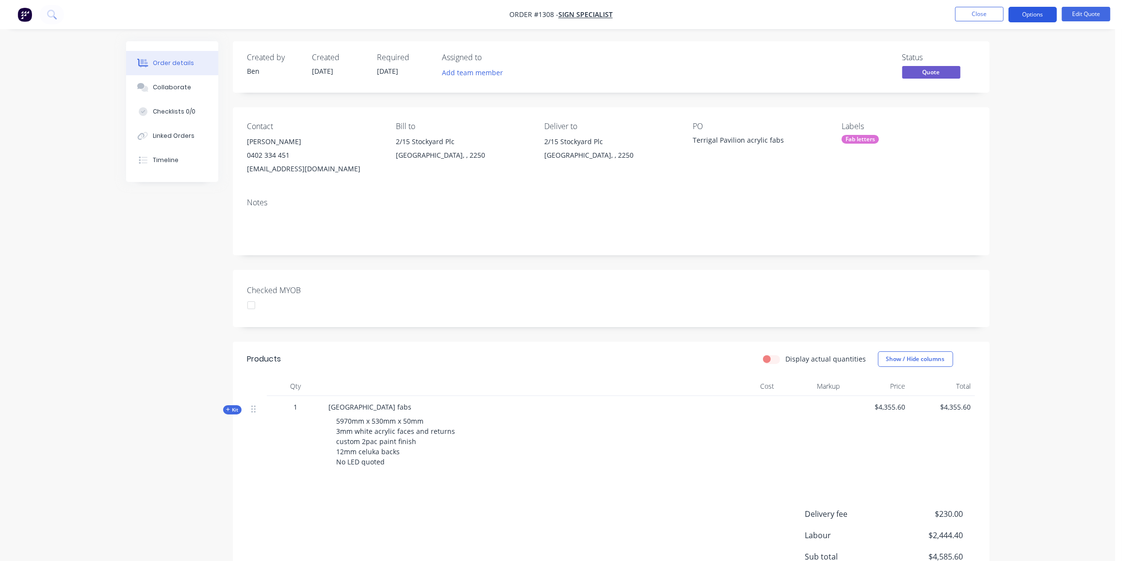
click at [1042, 12] on button "Options" at bounding box center [1033, 15] width 49 height 16
click at [996, 82] on div "Proforma Invoice" at bounding box center [1003, 78] width 89 height 14
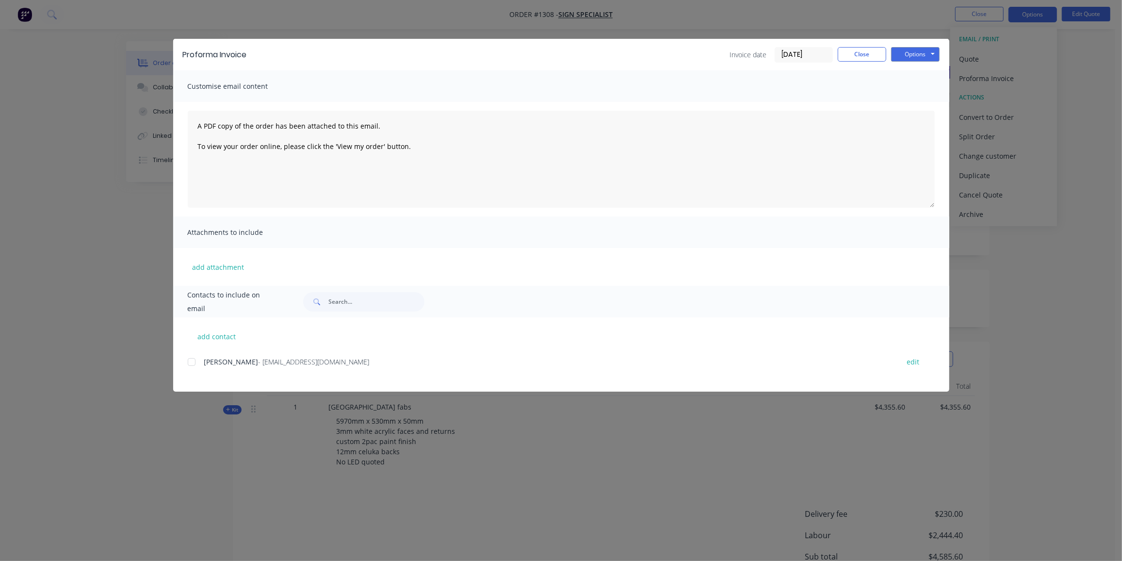
click at [193, 360] on div at bounding box center [191, 361] width 19 height 19
click at [926, 55] on button "Options" at bounding box center [915, 54] width 49 height 15
click at [914, 104] on button "Email" at bounding box center [922, 104] width 62 height 16
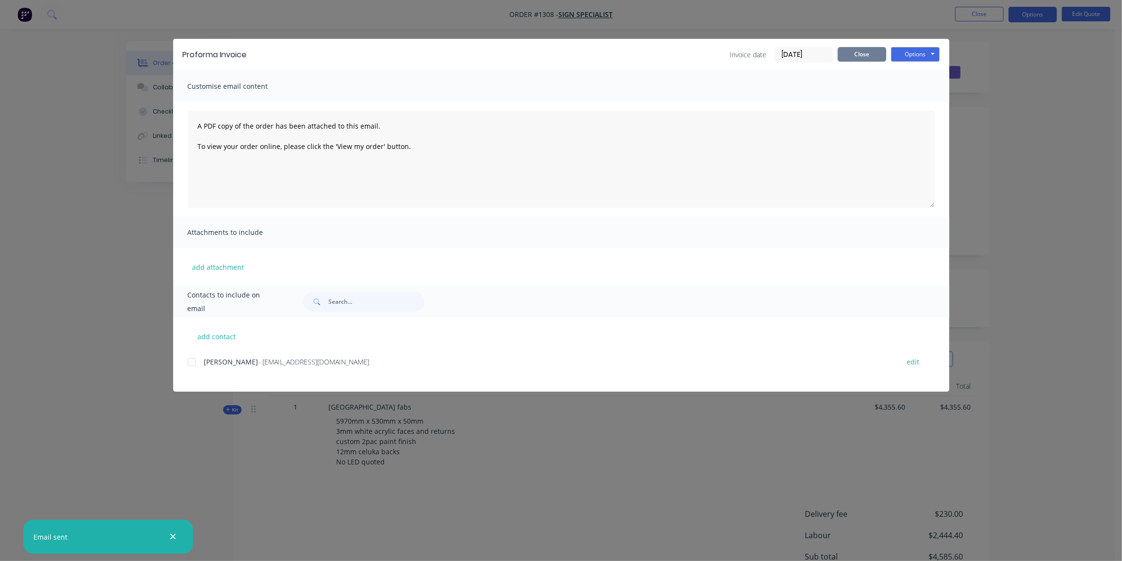
click at [878, 49] on button "Close" at bounding box center [862, 54] width 49 height 15
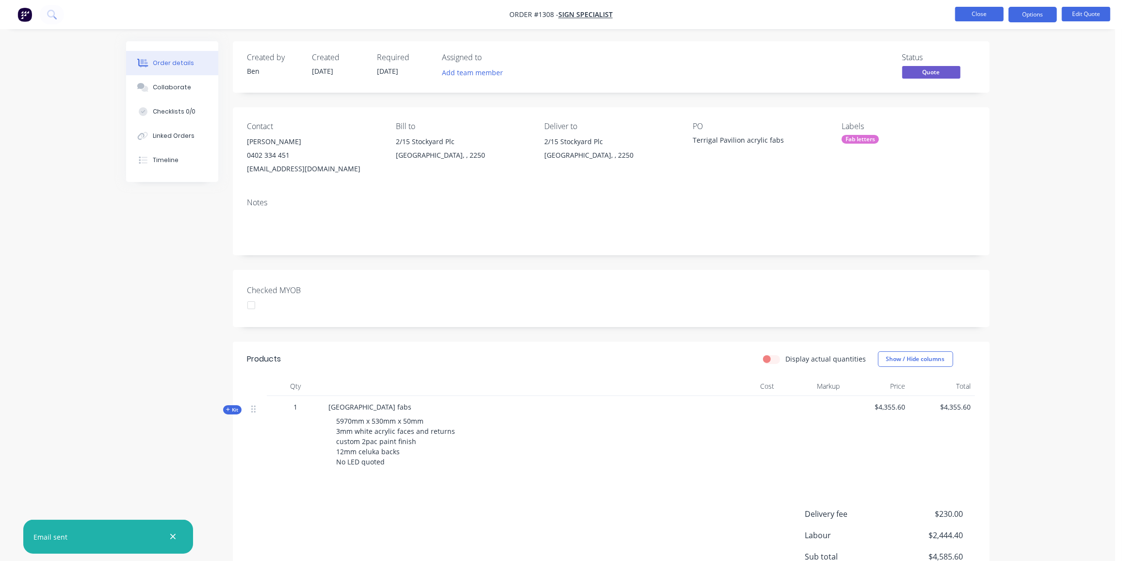
click at [961, 11] on button "Close" at bounding box center [979, 14] width 49 height 15
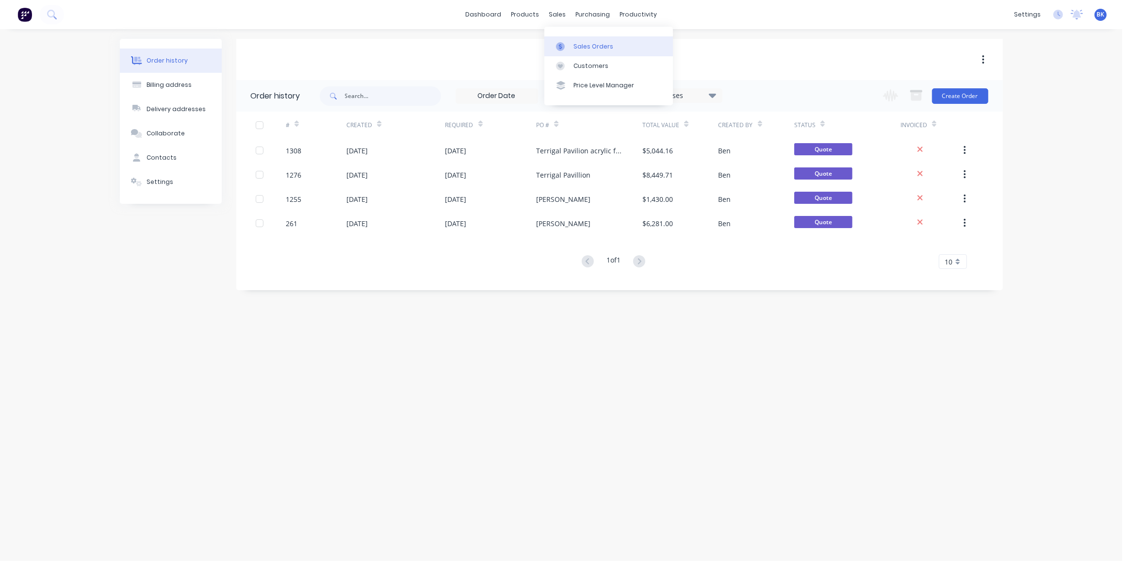
click at [566, 42] on div at bounding box center [563, 46] width 15 height 9
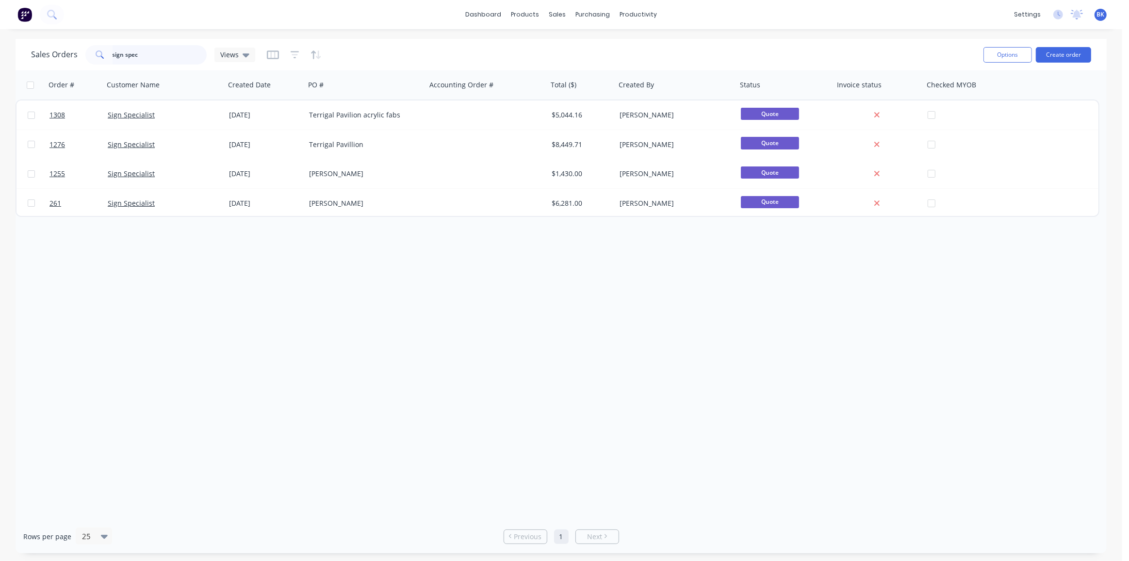
drag, startPoint x: 157, startPoint y: 55, endPoint x: 44, endPoint y: 50, distance: 113.6
click at [44, 50] on div "Sales Orders sign spec Views" at bounding box center [143, 54] width 224 height 19
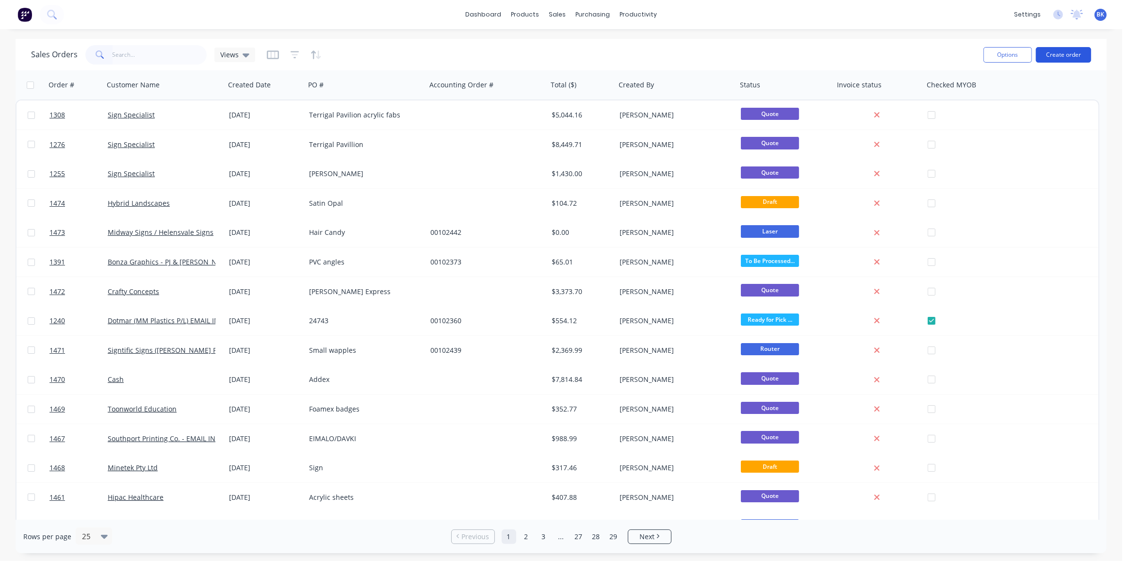
click at [1072, 50] on button "Create order" at bounding box center [1063, 55] width 55 height 16
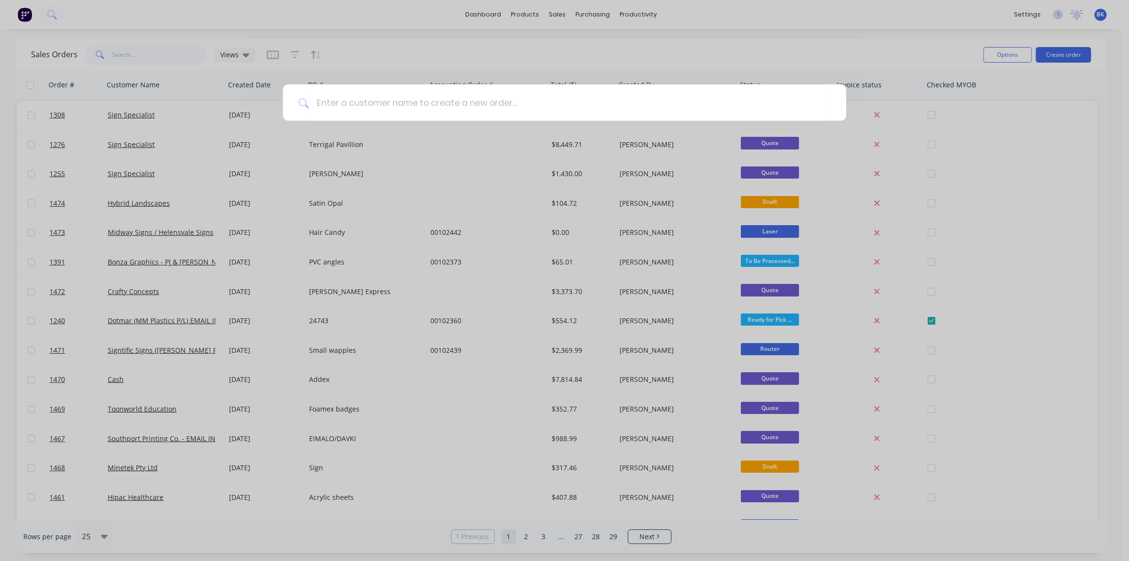
click at [947, 153] on div at bounding box center [564, 280] width 1129 height 561
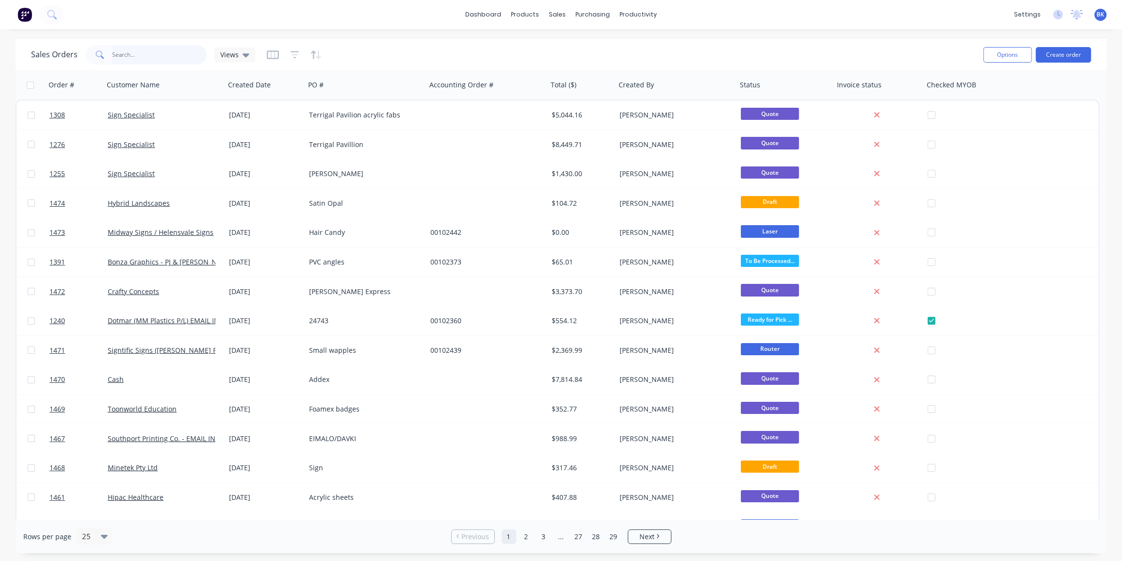
click at [168, 52] on input "text" at bounding box center [160, 54] width 95 height 19
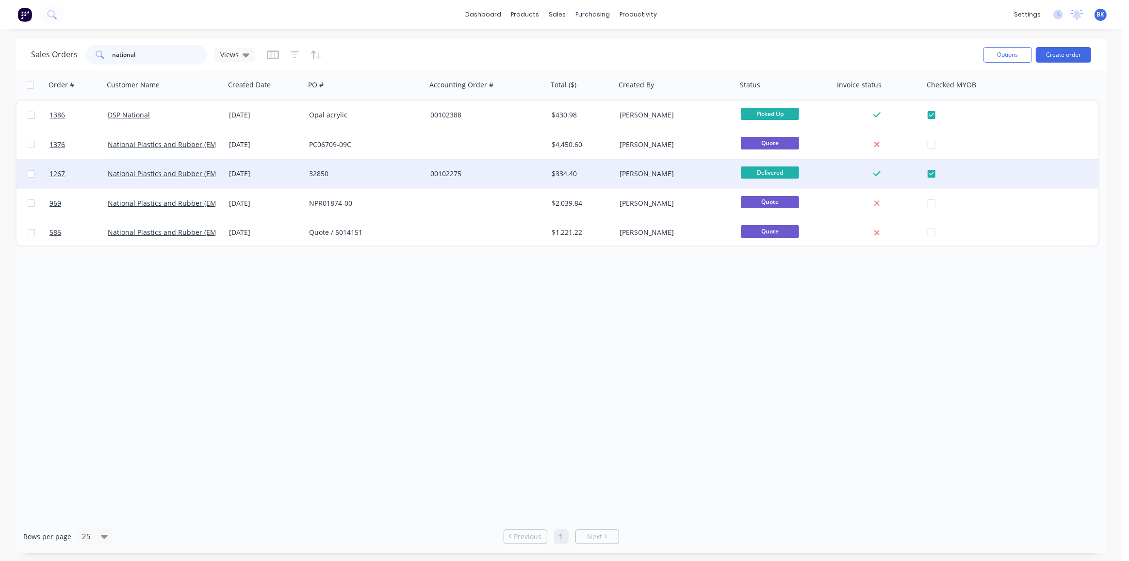
type input "national"
click at [321, 177] on div "32850" at bounding box center [363, 174] width 108 height 10
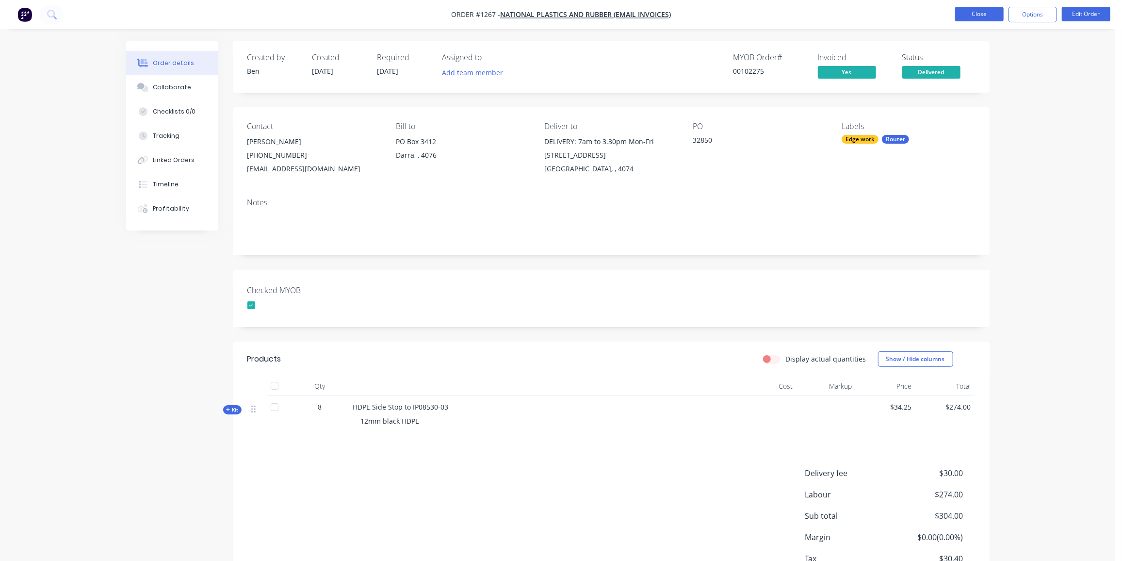
click at [983, 9] on button "Close" at bounding box center [979, 14] width 49 height 15
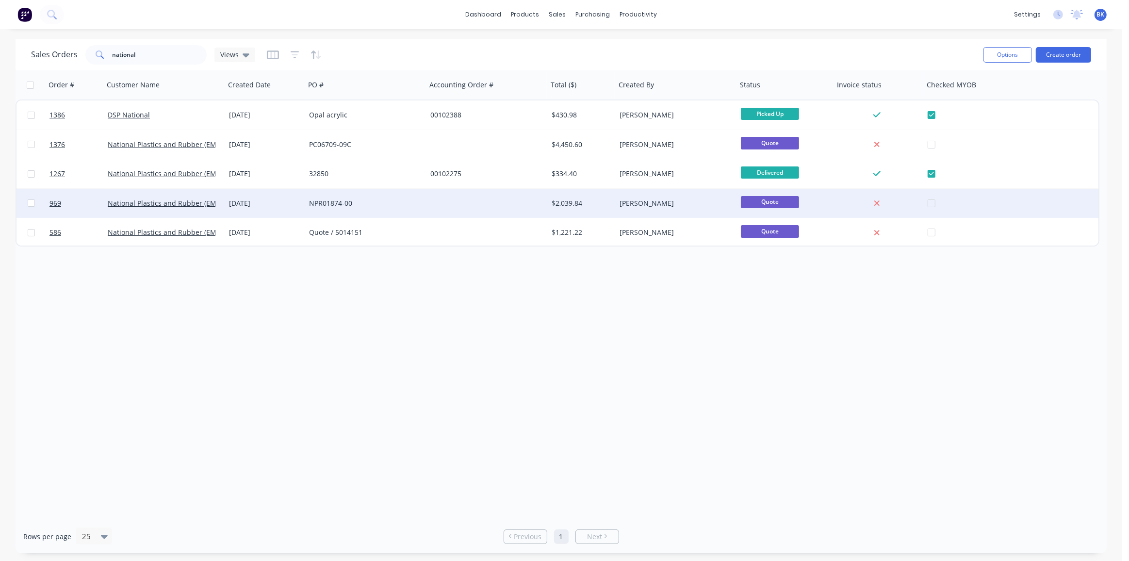
click at [325, 210] on div "NPR01874-00" at bounding box center [365, 203] width 121 height 29
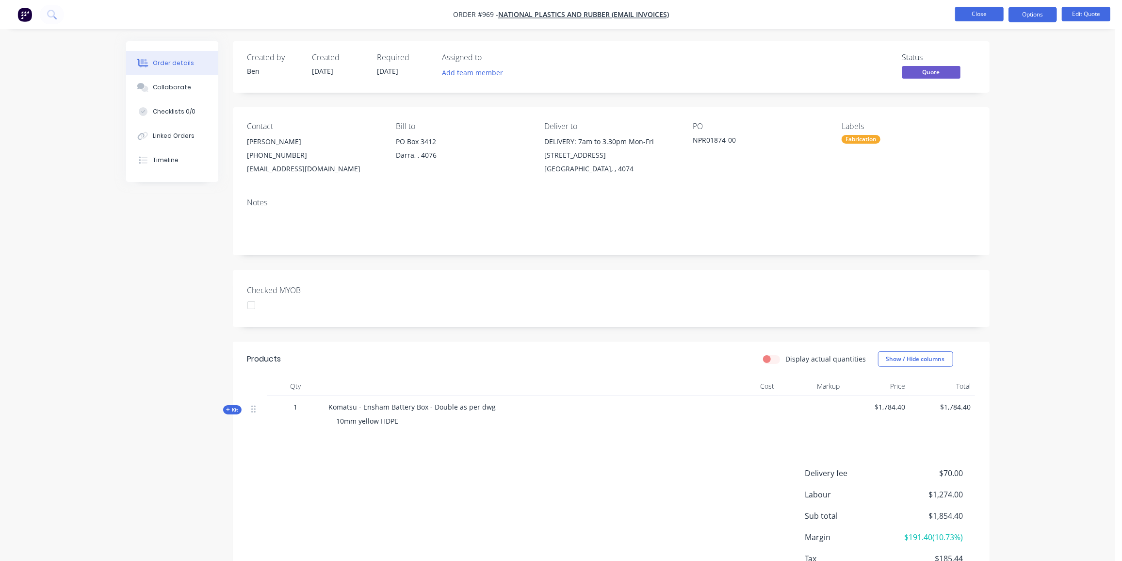
click at [982, 15] on button "Close" at bounding box center [979, 14] width 49 height 15
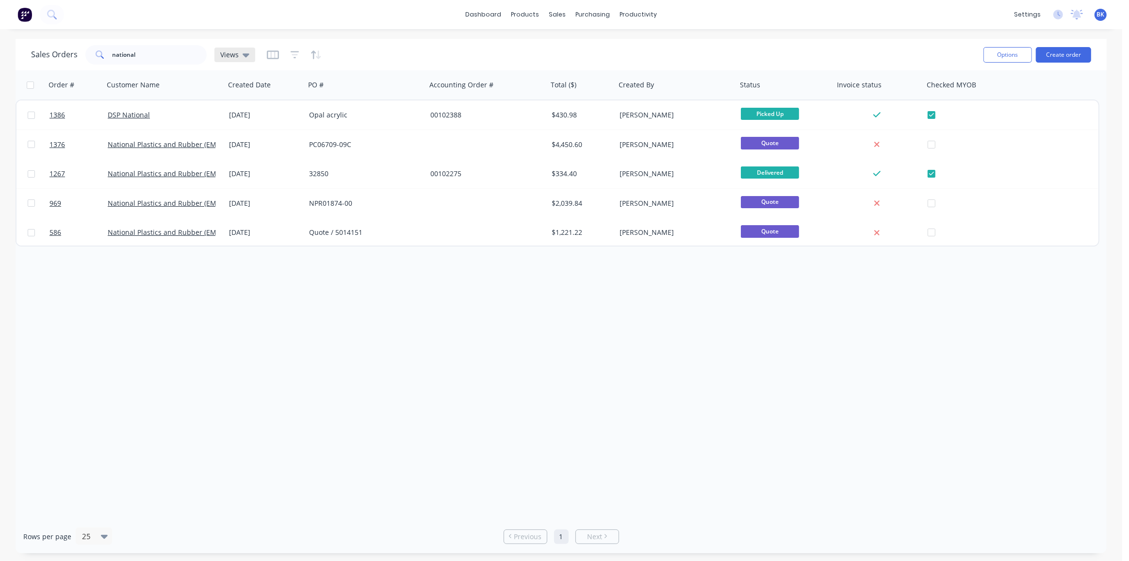
click at [244, 51] on icon at bounding box center [246, 54] width 7 height 11
click at [247, 153] on button "Archived Orders" at bounding box center [272, 156] width 111 height 11
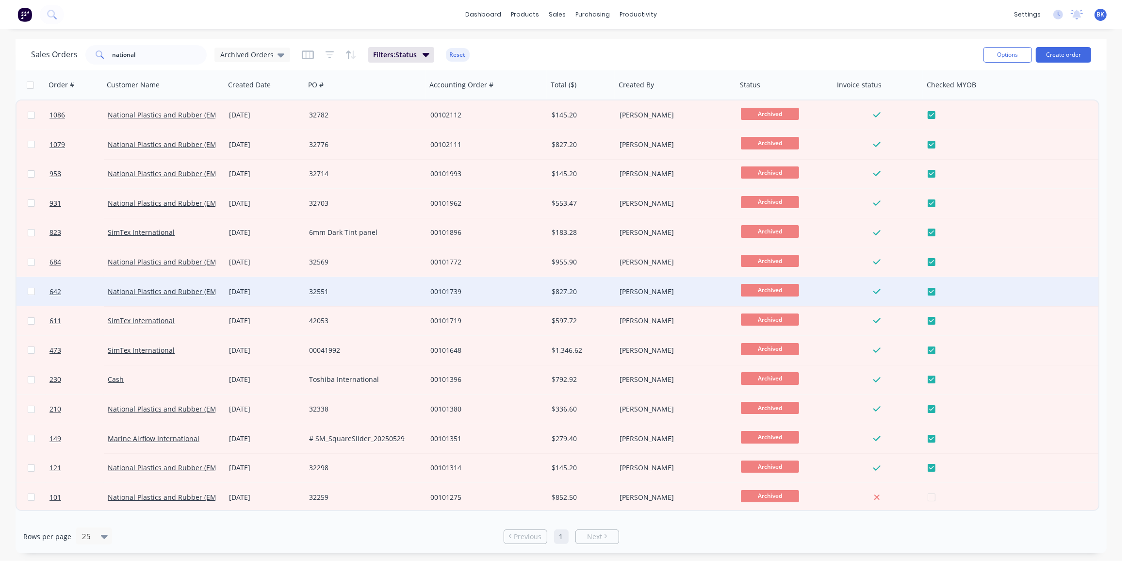
click at [456, 290] on div "00101739" at bounding box center [484, 292] width 108 height 10
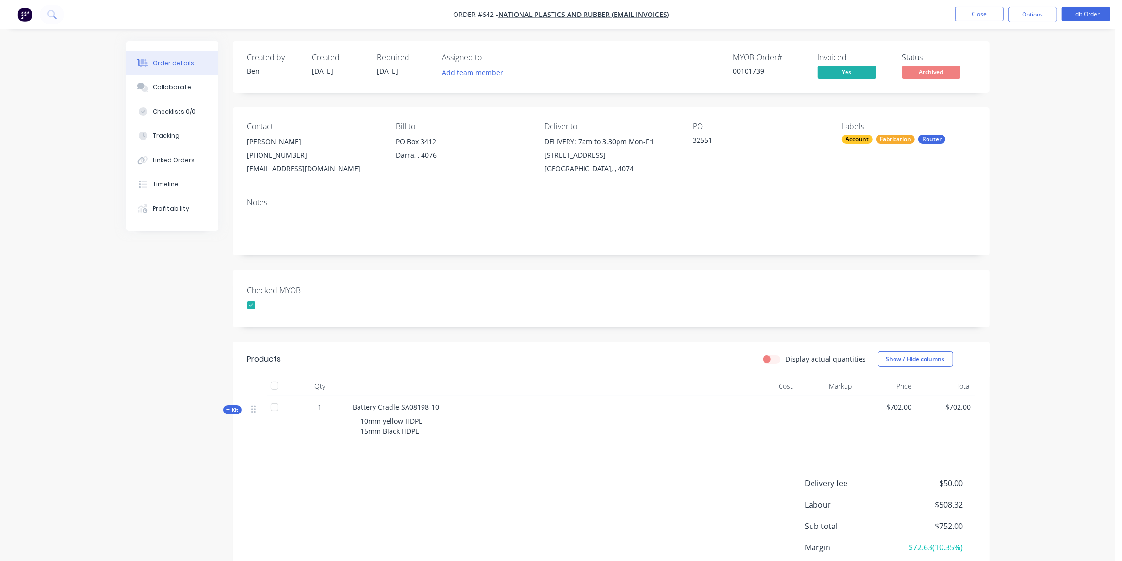
click at [230, 410] on span "Kit" at bounding box center [232, 409] width 13 height 7
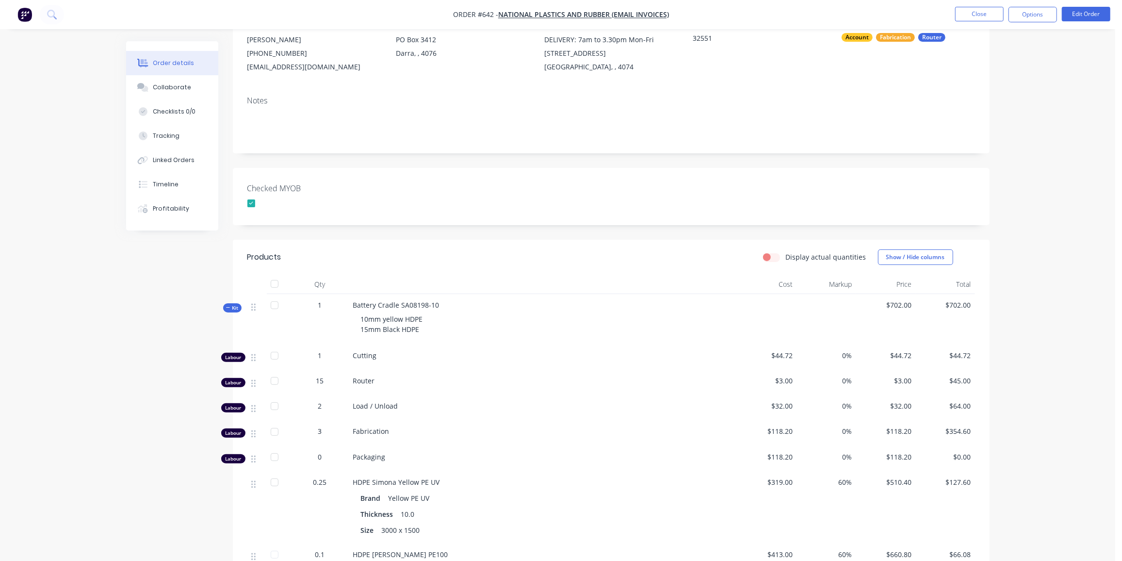
click at [229, 308] on icon at bounding box center [228, 307] width 4 height 5
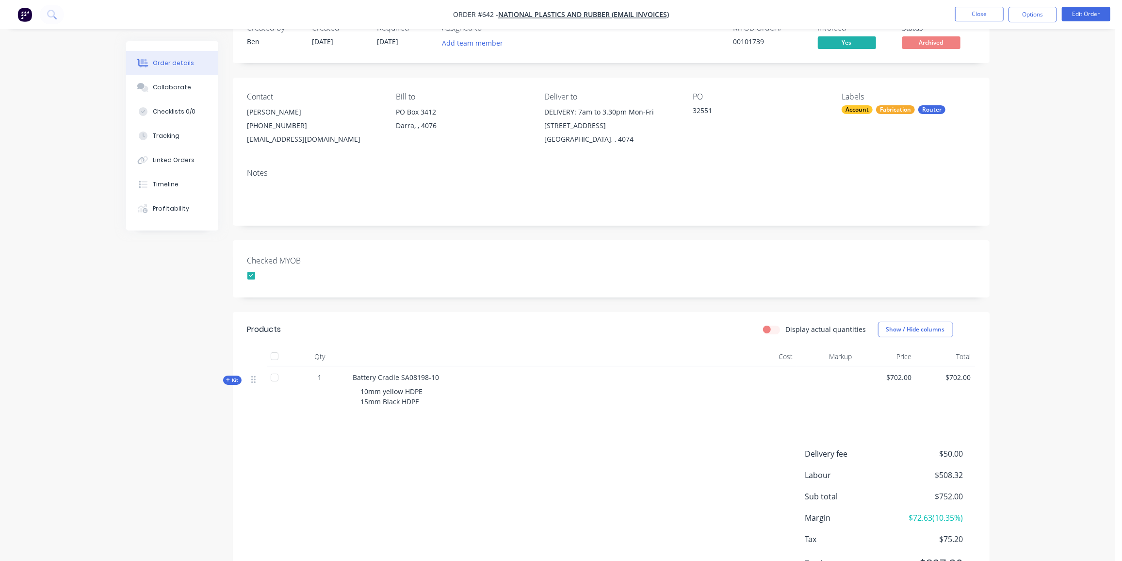
scroll to position [46, 0]
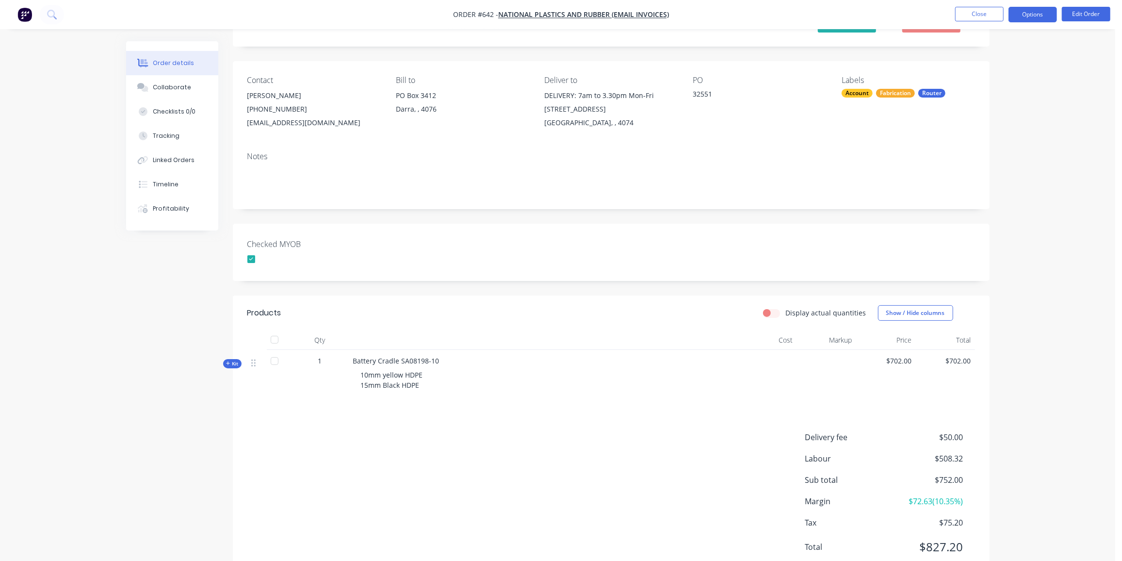
click at [1040, 19] on button "Options" at bounding box center [1033, 15] width 49 height 16
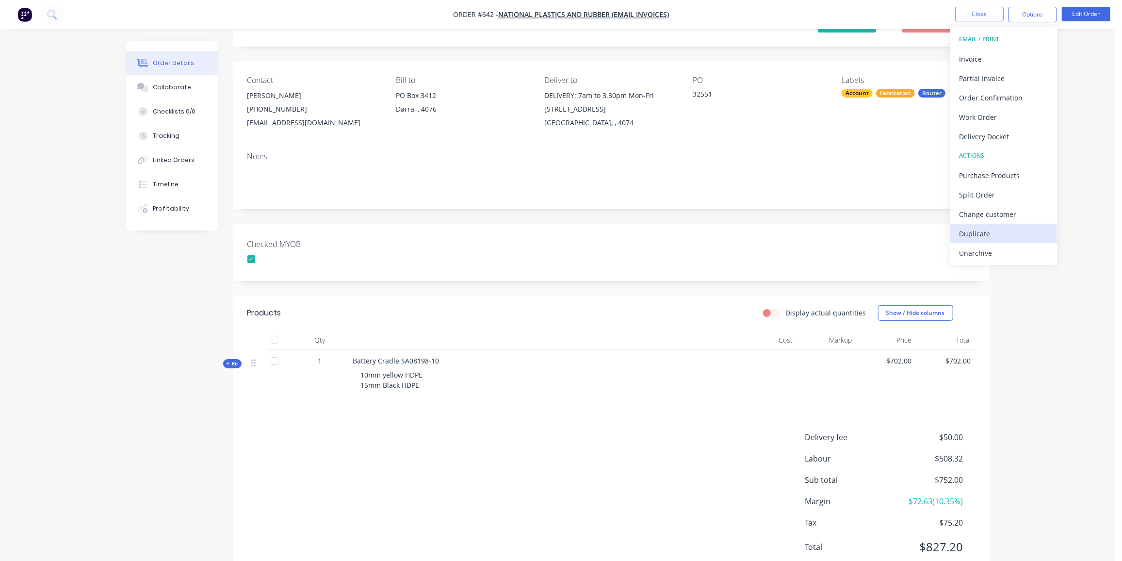
click at [987, 225] on button "Duplicate" at bounding box center [1003, 233] width 107 height 19
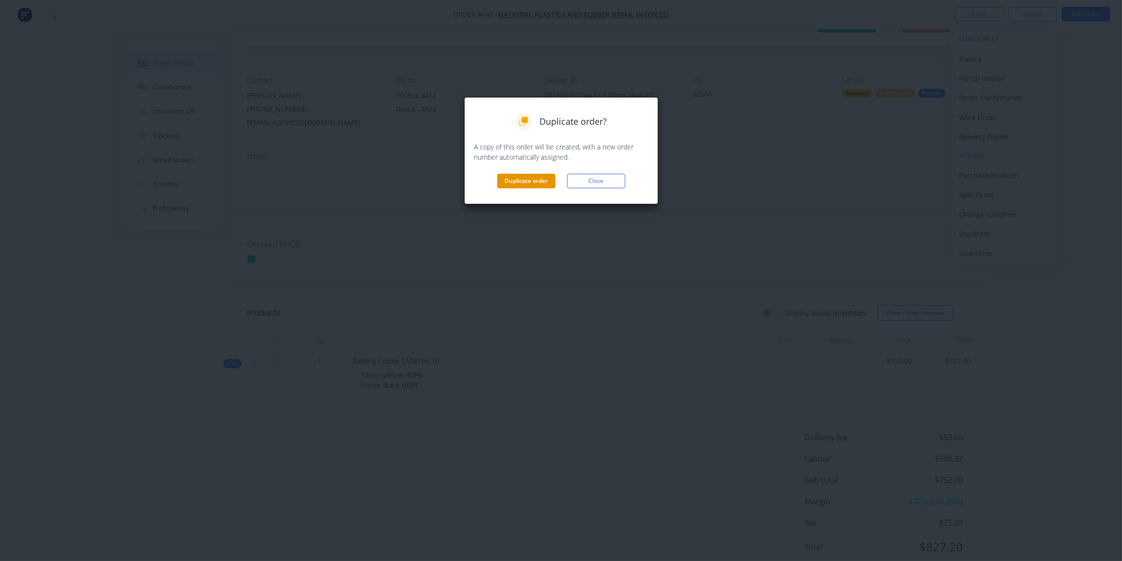
click at [539, 179] on button "Duplicate order" at bounding box center [526, 181] width 58 height 15
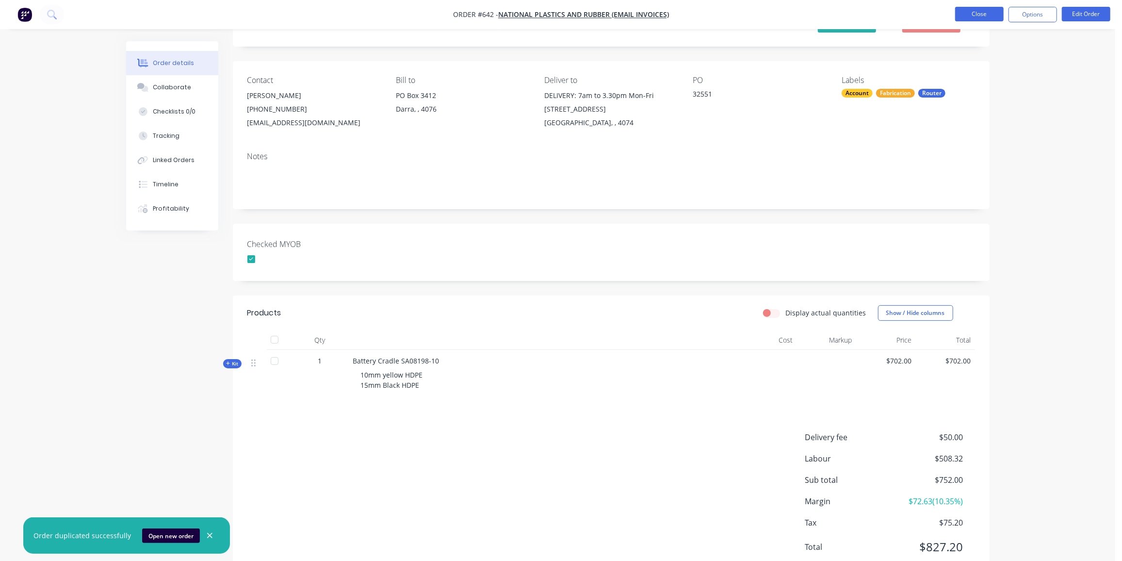
click at [980, 12] on button "Close" at bounding box center [979, 14] width 49 height 15
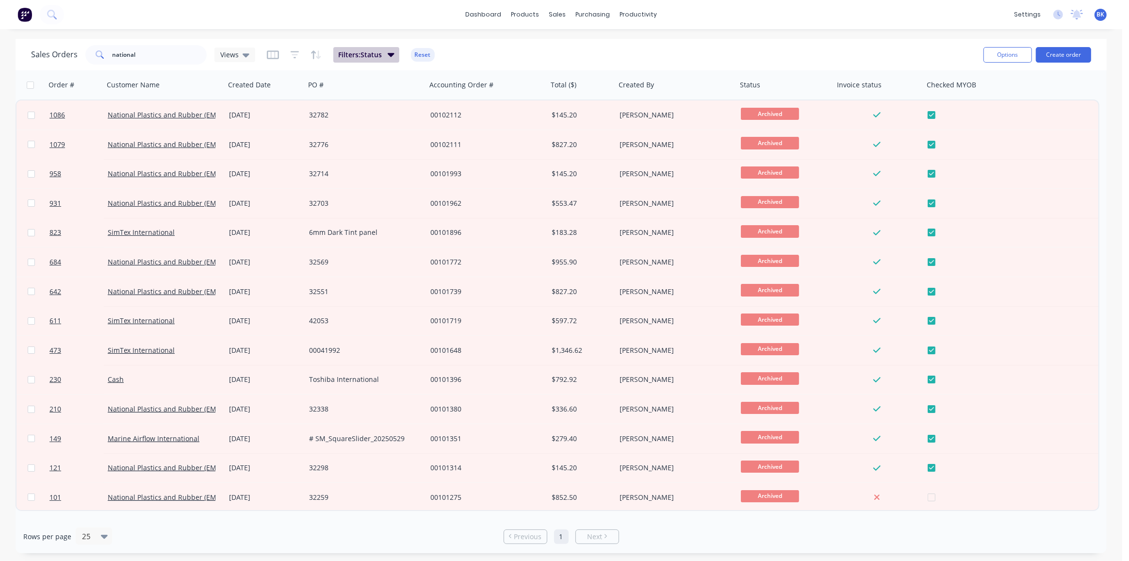
click at [394, 54] on button "Filters: Status" at bounding box center [366, 55] width 66 height 16
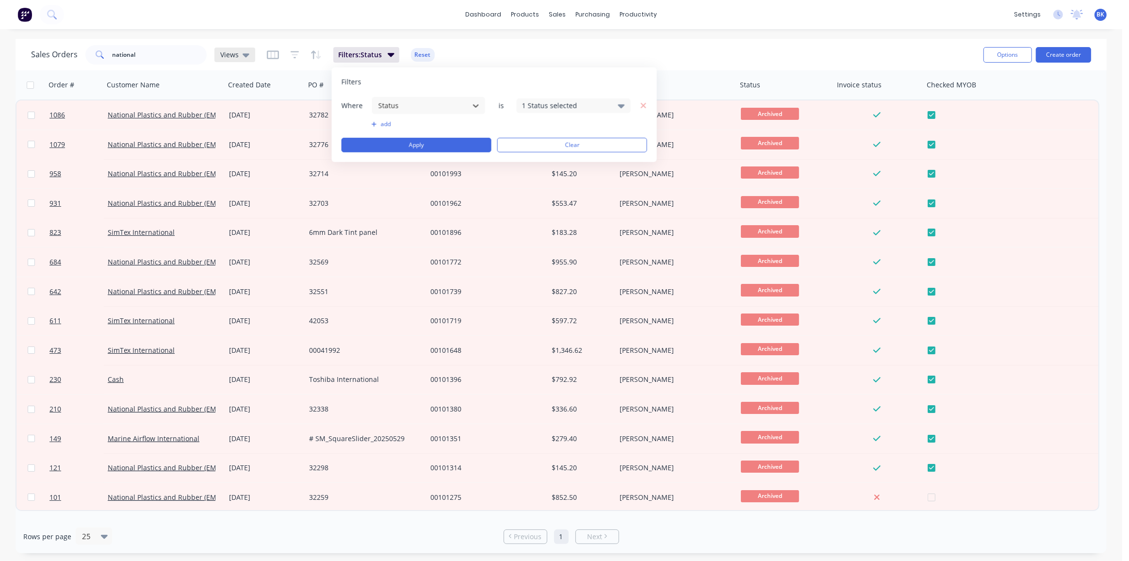
click at [241, 54] on div "Views" at bounding box center [234, 54] width 29 height 9
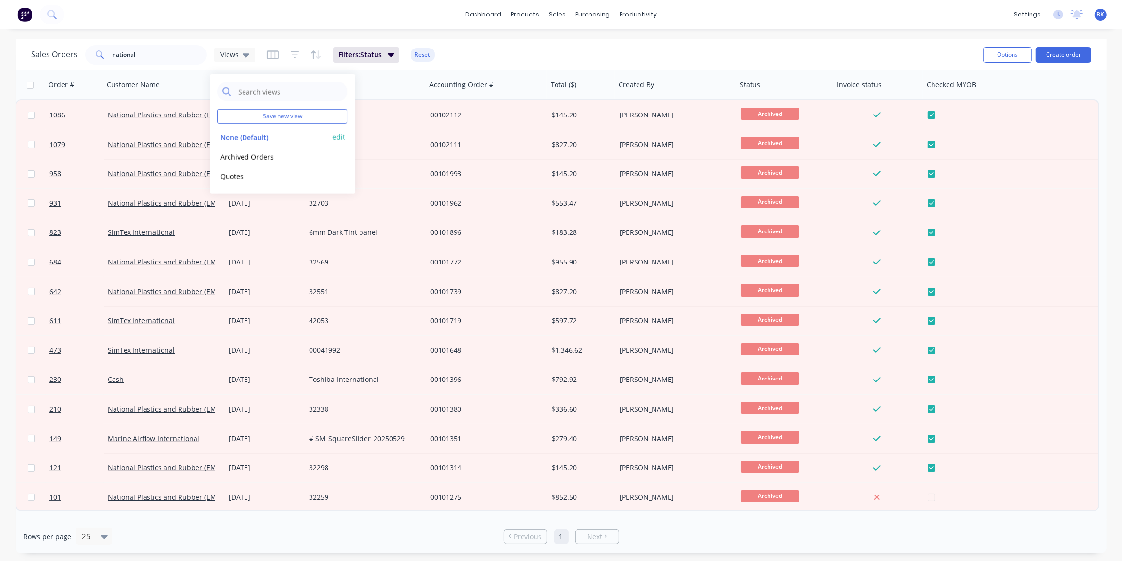
click at [242, 134] on button "None (Default)" at bounding box center [272, 136] width 111 height 11
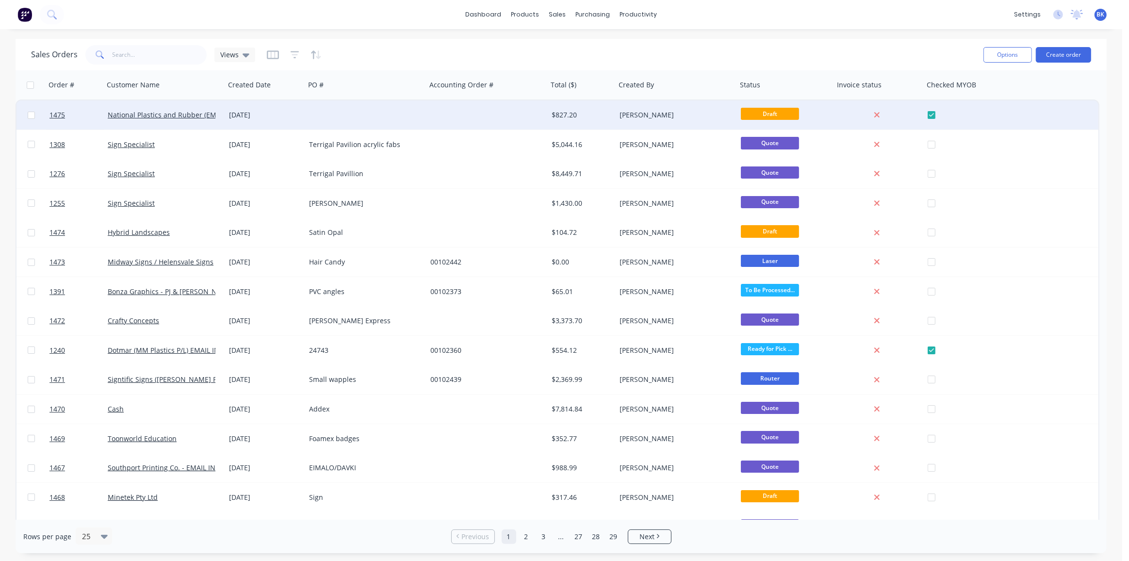
click at [380, 112] on div at bounding box center [365, 114] width 121 height 29
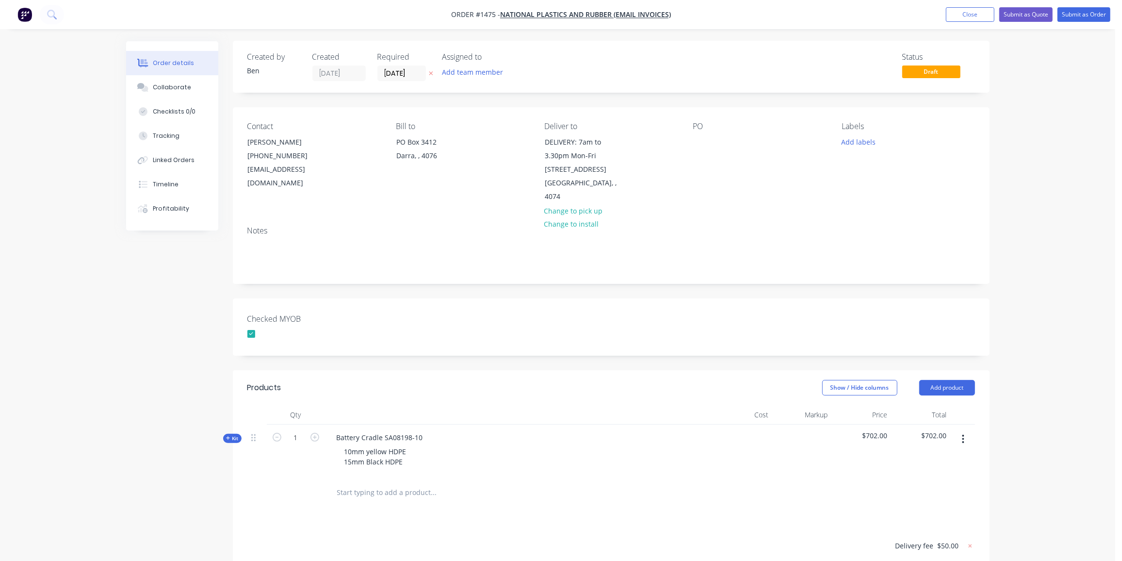
scroll to position [0, 0]
click at [969, 541] on icon at bounding box center [970, 546] width 10 height 10
click at [957, 539] on button "add delivery fee" at bounding box center [944, 545] width 63 height 13
type input "30"
click at [734, 298] on div "Checked MYOB" at bounding box center [611, 326] width 757 height 57
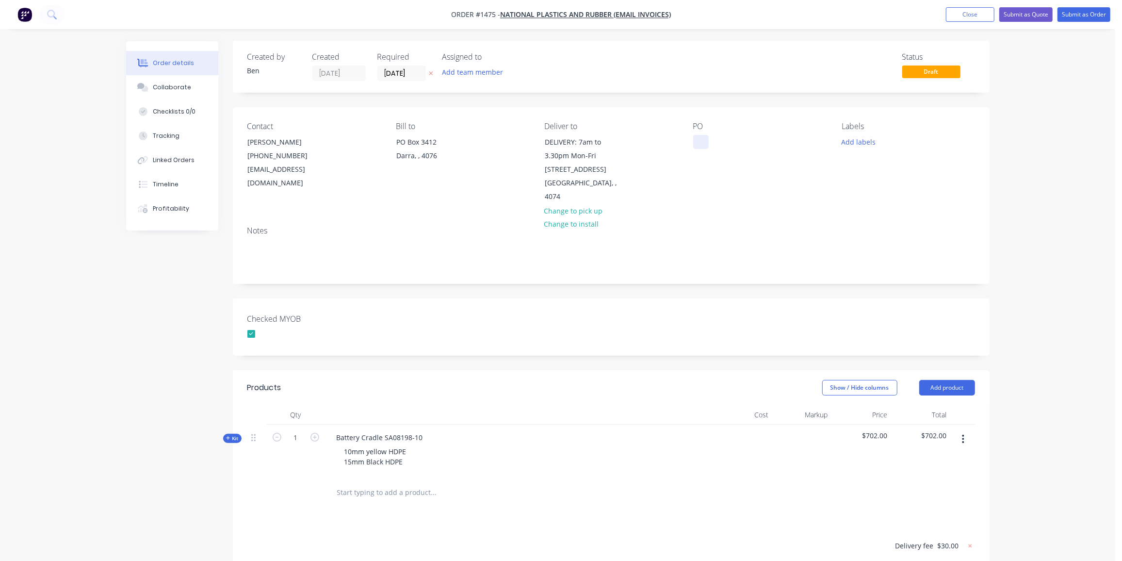
drag, startPoint x: 708, startPoint y: 133, endPoint x: 708, endPoint y: 138, distance: 4.9
click at [708, 134] on div "PO" at bounding box center [759, 163] width 133 height 82
click at [704, 141] on div at bounding box center [701, 142] width 16 height 14
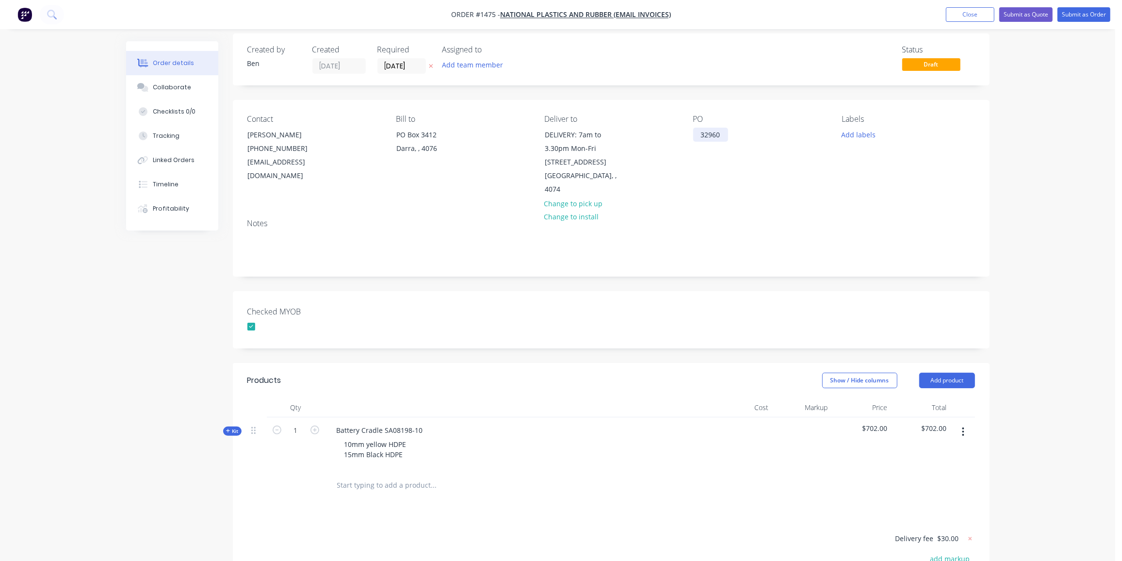
scroll to position [23, 0]
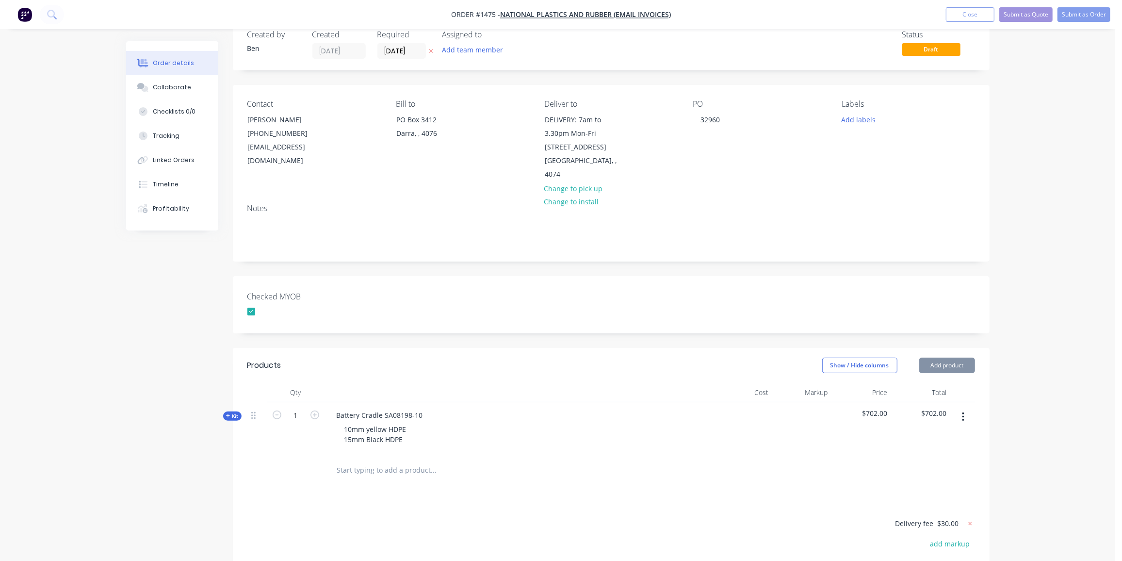
click at [927, 166] on div "Labels Add labels" at bounding box center [908, 140] width 133 height 82
click at [168, 93] on button "Collaborate" at bounding box center [172, 87] width 92 height 24
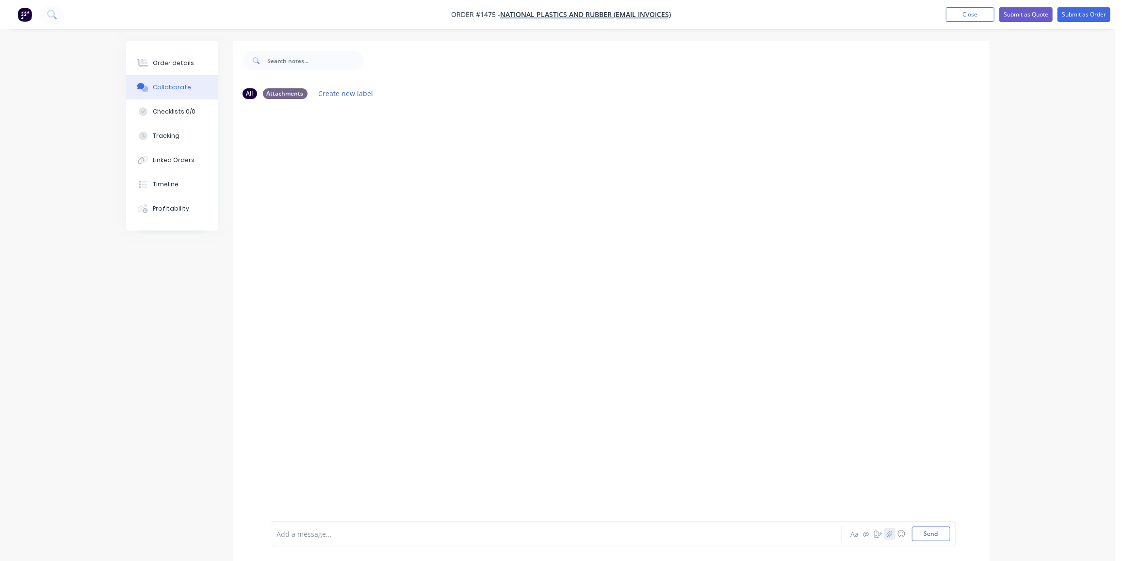
click at [890, 539] on button "button" at bounding box center [890, 534] width 12 height 12
click at [932, 537] on button "Send" at bounding box center [931, 533] width 38 height 15
click at [1085, 14] on button "Submit as Order" at bounding box center [1084, 14] width 53 height 15
click at [978, 16] on button "Close" at bounding box center [979, 14] width 49 height 15
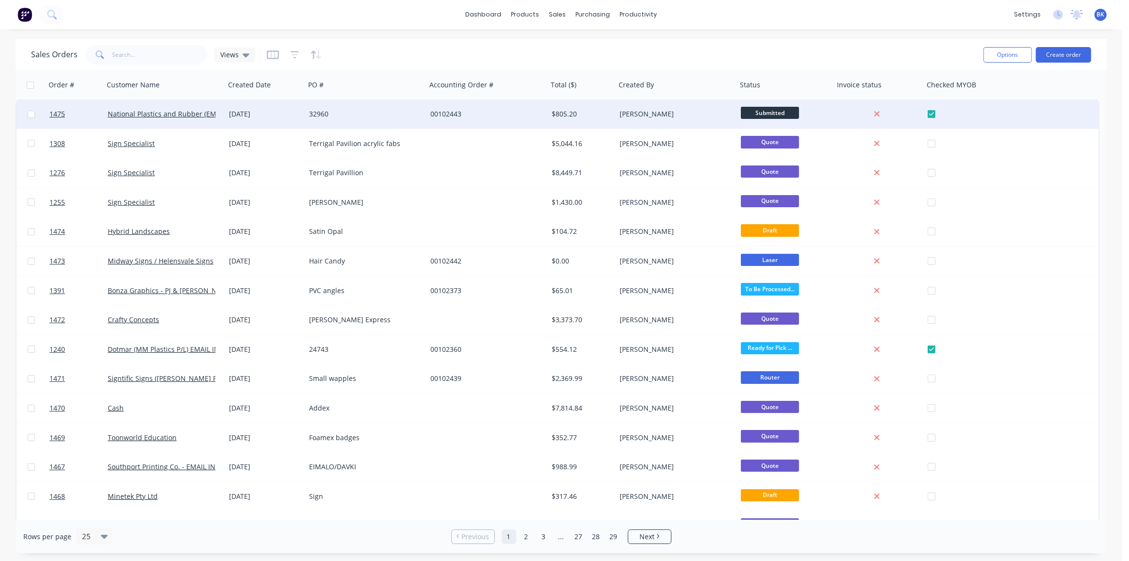
scroll to position [1, 0]
click at [784, 112] on span "Submitted" at bounding box center [770, 112] width 58 height 12
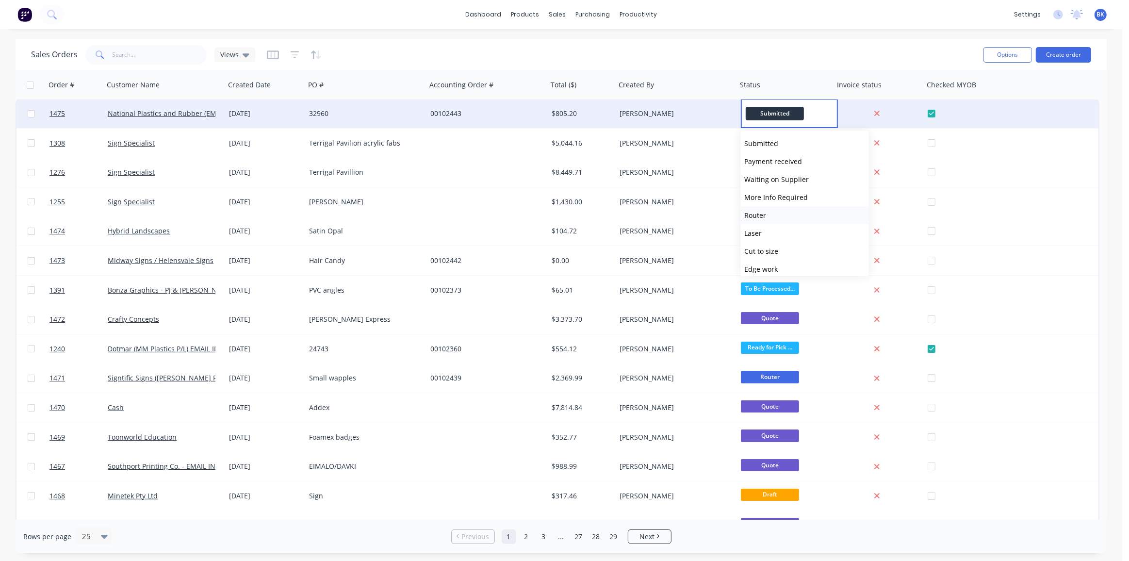
click at [760, 216] on span "Router" at bounding box center [756, 215] width 22 height 9
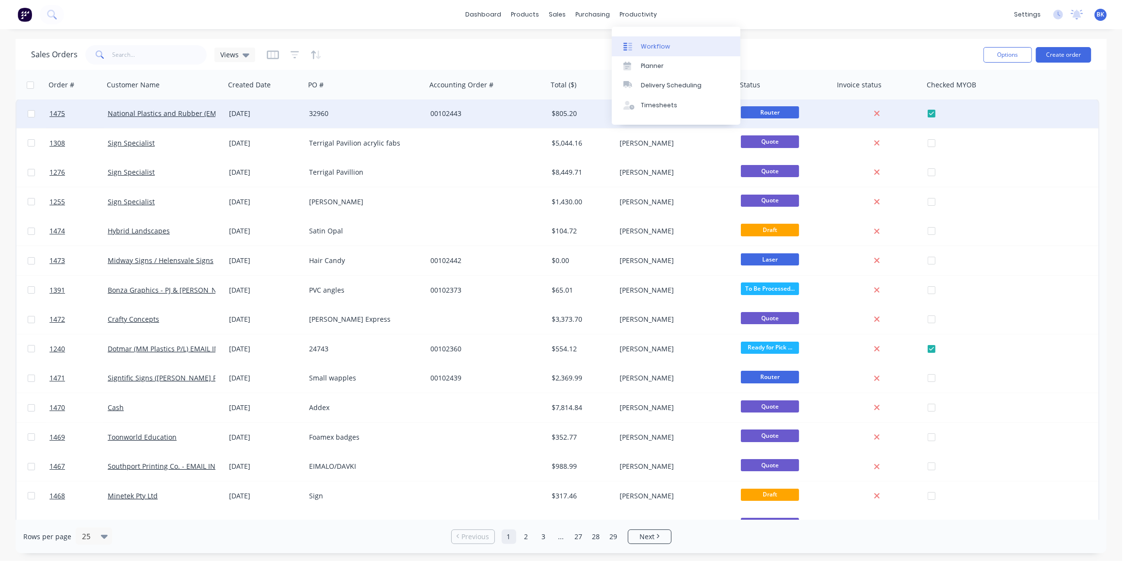
click at [650, 48] on div "Workflow" at bounding box center [655, 46] width 29 height 9
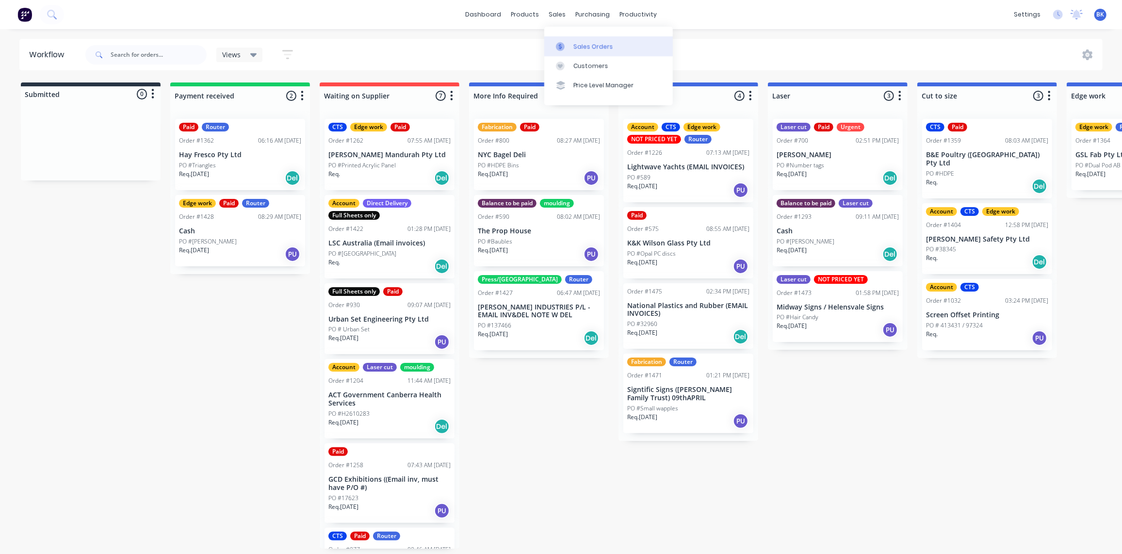
click at [572, 47] on link "Sales Orders" at bounding box center [608, 45] width 129 height 19
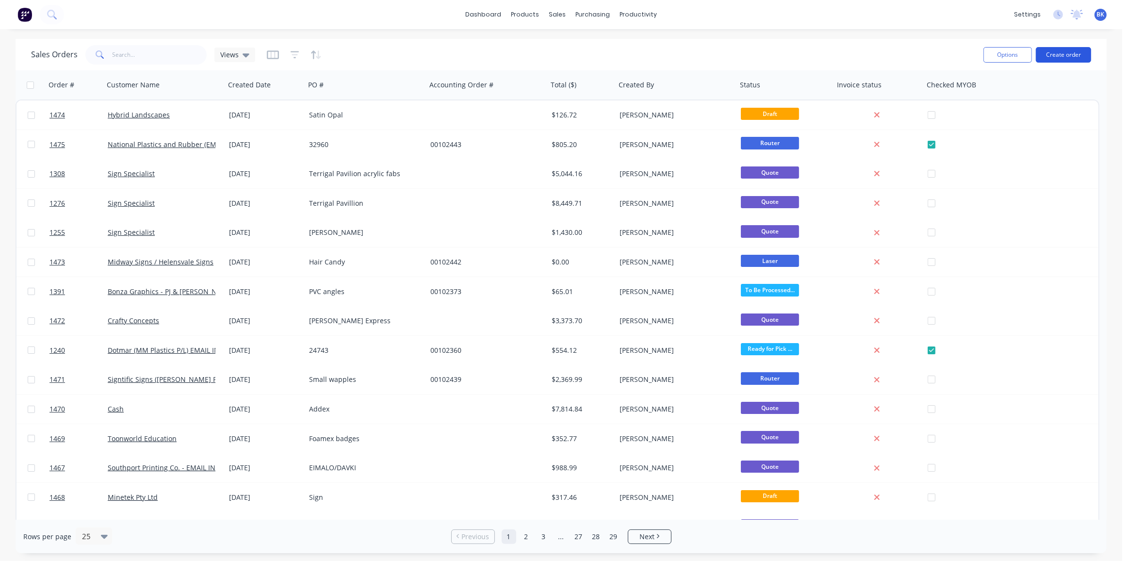
click at [1083, 56] on button "Create order" at bounding box center [1063, 55] width 55 height 16
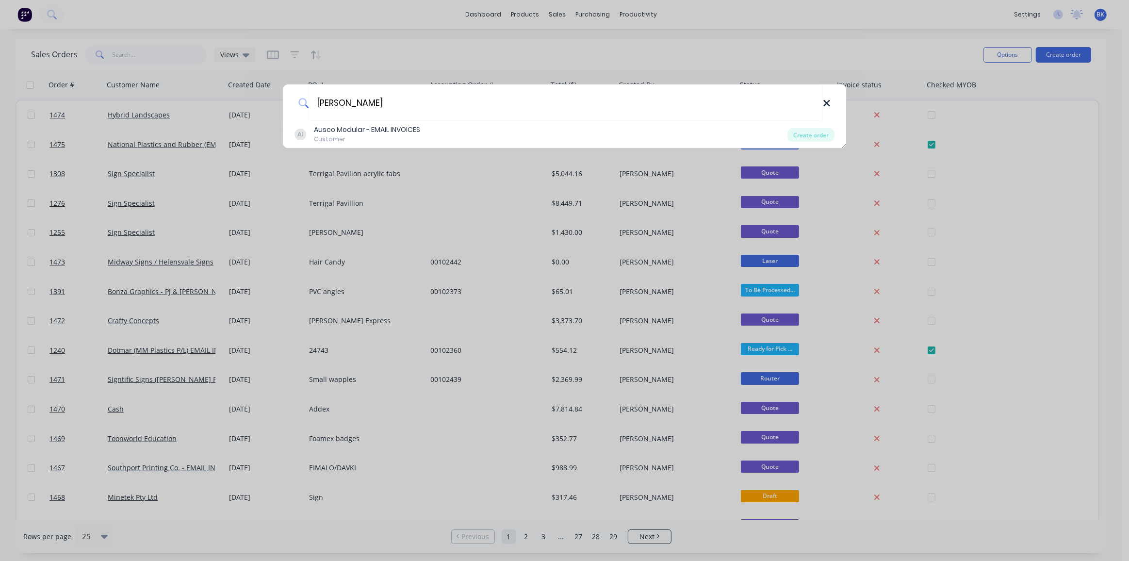
type input "SAM t"
click at [823, 101] on icon at bounding box center [827, 103] width 8 height 11
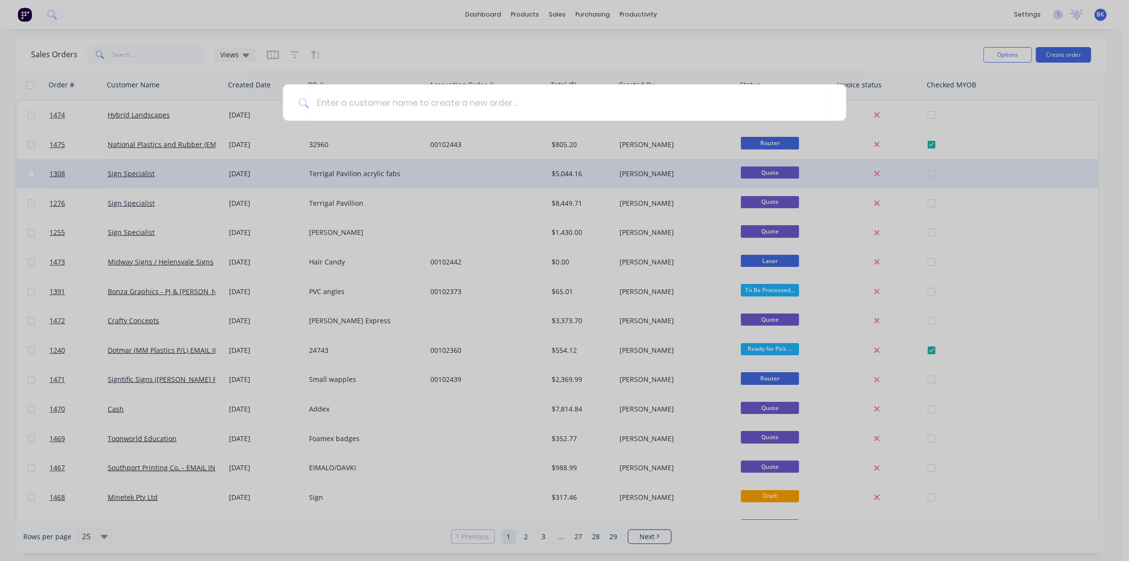
click at [899, 166] on div at bounding box center [564, 280] width 1129 height 561
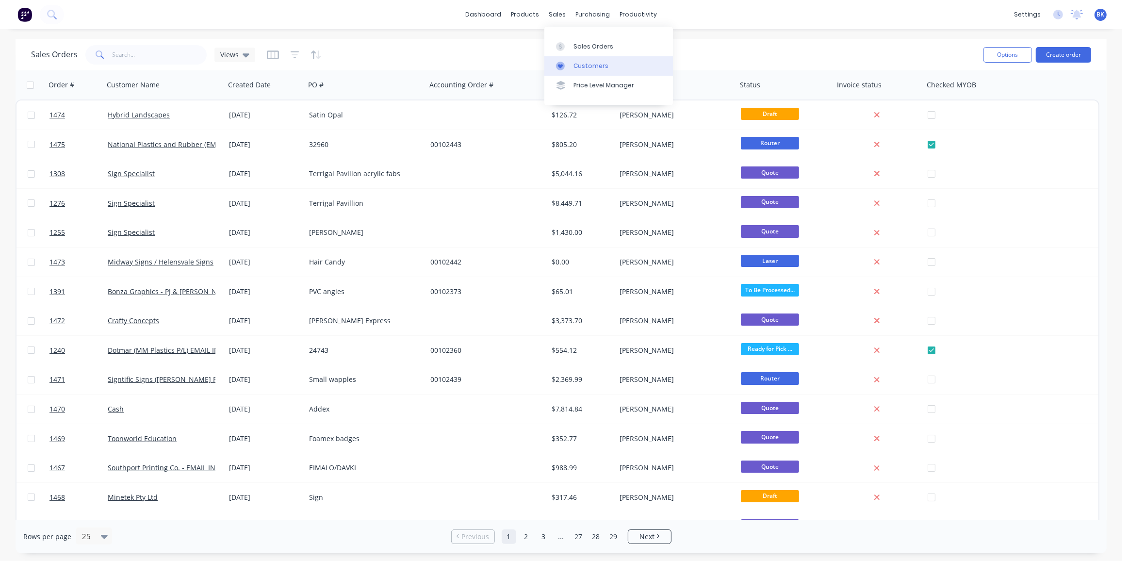
click at [573, 62] on div "Customers" at bounding box center [590, 66] width 35 height 9
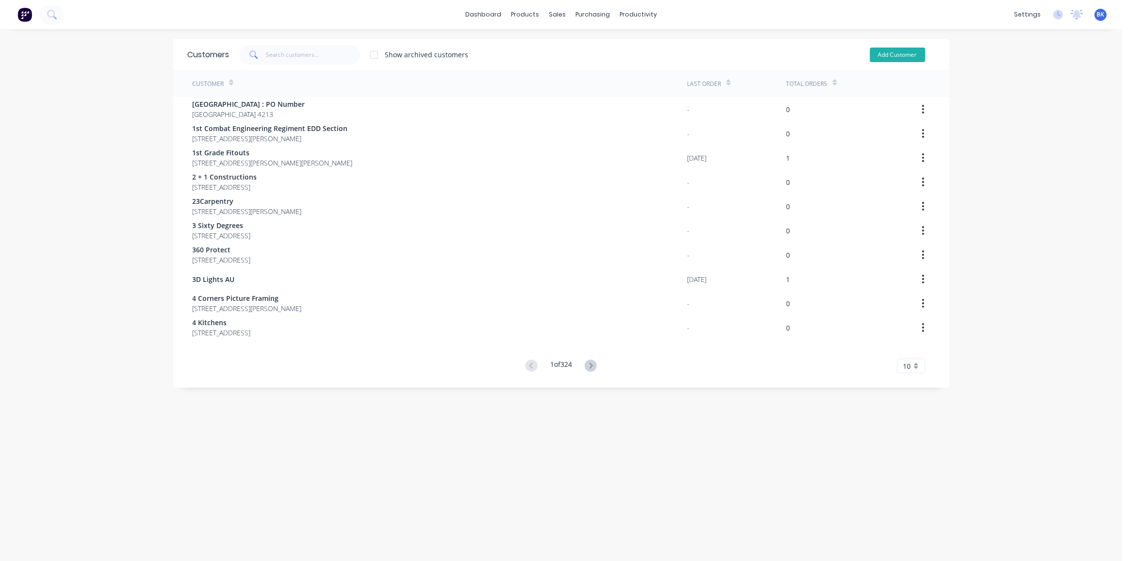
click at [886, 55] on button "Add Customer" at bounding box center [897, 55] width 55 height 15
select select "AU"
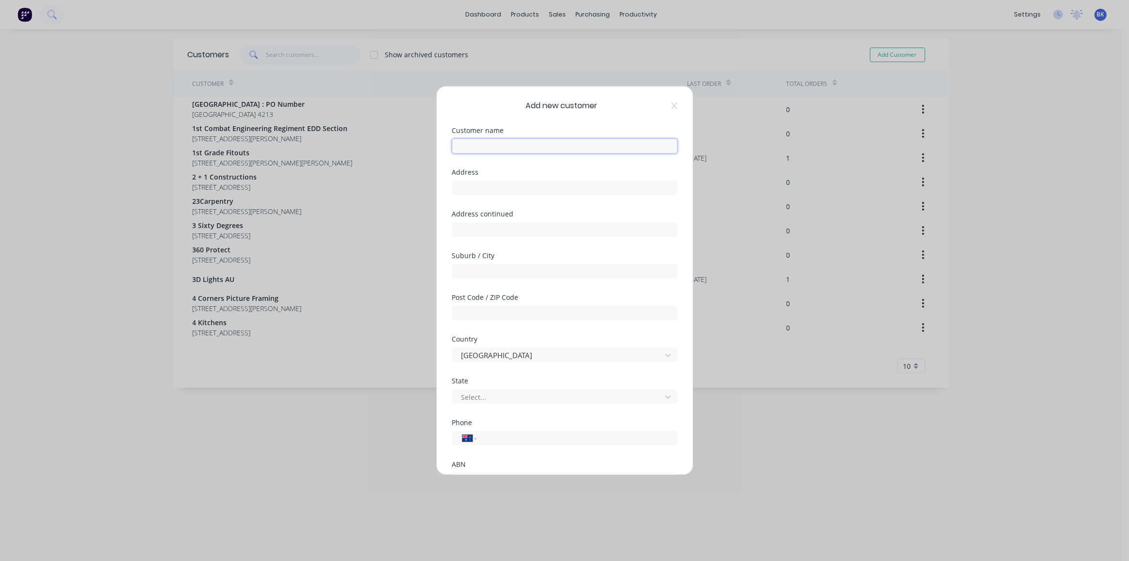
click at [508, 142] on input "text" at bounding box center [564, 146] width 225 height 15
paste input "[PERSON_NAME] Technology Engineers P/L"
type input "[PERSON_NAME] Technology Engineers P/L"
click at [509, 187] on input "text" at bounding box center [564, 187] width 225 height 15
paste input ": 130-148 Woodpark Road"
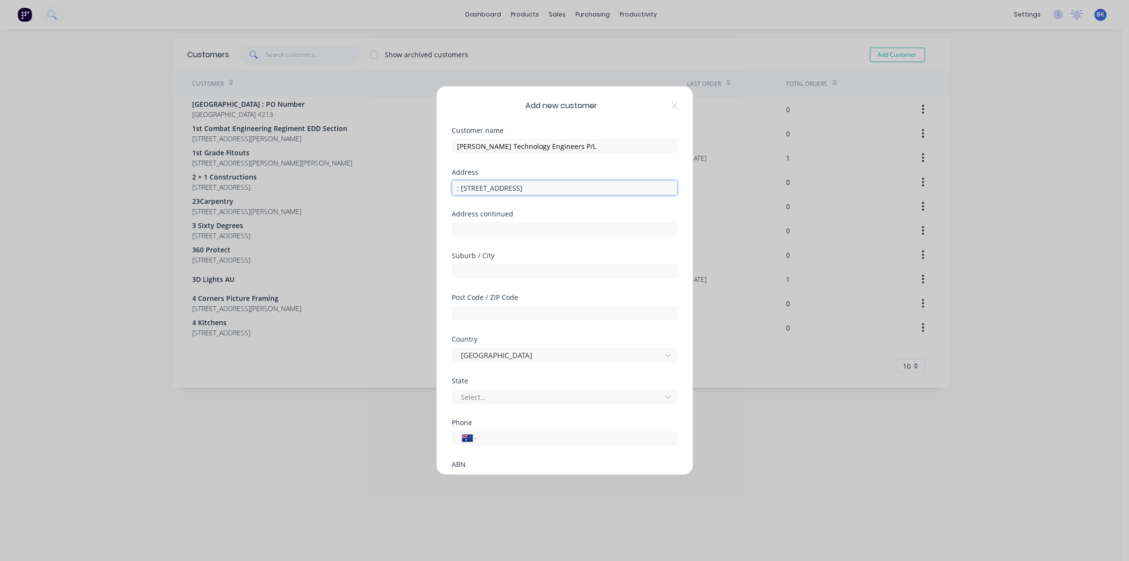
drag, startPoint x: 461, startPoint y: 188, endPoint x: 362, endPoint y: 188, distance: 99.0
click at [362, 188] on div "Add new customer Customer name SAM Technology Engineers P/L Address : 130-148 W…" at bounding box center [564, 280] width 1129 height 561
type input "130-148 Woodpark Road"
click at [525, 268] on input "text" at bounding box center [564, 271] width 225 height 15
paste input "Smithfield"
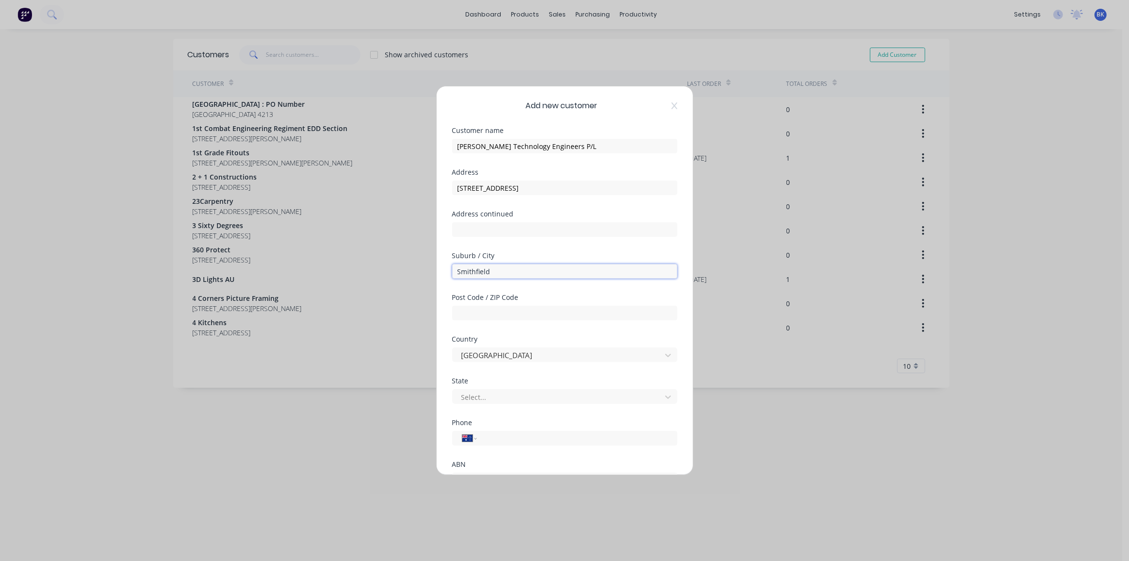
type input "Smithfield"
click at [454, 318] on input "text" at bounding box center [564, 313] width 225 height 15
paste input "2164"
type input "2164"
click at [503, 394] on div at bounding box center [558, 397] width 196 height 12
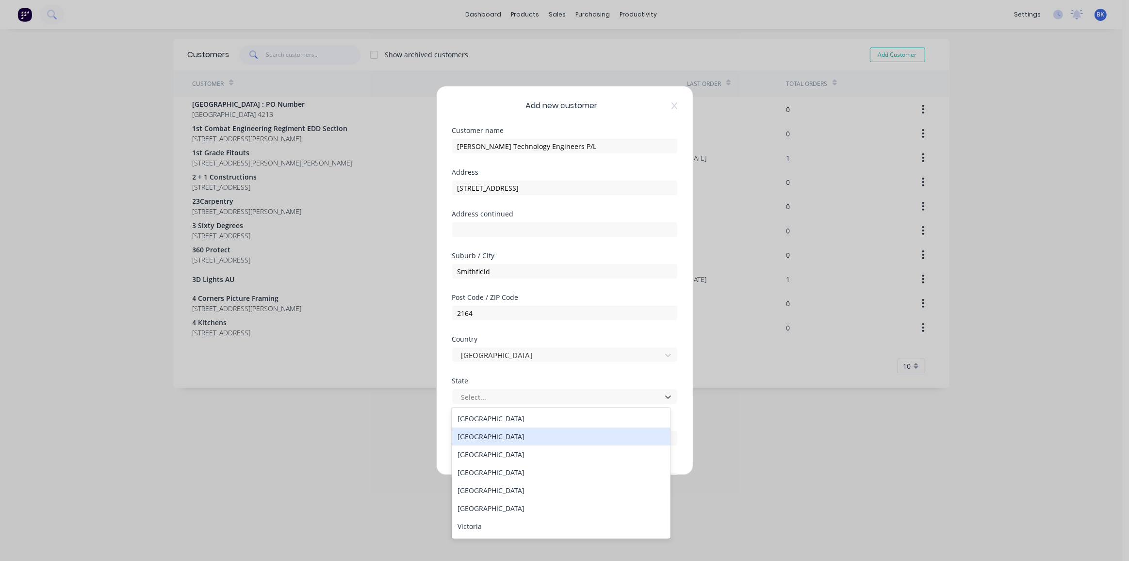
click at [512, 442] on div "New South Wales" at bounding box center [561, 436] width 219 height 18
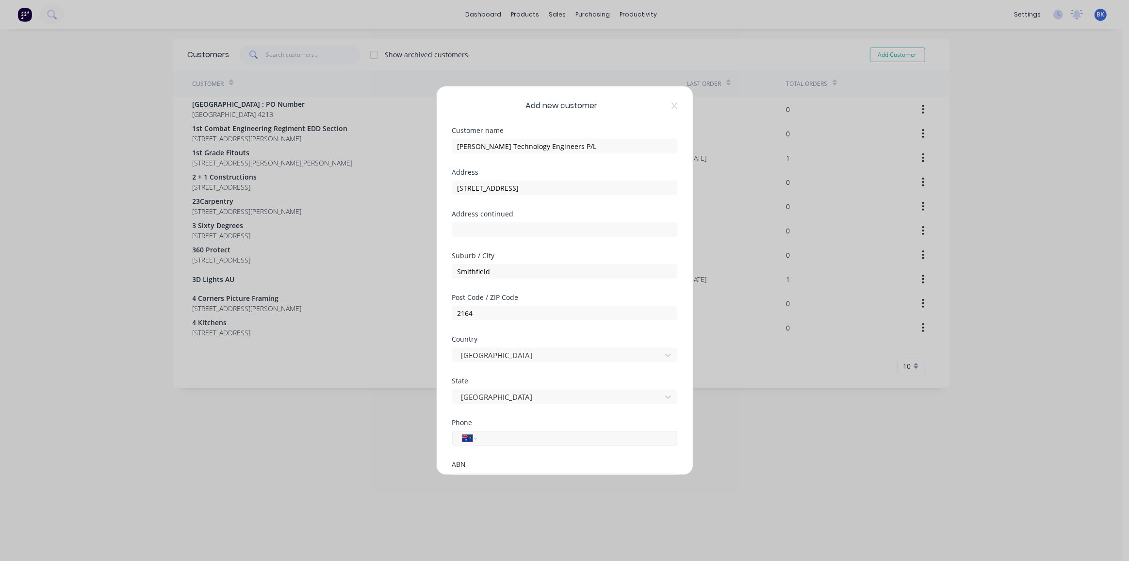
click at [502, 441] on input "tel" at bounding box center [575, 438] width 183 height 11
type input "(02) 9721 5900"
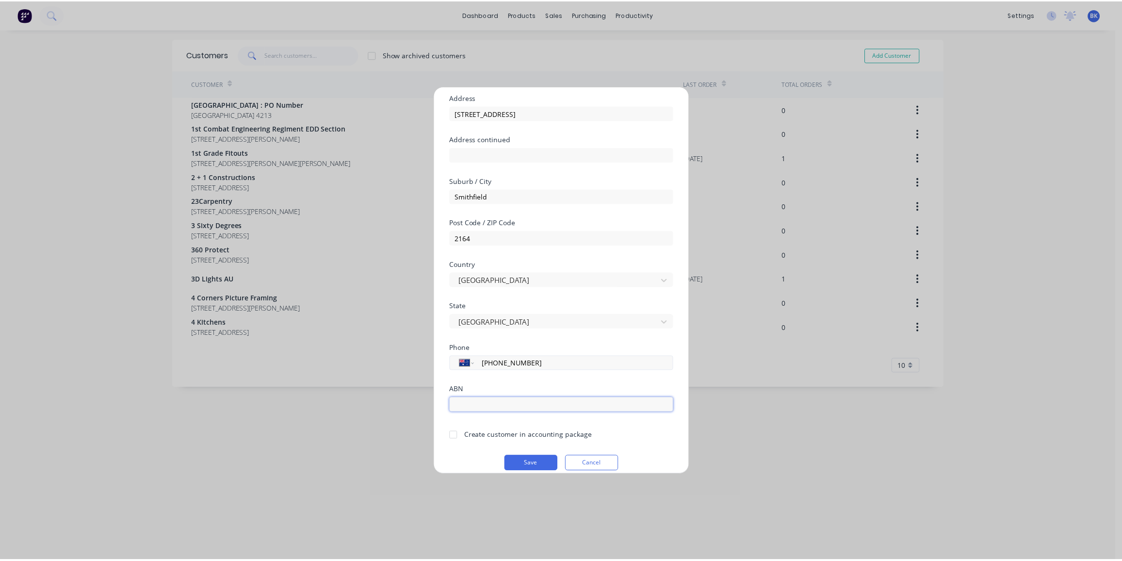
scroll to position [84, 0]
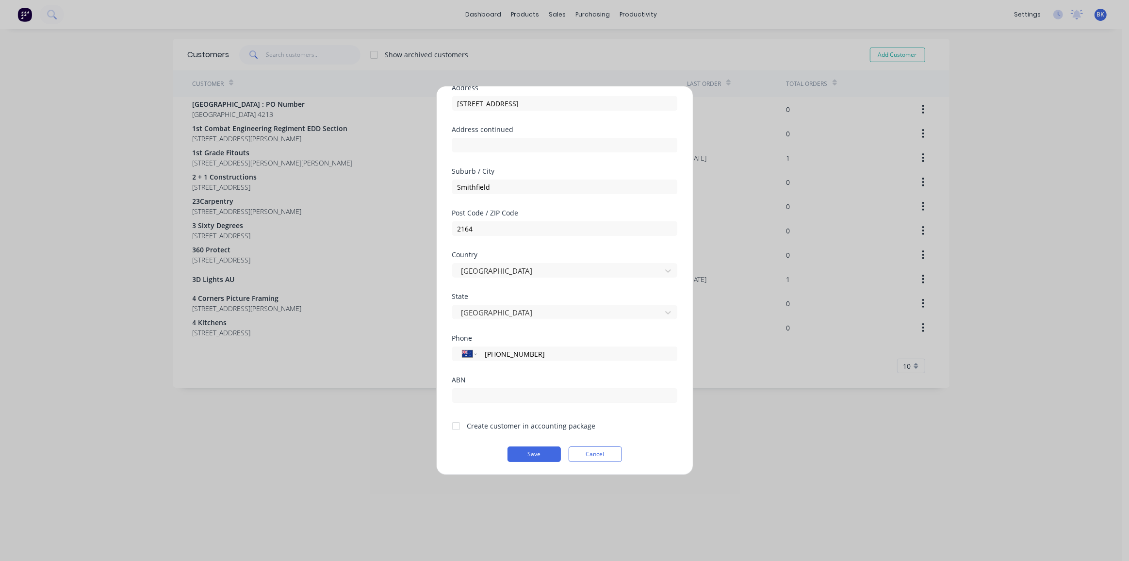
click at [457, 428] on div at bounding box center [455, 425] width 19 height 19
click at [542, 458] on button "Save" at bounding box center [533, 454] width 53 height 16
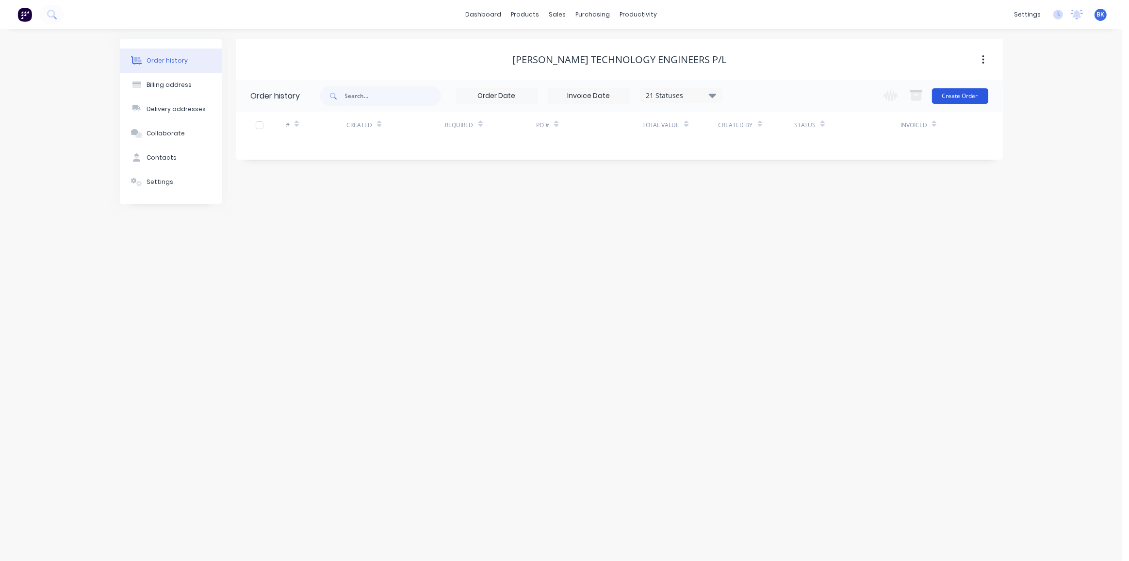
click at [946, 93] on button "Create Order" at bounding box center [960, 96] width 56 height 16
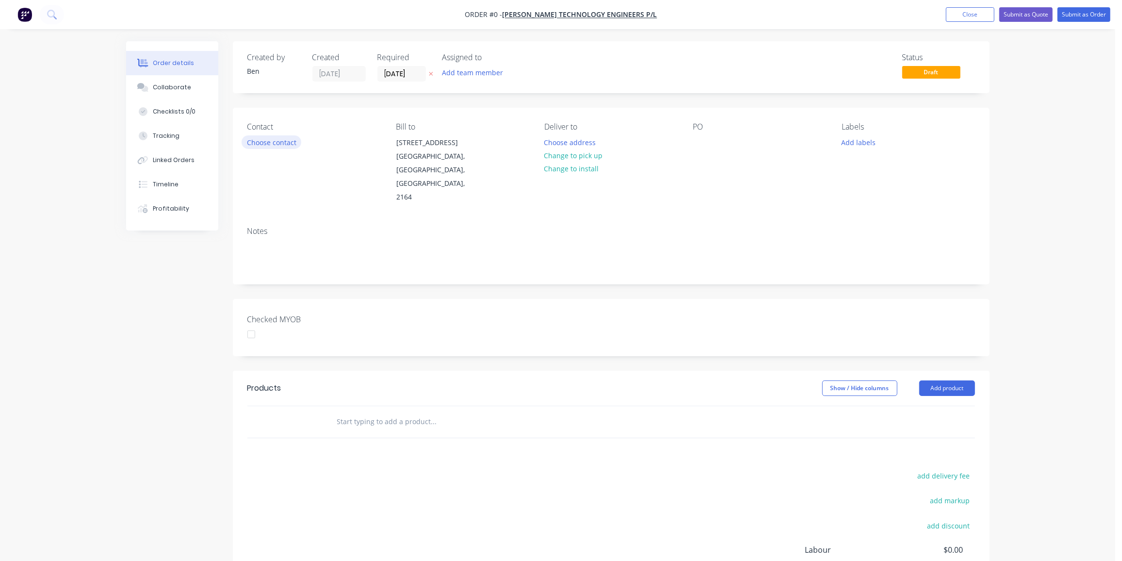
click at [289, 146] on button "Choose contact" at bounding box center [272, 141] width 60 height 13
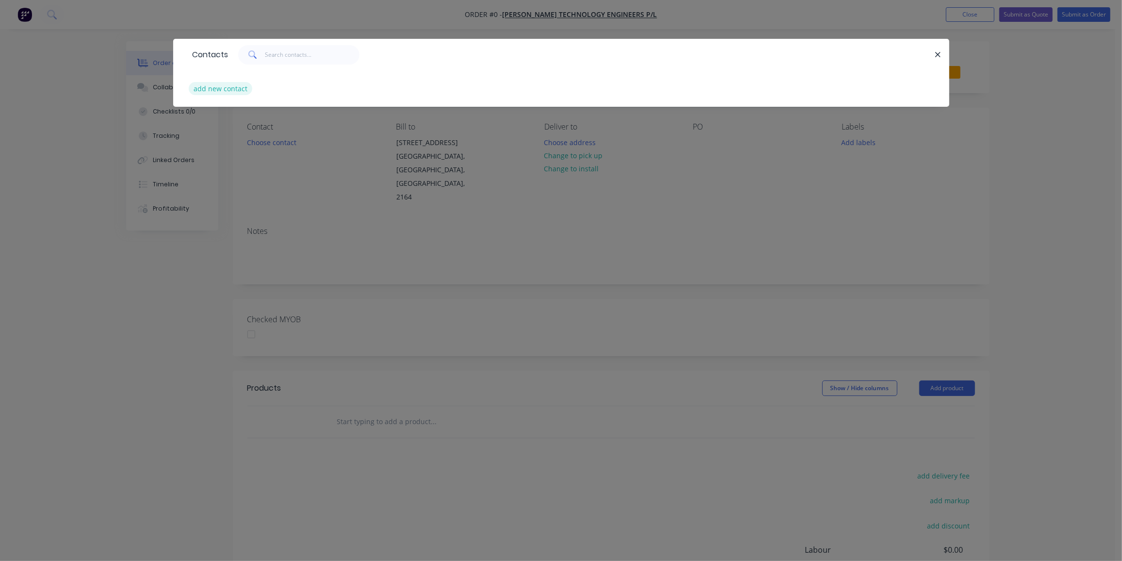
click at [216, 91] on button "add new contact" at bounding box center [221, 88] width 64 height 13
select select "AU"
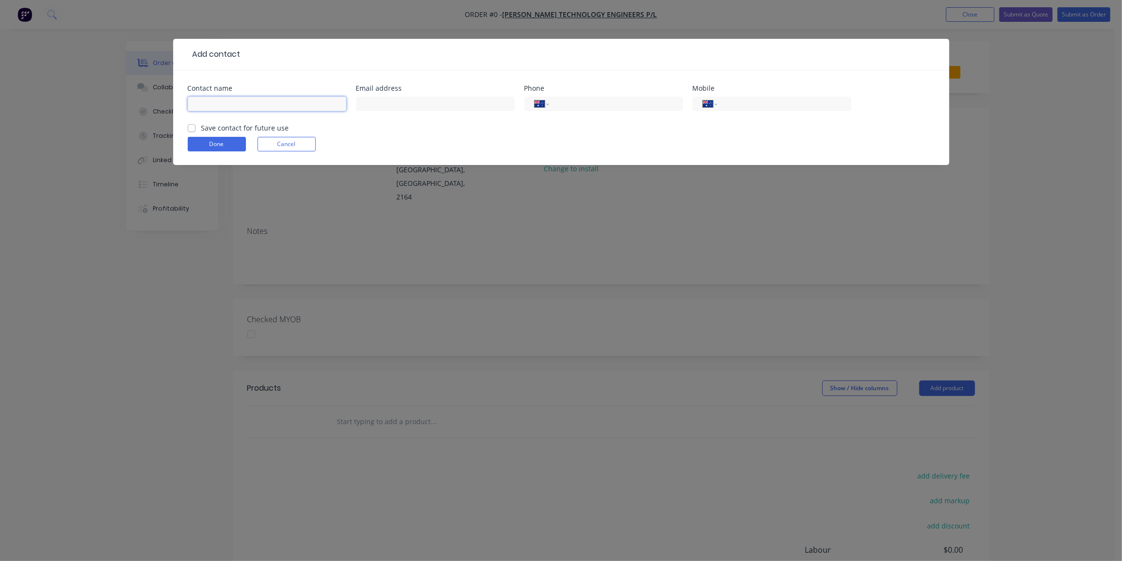
click at [220, 105] on input "text" at bounding box center [267, 104] width 159 height 15
paste input "Phil Wickham <pwickham@samtechnology.com.au>"
drag, startPoint x: 221, startPoint y: 102, endPoint x: 406, endPoint y: 114, distance: 185.7
click at [406, 114] on div "Contact name Phil Wickham <pwickham@samtechnology.com.au> Email address Phone I…" at bounding box center [561, 104] width 747 height 38
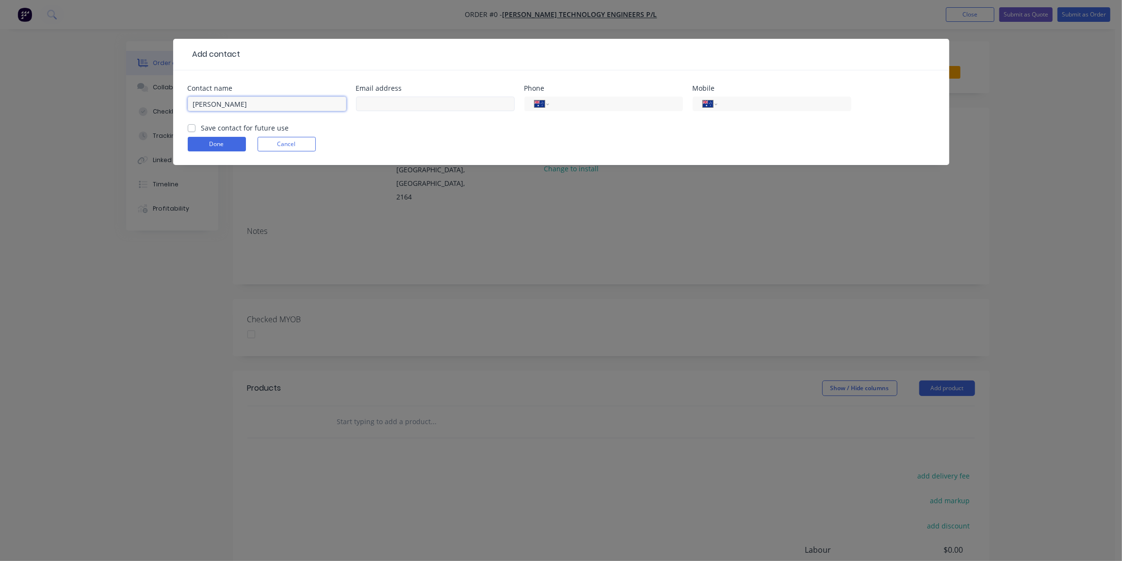
scroll to position [0, 0]
type input "Phil Wickham"
click at [391, 106] on input "text" at bounding box center [435, 104] width 159 height 15
paste input "<pwickham@samtechnology.com.au>"
drag, startPoint x: 367, startPoint y: 102, endPoint x: 312, endPoint y: 111, distance: 55.4
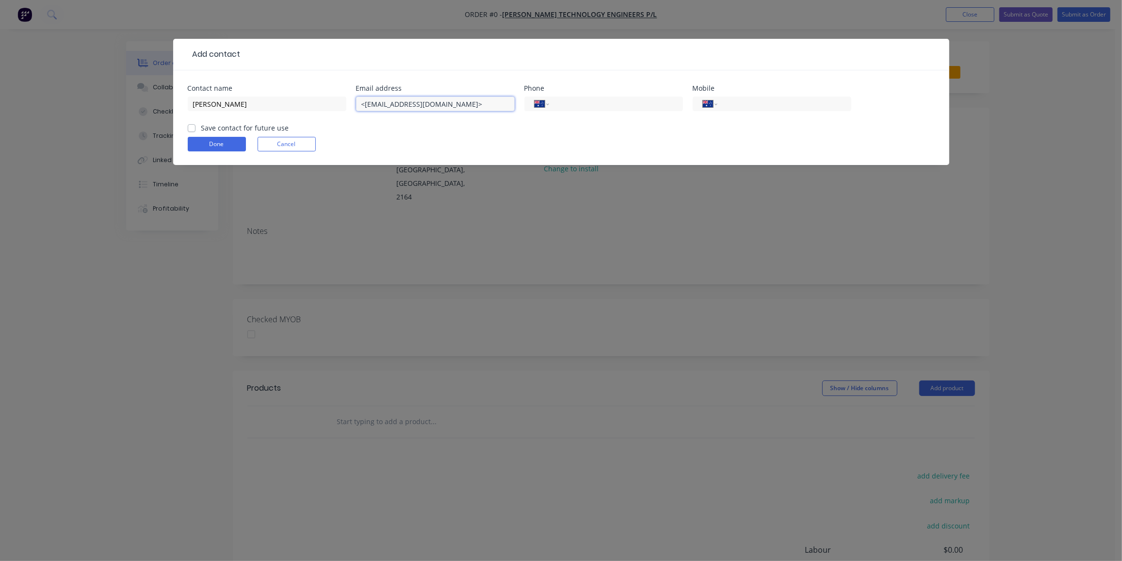
click at [312, 111] on div "Contact name Phil Wickham Email address <pwickham@samtechnology.com.au> Phone I…" at bounding box center [561, 104] width 747 height 38
click at [484, 102] on input "pwickham@samtechnology.com.au>" at bounding box center [435, 104] width 159 height 15
type input "pwickham@samtechnology.com.au"
click at [731, 106] on input "tel" at bounding box center [782, 103] width 116 height 11
paste input "0449 154 424"
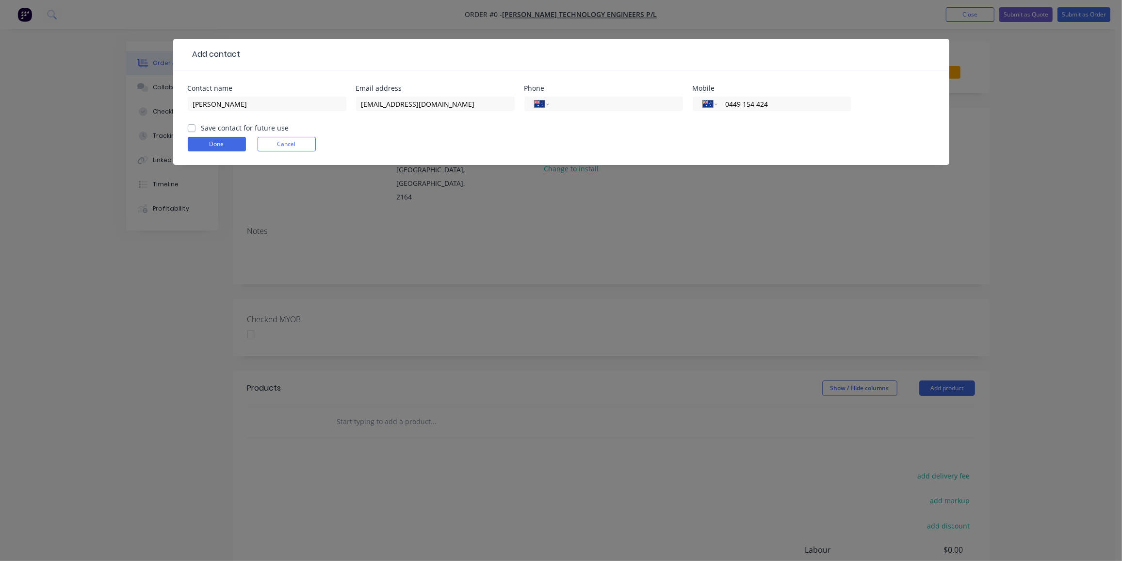
type input "0449 154 424"
click at [201, 126] on label "Save contact for future use" at bounding box center [245, 128] width 88 height 10
click at [191, 126] on input "Save contact for future use" at bounding box center [192, 127] width 8 height 9
checkbox input "true"
click at [205, 142] on button "Done" at bounding box center [217, 144] width 58 height 15
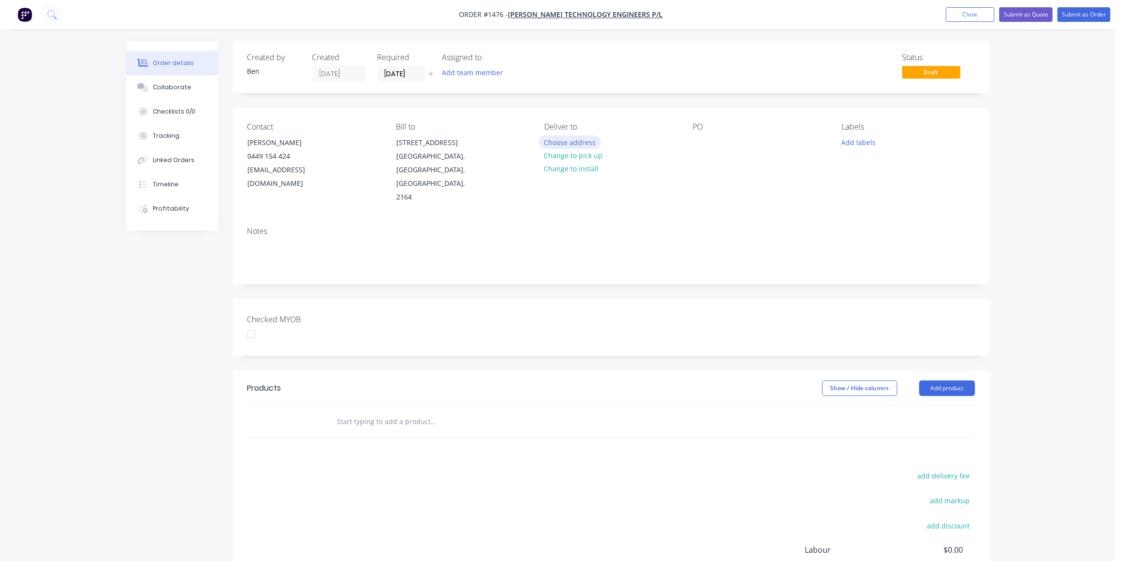
click at [587, 144] on button "Choose address" at bounding box center [570, 141] width 62 height 13
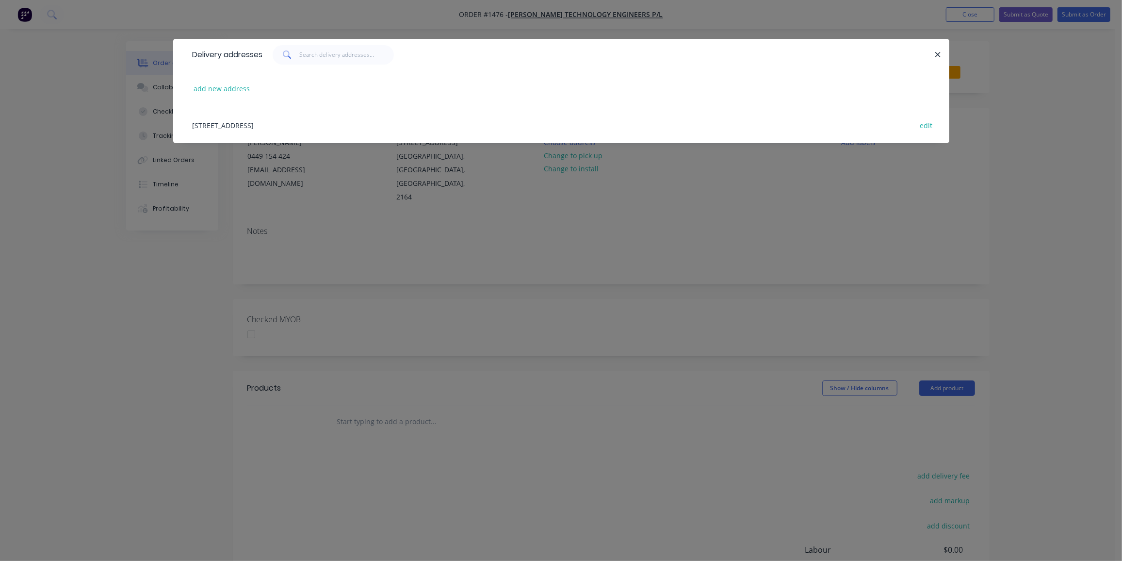
click at [279, 125] on div "130-148 Woodpark Road , Smithfield, New South Wales, Australia, 2164 edit" at bounding box center [561, 125] width 747 height 36
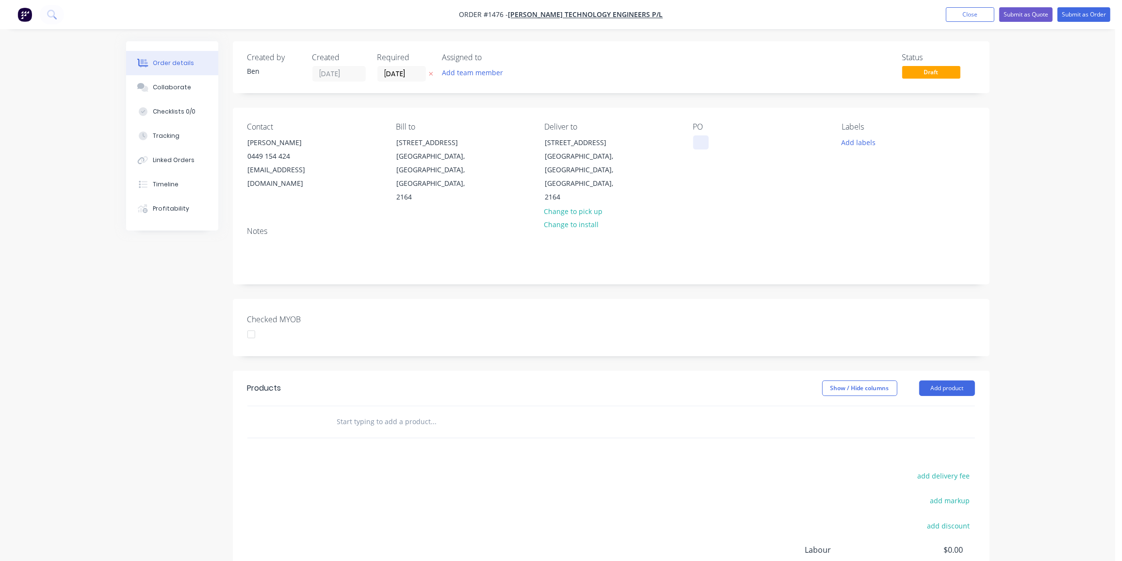
click at [700, 139] on div at bounding box center [701, 142] width 16 height 14
drag, startPoint x: 694, startPoint y: 137, endPoint x: 702, endPoint y: 140, distance: 8.3
click at [699, 139] on div at bounding box center [701, 142] width 16 height 14
click at [864, 143] on button "Add labels" at bounding box center [858, 141] width 45 height 13
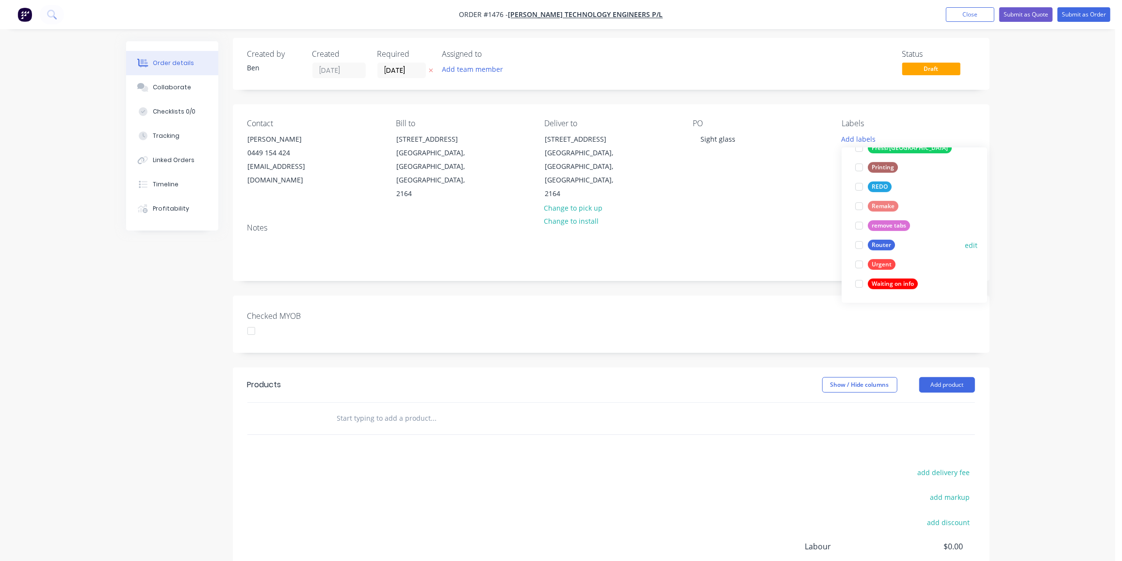
scroll to position [4, 0]
click at [888, 248] on div "Router" at bounding box center [881, 244] width 27 height 11
click at [376, 408] on input "text" at bounding box center [434, 417] width 194 height 19
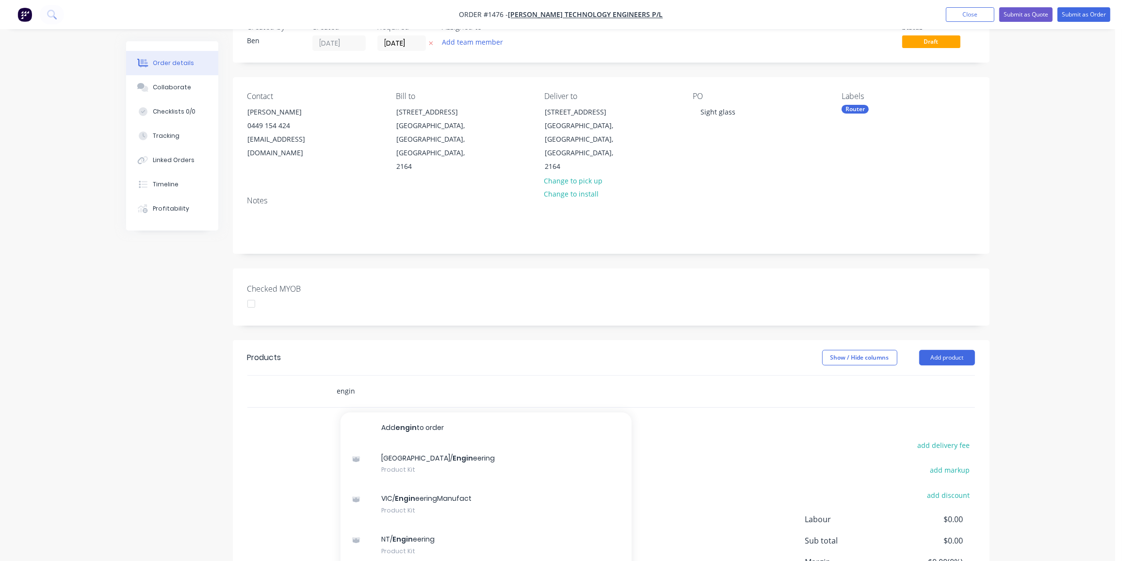
scroll to position [96, 0]
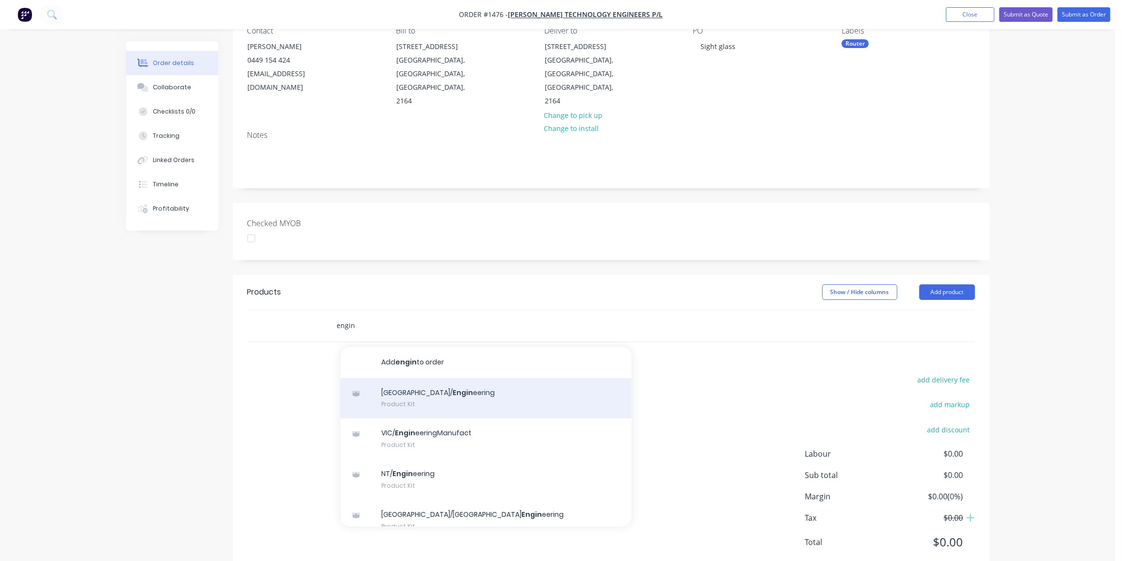
type input "engin"
click at [417, 378] on div "NSW/ Engin eering Product Kit" at bounding box center [486, 398] width 291 height 41
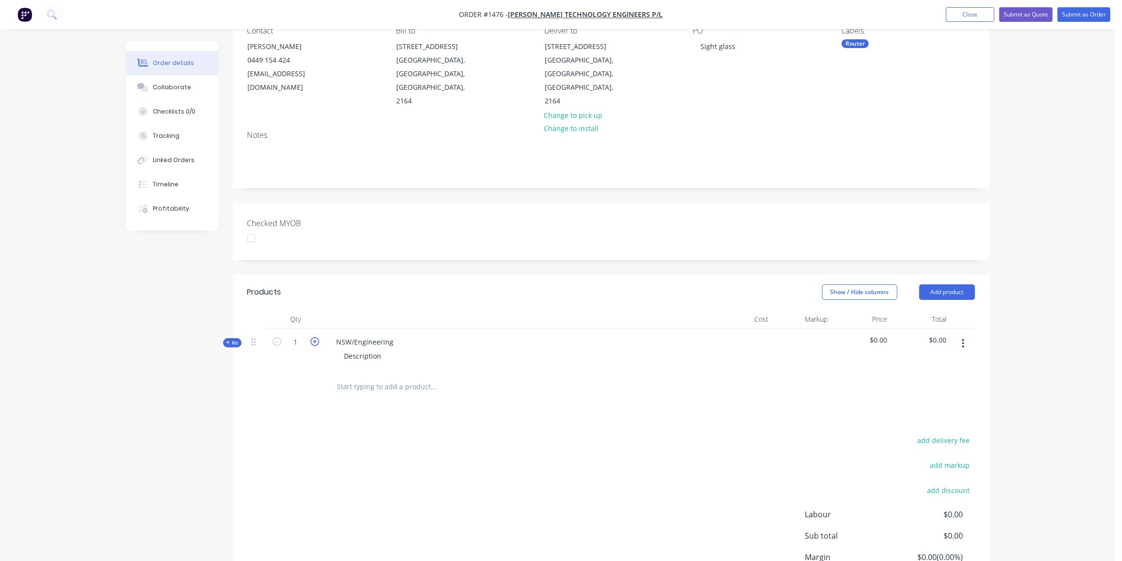
click at [312, 337] on icon "button" at bounding box center [314, 341] width 9 height 9
type input "2"
drag, startPoint x: 395, startPoint y: 314, endPoint x: 294, endPoint y: 305, distance: 101.8
click at [294, 329] on div "Kit 2 NSW/Engineering Description $0.00 $0.00" at bounding box center [611, 350] width 728 height 42
click at [392, 335] on div "NSW/Engineering" at bounding box center [365, 342] width 73 height 14
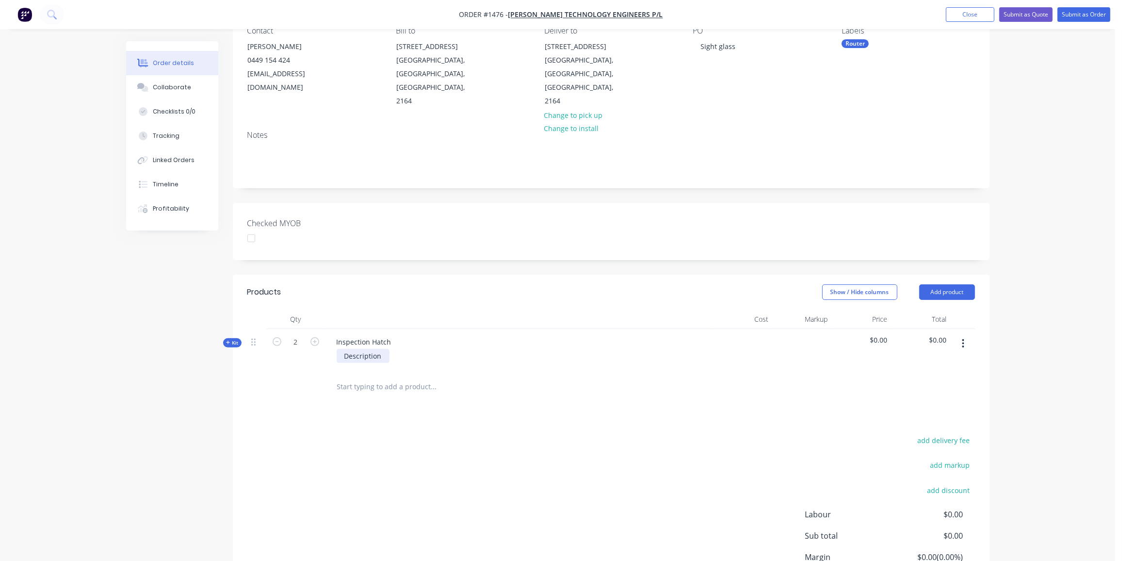
click at [383, 349] on div "Description" at bounding box center [363, 356] width 53 height 14
drag, startPoint x: 383, startPoint y: 328, endPoint x: 256, endPoint y: 328, distance: 127.1
click at [256, 329] on div "Kit 2 Inspection Hatch Description $0.00 $0.00" at bounding box center [611, 350] width 728 height 42
click at [393, 434] on div "add delivery fee add markup add discount Labour $0.00 Sub total $0.00 Margin $0…" at bounding box center [611, 527] width 728 height 187
click at [230, 339] on span "Kit" at bounding box center [232, 342] width 13 height 7
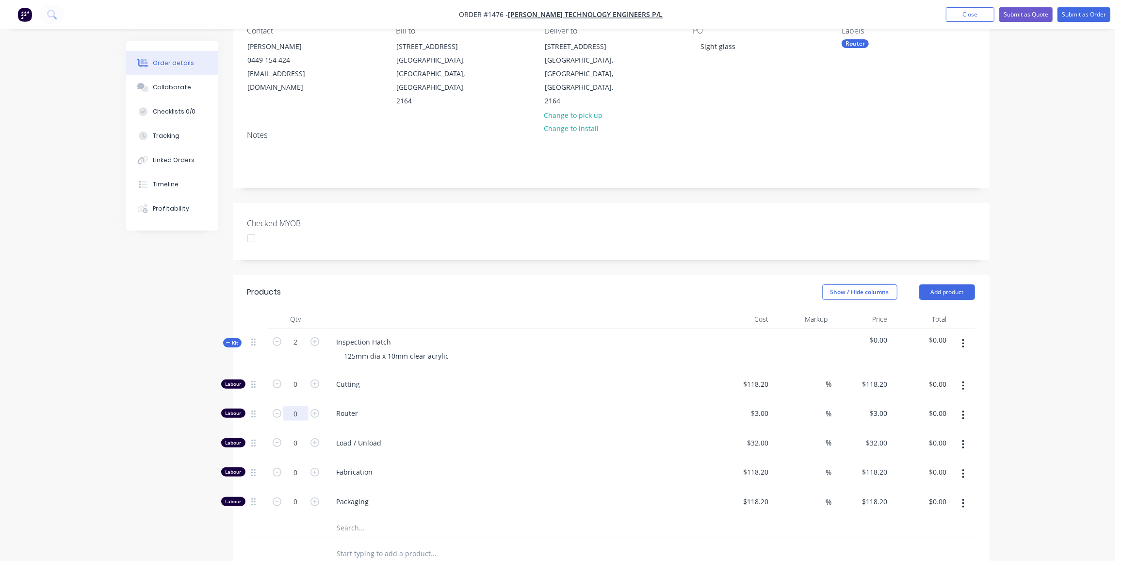
click at [294, 406] on input "0" at bounding box center [295, 413] width 25 height 15
type input "5"
type input "$15.00"
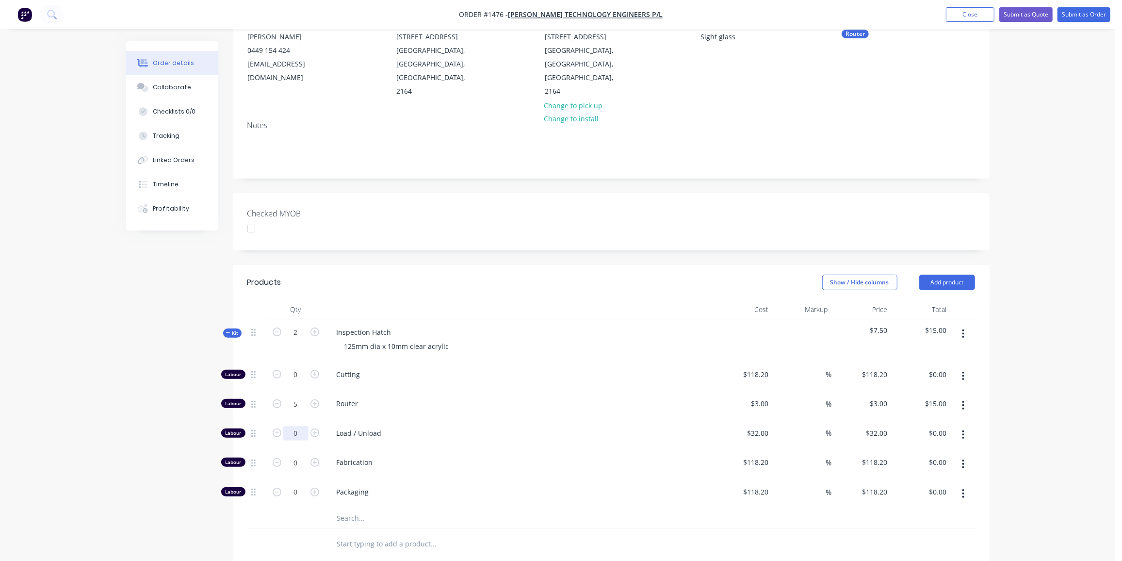
click at [296, 420] on div "0" at bounding box center [296, 435] width 58 height 30
type input "1"
type input "$32.00"
click at [347, 508] on input "text" at bounding box center [434, 517] width 194 height 19
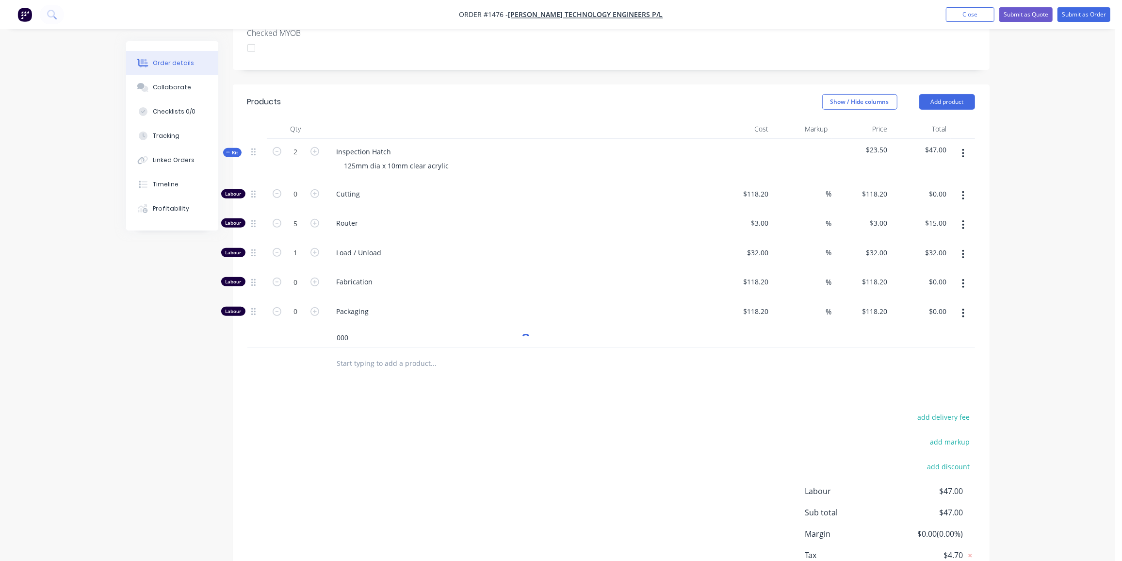
scroll to position [321, 0]
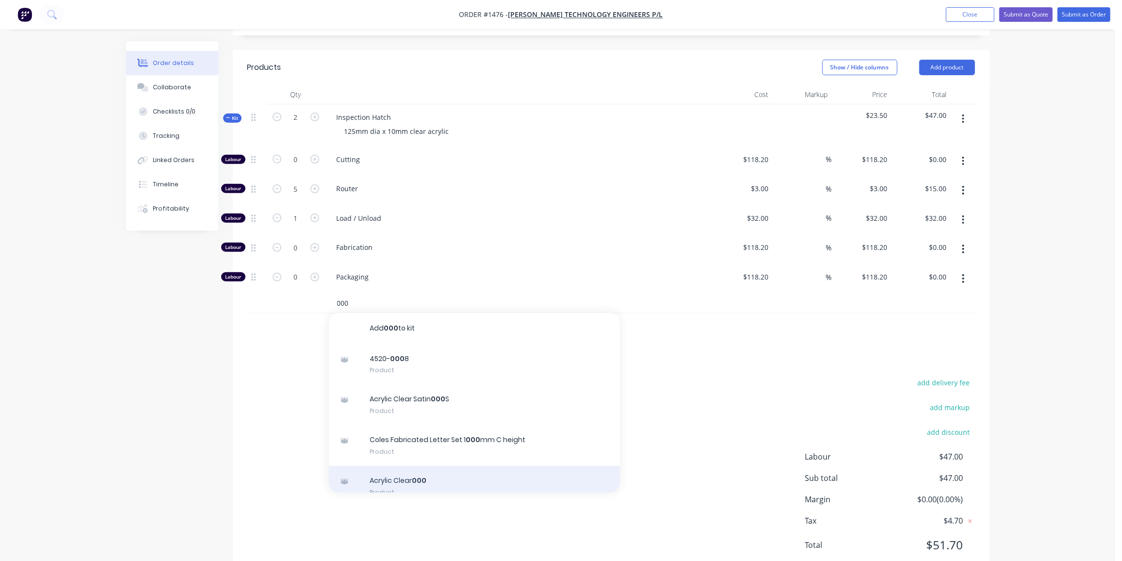
type input "000"
click at [405, 466] on div "Acrylic Clear 000 Product" at bounding box center [474, 486] width 291 height 41
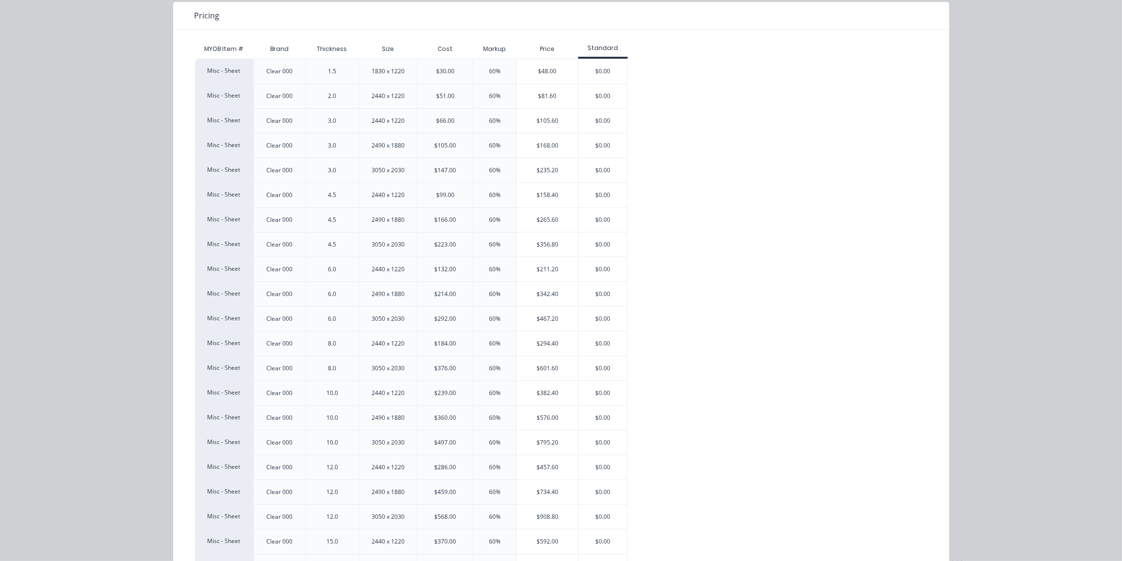
scroll to position [89, 0]
click at [558, 385] on div "$382.40" at bounding box center [548, 393] width 62 height 24
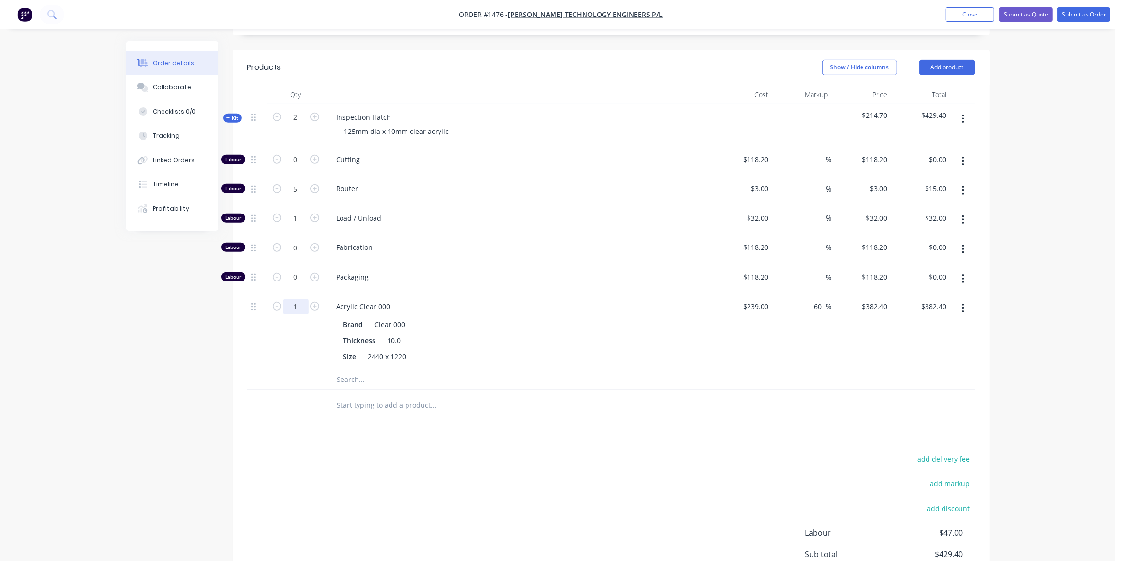
click at [299, 299] on input "1" at bounding box center [295, 306] width 25 height 15
type input "0.1"
type input "$38.24"
click at [319, 399] on div "Products Show / Hide columns Add product Qty Cost Markup Price Total Kit 2 Insp…" at bounding box center [611, 352] width 757 height 604
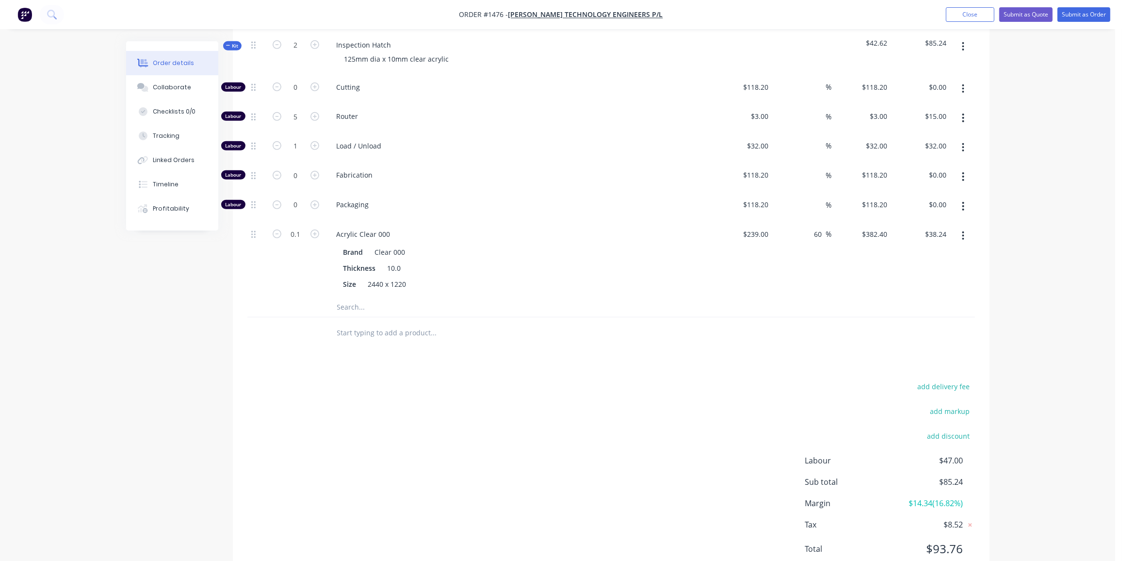
scroll to position [396, 0]
click at [962, 376] on button "add delivery fee" at bounding box center [944, 382] width 63 height 13
type input "30"
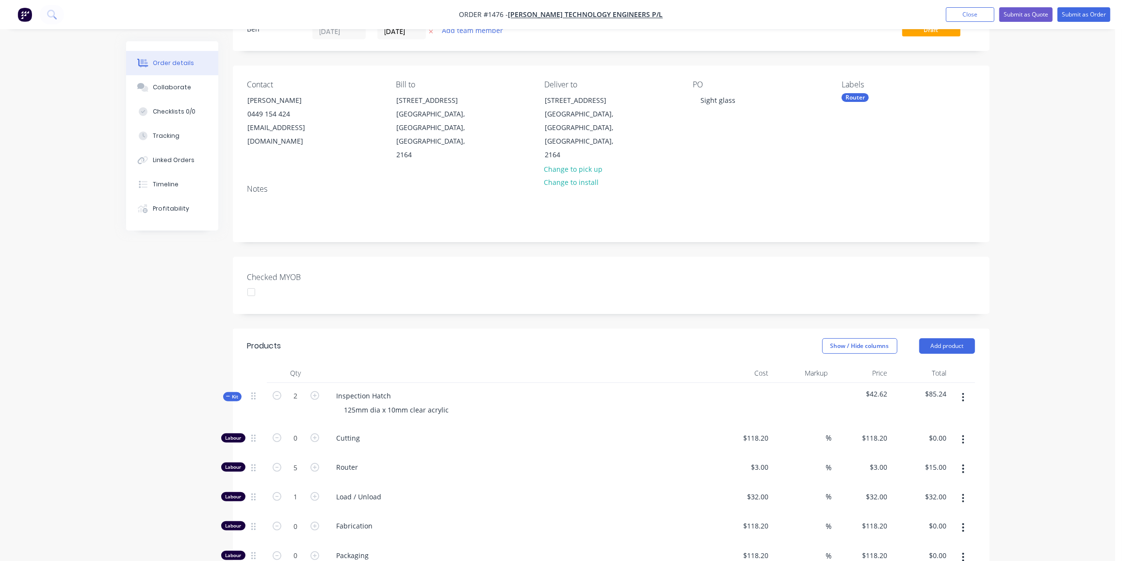
scroll to position [0, 0]
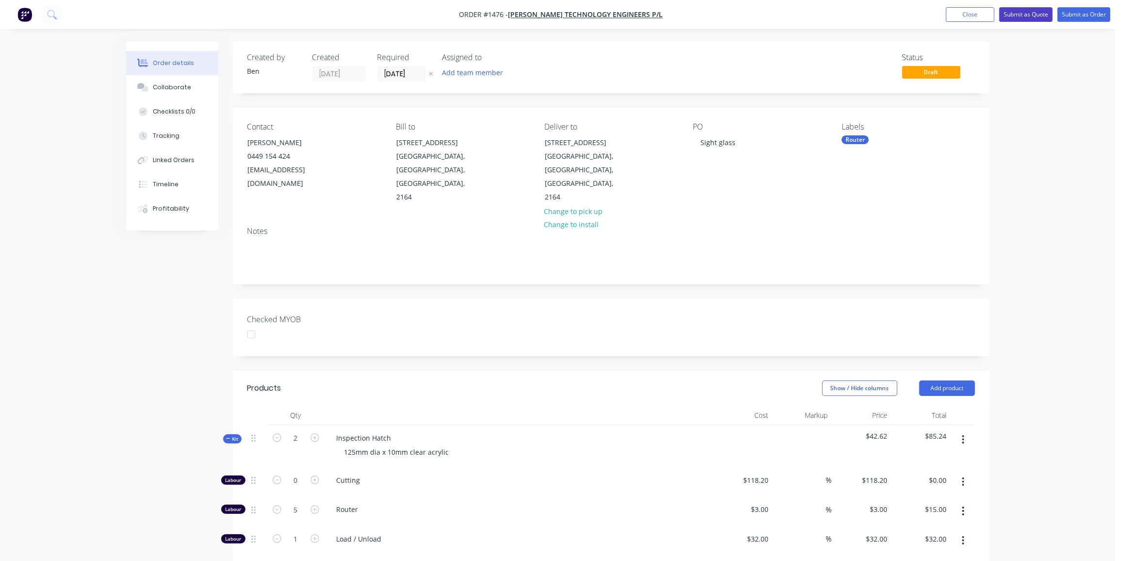
click at [1036, 13] on button "Submit as Quote" at bounding box center [1025, 14] width 53 height 15
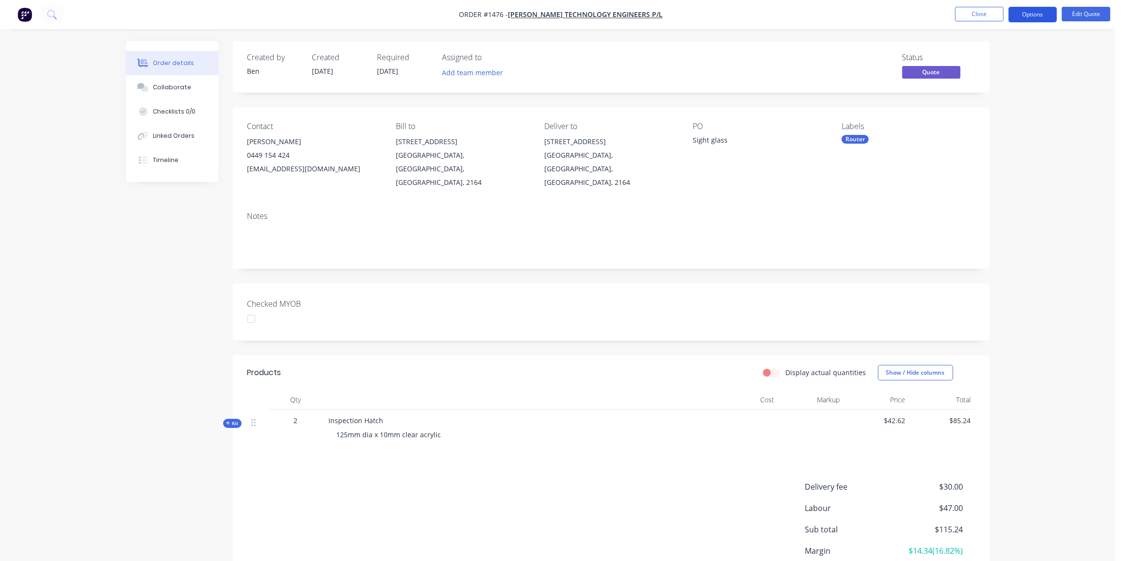
click at [1034, 12] on button "Options" at bounding box center [1033, 15] width 49 height 16
click at [983, 59] on div "Quote" at bounding box center [1003, 59] width 89 height 14
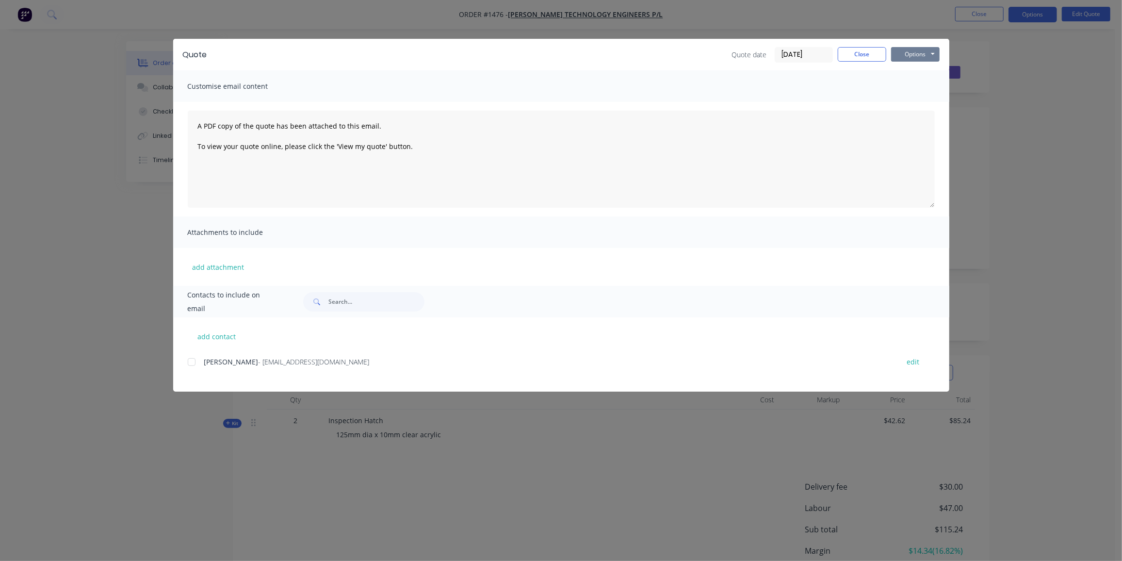
click at [907, 49] on button "Options" at bounding box center [915, 54] width 49 height 15
click at [919, 73] on button "Preview" at bounding box center [922, 72] width 62 height 16
click at [195, 362] on div at bounding box center [191, 361] width 19 height 19
click at [921, 51] on button "Options" at bounding box center [915, 54] width 49 height 15
click at [921, 99] on button "Email" at bounding box center [922, 104] width 62 height 16
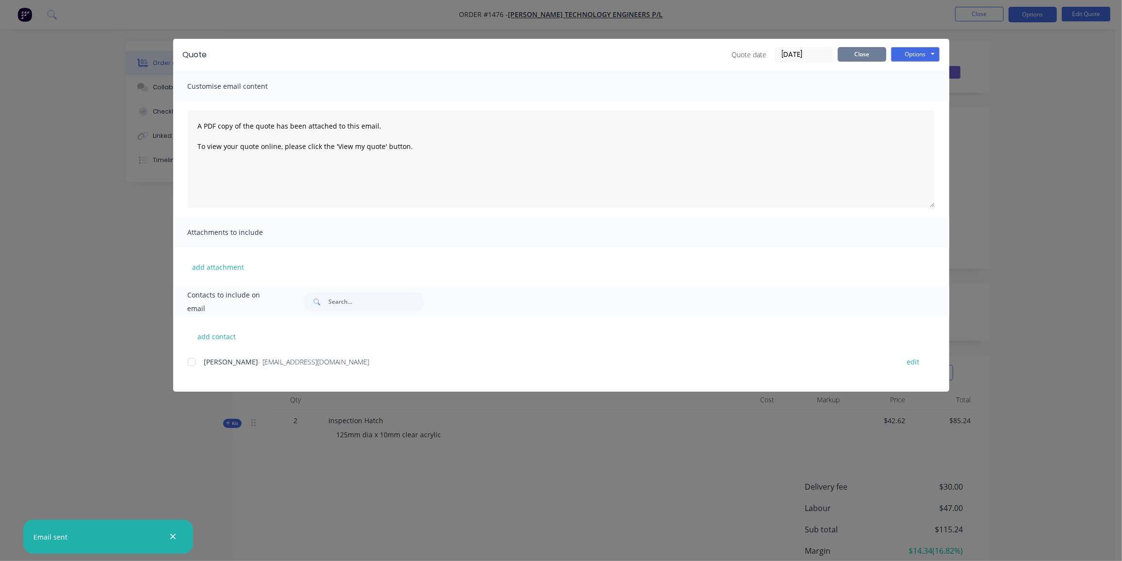
click at [857, 57] on button "Close" at bounding box center [862, 54] width 49 height 15
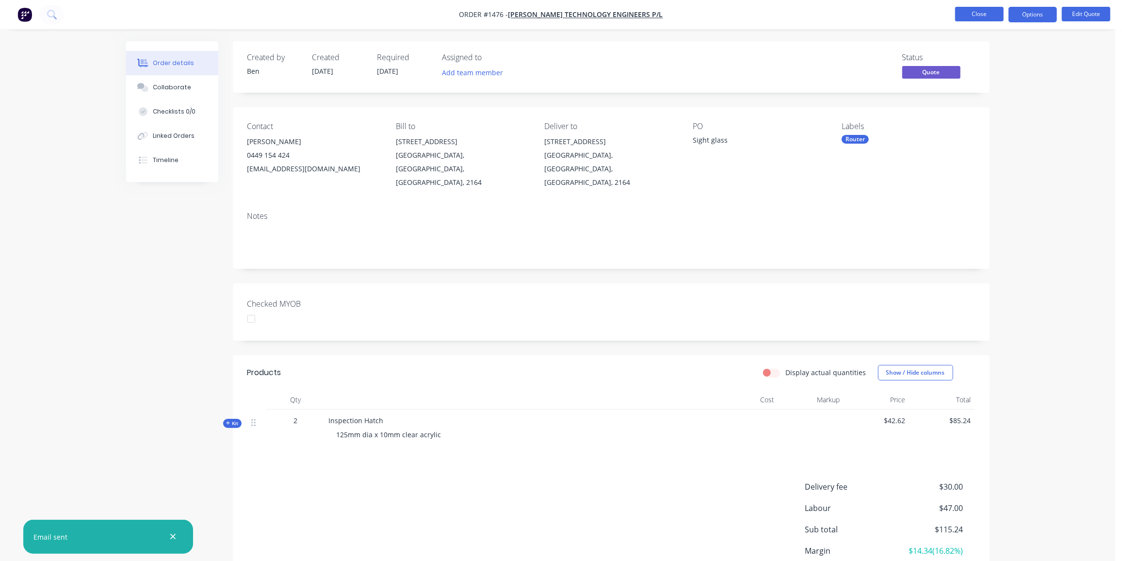
click at [975, 7] on button "Close" at bounding box center [979, 14] width 49 height 15
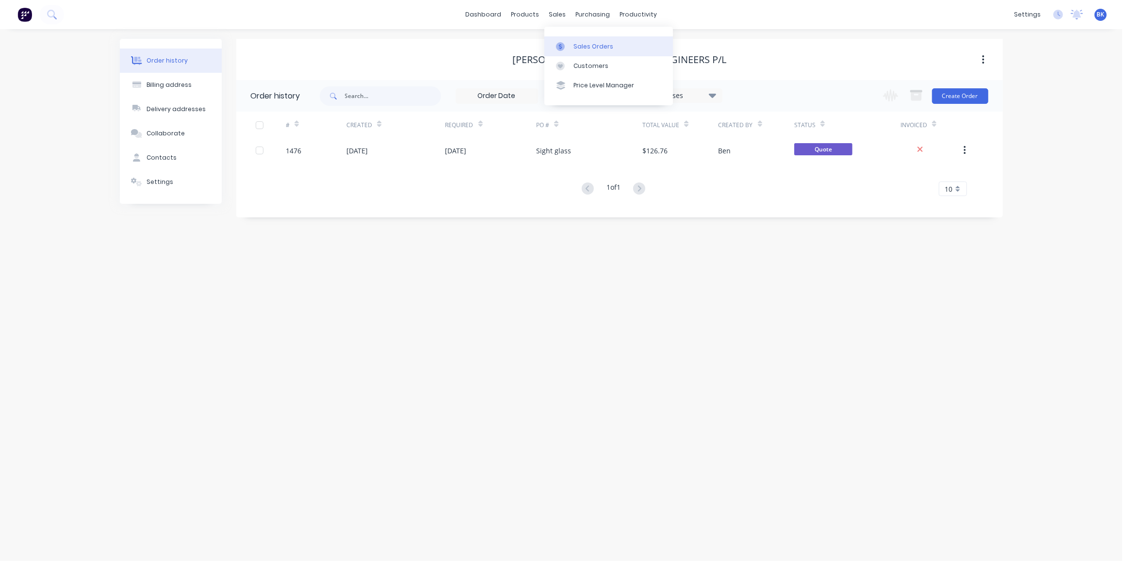
click at [567, 41] on link "Sales Orders" at bounding box center [608, 45] width 129 height 19
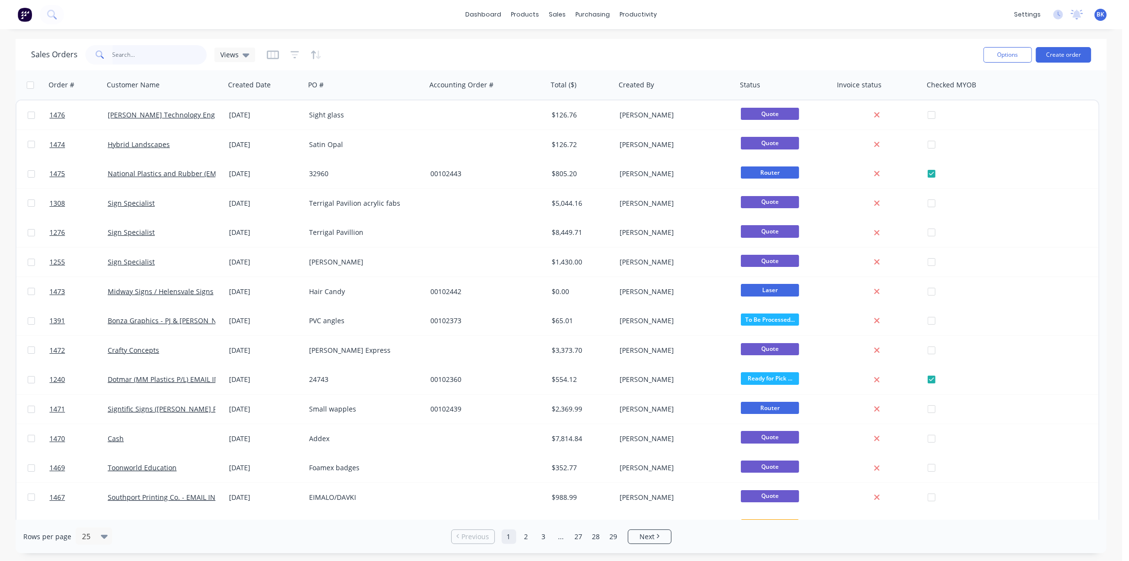
click at [185, 56] on input "text" at bounding box center [160, 54] width 95 height 19
type input "kaboom"
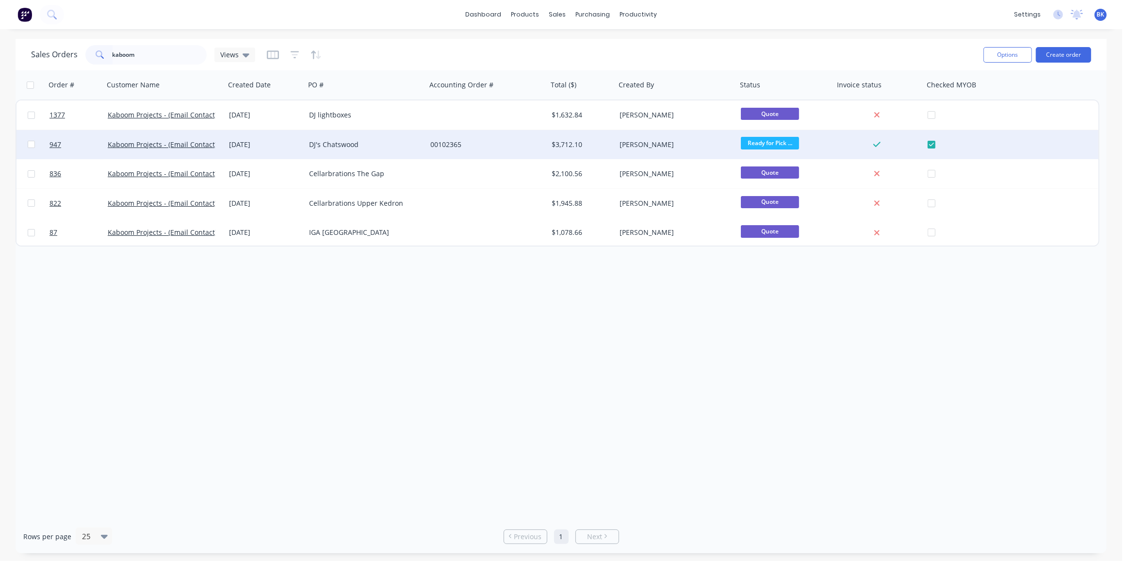
click at [324, 143] on div "DJ's Chatswood" at bounding box center [363, 145] width 108 height 10
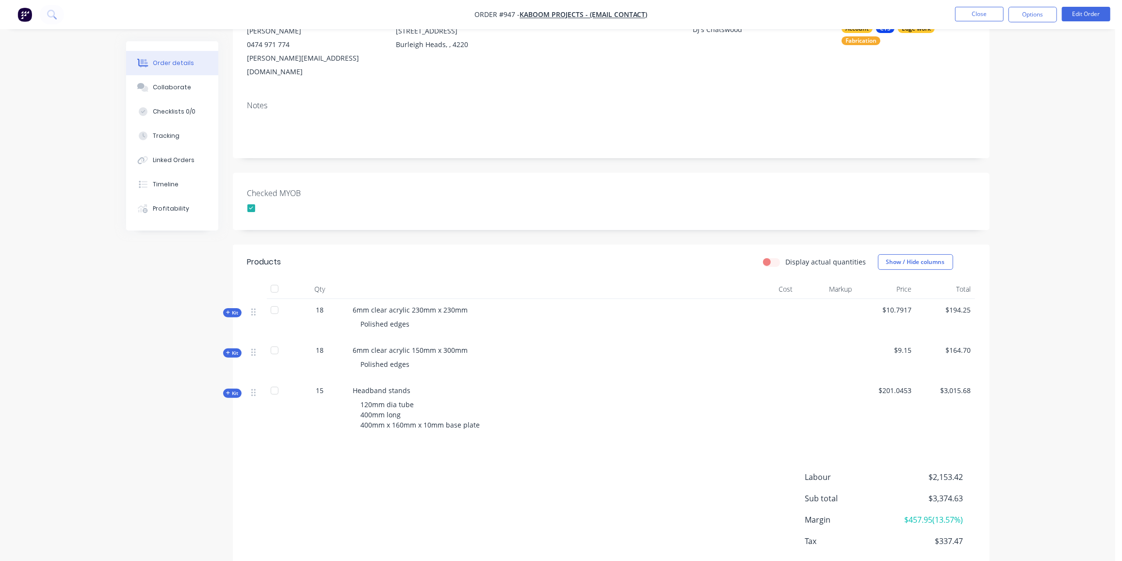
scroll to position [55, 0]
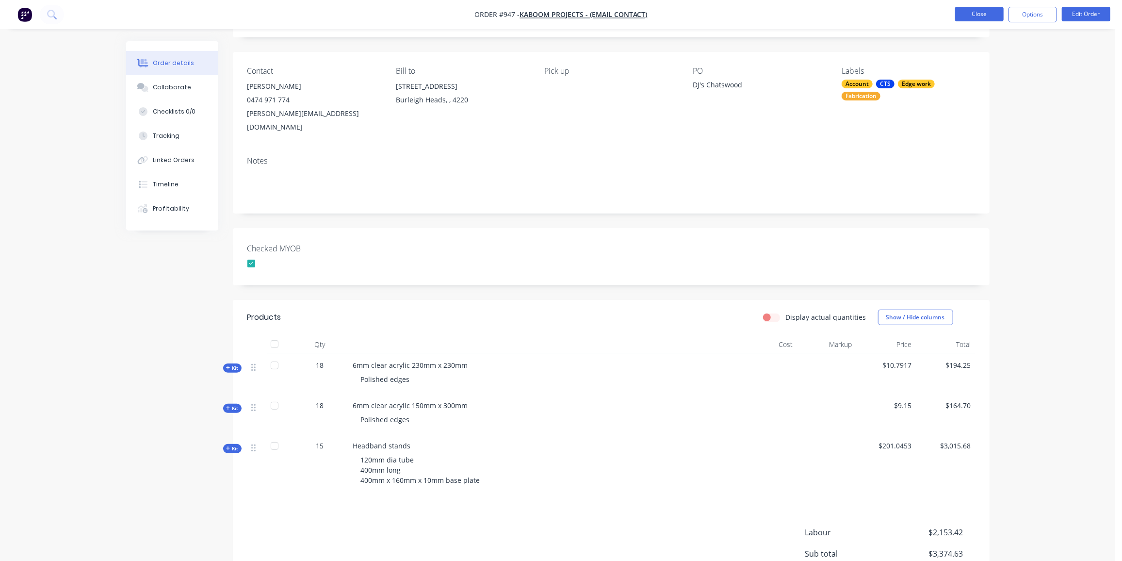
click at [980, 11] on button "Close" at bounding box center [979, 14] width 49 height 15
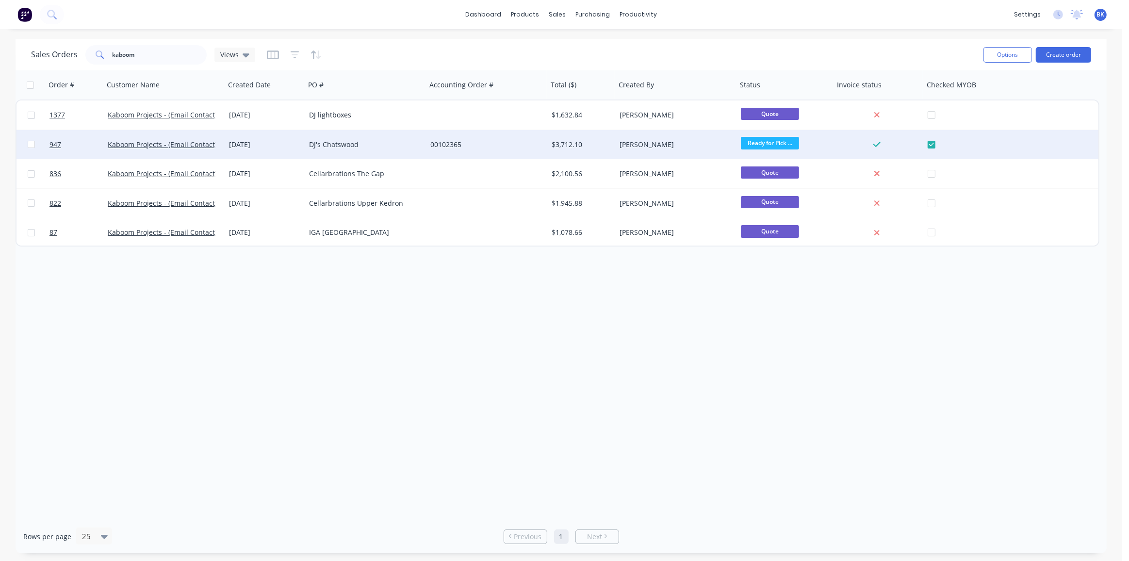
click at [364, 140] on div "DJ's Chatswood" at bounding box center [363, 145] width 108 height 10
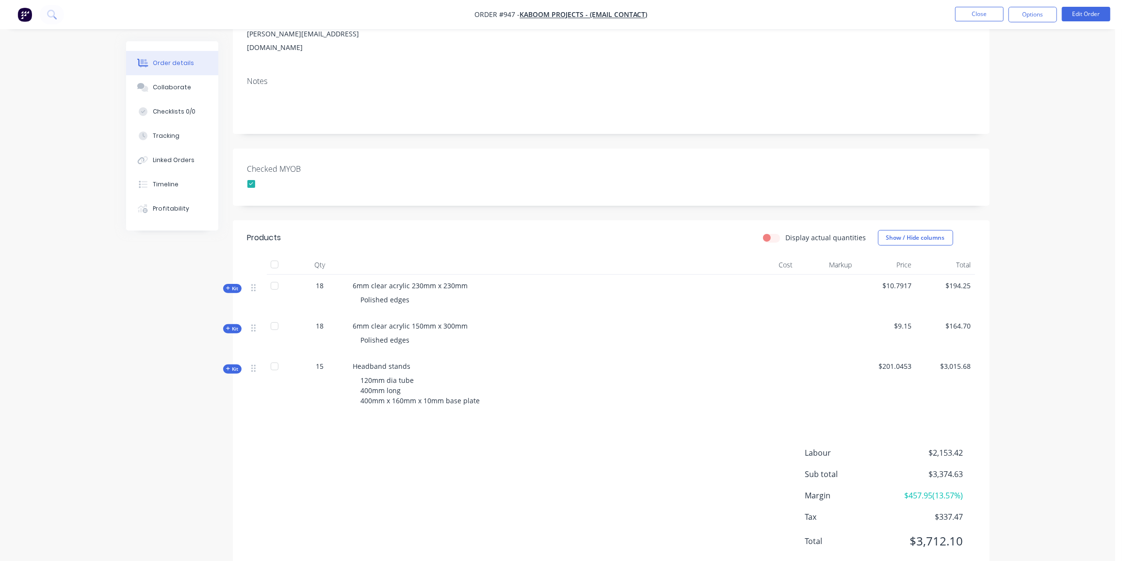
scroll to position [135, 0]
click at [963, 9] on button "Close" at bounding box center [979, 14] width 49 height 15
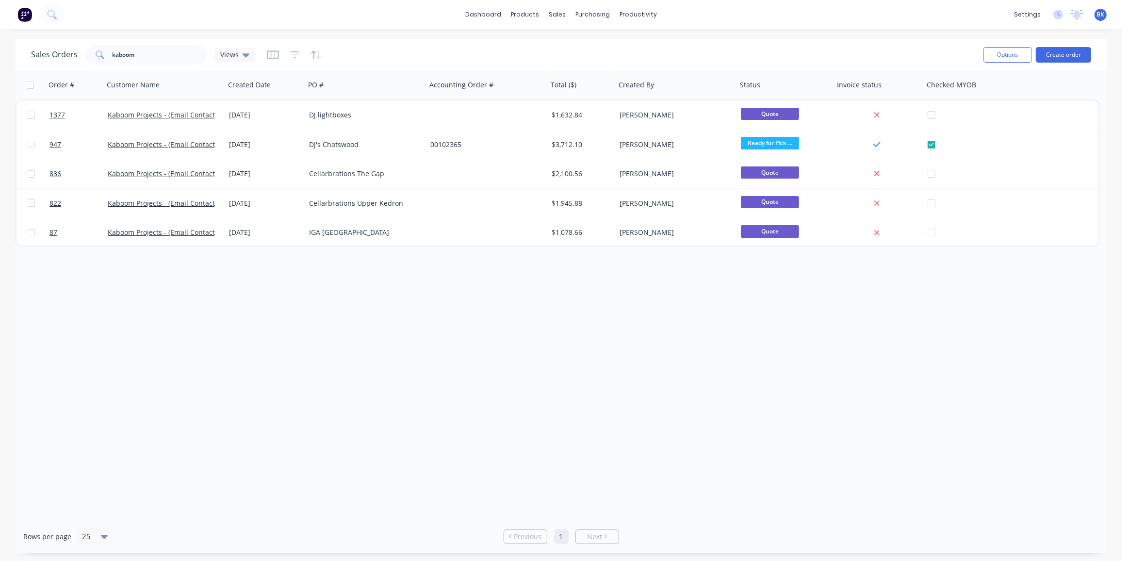
click at [767, 409] on div "Order # Customer Name Created Date PO # Accounting Order # Total ($) Created By…" at bounding box center [561, 294] width 1091 height 449
click at [766, 331] on div "Order # Customer Name Created Date PO # Accounting Order # Total ($) Created By…" at bounding box center [561, 294] width 1091 height 449
click at [798, 360] on div "Order # Customer Name Created Date PO # Accounting Order # Total ($) Created By…" at bounding box center [561, 294] width 1091 height 449
click at [610, 442] on div "Order # Customer Name Created Date PO # Accounting Order # Total ($) Created By…" at bounding box center [561, 294] width 1091 height 449
drag, startPoint x: 681, startPoint y: 392, endPoint x: 668, endPoint y: 398, distance: 14.3
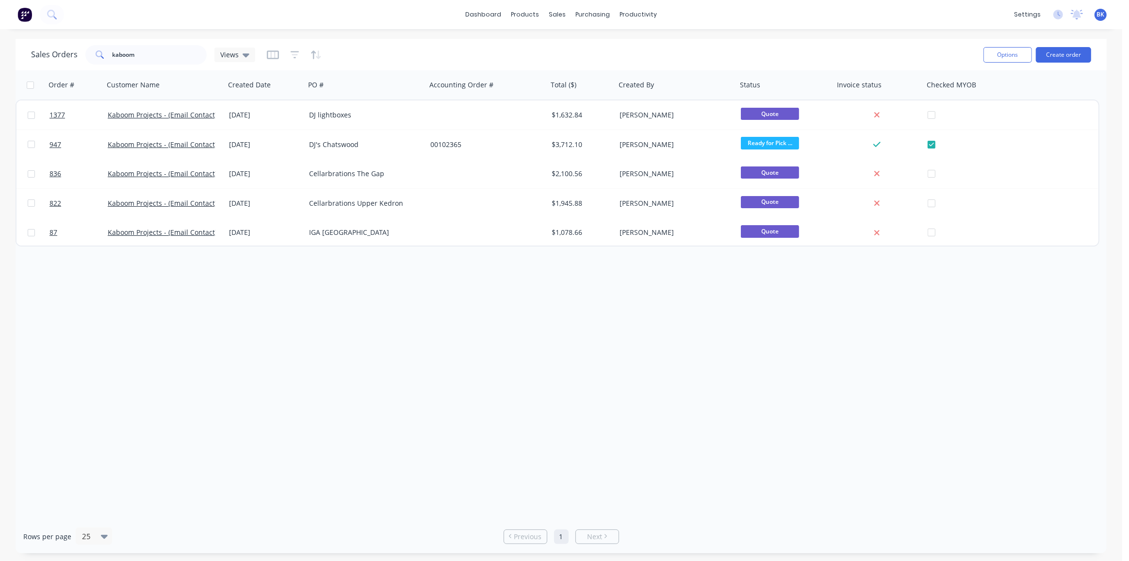
click at [681, 392] on div "Order # Customer Name Created Date PO # Accounting Order # Total ($) Created By…" at bounding box center [561, 294] width 1091 height 449
drag, startPoint x: 570, startPoint y: 44, endPoint x: 575, endPoint y: 49, distance: 7.2
click at [570, 44] on div at bounding box center [563, 46] width 15 height 9
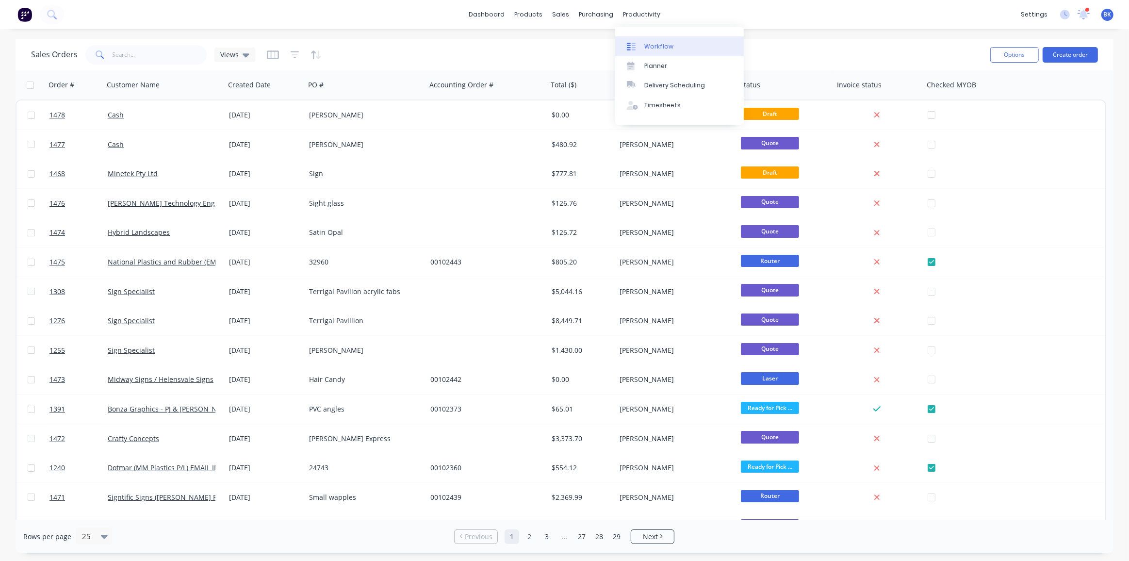
click at [640, 49] on div at bounding box center [634, 46] width 15 height 9
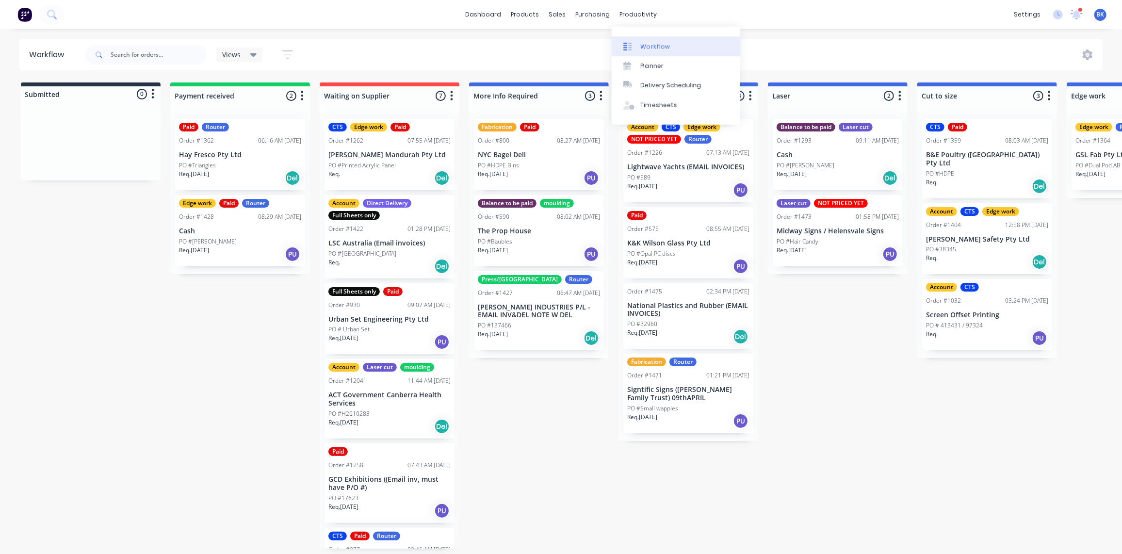
click at [637, 43] on div at bounding box center [630, 46] width 15 height 9
